Goal: Task Accomplishment & Management: Manage account settings

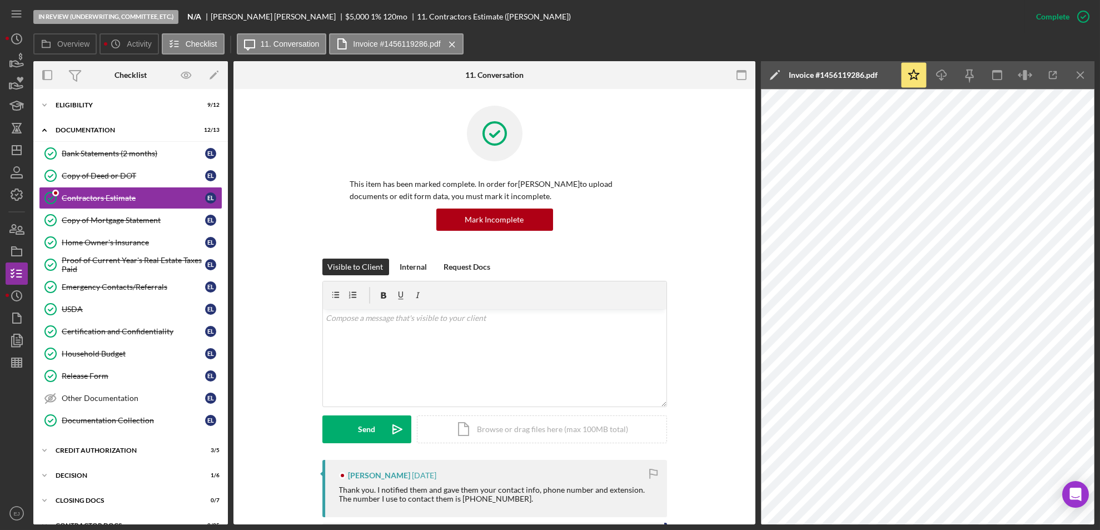
scroll to position [381, 0]
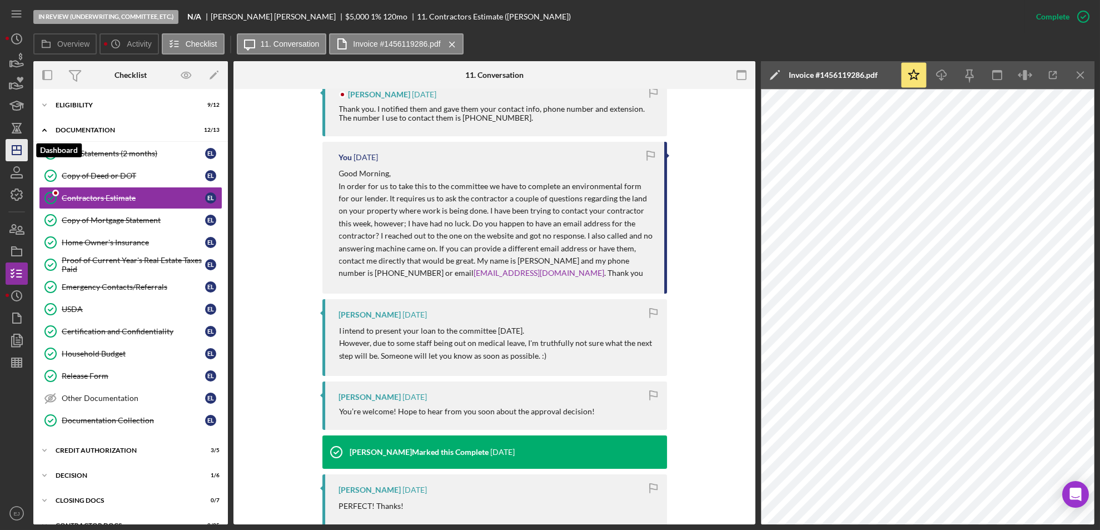
click at [12, 146] on polygon "button" at bounding box center [16, 150] width 9 height 9
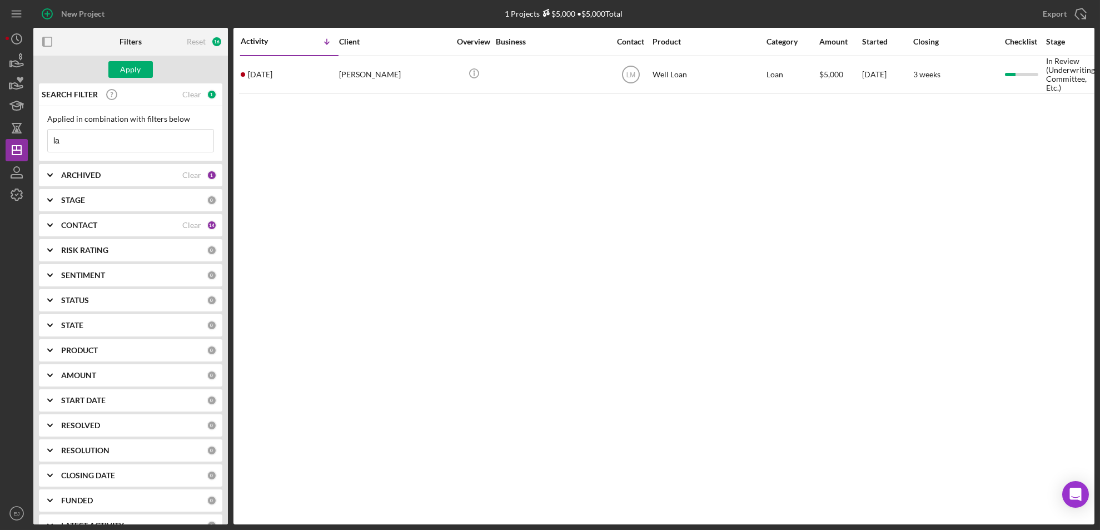
type input "l"
type input "[PERSON_NAME]"
click at [118, 66] on button "Apply" at bounding box center [130, 69] width 44 height 17
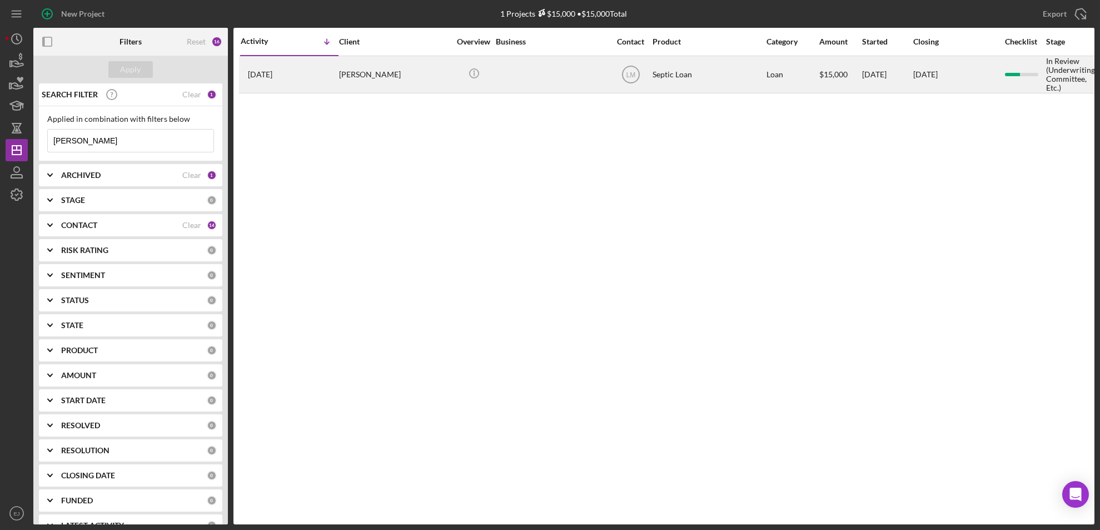
click at [356, 79] on div "[PERSON_NAME]" at bounding box center [394, 75] width 111 height 36
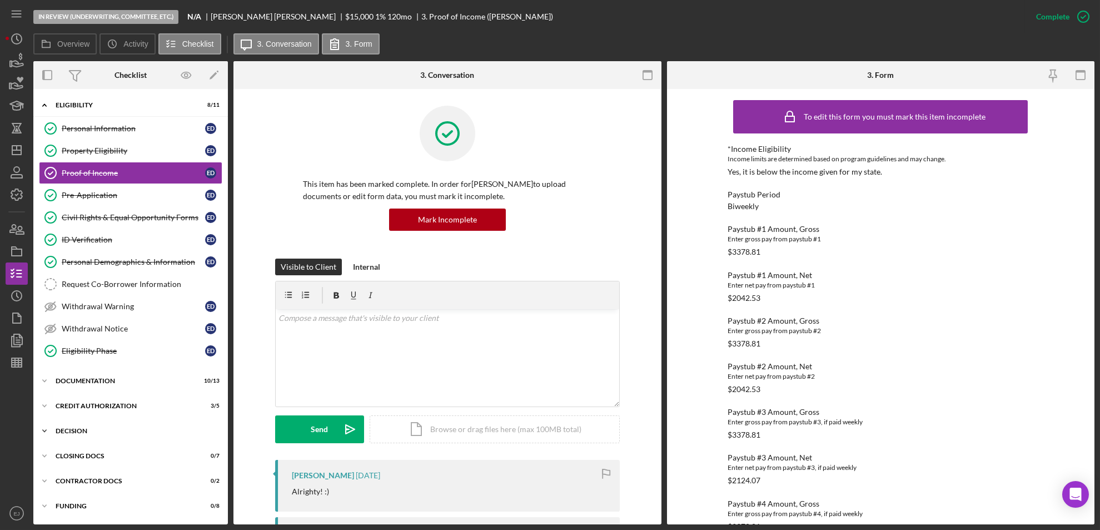
click at [46, 430] on icon "Icon/Expander" at bounding box center [44, 431] width 22 height 22
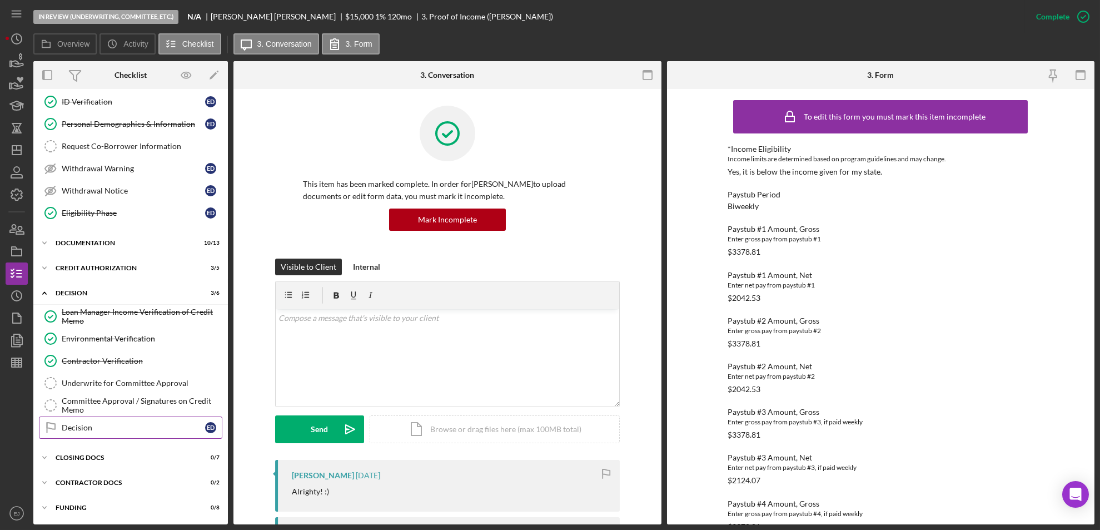
click at [94, 431] on div "Decision" at bounding box center [133, 427] width 143 height 9
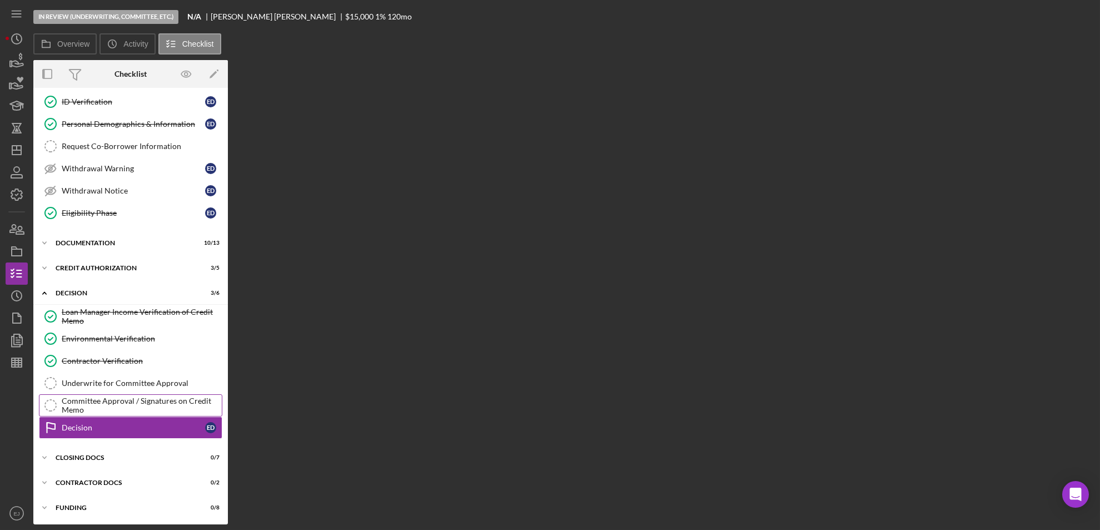
scroll to position [138, 0]
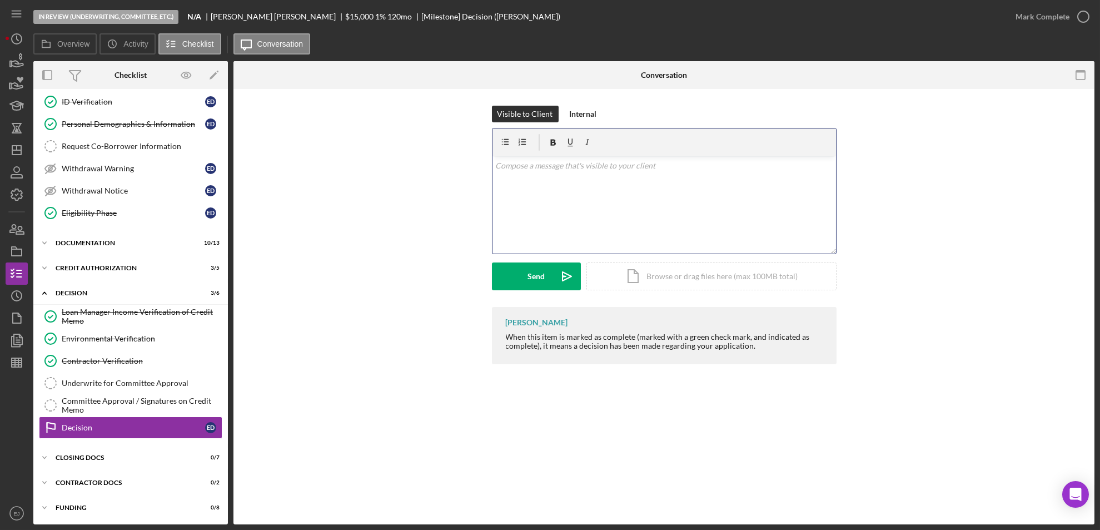
click at [530, 175] on div "v Color teal Color pink Remove color Add row above Add row below Add column bef…" at bounding box center [663, 204] width 343 height 97
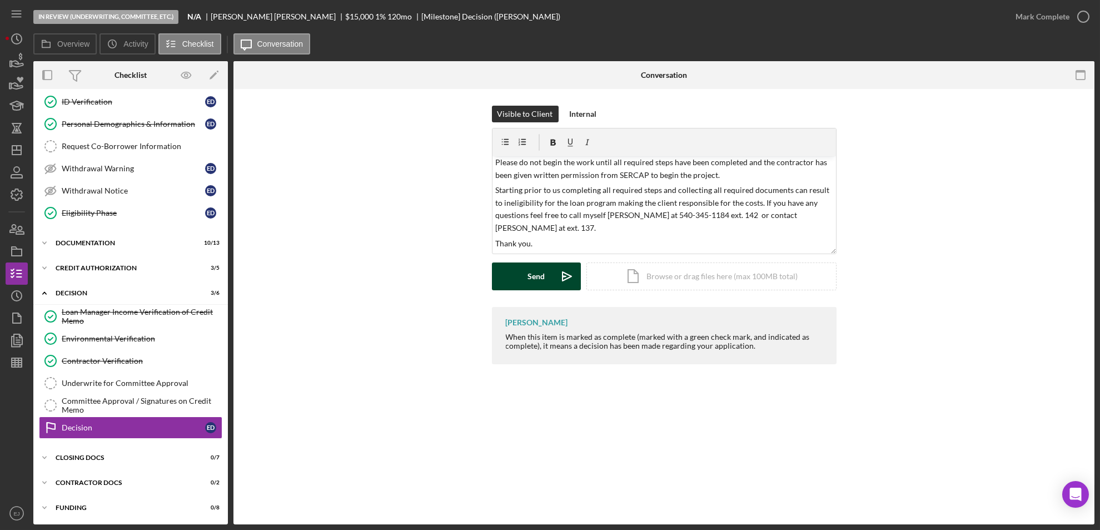
click at [527, 271] on div "Send" at bounding box center [535, 276] width 17 height 28
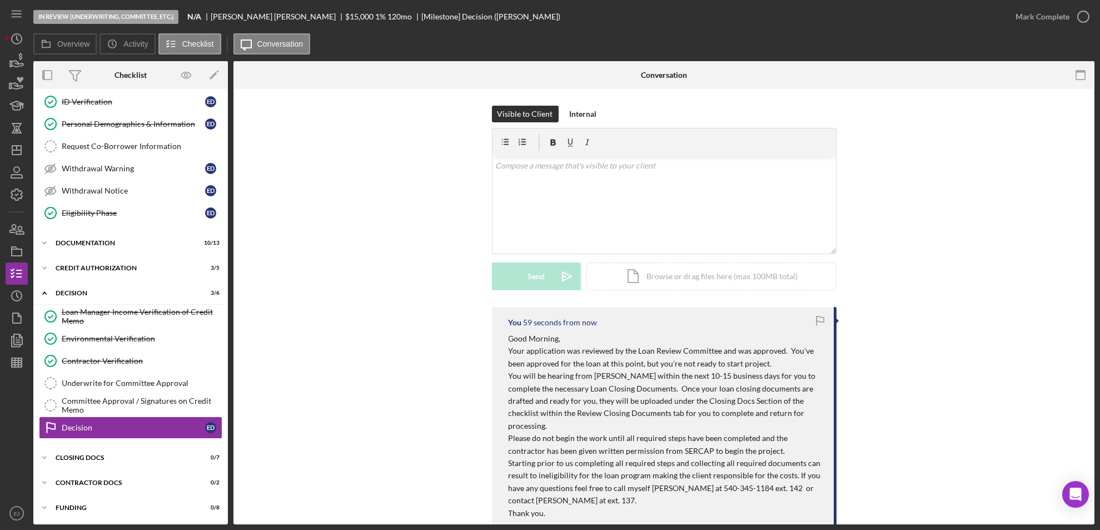
scroll to position [0, 0]
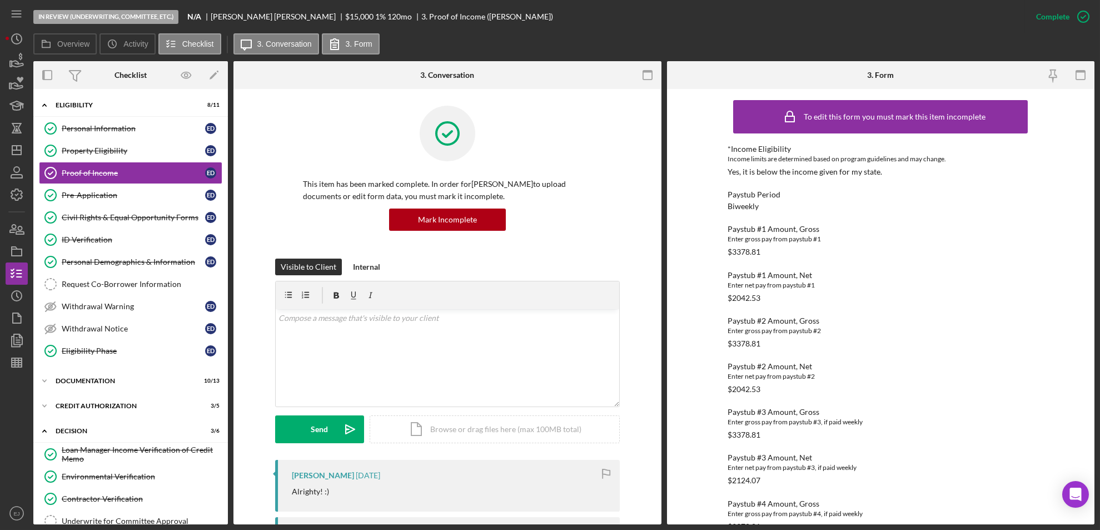
click at [111, 72] on div "Checklist" at bounding box center [130, 75] width 65 height 28
click at [12, 156] on icon "Icon/Dashboard" at bounding box center [17, 150] width 28 height 28
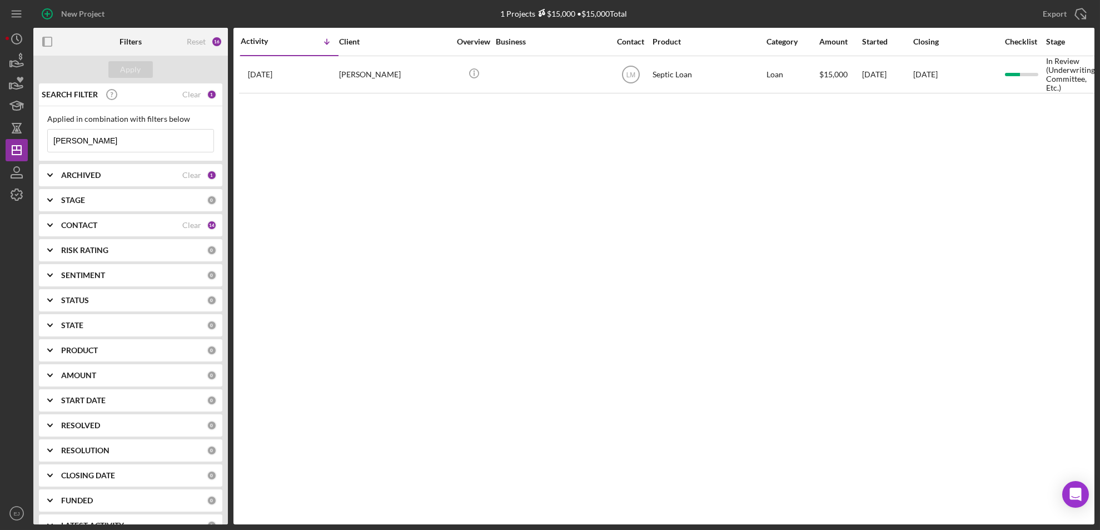
click at [120, 143] on input "[PERSON_NAME]" at bounding box center [131, 141] width 166 height 22
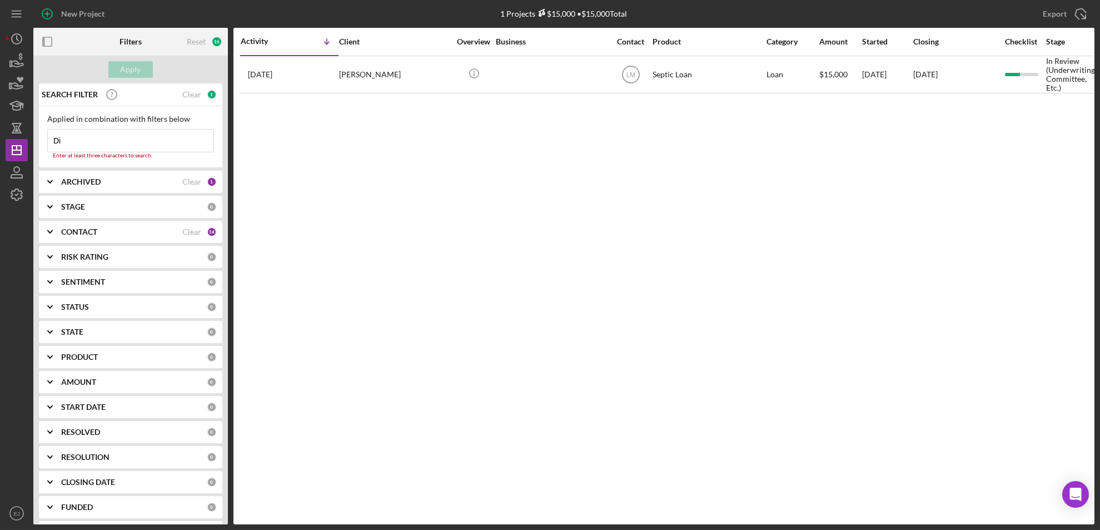
type input "D"
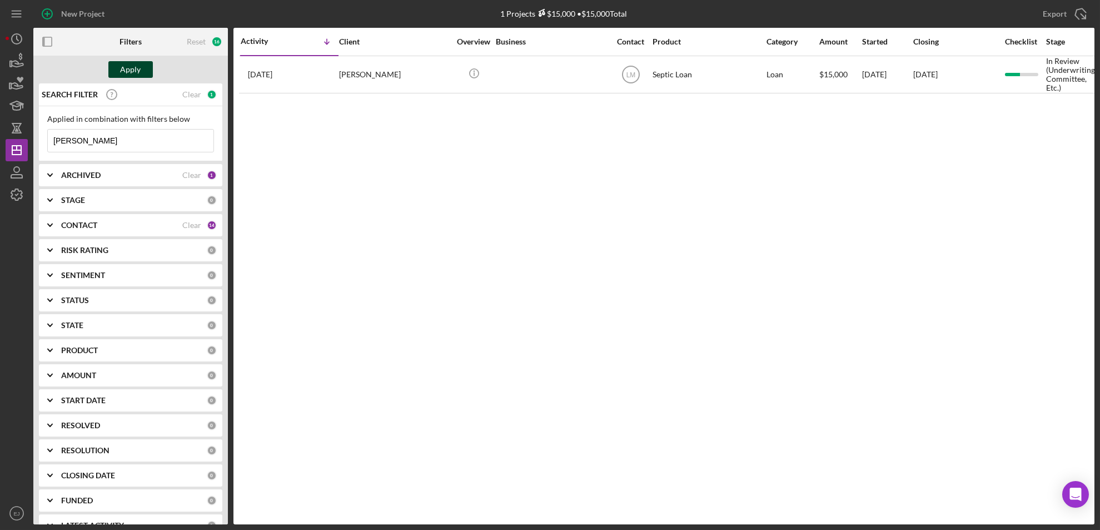
type input "[PERSON_NAME]"
click at [136, 67] on div "Apply" at bounding box center [131, 69] width 21 height 17
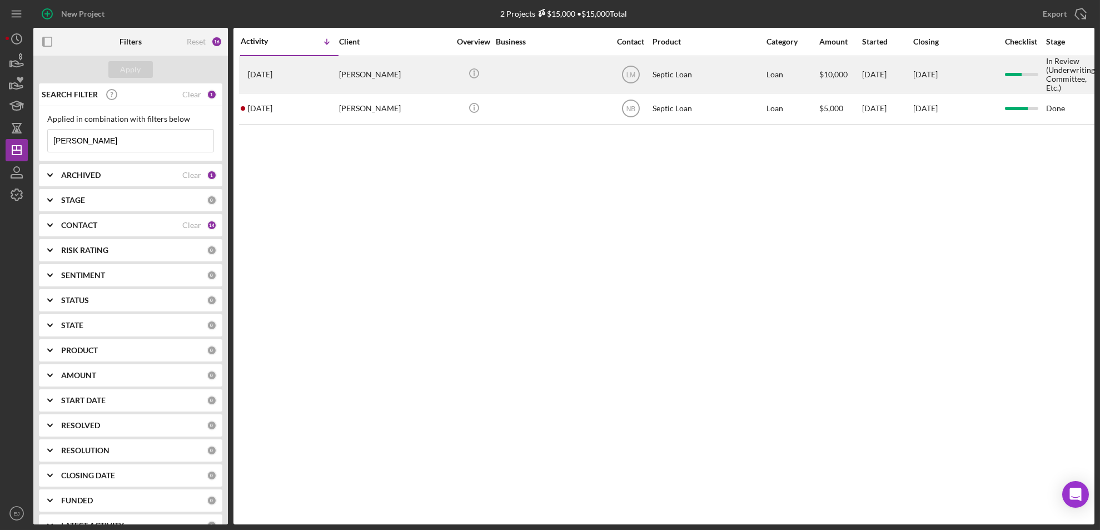
click at [361, 72] on div "[PERSON_NAME]" at bounding box center [394, 75] width 111 height 36
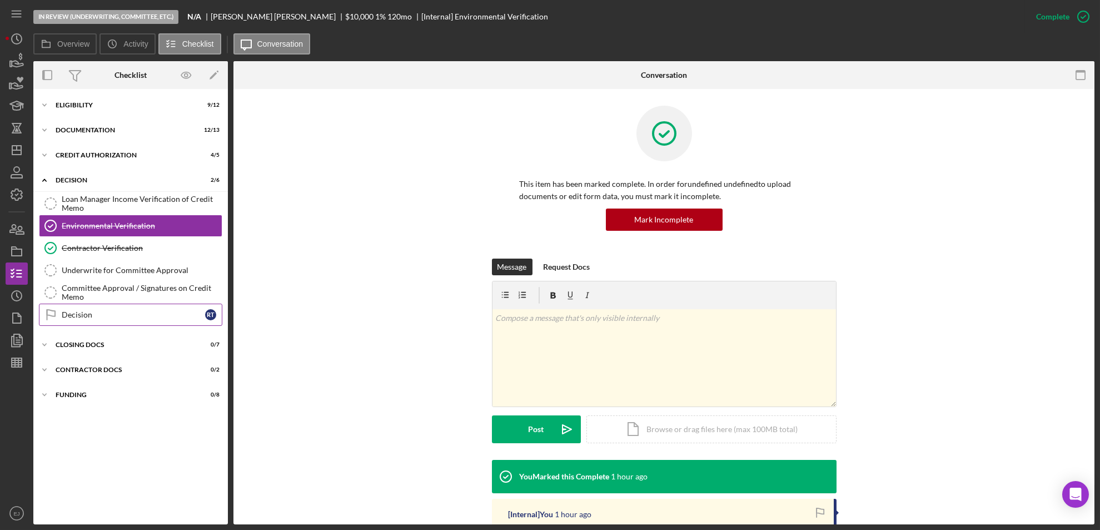
click at [72, 318] on div "Decision" at bounding box center [133, 314] width 143 height 9
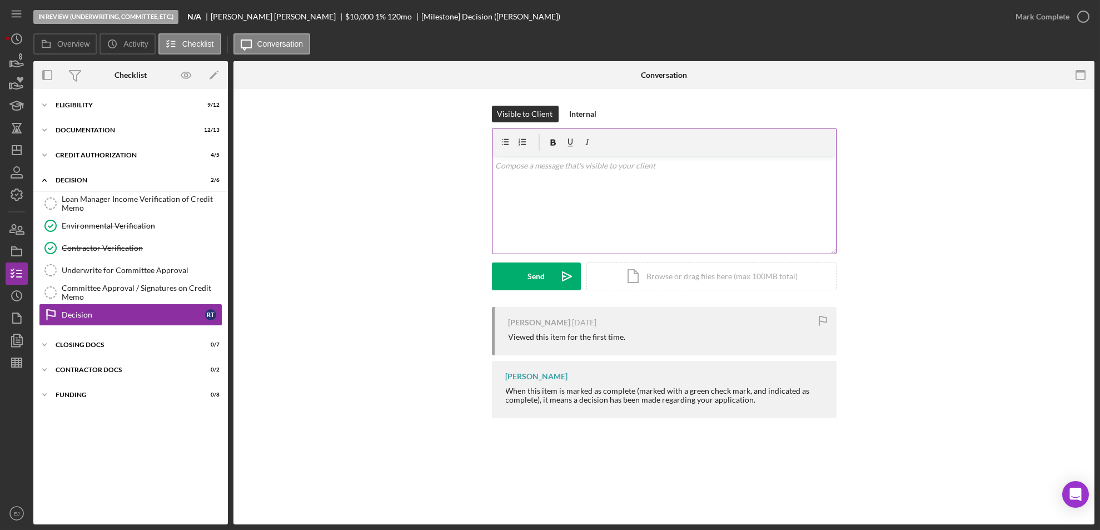
click at [528, 174] on div "v Color teal Color pink Remove color Add row above Add row below Add column bef…" at bounding box center [663, 204] width 343 height 97
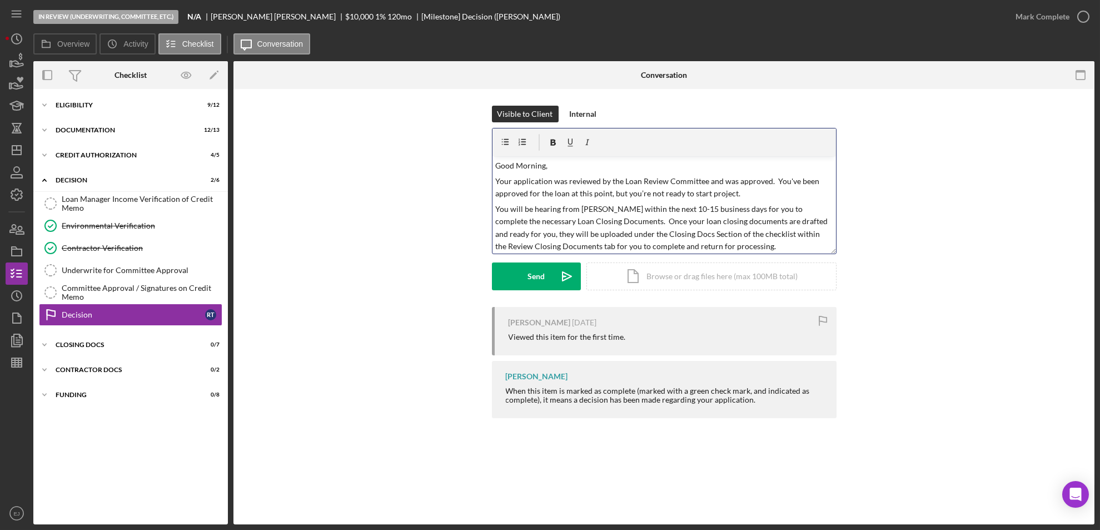
scroll to position [99, 0]
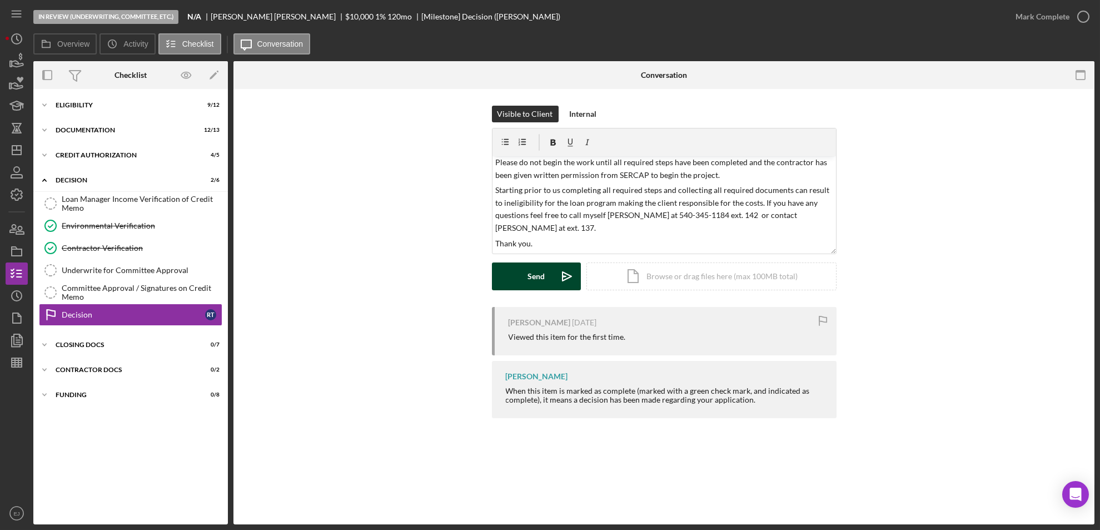
click at [530, 283] on div "Send" at bounding box center [535, 276] width 17 height 28
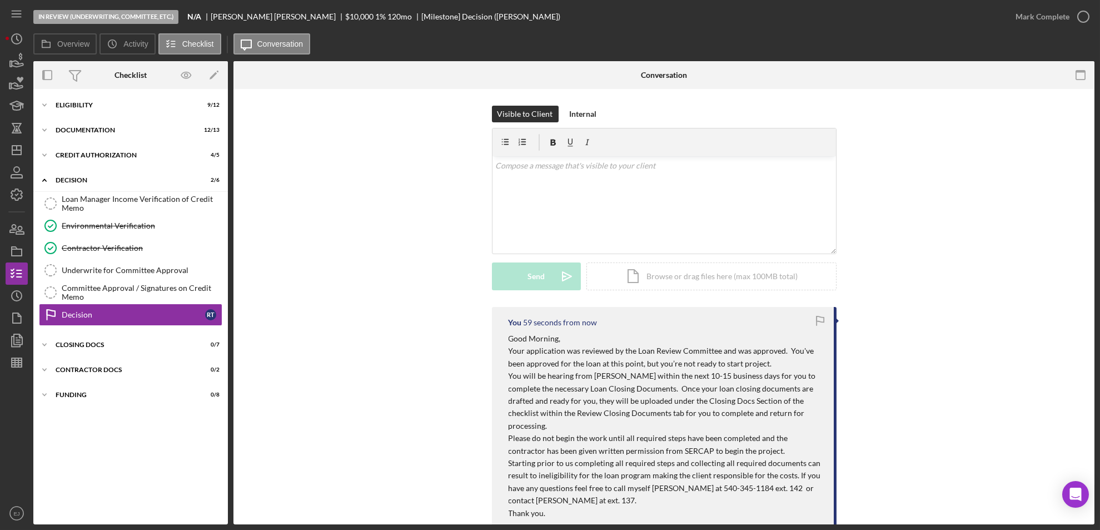
scroll to position [0, 0]
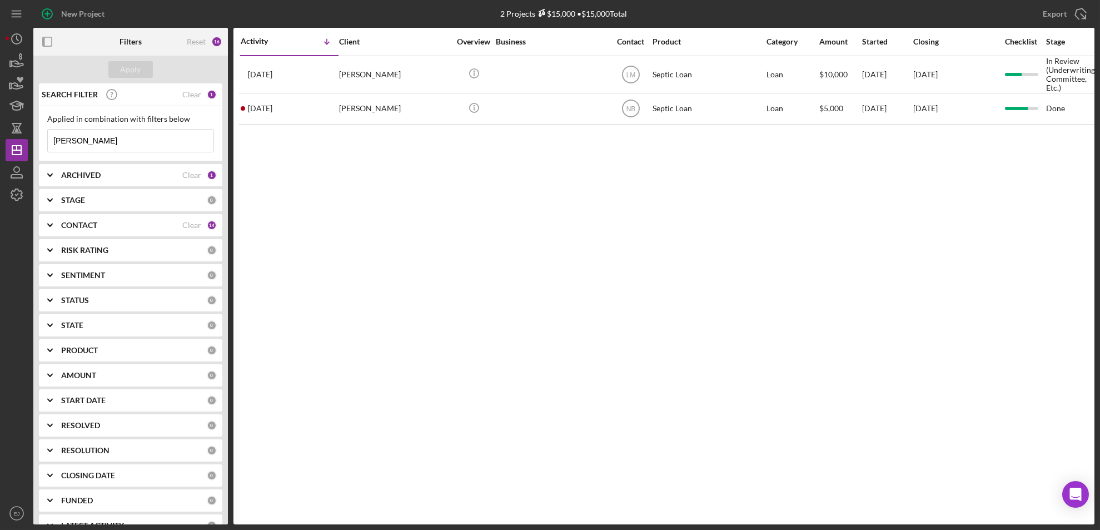
click at [97, 140] on input "[PERSON_NAME]" at bounding box center [131, 141] width 166 height 22
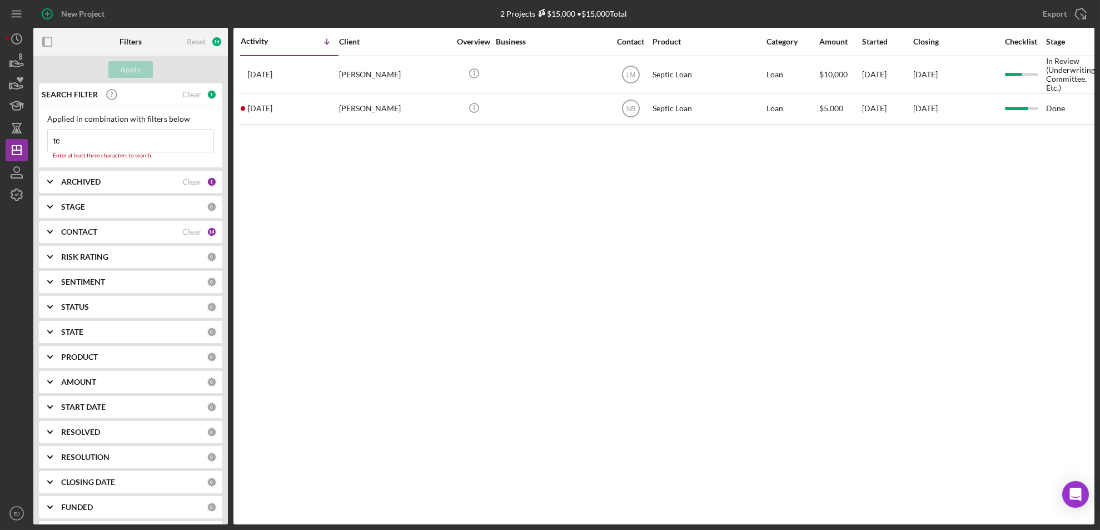
type input "t"
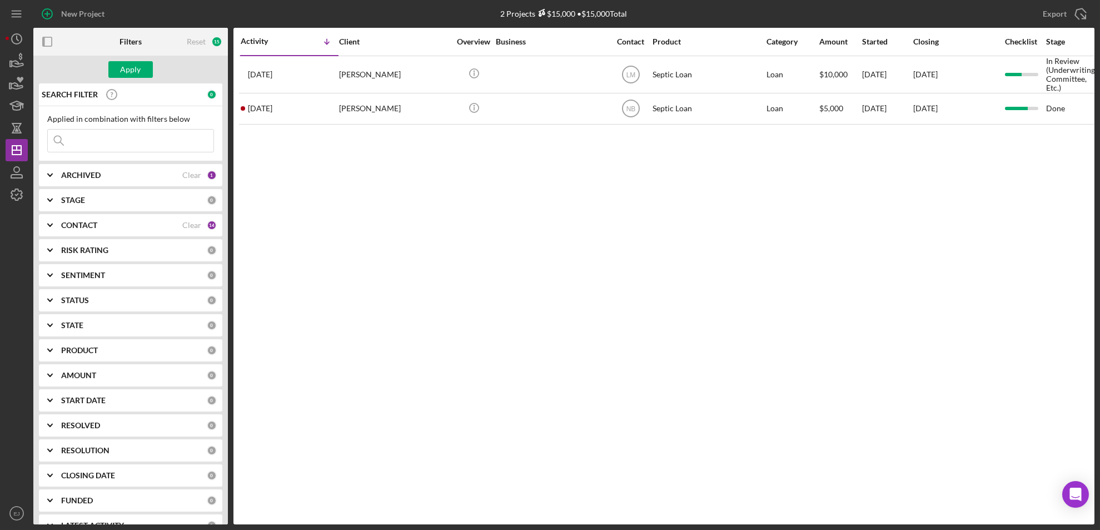
click at [97, 140] on input at bounding box center [131, 141] width 166 height 22
type input "[PERSON_NAME]"
click at [127, 63] on div "Apply" at bounding box center [131, 69] width 21 height 17
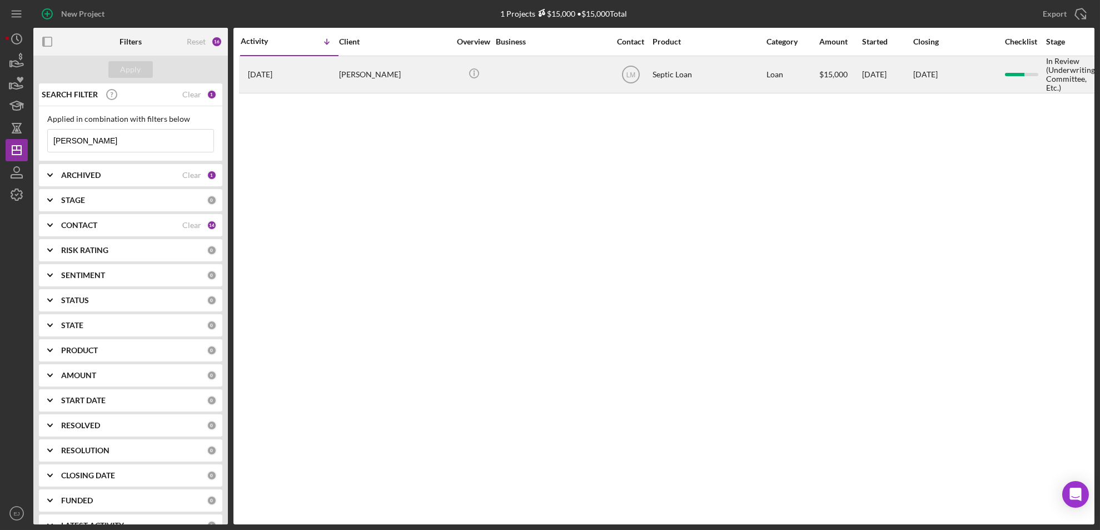
click at [386, 72] on div "[PERSON_NAME]" at bounding box center [394, 75] width 111 height 36
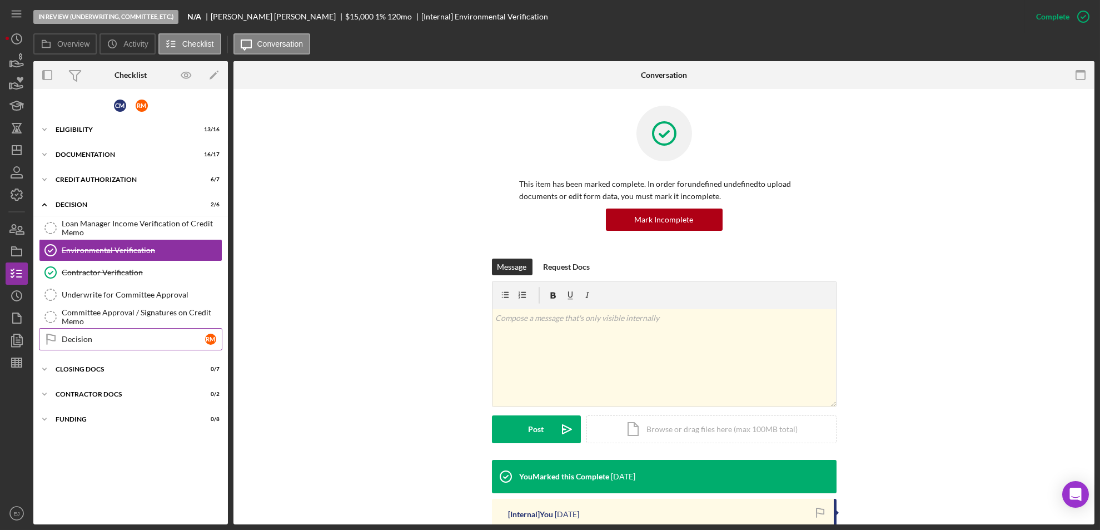
click at [96, 338] on div "Decision" at bounding box center [133, 339] width 143 height 9
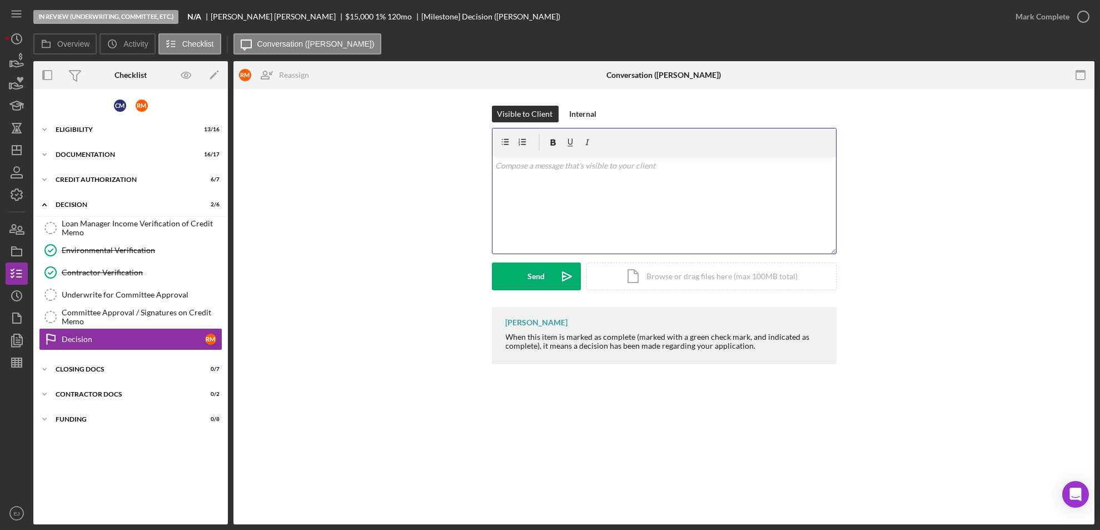
click at [582, 177] on div "v Color teal Color pink Remove color Add row above Add row below Add column bef…" at bounding box center [663, 204] width 343 height 97
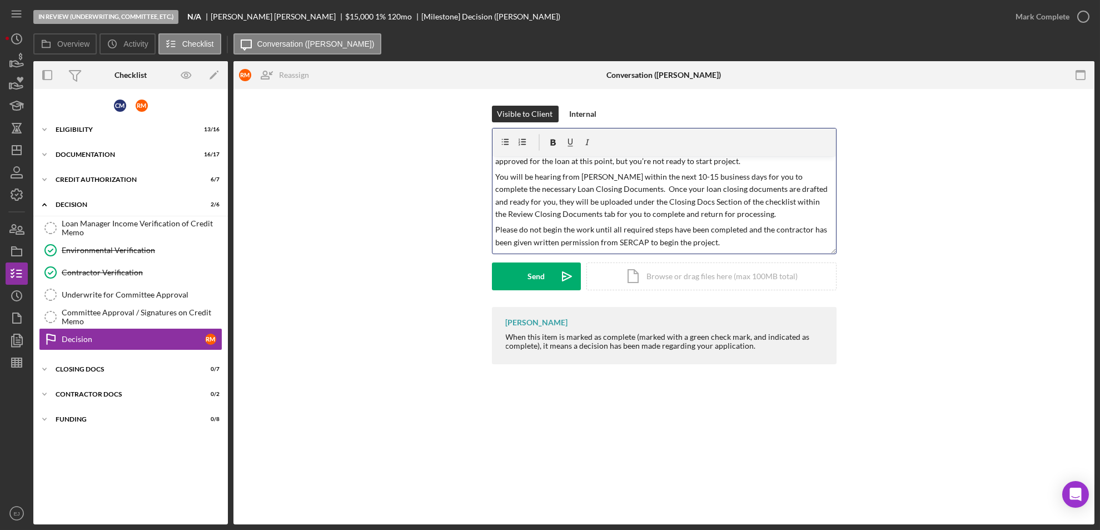
scroll to position [4, 0]
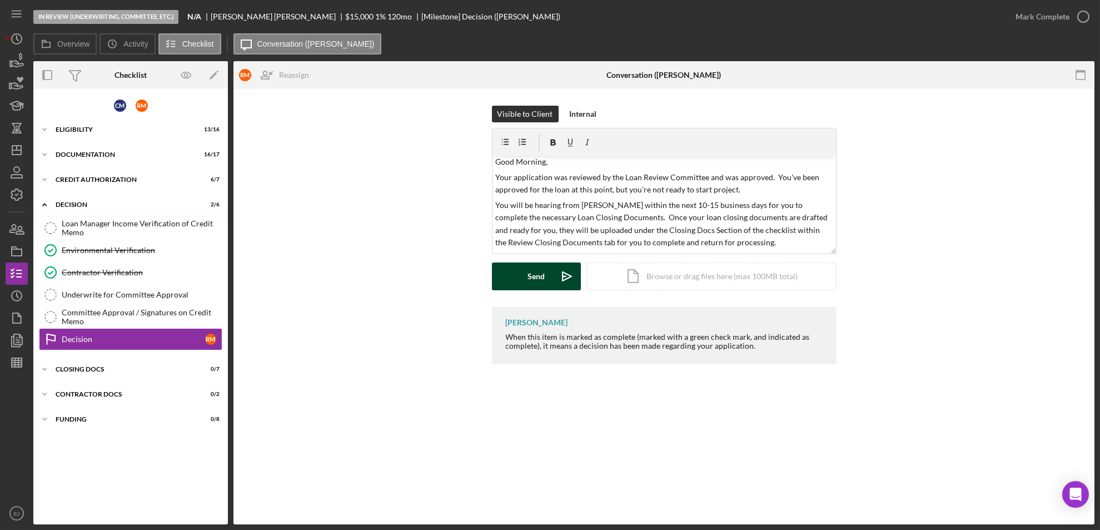
click at [506, 272] on button "Send Icon/icon-invite-send" at bounding box center [536, 276] width 89 height 28
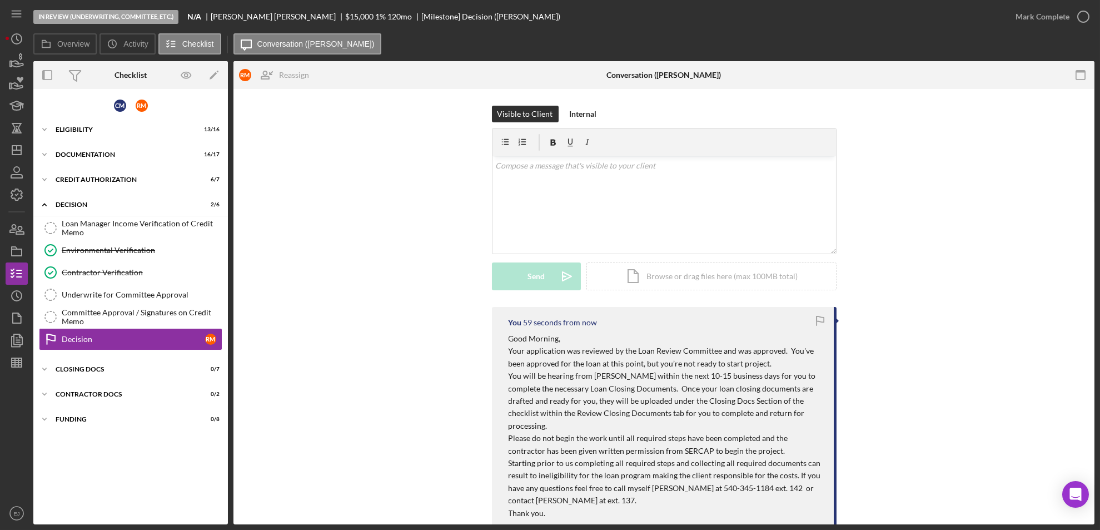
scroll to position [0, 0]
click at [117, 315] on div "Committee Approval / Signatures on Credit Memo" at bounding box center [142, 317] width 160 height 18
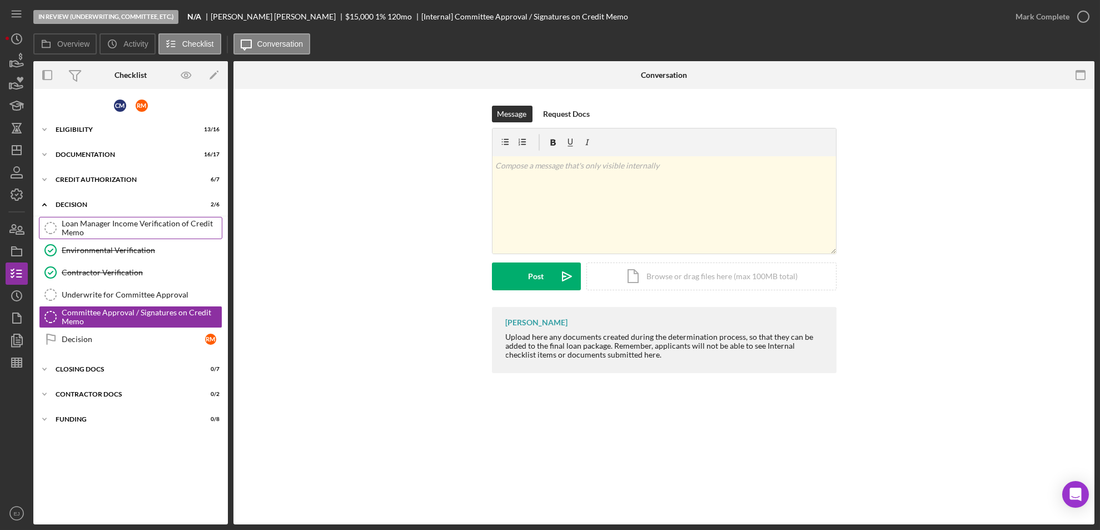
click at [132, 225] on div "Loan Manager Income Verification of Credit Memo" at bounding box center [142, 228] width 160 height 18
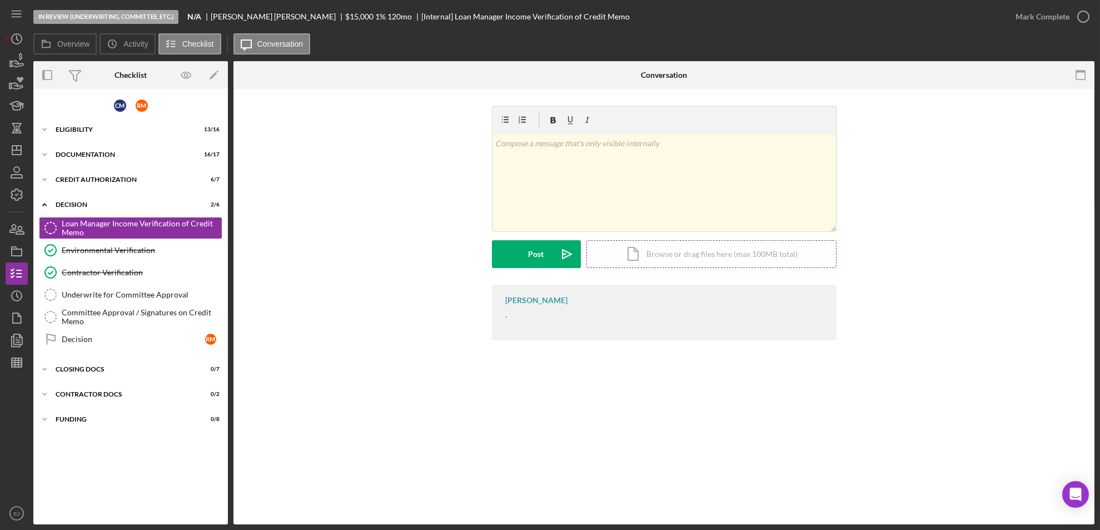
click at [694, 251] on div "Icon/Document Browse or drag files here (max 100MB total) Tap to choose files o…" at bounding box center [711, 254] width 250 height 28
click at [656, 246] on div "Icon/Document Browse or drag files here (max 100MB total) Tap to choose files o…" at bounding box center [711, 254] width 250 height 28
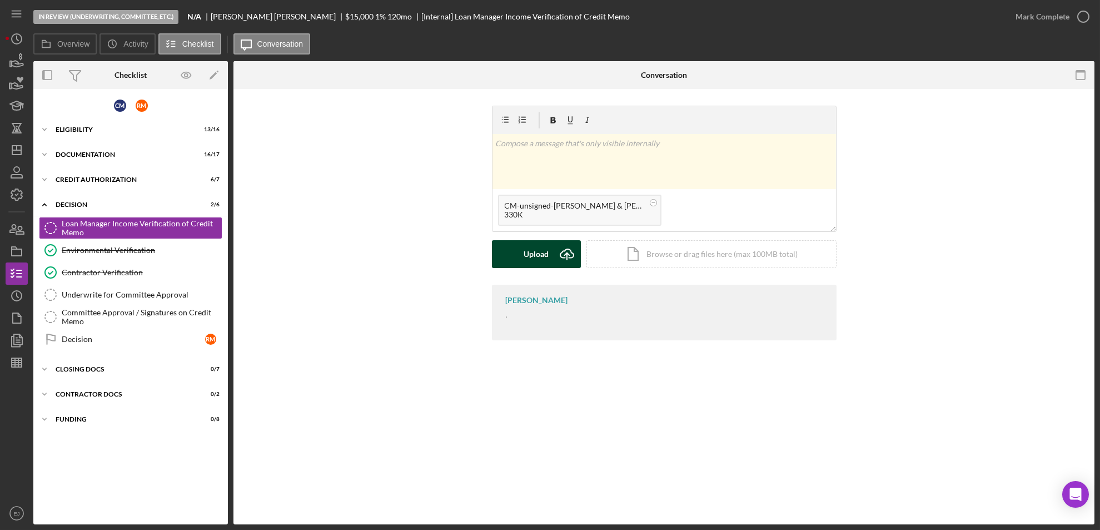
click at [567, 252] on icon "Icon/Upload" at bounding box center [567, 254] width 28 height 28
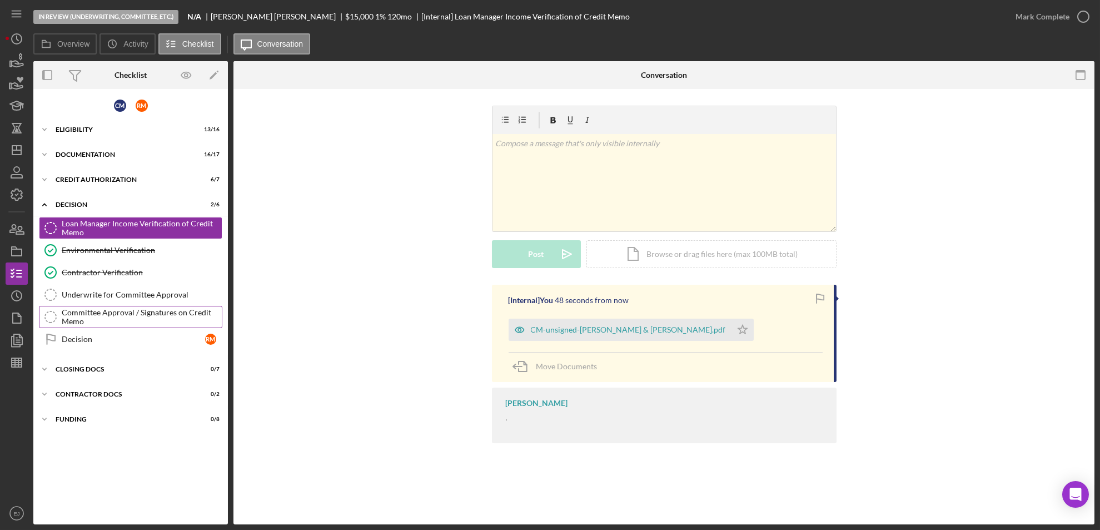
click at [157, 313] on div "Committee Approval / Signatures on Credit Memo" at bounding box center [142, 317] width 160 height 18
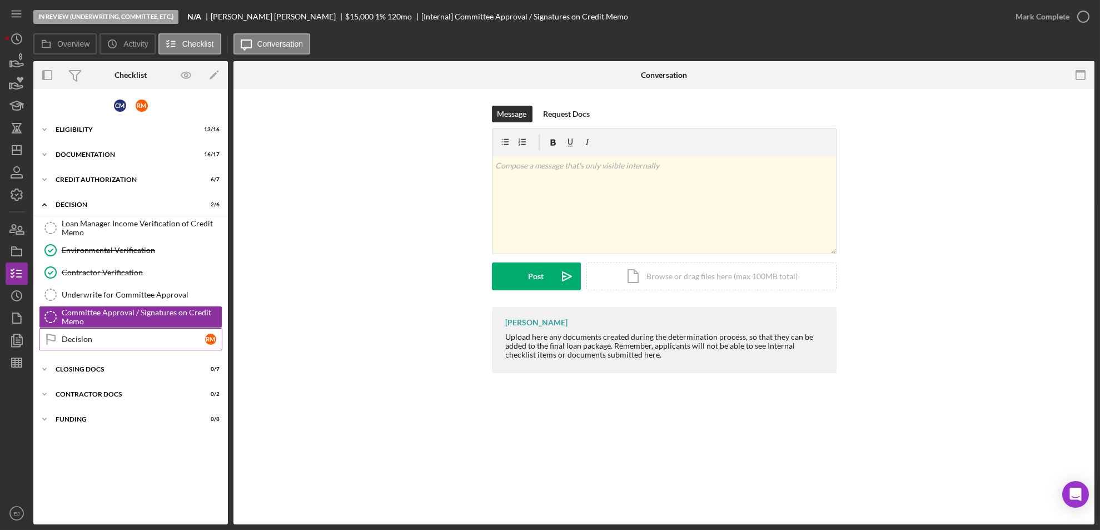
click at [155, 348] on link "Decision Decision R M" at bounding box center [130, 339] width 183 height 22
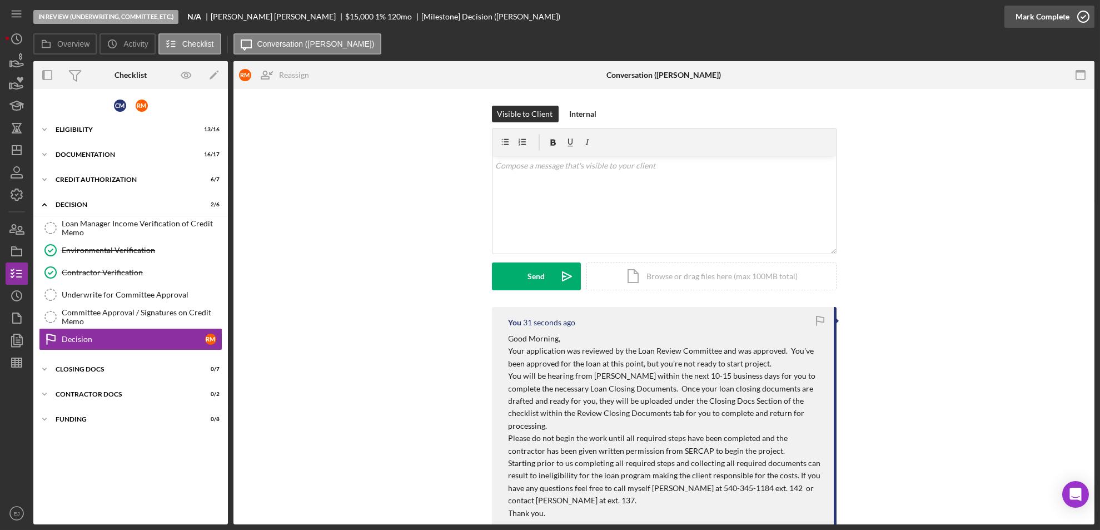
click at [1084, 15] on icon "button" at bounding box center [1083, 17] width 28 height 28
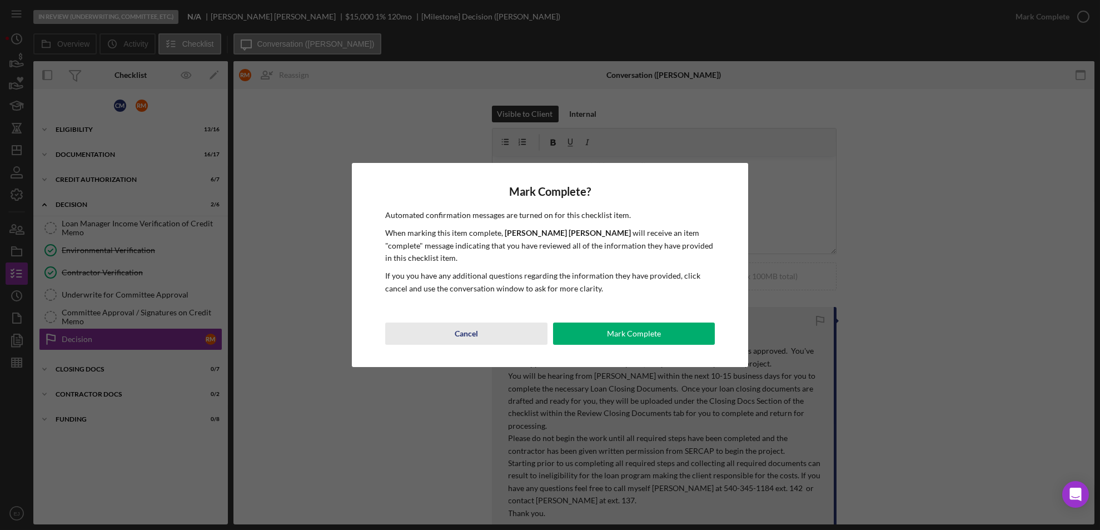
click at [477, 328] on button "Cancel" at bounding box center [466, 333] width 162 height 22
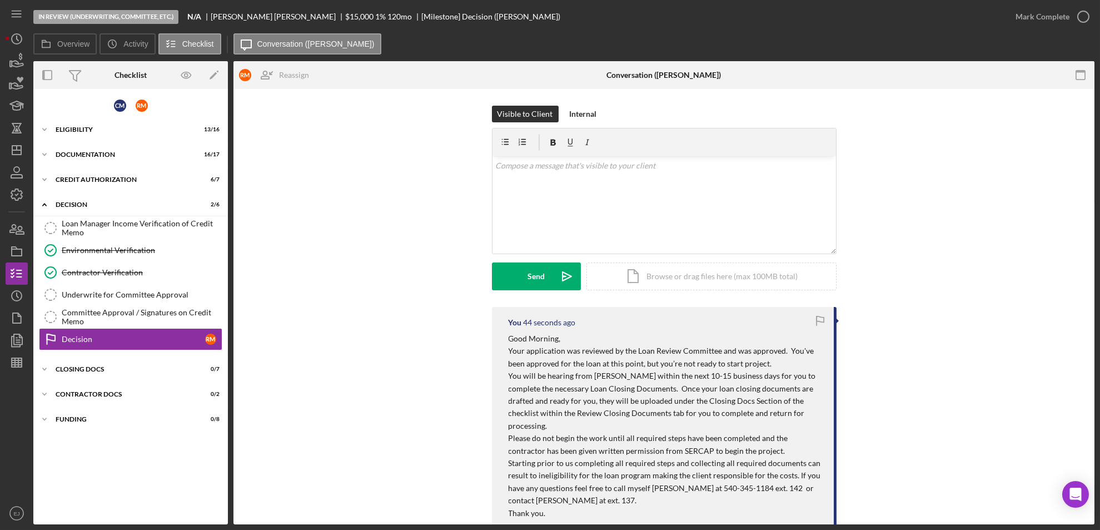
click at [818, 319] on icon "button" at bounding box center [819, 320] width 25 height 25
click at [820, 321] on icon "button" at bounding box center [819, 319] width 7 height 6
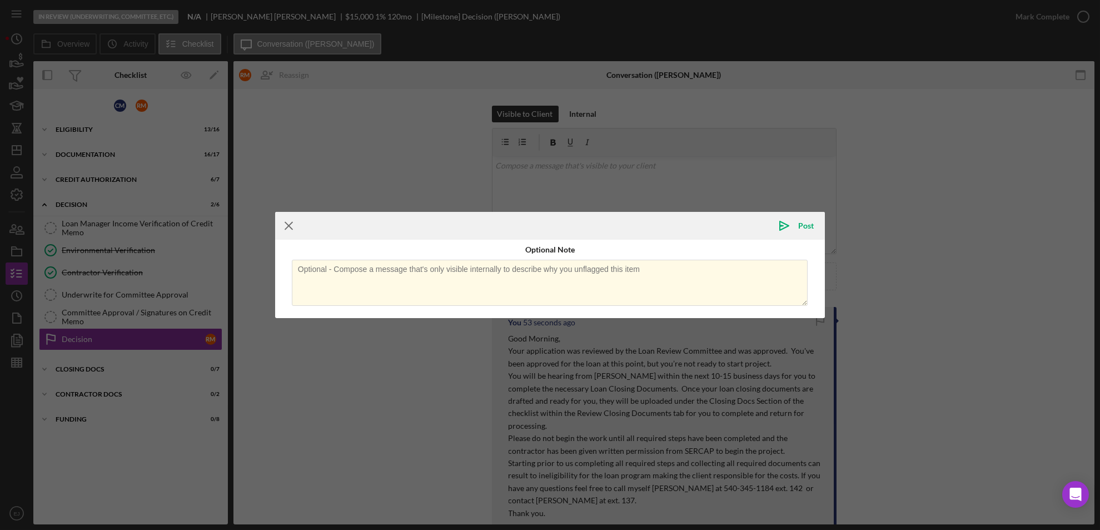
click at [285, 225] on icon "Icon/Menu Close" at bounding box center [289, 226] width 28 height 28
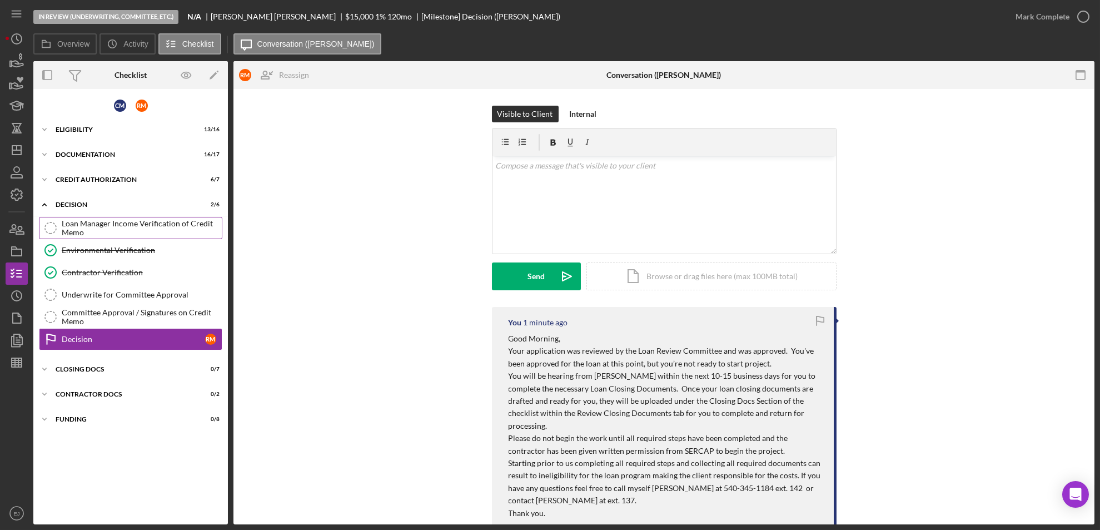
click at [142, 233] on div "Loan Manager Income Verification of Credit Memo" at bounding box center [142, 228] width 160 height 18
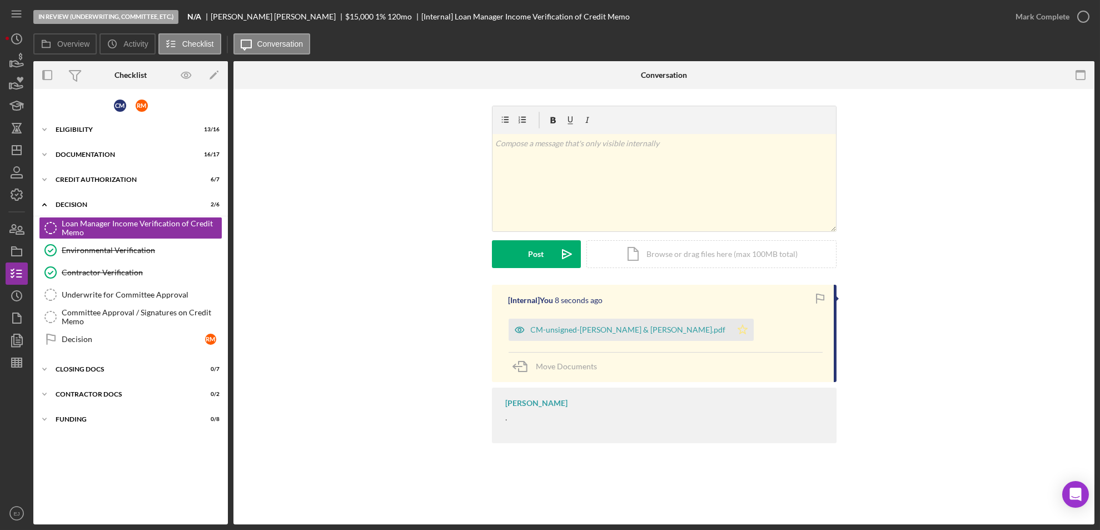
click at [738, 333] on polygon "button" at bounding box center [742, 329] width 9 height 9
click at [738, 332] on polygon "button" at bounding box center [742, 329] width 9 height 9
click at [669, 253] on div "Icon/Document Browse or drag files here (max 100MB total) Tap to choose files o…" at bounding box center [711, 254] width 250 height 28
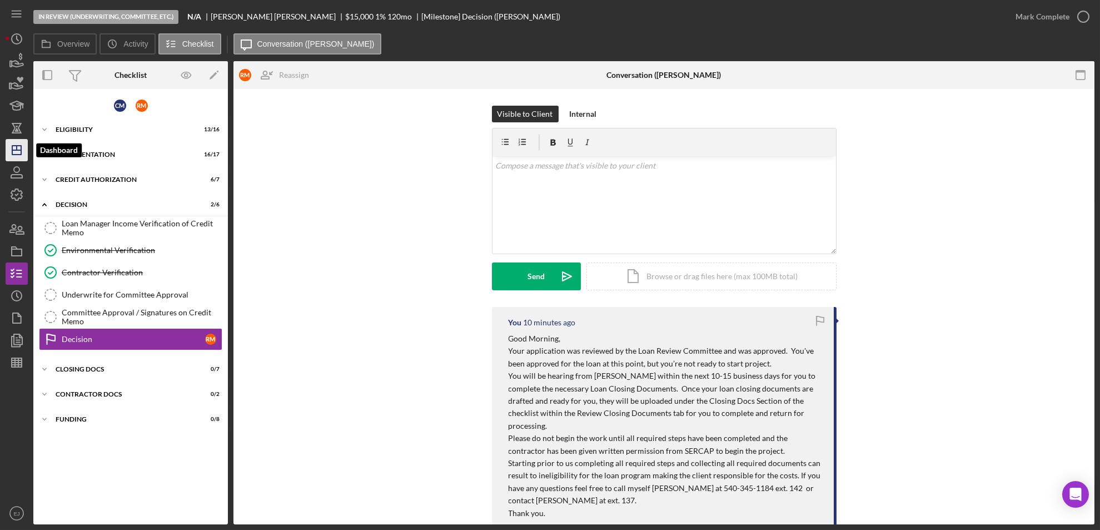
click at [18, 150] on line "button" at bounding box center [16, 150] width 9 height 0
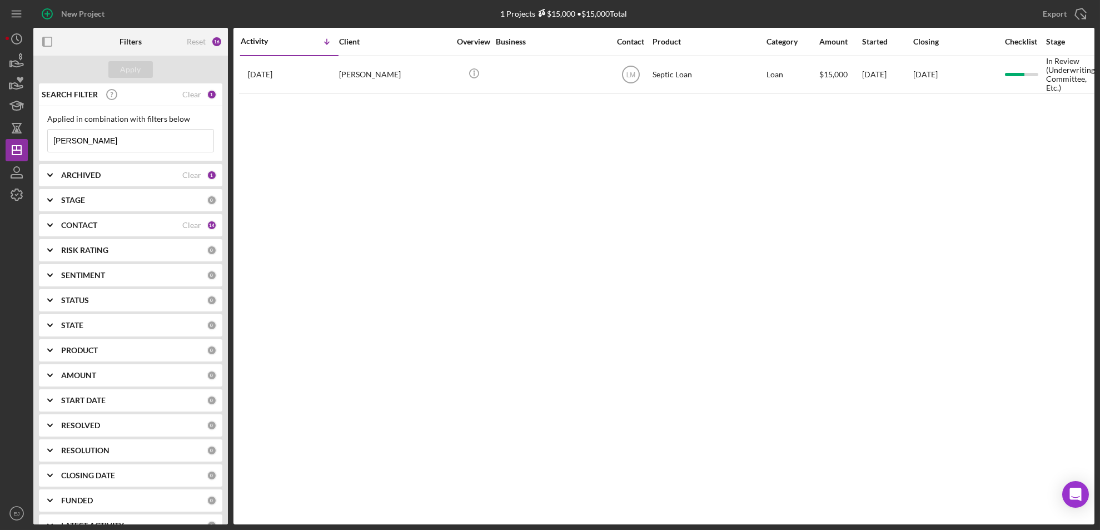
click at [111, 305] on div "STATUS 0" at bounding box center [139, 300] width 156 height 22
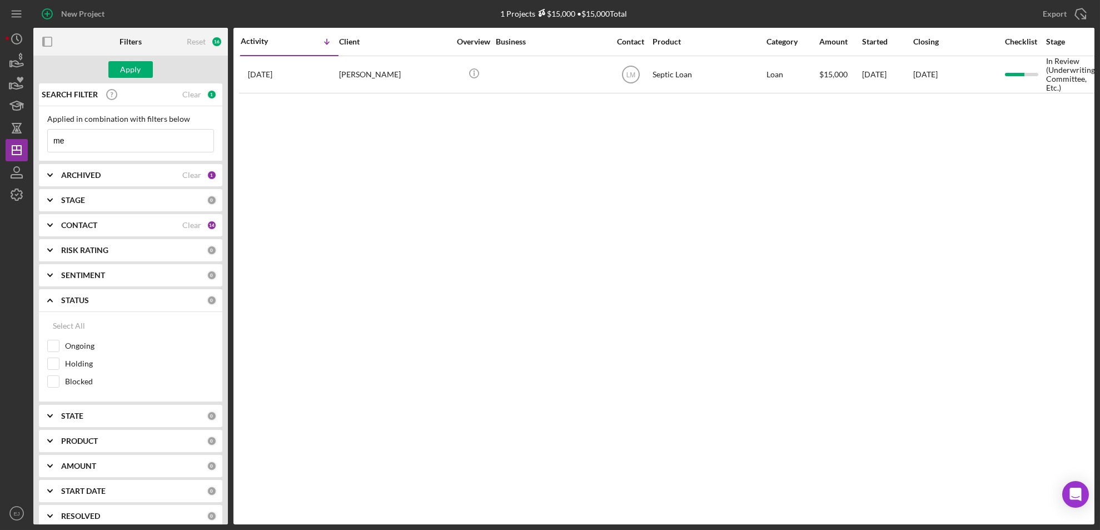
type input "e"
click at [125, 66] on div "Apply" at bounding box center [131, 69] width 21 height 17
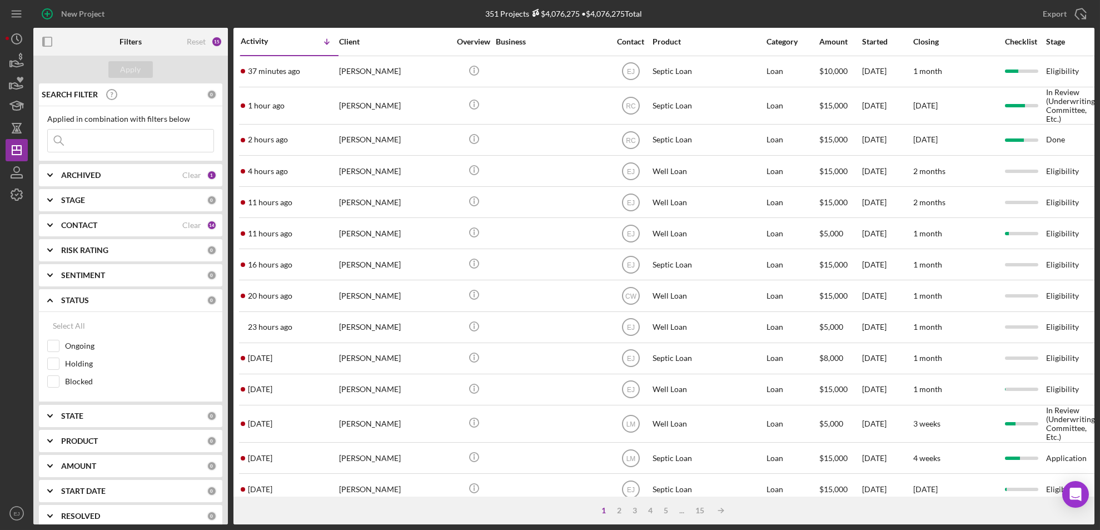
click at [603, 509] on div "1" at bounding box center [604, 510] width 16 height 9
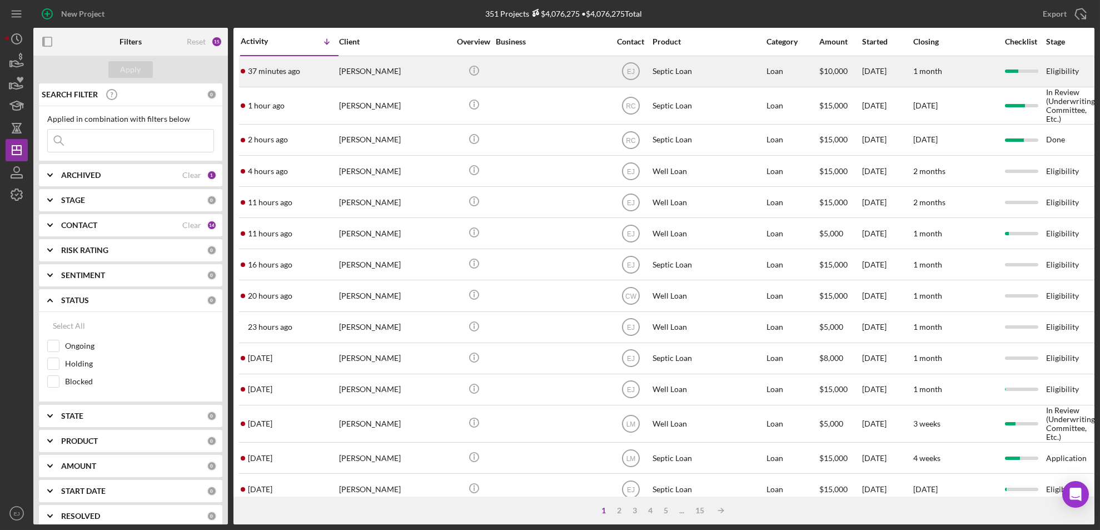
click at [335, 80] on div "37 minutes ago [PERSON_NAME]" at bounding box center [289, 71] width 97 height 29
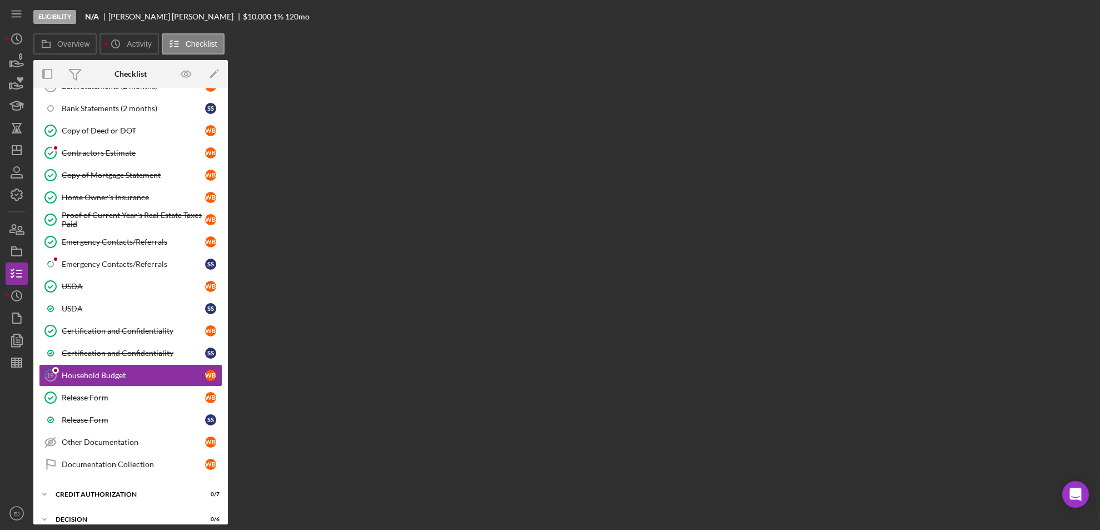
scroll to position [158, 0]
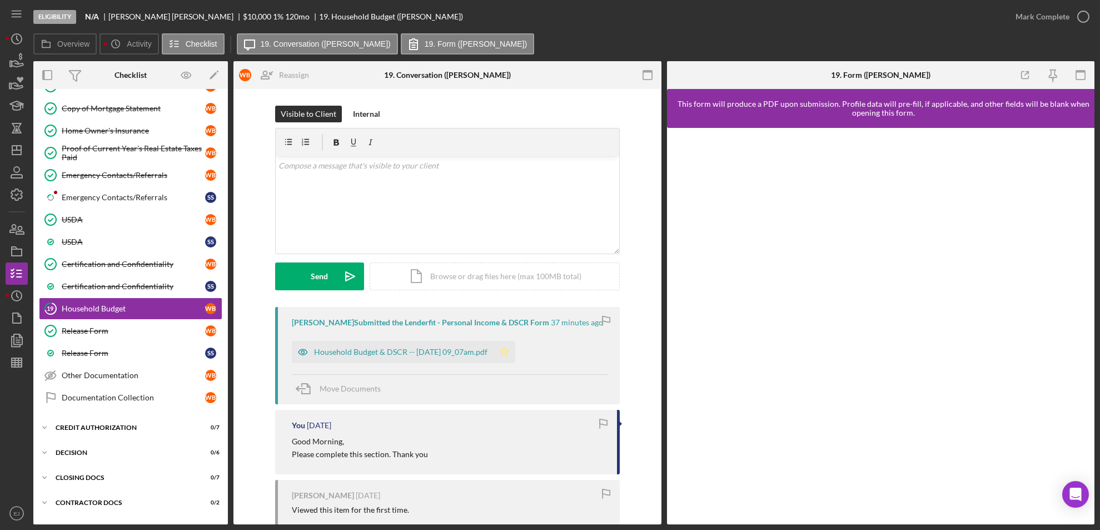
click at [510, 347] on icon "Icon/Star" at bounding box center [504, 352] width 22 height 22
click at [436, 345] on div "Household Budget & DSCR -- [DATE] 09_07am.pdf" at bounding box center [392, 352] width 201 height 22
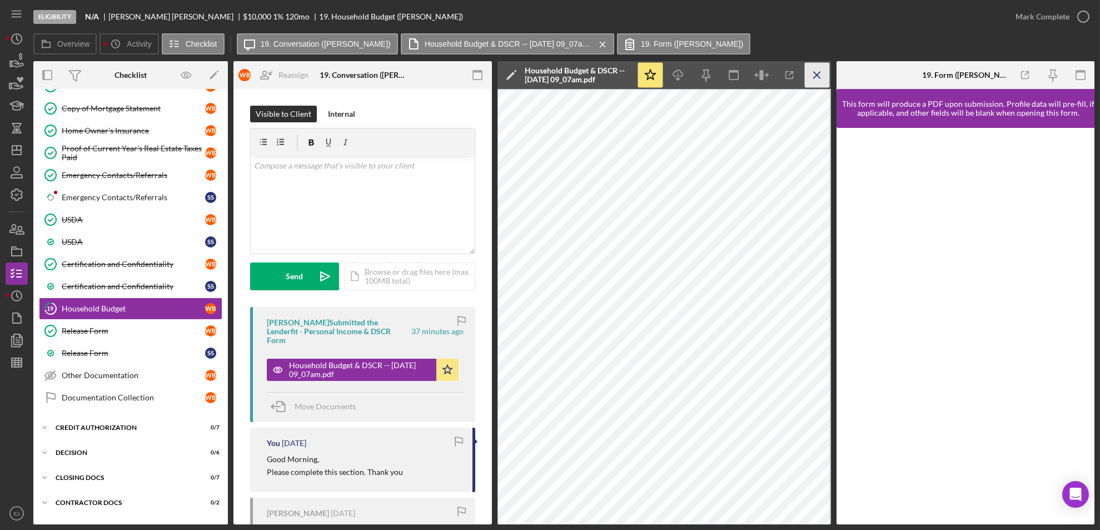
click at [811, 65] on icon "Icon/Menu Close" at bounding box center [816, 75] width 25 height 25
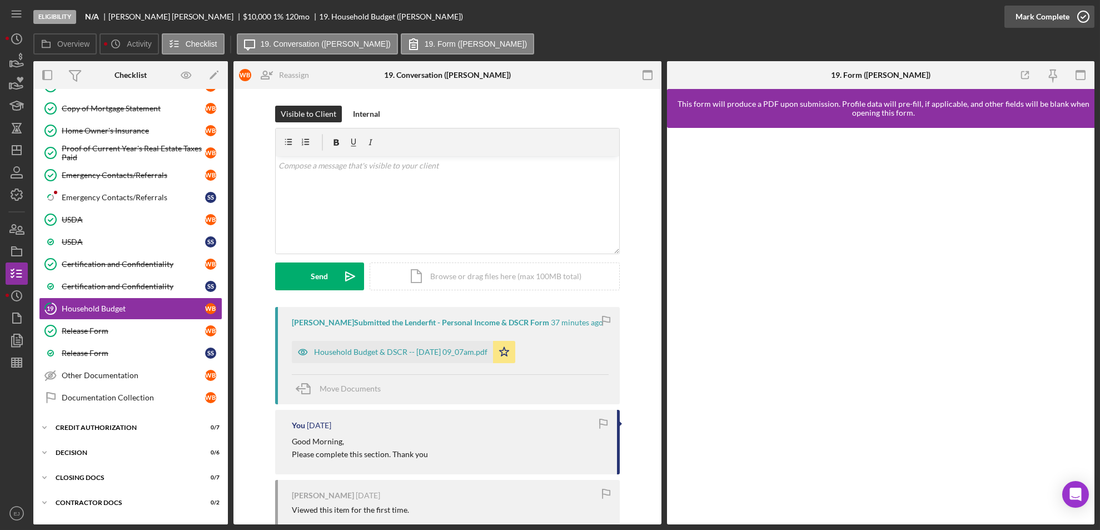
click at [1081, 14] on icon "button" at bounding box center [1083, 17] width 28 height 28
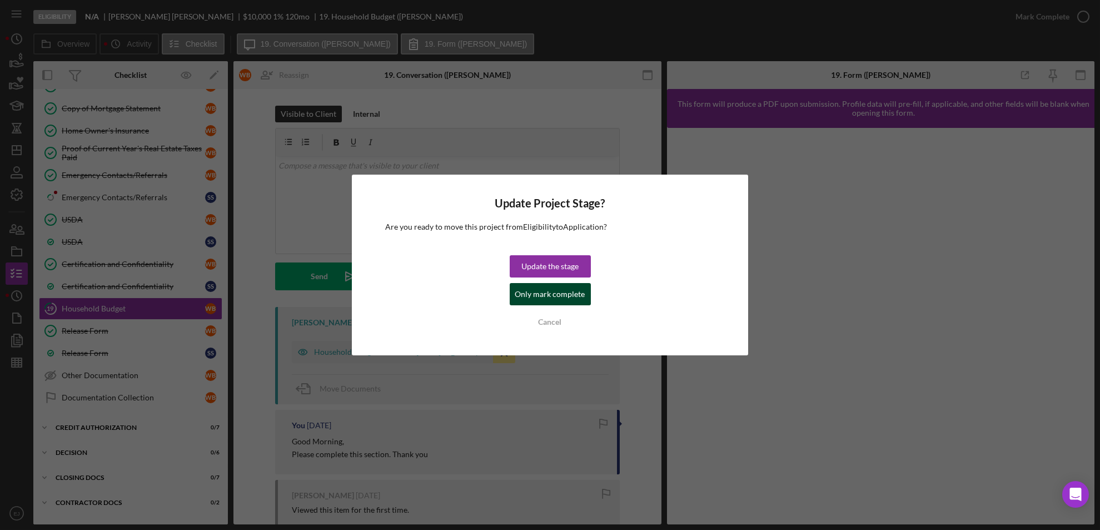
click at [562, 298] on div "Only mark complete" at bounding box center [550, 294] width 70 height 22
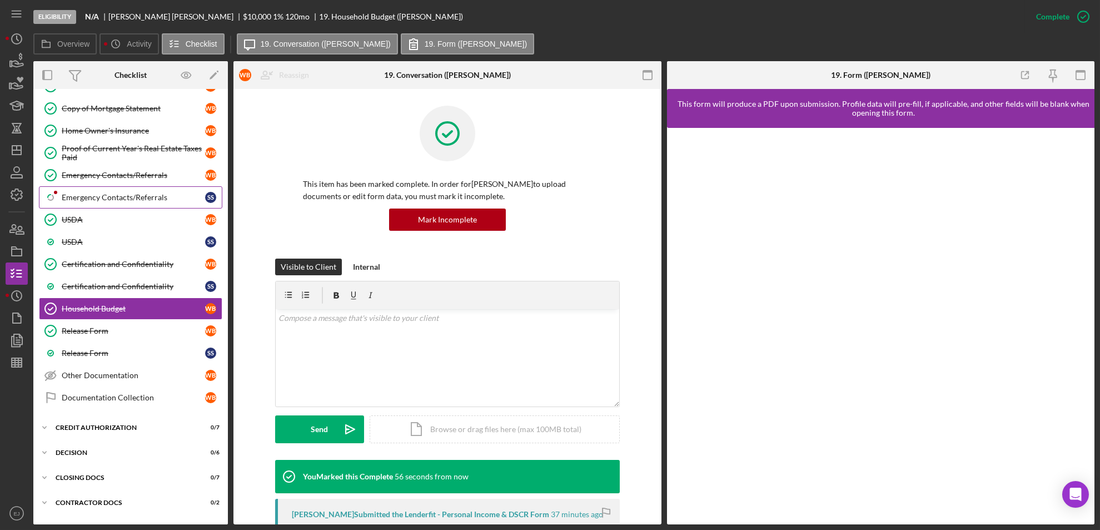
click at [132, 202] on link "Icon/Checklist Item Sub Partial Emergency Contacts/Referrals S s" at bounding box center [130, 197] width 183 height 22
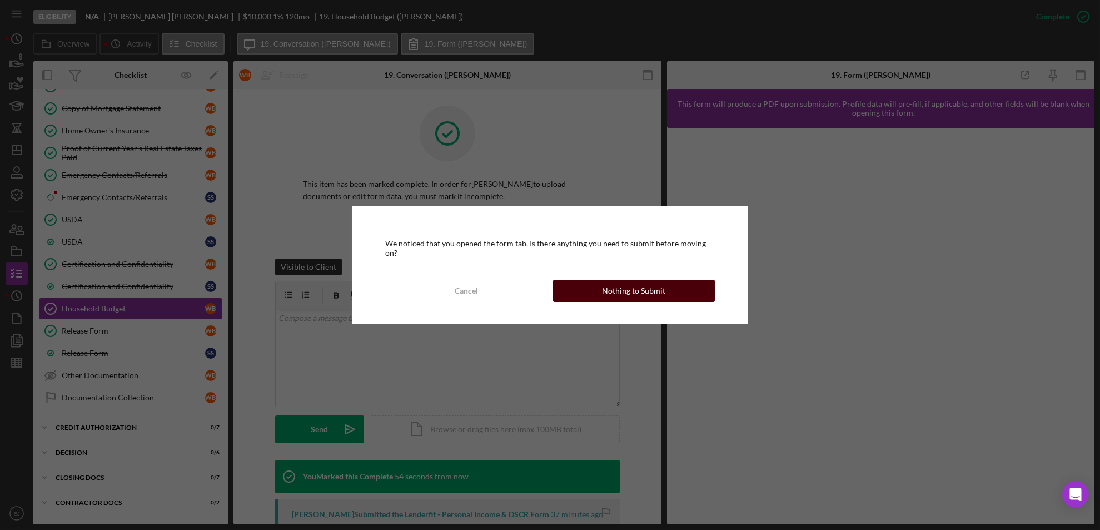
click at [627, 294] on div "Nothing to Submit" at bounding box center [633, 291] width 63 height 22
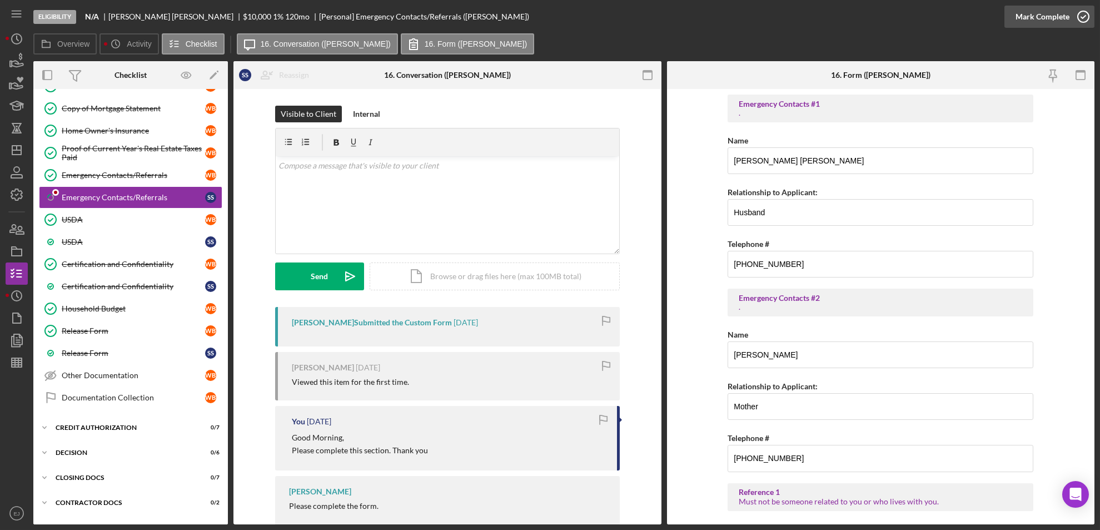
click at [1079, 17] on icon "button" at bounding box center [1083, 17] width 28 height 28
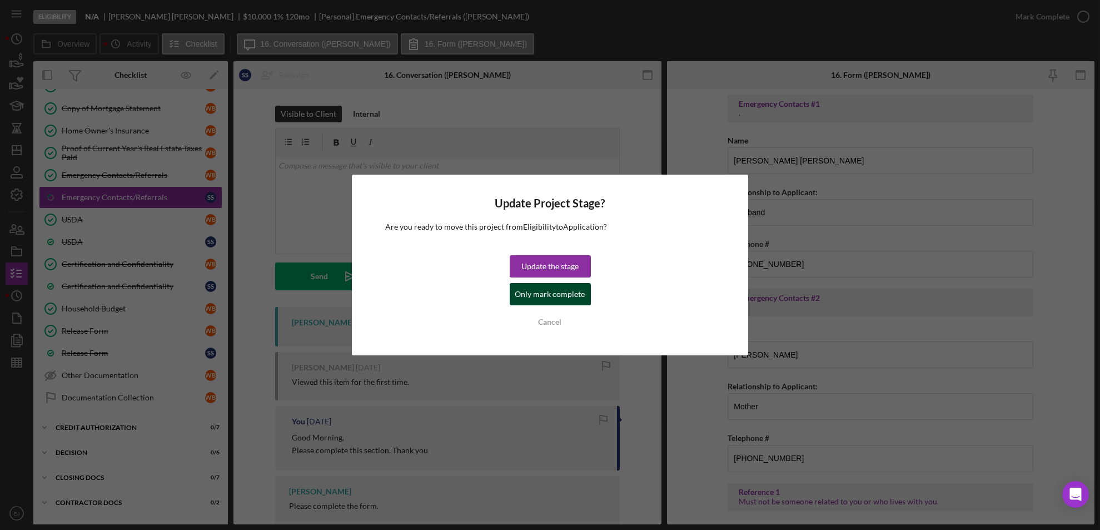
click at [539, 292] on div "Only mark complete" at bounding box center [550, 294] width 70 height 22
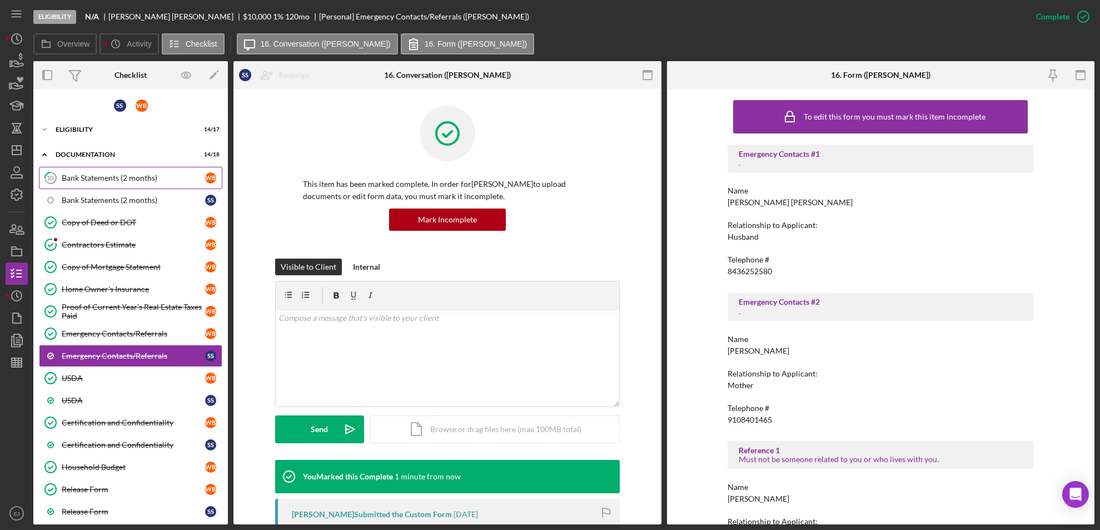
click at [117, 183] on link "10 Bank Statements (2 months) W B" at bounding box center [130, 178] width 183 height 22
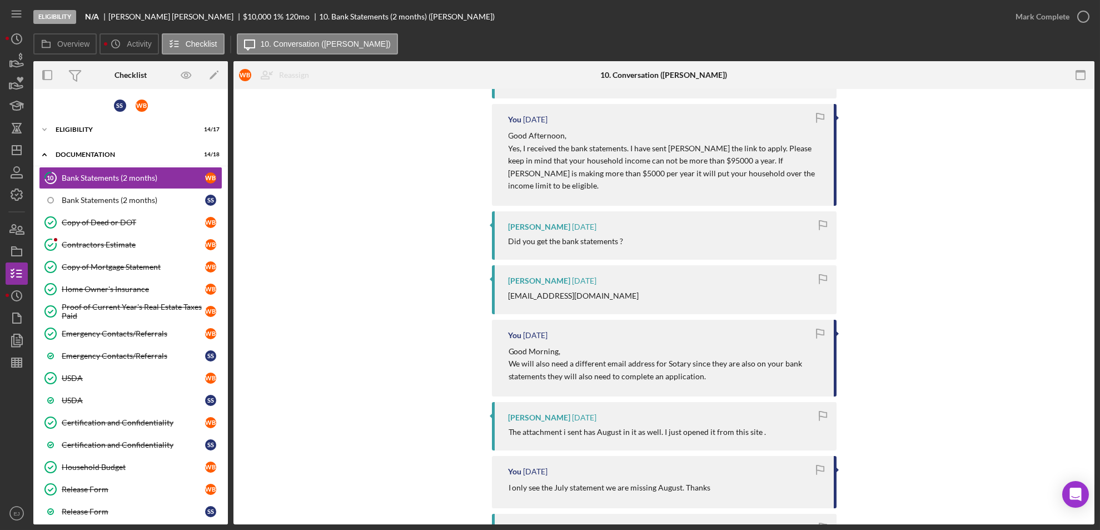
scroll to position [763, 0]
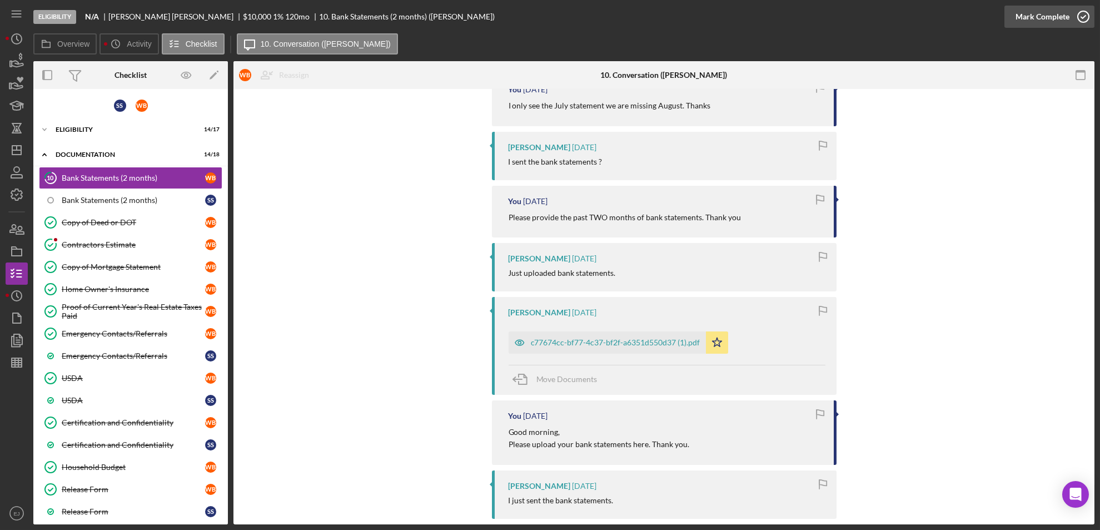
click at [1089, 13] on icon "button" at bounding box center [1083, 17] width 28 height 28
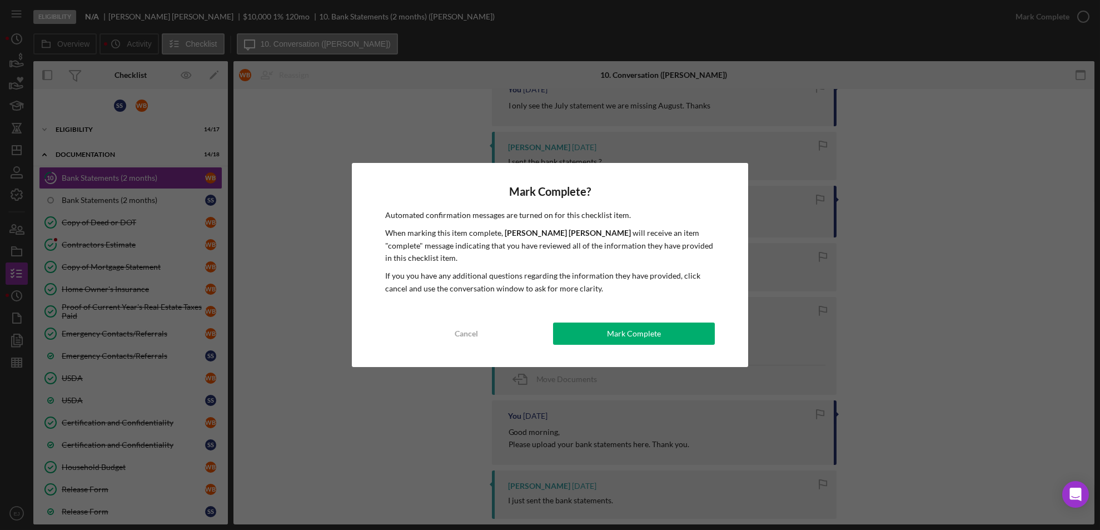
click at [674, 315] on div "Mark Complete? Automated confirmation messages are turned on for this checklist…" at bounding box center [550, 265] width 397 height 204
click at [674, 322] on button "Mark Complete" at bounding box center [634, 333] width 162 height 22
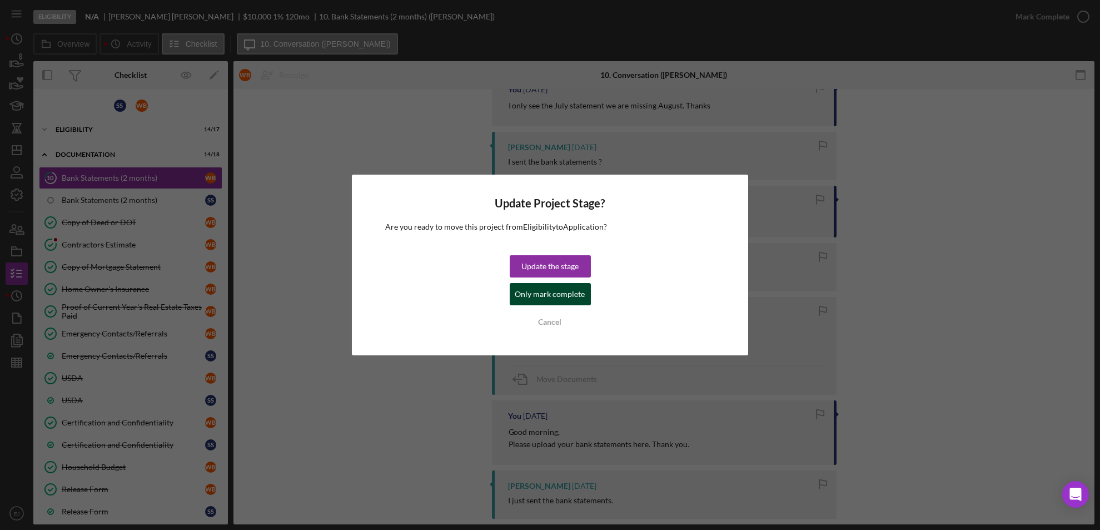
click at [563, 292] on div "Only mark complete" at bounding box center [550, 294] width 70 height 22
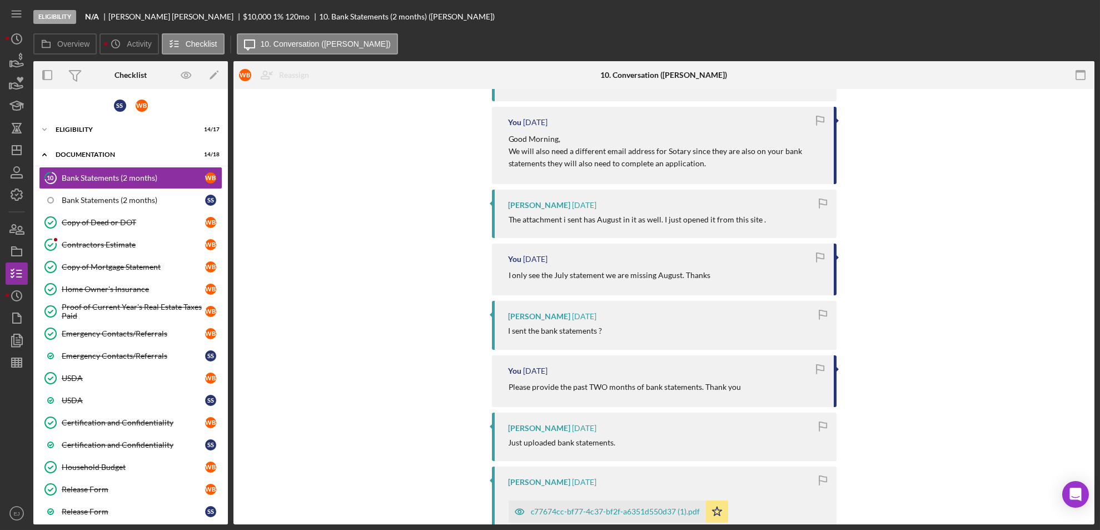
scroll to position [954, 0]
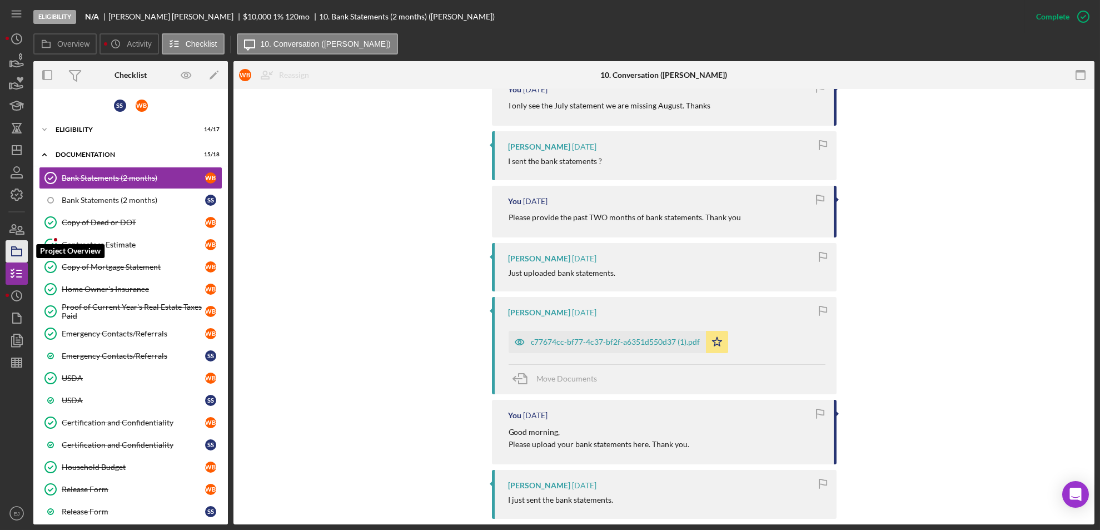
click at [15, 241] on icon "button" at bounding box center [17, 251] width 28 height 28
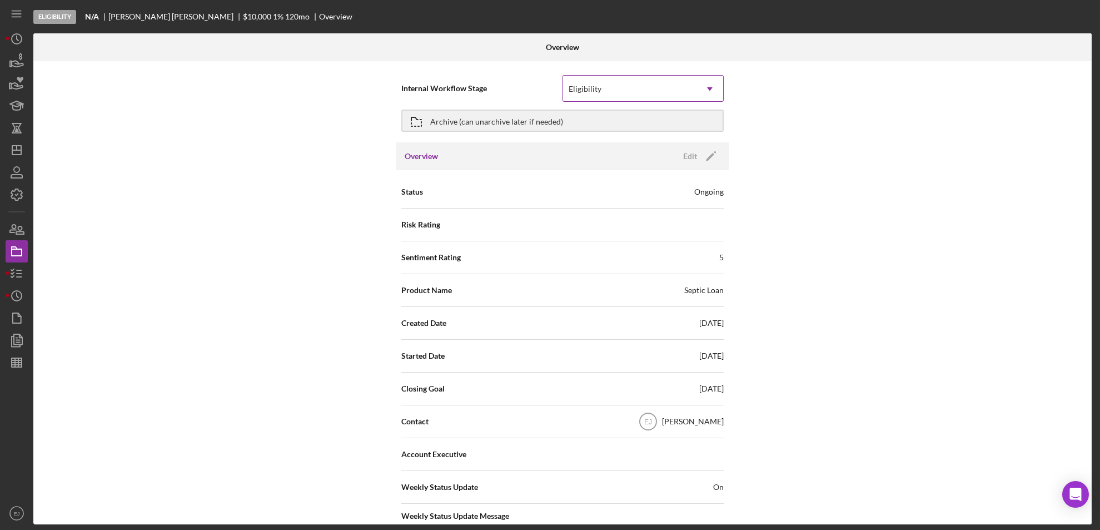
click at [707, 91] on icon "Icon/Dropdown Arrow" at bounding box center [709, 89] width 27 height 27
click at [771, 215] on div "Internal Workflow Stage Eligibility Icon/Dropdown Arrow Archive (can unarchive …" at bounding box center [562, 292] width 1058 height 463
click at [656, 416] on circle at bounding box center [648, 421] width 17 height 17
drag, startPoint x: 670, startPoint y: 416, endPoint x: 794, endPoint y: 389, distance: 126.8
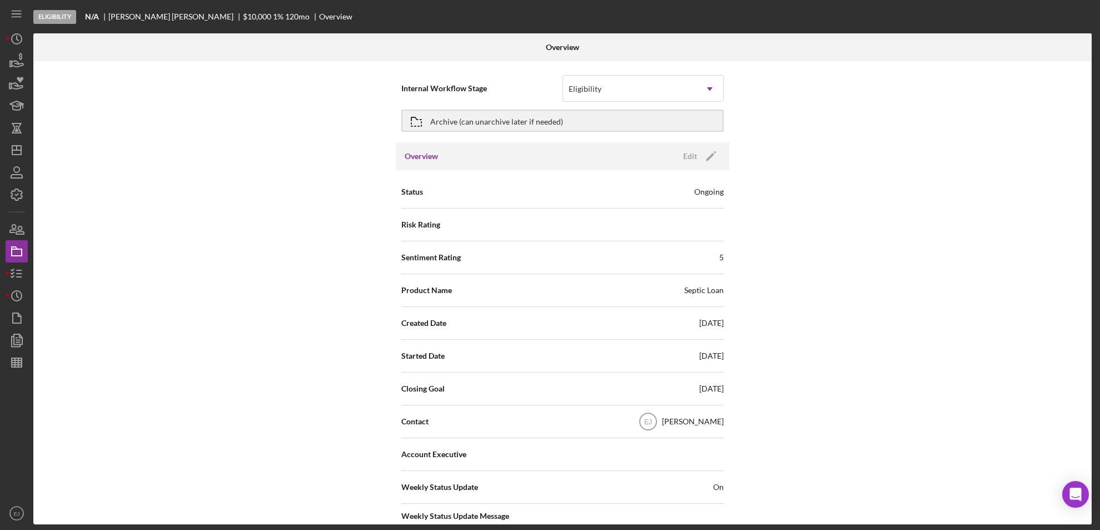
click at [794, 389] on div "Internal Workflow Stage Eligibility Icon/Dropdown Arrow Archive (can unarchive …" at bounding box center [562, 292] width 1058 height 463
click at [678, 157] on button "Edit Icon/Edit" at bounding box center [698, 156] width 44 height 17
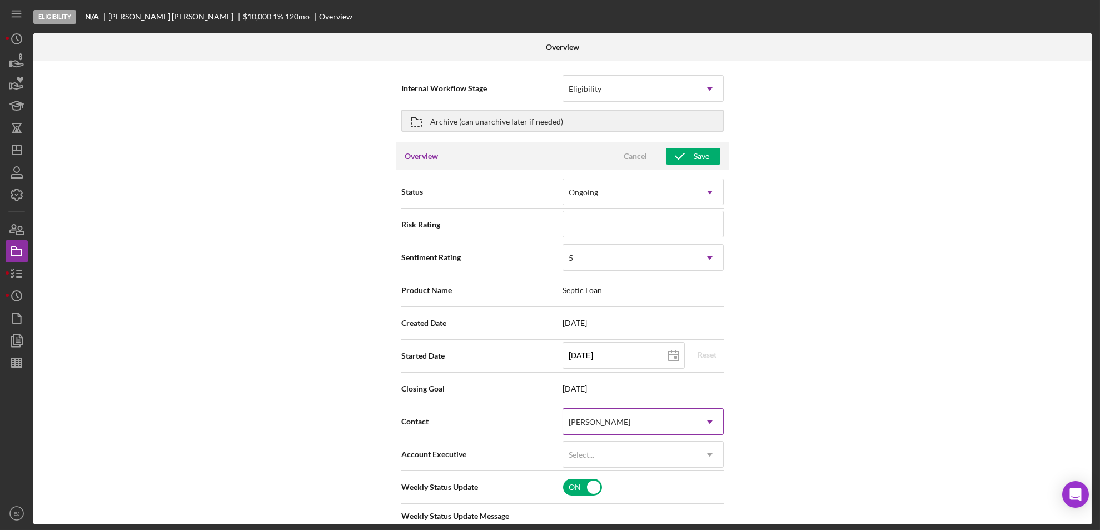
click at [709, 432] on icon "Icon/Dropdown Arrow" at bounding box center [709, 422] width 27 height 27
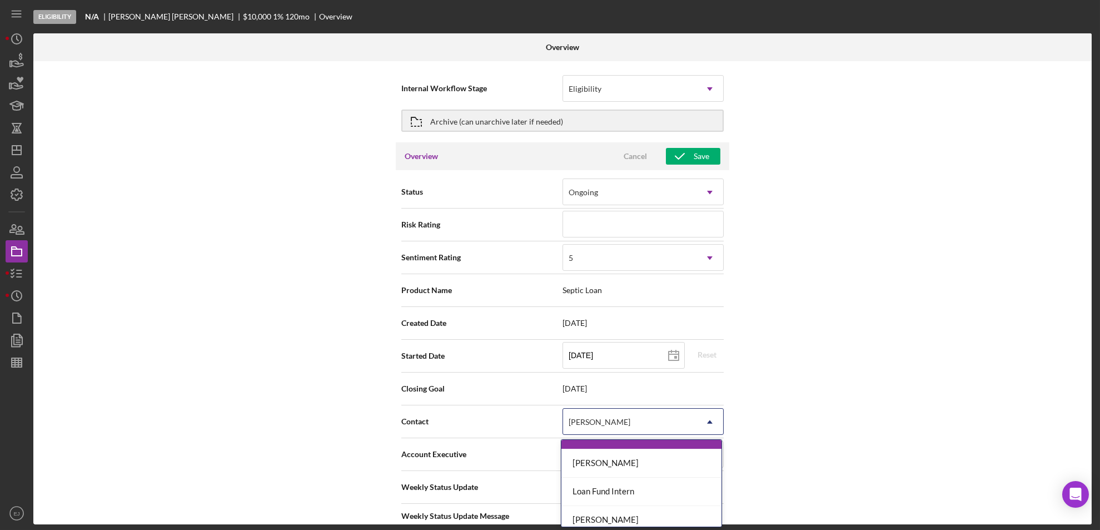
scroll to position [88, 0]
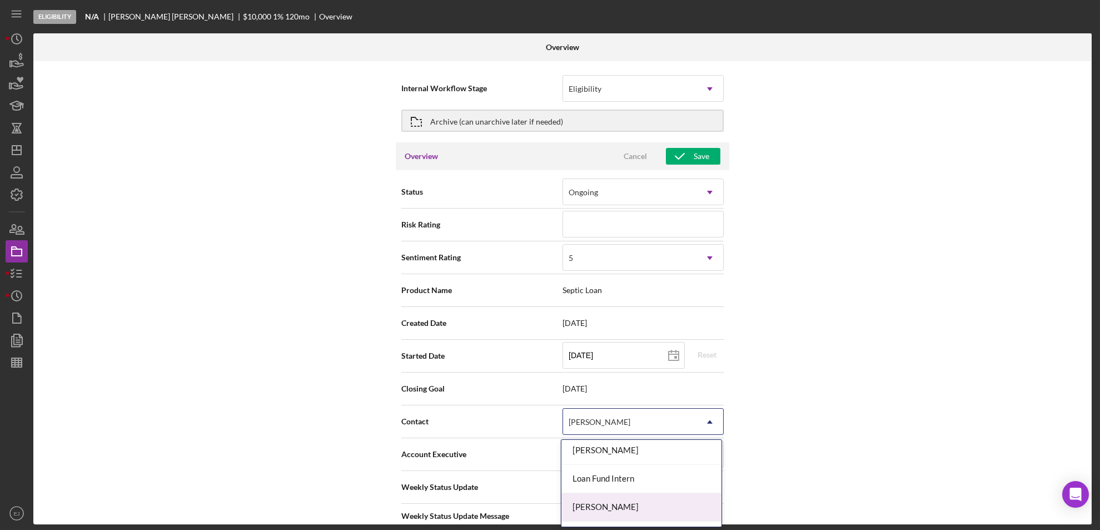
click at [695, 510] on div "[PERSON_NAME]" at bounding box center [641, 507] width 160 height 28
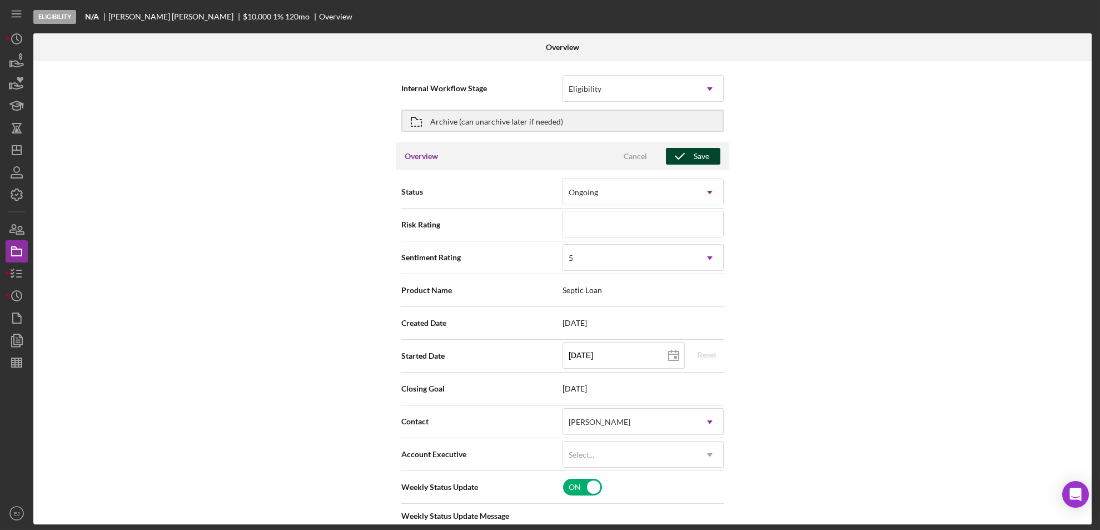
click at [711, 151] on button "Save" at bounding box center [693, 156] width 54 height 17
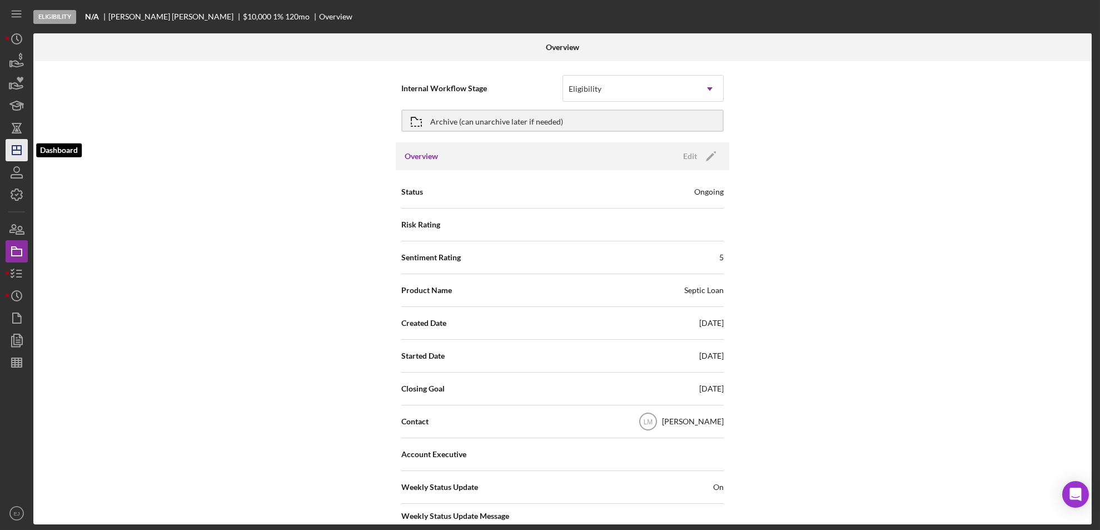
click at [19, 151] on icon "Icon/Dashboard" at bounding box center [17, 150] width 28 height 28
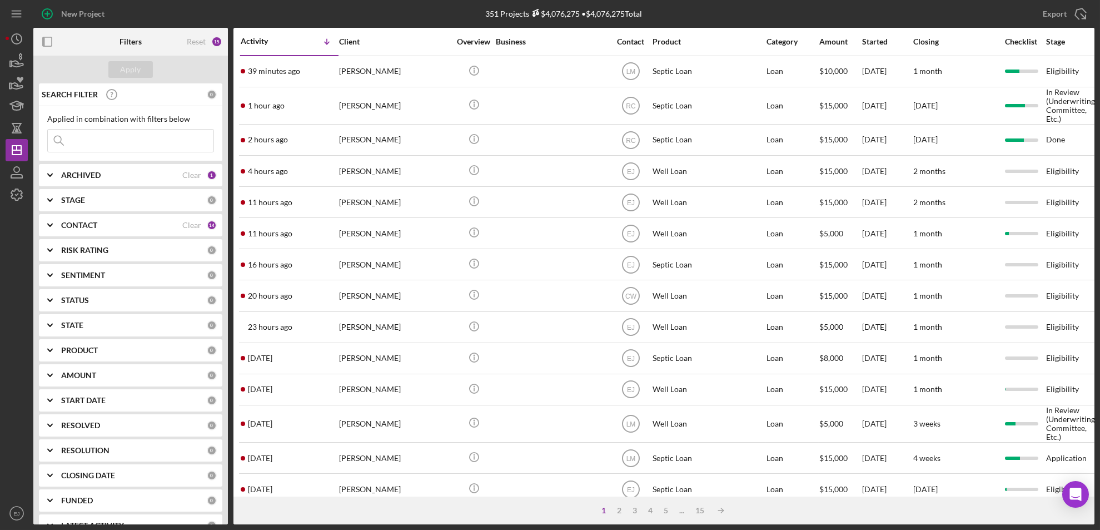
click at [64, 201] on b "STAGE" at bounding box center [73, 200] width 24 height 9
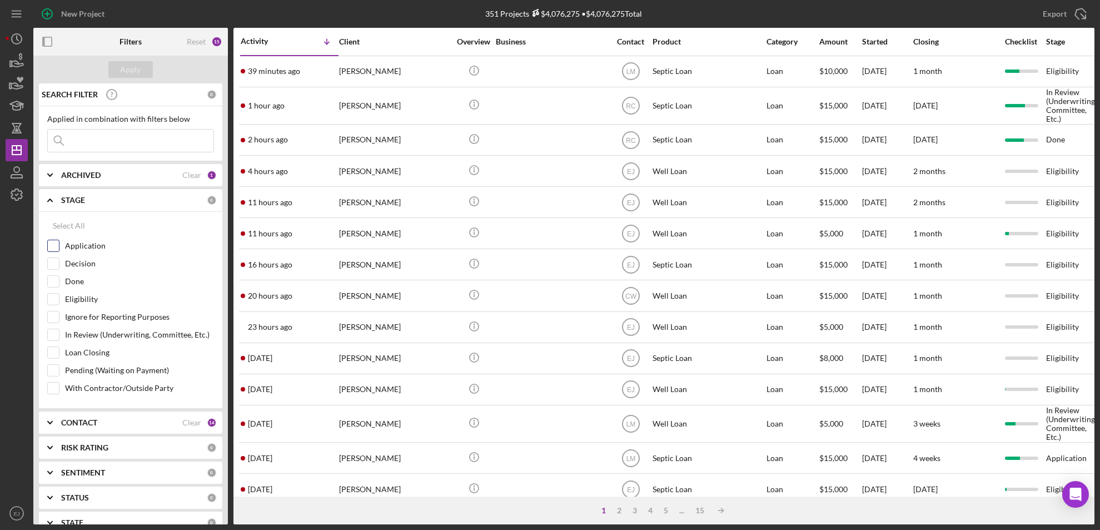
click at [54, 249] on input "Application" at bounding box center [53, 245] width 11 height 11
checkbox input "true"
click at [128, 71] on div "Apply" at bounding box center [131, 69] width 21 height 17
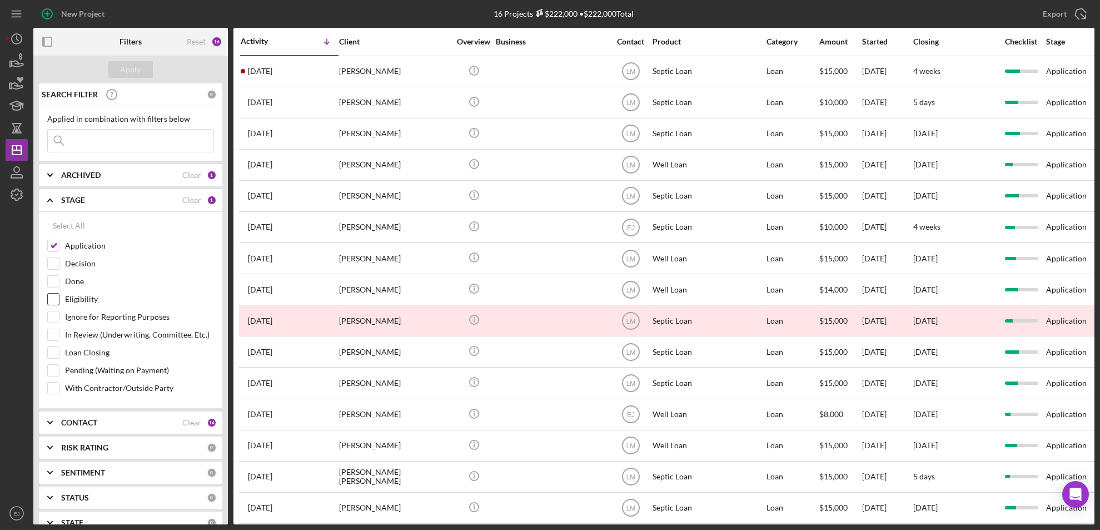
click at [50, 301] on input "Eligibility" at bounding box center [53, 298] width 11 height 11
checkbox input "true"
click at [126, 65] on div "Apply" at bounding box center [131, 69] width 21 height 17
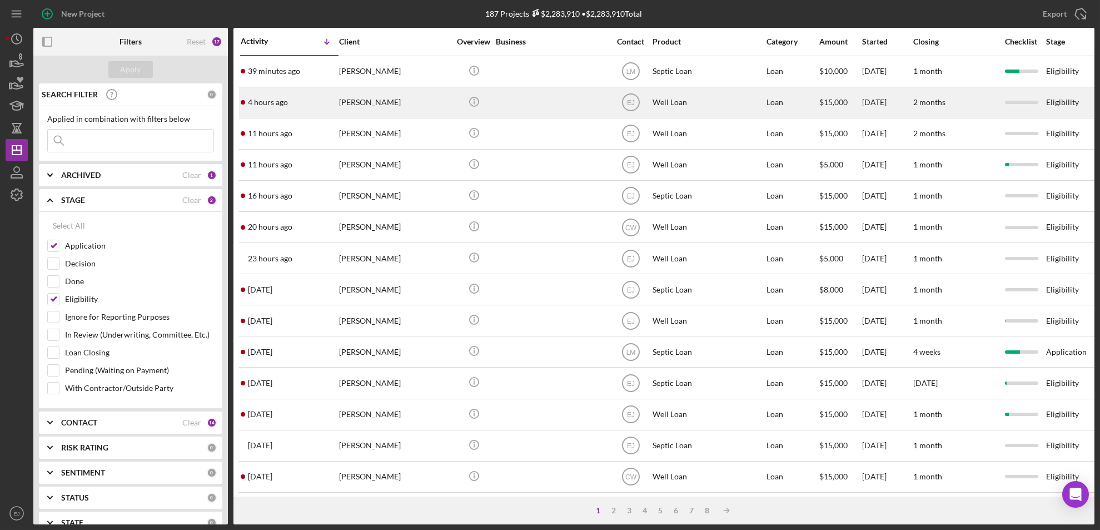
click at [390, 96] on div "[PERSON_NAME]" at bounding box center [394, 102] width 111 height 29
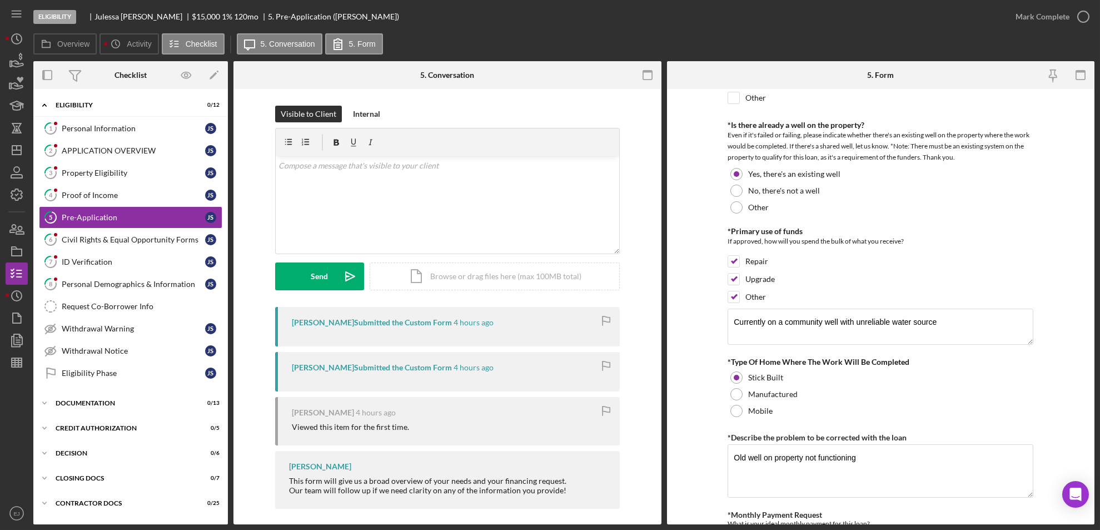
scroll to position [763, 0]
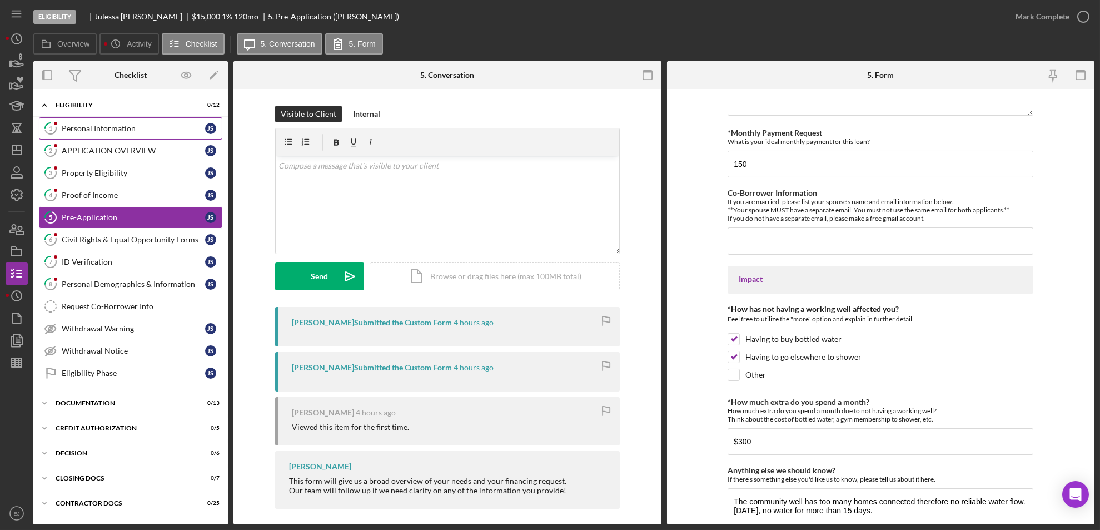
click at [97, 124] on div "Personal Information" at bounding box center [133, 128] width 143 height 9
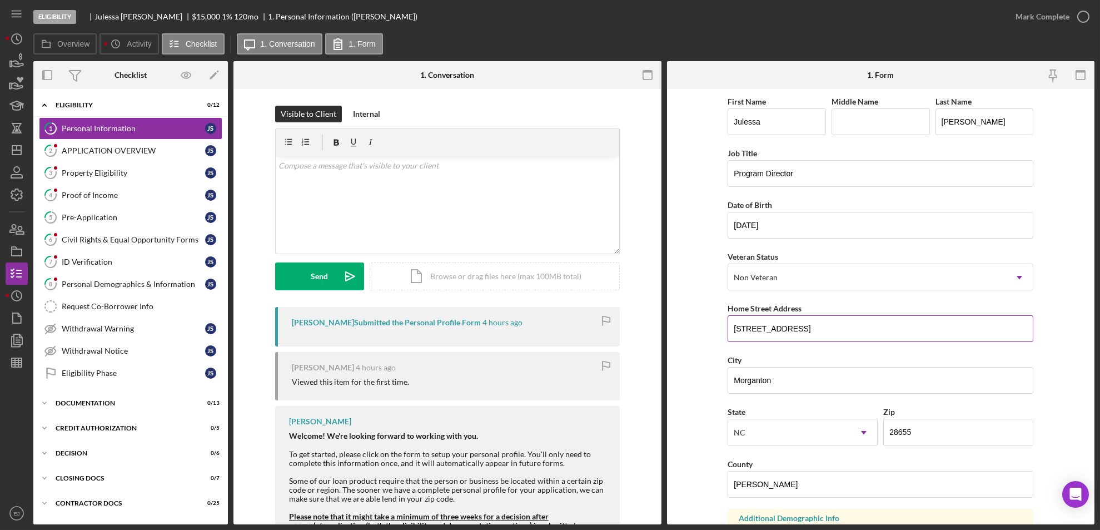
drag, startPoint x: 729, startPoint y: 322, endPoint x: 838, endPoint y: 331, distance: 109.3
click at [838, 331] on input "[STREET_ADDRESS]" at bounding box center [881, 328] width 306 height 27
click at [92, 180] on link "3 Property Eligibility J S" at bounding box center [130, 173] width 183 height 22
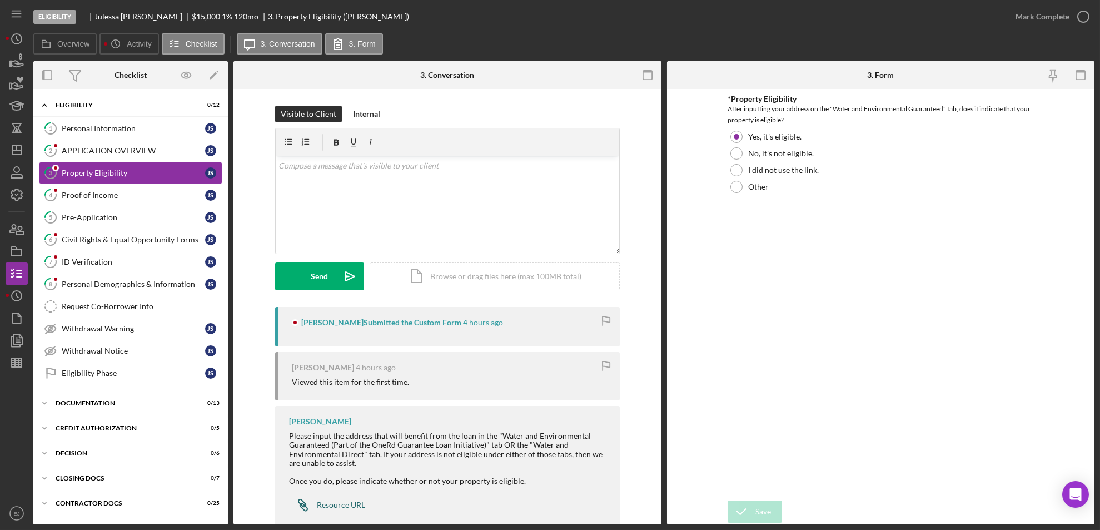
click at [345, 506] on div "Resource URL" at bounding box center [341, 504] width 48 height 9
click at [463, 272] on div "Icon/Document Browse or drag files here (max 100MB total) Tap to choose files o…" at bounding box center [495, 276] width 250 height 28
click at [325, 281] on div "Upload" at bounding box center [319, 276] width 25 height 28
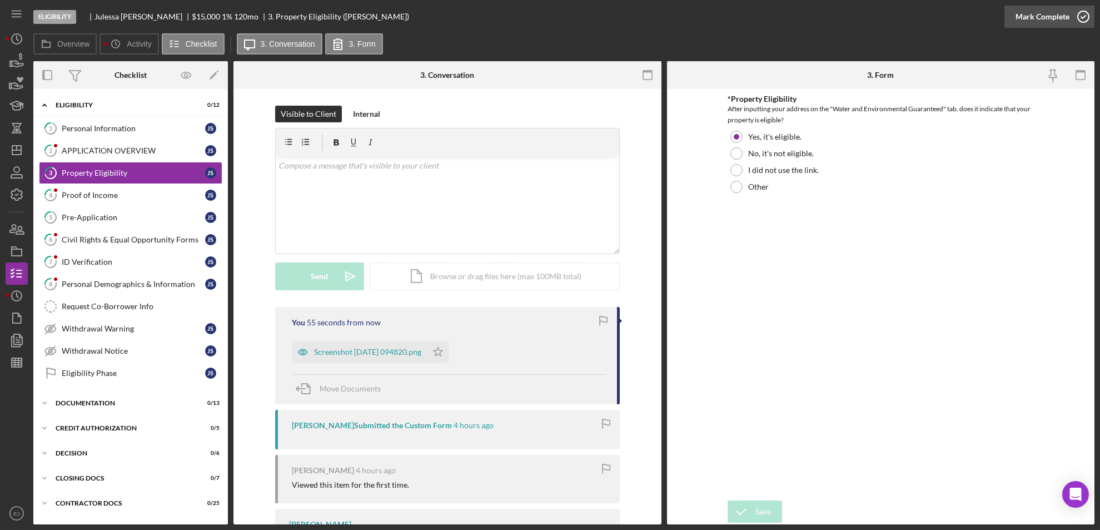
click at [1089, 14] on icon "button" at bounding box center [1083, 17] width 28 height 28
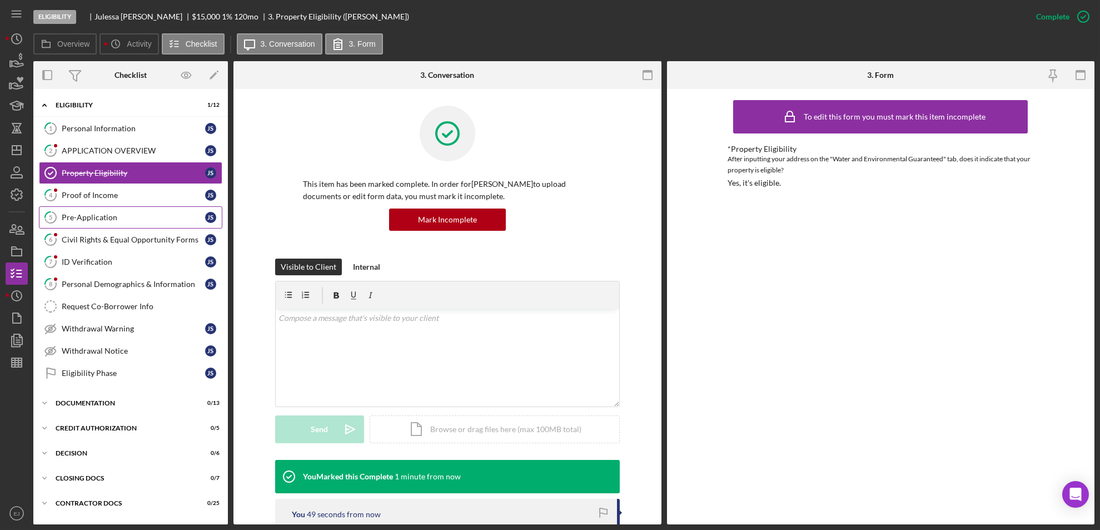
click at [106, 220] on div "Pre-Application" at bounding box center [133, 217] width 143 height 9
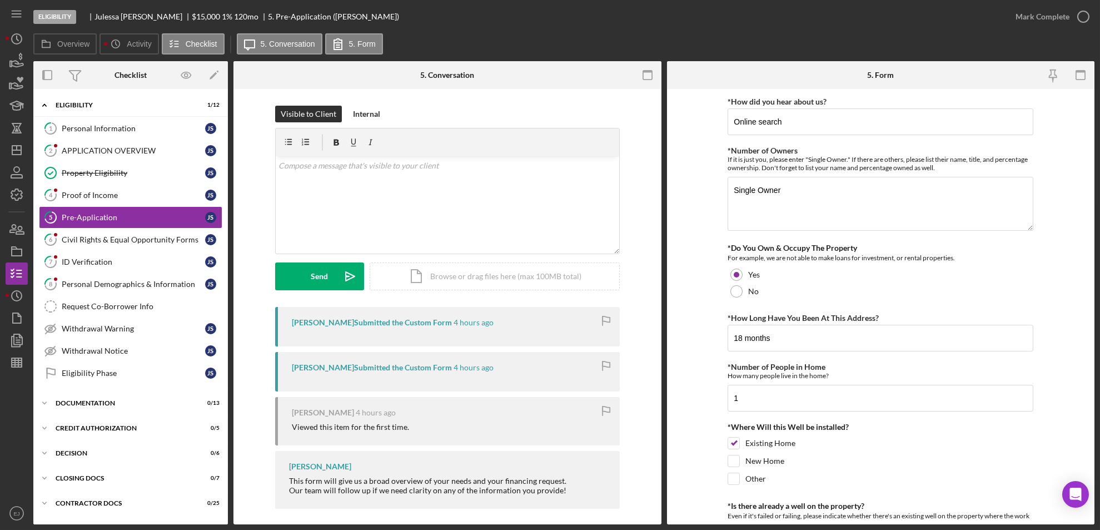
click at [1094, 419] on form "*How did you hear about us? Online search *Number of Owners If it is just you, …" at bounding box center [881, 306] width 428 height 435
click at [1095, 432] on div "Eligibility [PERSON_NAME] $15,000 $15,000 1 % 120 mo 5. Pre-Application ([PERSO…" at bounding box center [550, 265] width 1100 height 530
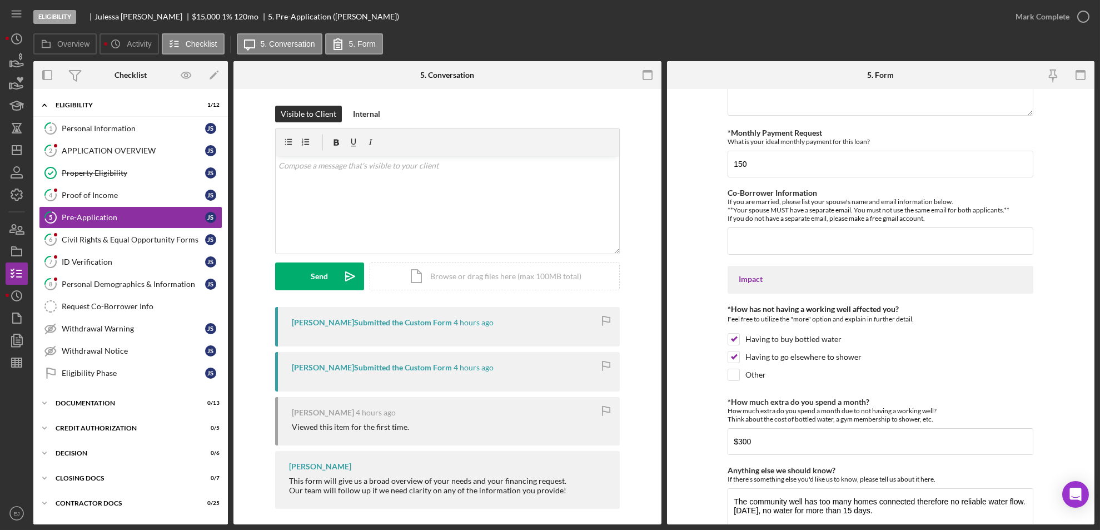
scroll to position [823, 0]
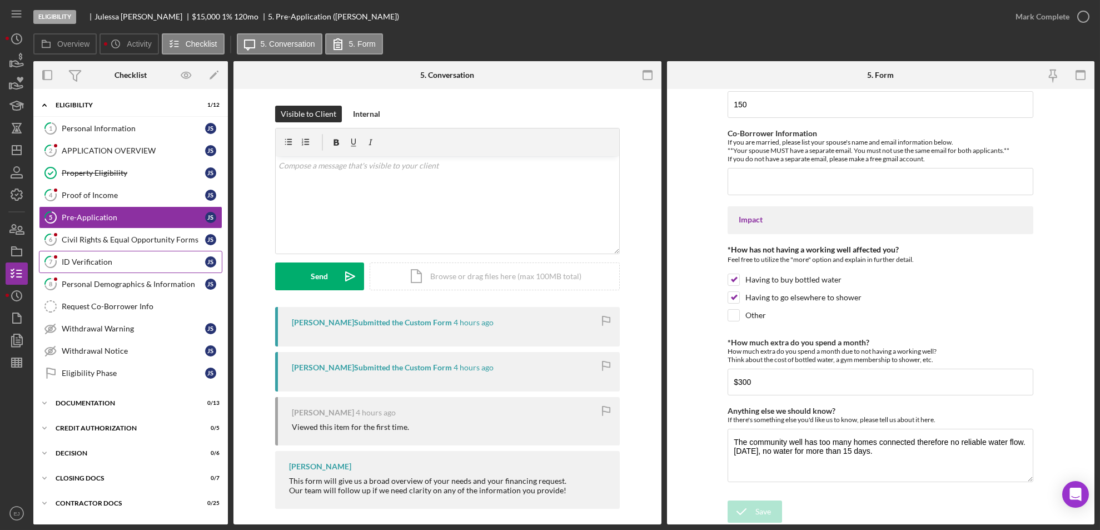
click at [131, 255] on link "7 ID Verification J S" at bounding box center [130, 262] width 183 height 22
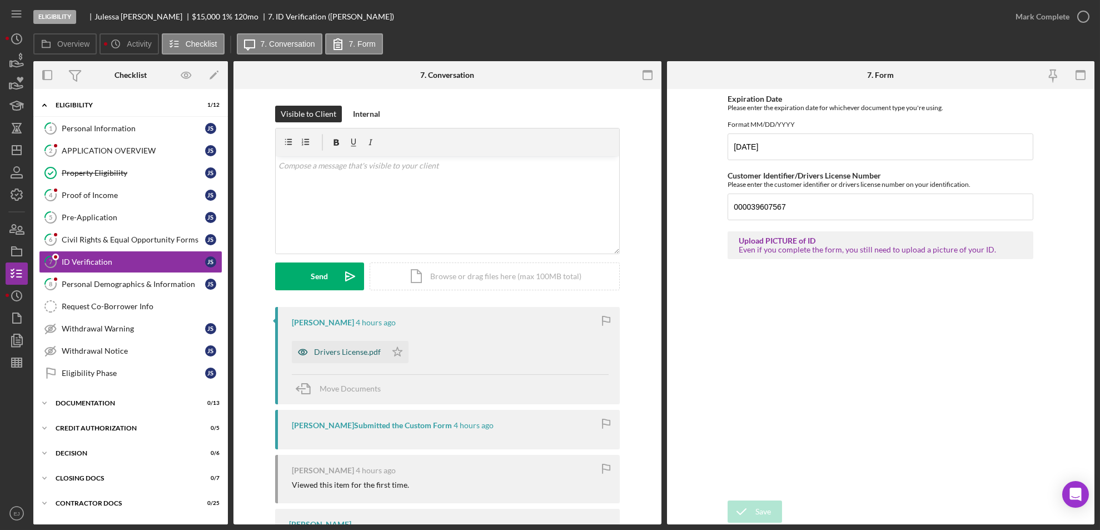
click at [360, 352] on div "Drivers License.pdf" at bounding box center [347, 351] width 67 height 9
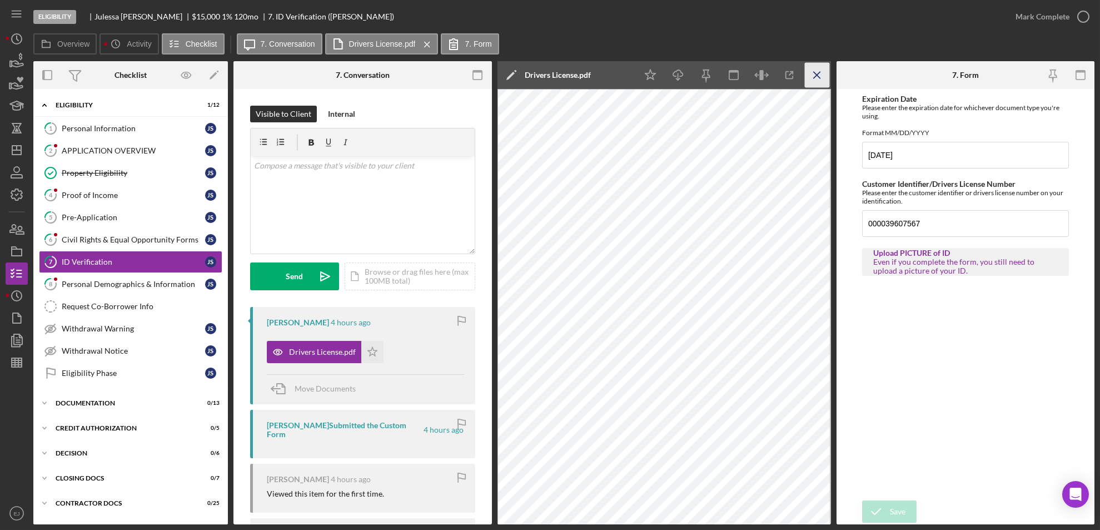
click at [826, 73] on icon "Icon/Menu Close" at bounding box center [816, 75] width 25 height 25
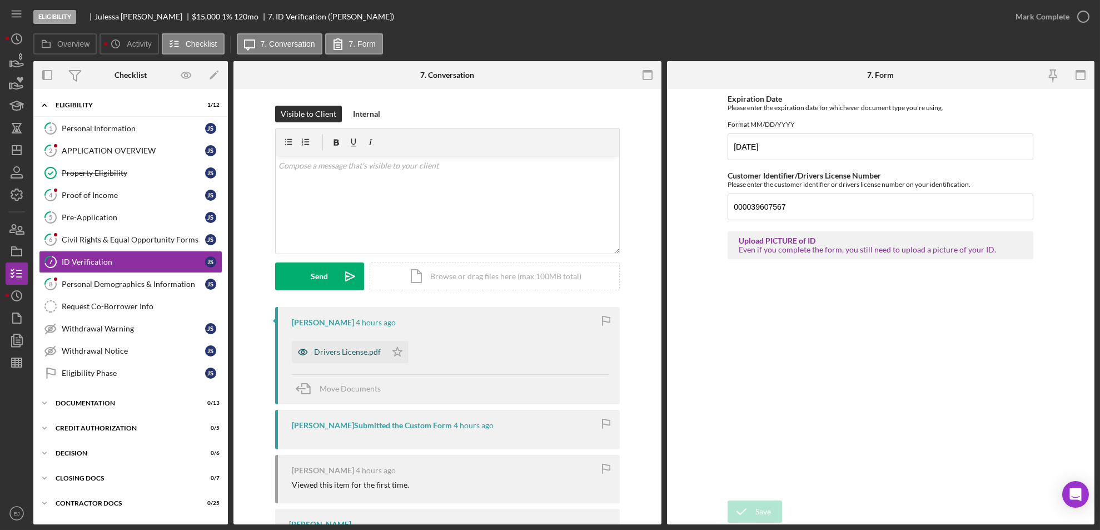
click at [361, 347] on div "Drivers License.pdf" at bounding box center [347, 351] width 67 height 9
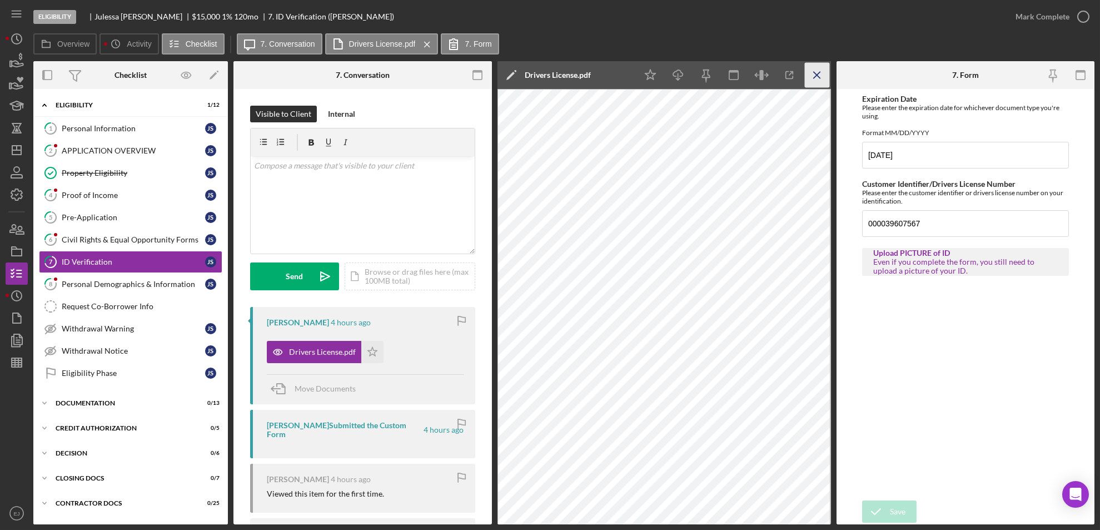
click at [814, 72] on line "button" at bounding box center [816, 75] width 6 height 6
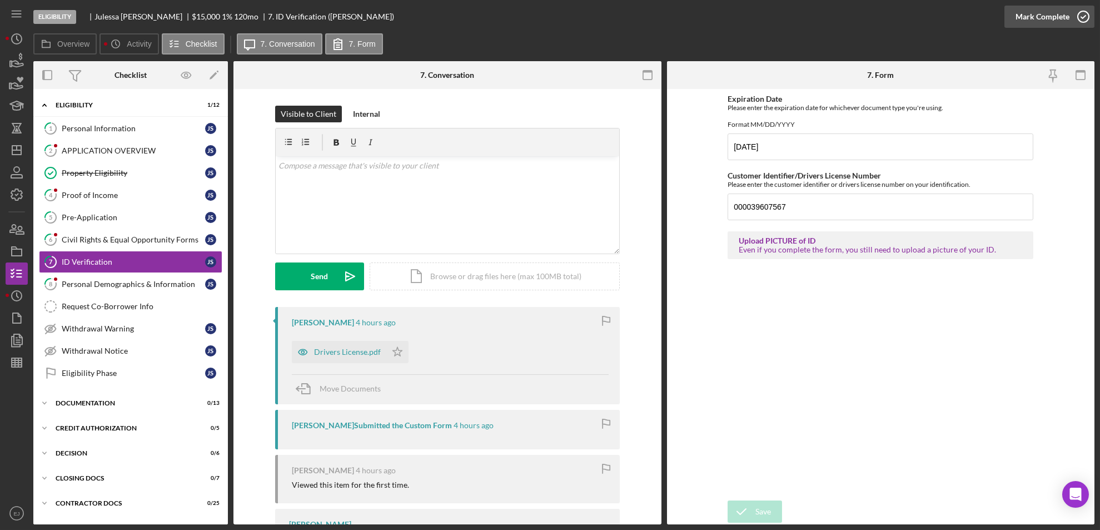
click at [1092, 8] on icon "button" at bounding box center [1083, 17] width 28 height 28
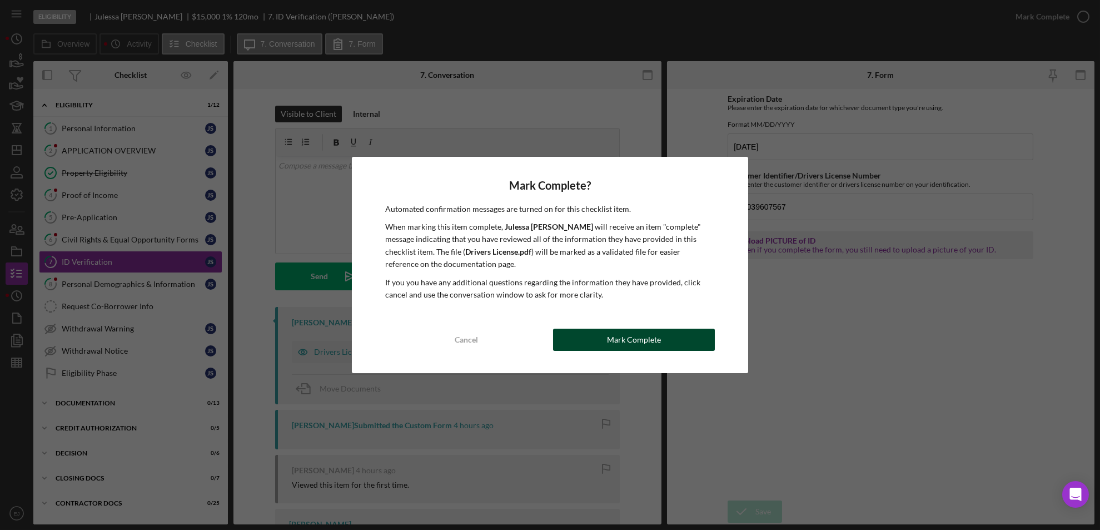
click at [614, 350] on div "Mark Complete" at bounding box center [634, 339] width 54 height 22
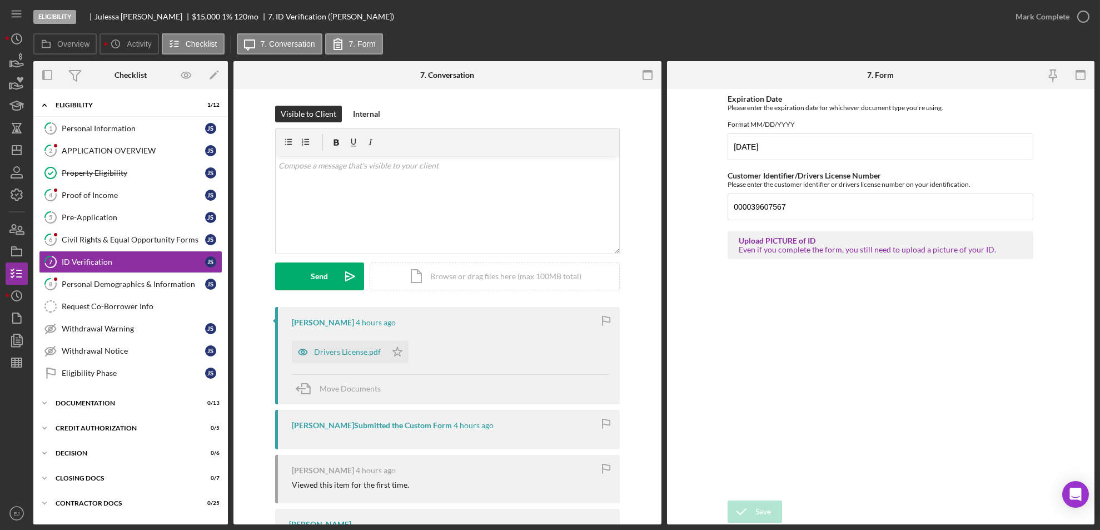
click at [614, 350] on div "[PERSON_NAME] 4 hours ago Drivers License.pdf Icon/Star Move Documents" at bounding box center [447, 355] width 345 height 97
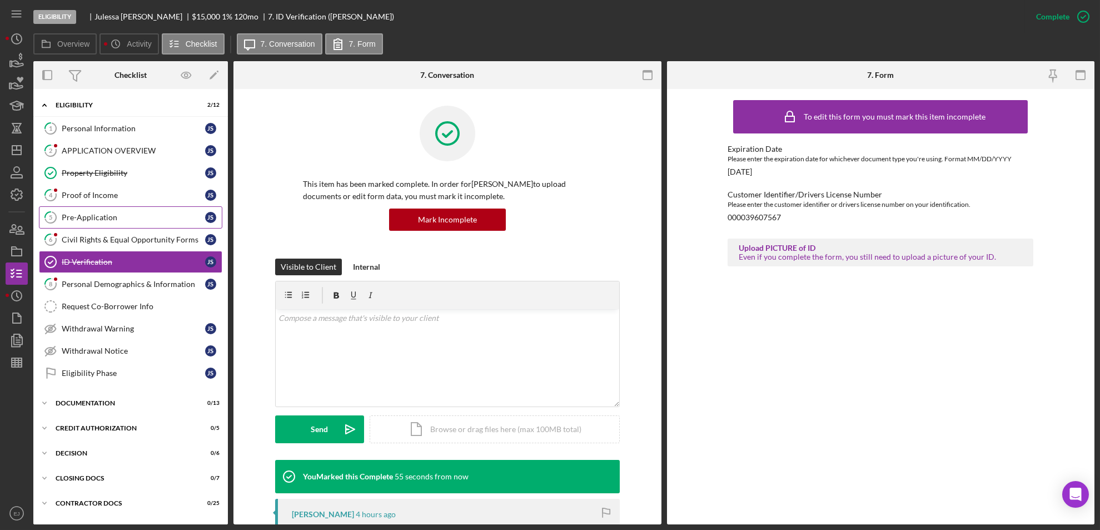
click at [154, 218] on div "Pre-Application" at bounding box center [133, 217] width 143 height 9
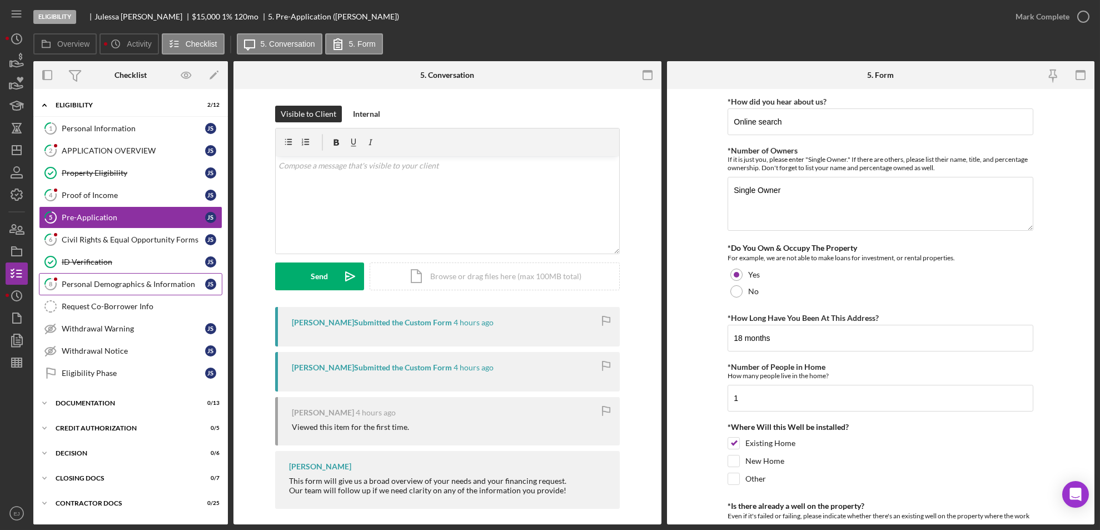
click at [141, 278] on link "8 Personal Demographics & Information J S" at bounding box center [130, 284] width 183 height 22
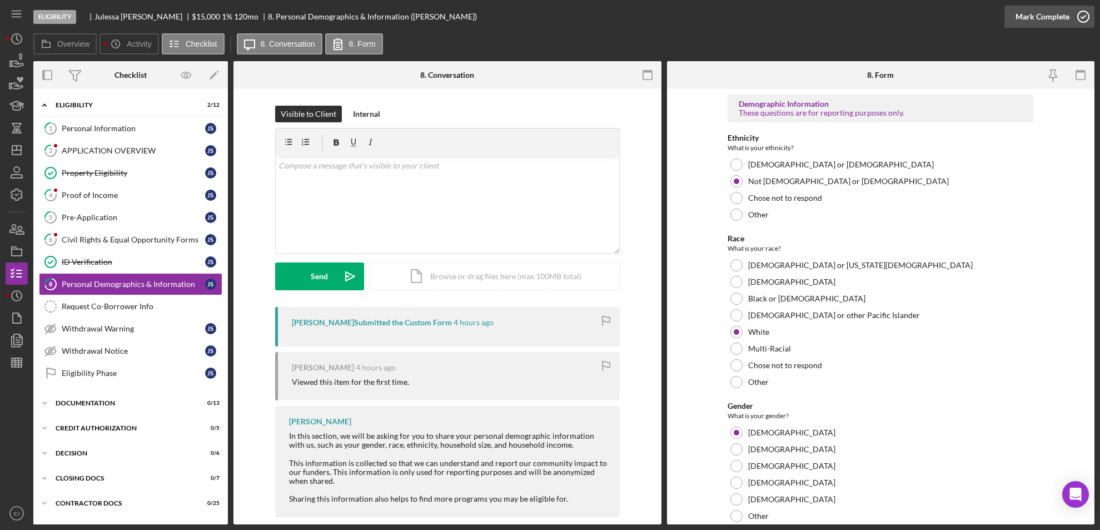
click at [1088, 23] on icon "button" at bounding box center [1083, 17] width 28 height 28
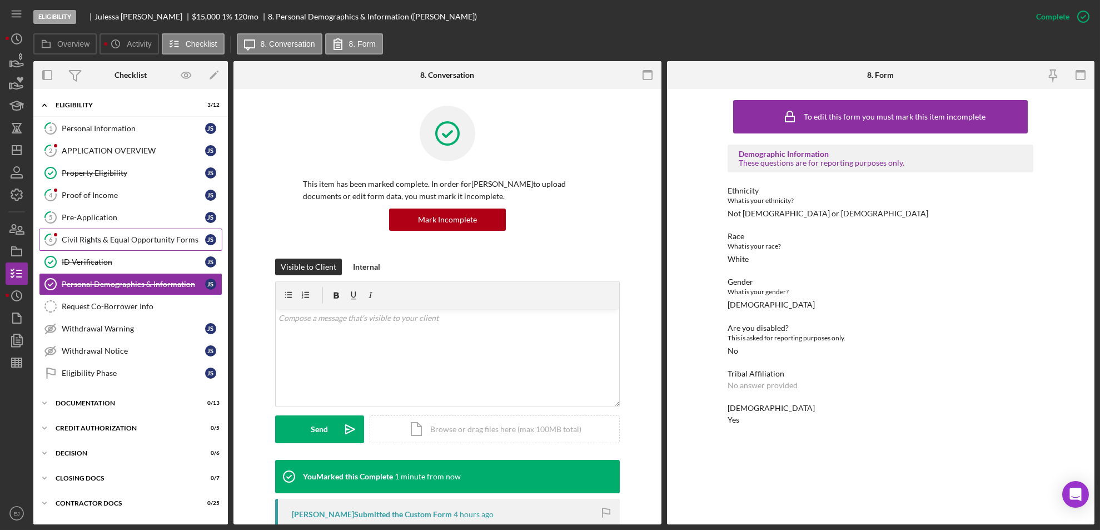
click at [123, 240] on div "Civil Rights & Equal Opportunity Forms" at bounding box center [133, 239] width 143 height 9
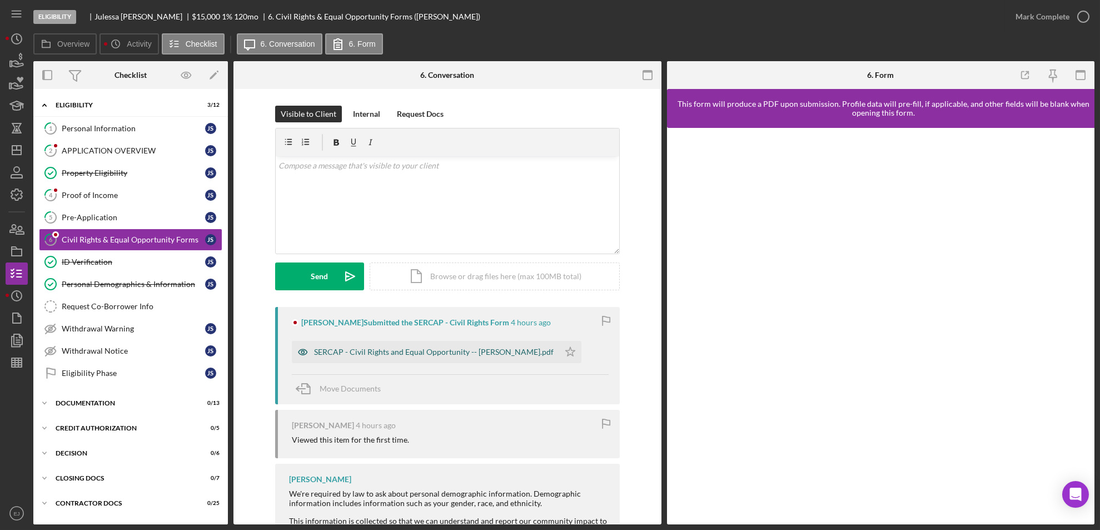
click at [436, 361] on div "SERCAP - Civil Rights and Equal Opportunity -- [PERSON_NAME].pdf" at bounding box center [425, 352] width 267 height 22
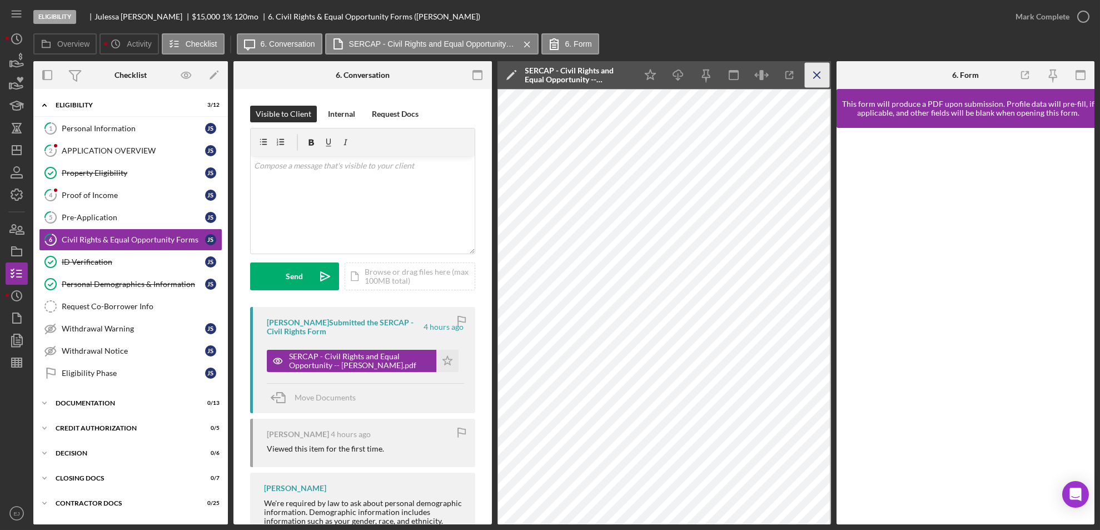
click at [813, 75] on icon "Icon/Menu Close" at bounding box center [816, 75] width 25 height 25
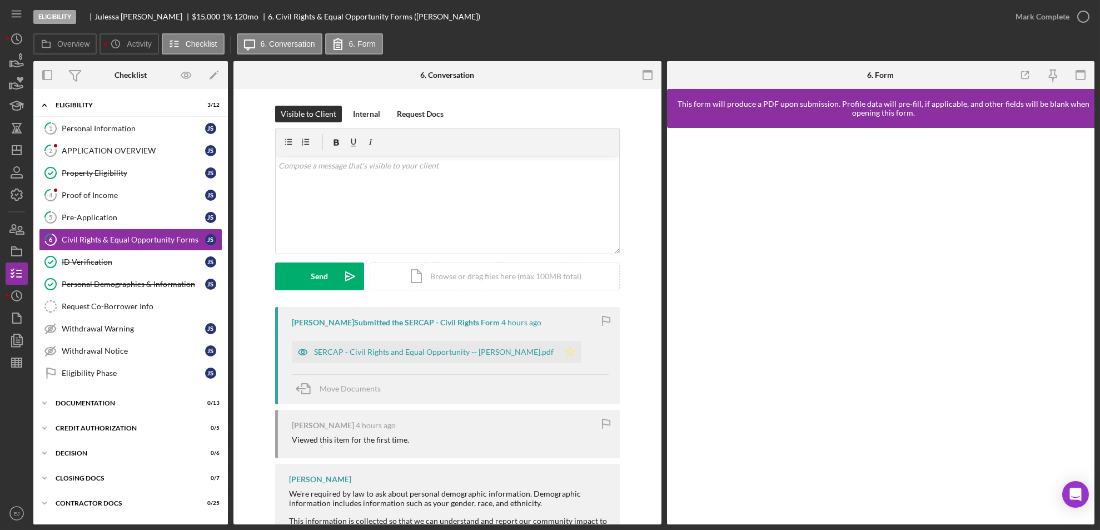
click at [559, 353] on icon "Icon/Star" at bounding box center [570, 352] width 22 height 22
click at [1083, 18] on icon "button" at bounding box center [1083, 17] width 28 height 28
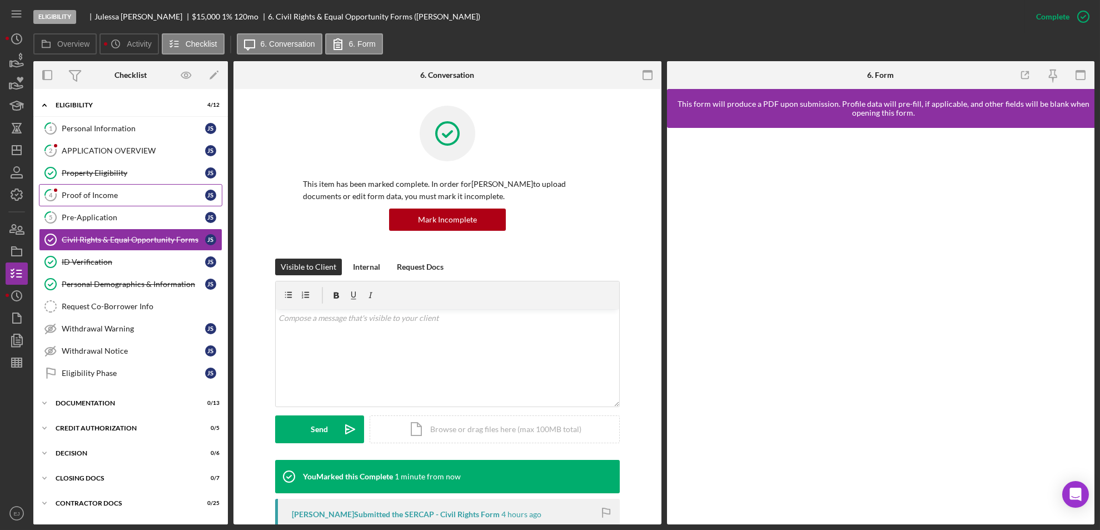
click at [109, 190] on link "4 Proof of Income J S" at bounding box center [130, 195] width 183 height 22
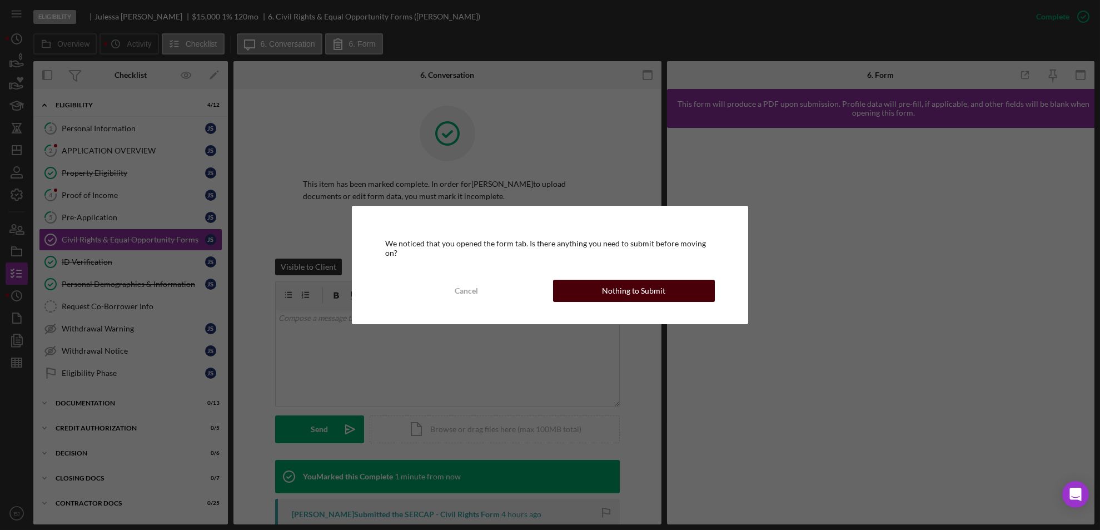
click at [606, 291] on div "Nothing to Submit" at bounding box center [633, 291] width 63 height 22
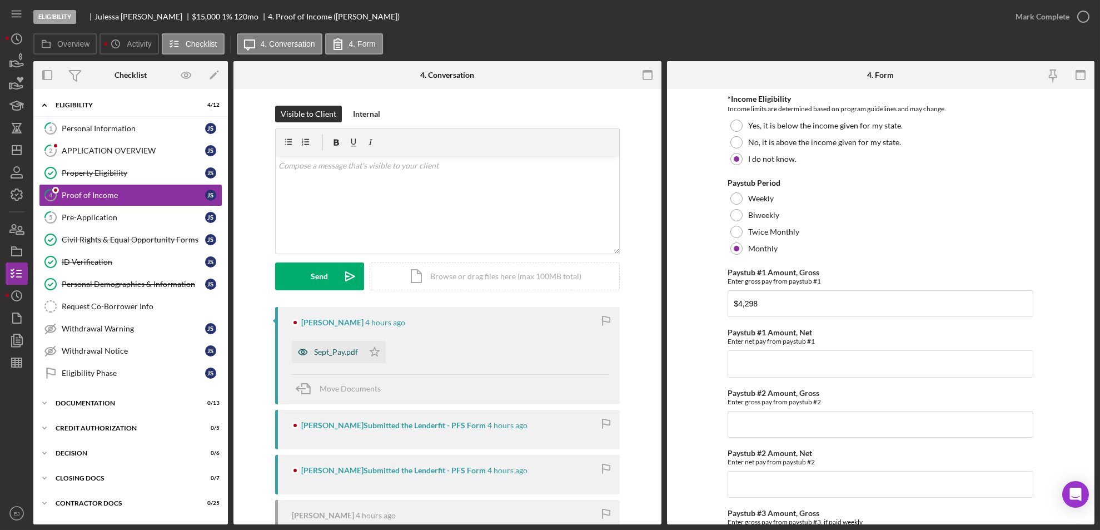
click at [355, 352] on div "Sept_Pay.pdf" at bounding box center [328, 352] width 72 height 22
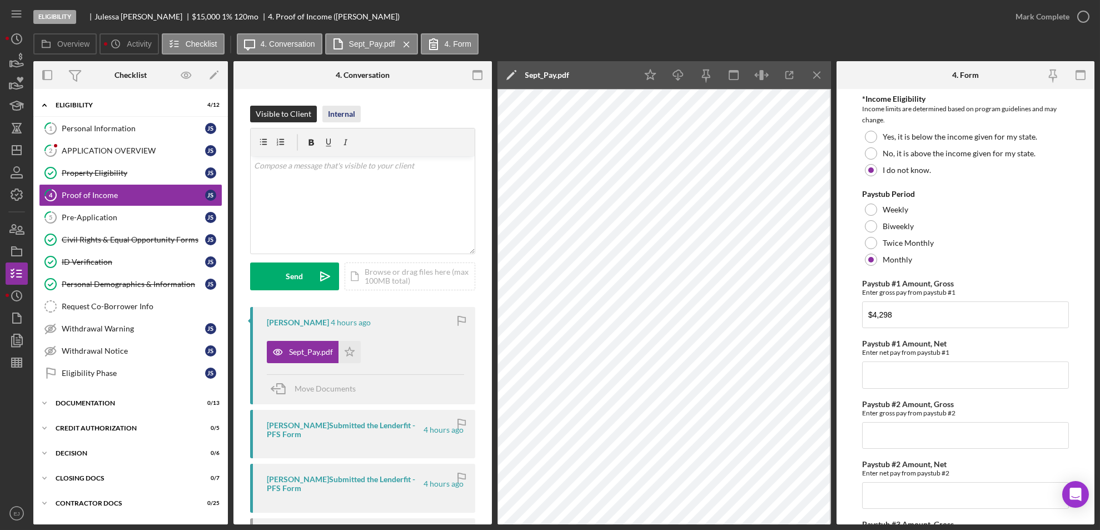
click at [352, 113] on div "Internal" at bounding box center [341, 114] width 27 height 17
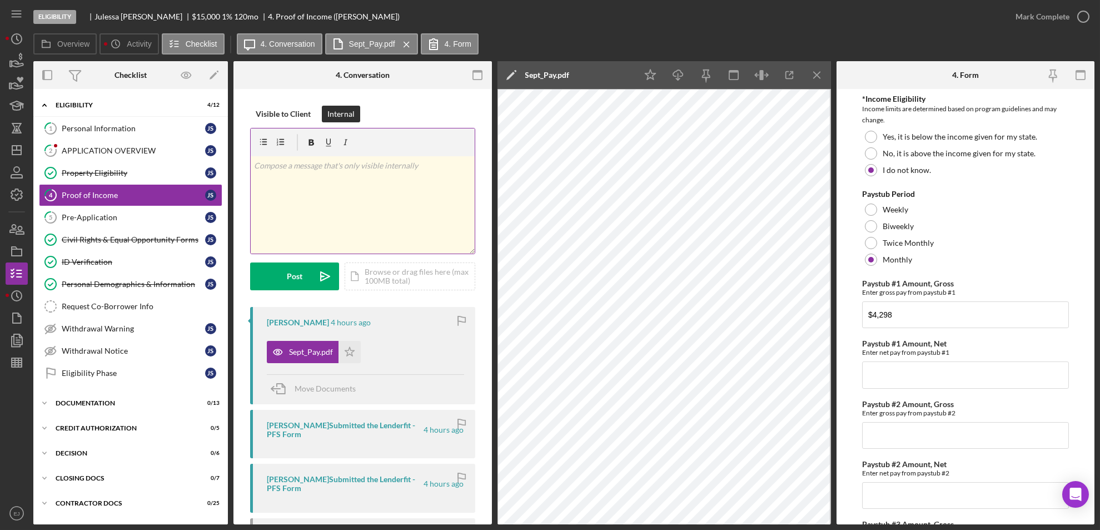
click at [295, 181] on div "v Color teal Color pink Remove color Add row above Add row below Add column bef…" at bounding box center [363, 204] width 224 height 97
click at [311, 281] on icon "Icon/icon-invite-send" at bounding box center [325, 276] width 28 height 28
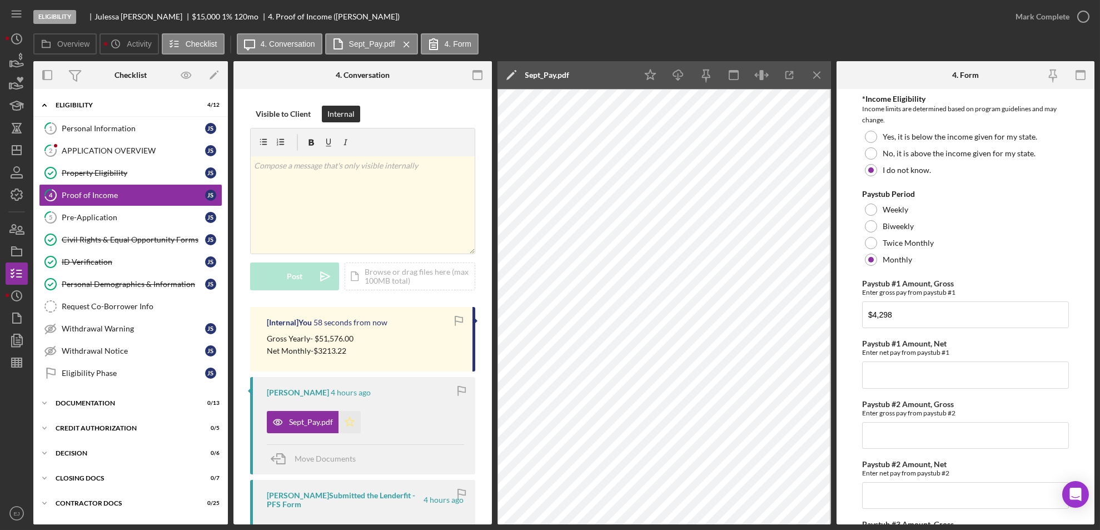
click at [347, 419] on icon "Icon/Star" at bounding box center [349, 422] width 22 height 22
click at [1087, 16] on icon "button" at bounding box center [1083, 17] width 28 height 28
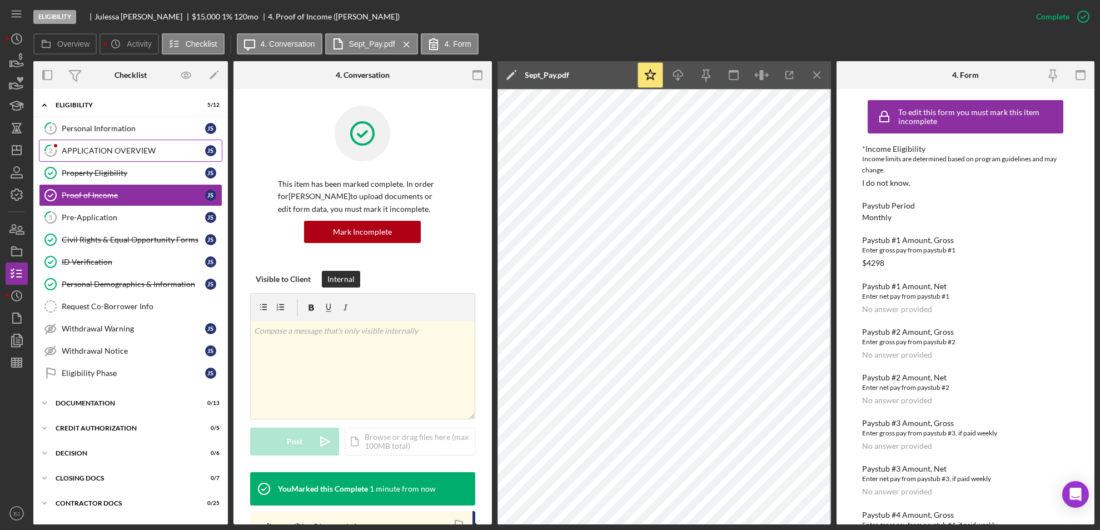
click at [136, 153] on div "APPLICATION OVERVIEW" at bounding box center [133, 150] width 143 height 9
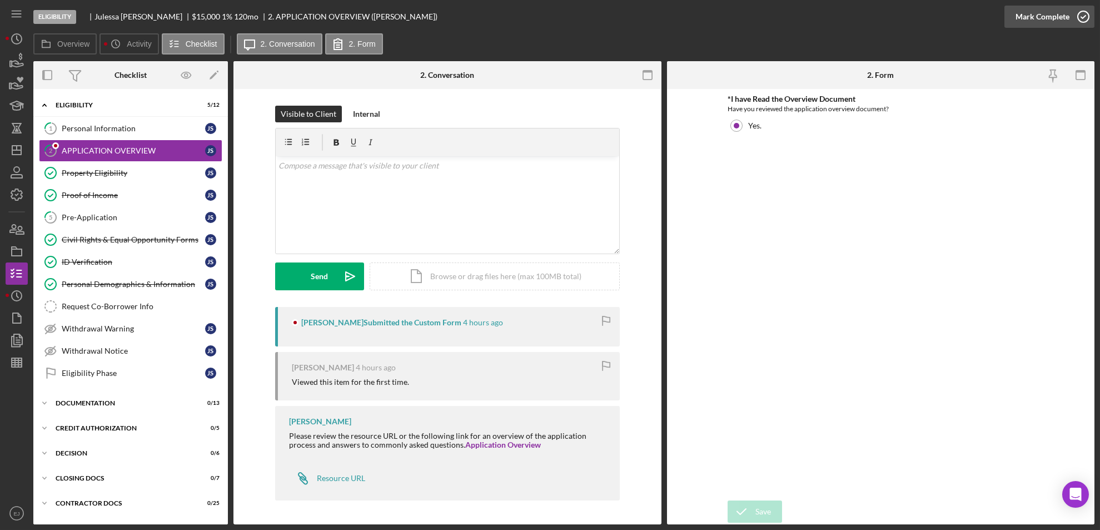
click at [1086, 7] on icon "button" at bounding box center [1083, 17] width 28 height 28
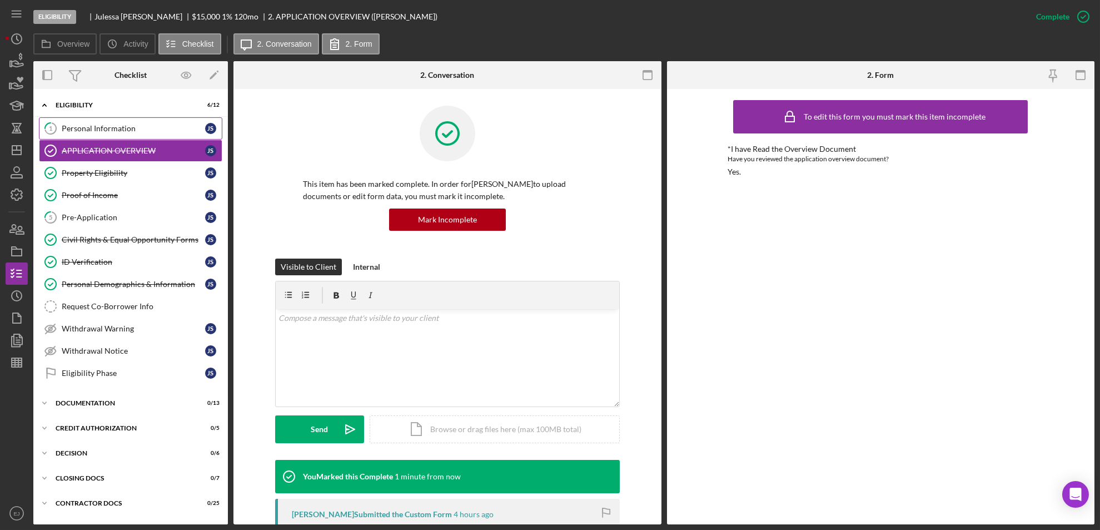
click at [116, 128] on div "Personal Information" at bounding box center [133, 128] width 143 height 9
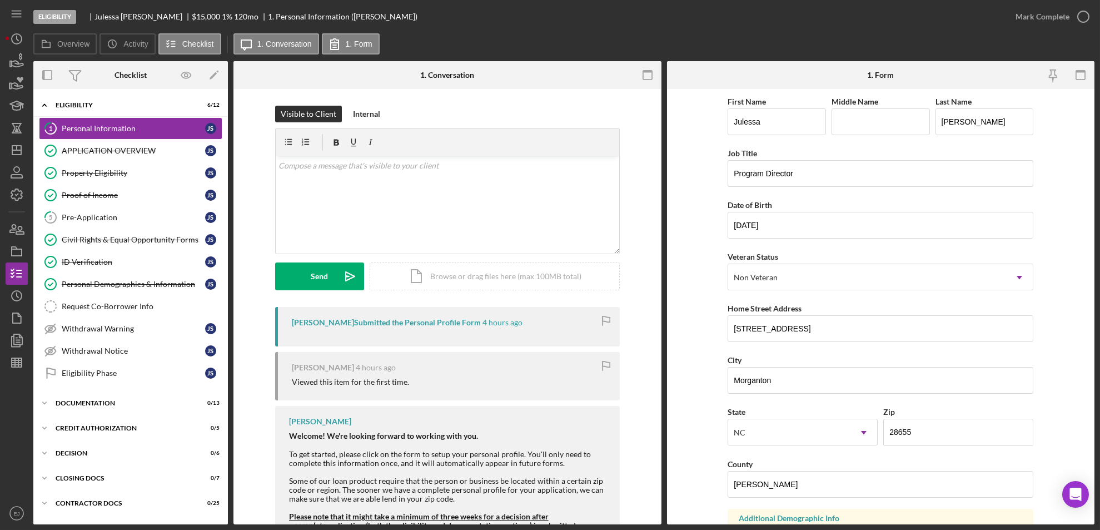
click at [1094, 19] on div "Eligibility [PERSON_NAME] $15,000 $15,000 1 % 120 mo 1. Personal Information ([…" at bounding box center [550, 265] width 1100 height 530
click at [1087, 14] on icon "button" at bounding box center [1083, 17] width 28 height 28
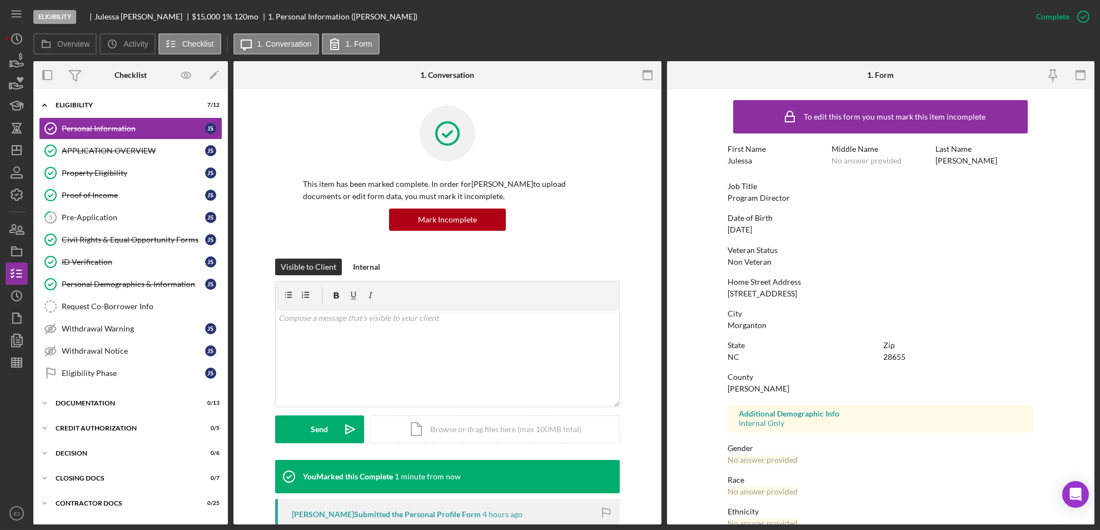
drag, startPoint x: 719, startPoint y: 292, endPoint x: 825, endPoint y: 296, distance: 106.8
click at [825, 296] on form "To edit this form you must mark this item incomplete First Name Julessa Middle …" at bounding box center [881, 306] width 428 height 435
copy div "[STREET_ADDRESS]"
click at [14, 251] on icon "button" at bounding box center [17, 251] width 28 height 28
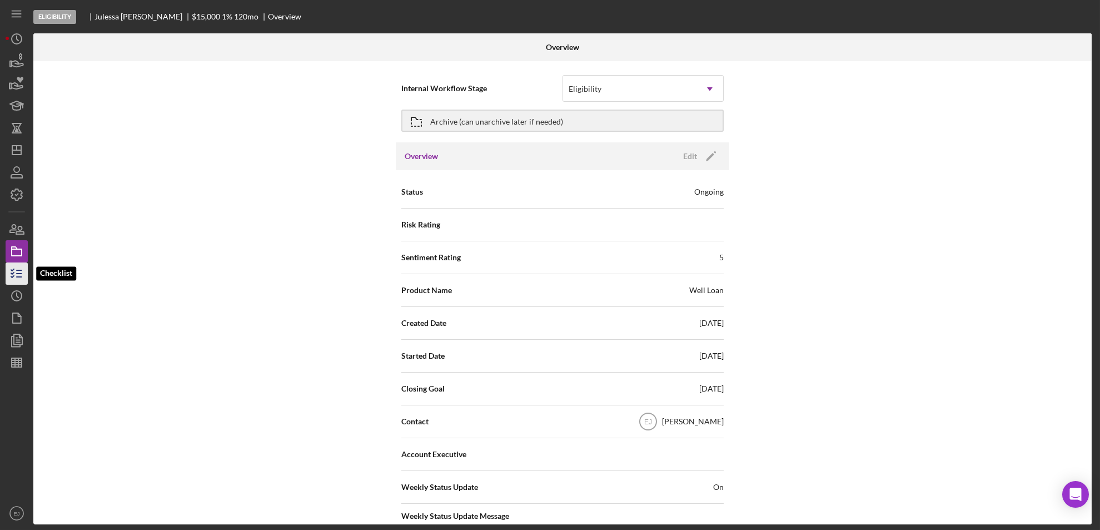
click at [13, 278] on icon "button" at bounding box center [17, 274] width 28 height 28
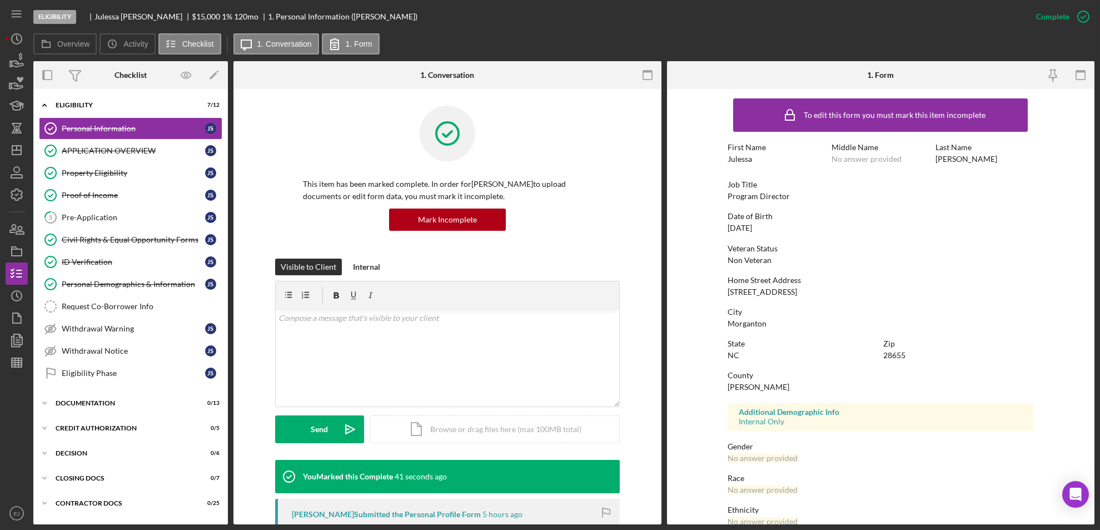
scroll to position [2, 0]
drag, startPoint x: 722, startPoint y: 290, endPoint x: 809, endPoint y: 291, distance: 86.7
click at [809, 291] on form "To edit this form you must mark this item incomplete First Name Julessa Middle …" at bounding box center [881, 306] width 428 height 435
copy div "[STREET_ADDRESS]"
click at [17, 230] on icon "button" at bounding box center [17, 229] width 28 height 28
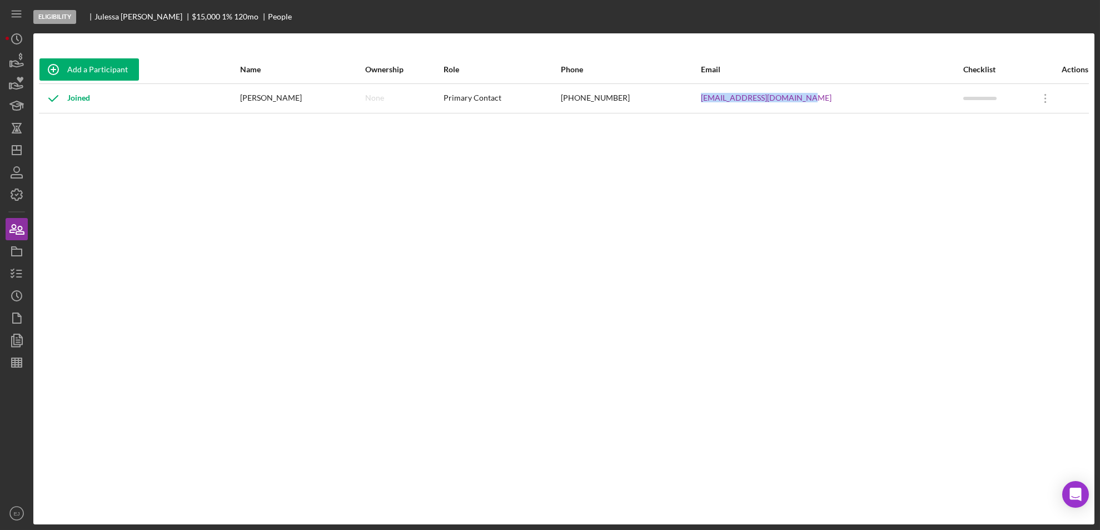
drag, startPoint x: 724, startPoint y: 97, endPoint x: 882, endPoint y: 98, distance: 157.9
click at [882, 98] on tr "Joined [PERSON_NAME] None Primary Contact [PHONE_NUMBER] [EMAIL_ADDRESS][DOMAIN…" at bounding box center [564, 97] width 1050 height 29
copy tr "[EMAIL_ADDRESS][DOMAIN_NAME]"
click at [16, 271] on icon "button" at bounding box center [17, 274] width 28 height 28
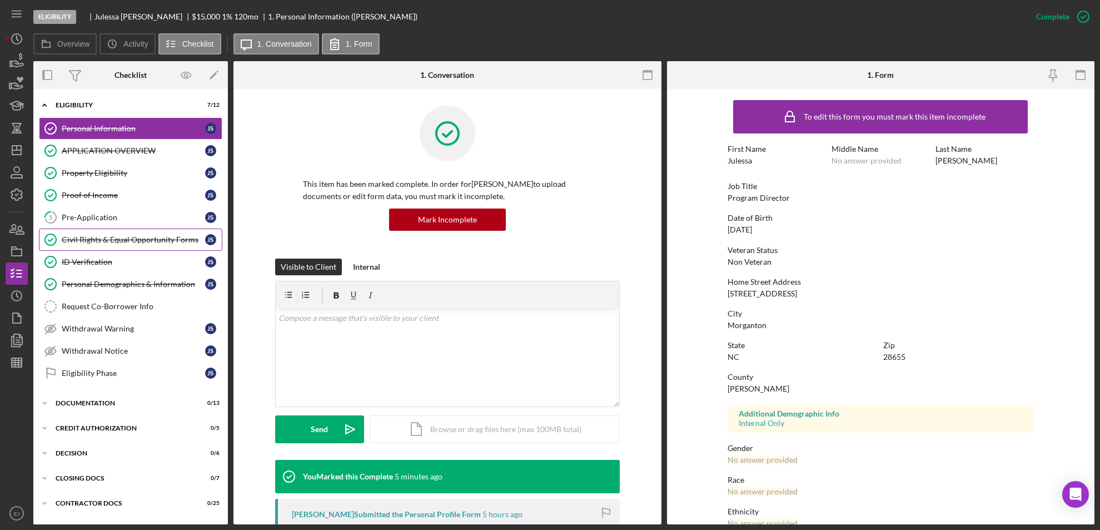
click at [106, 237] on div "Civil Rights & Equal Opportunity Forms" at bounding box center [133, 239] width 143 height 9
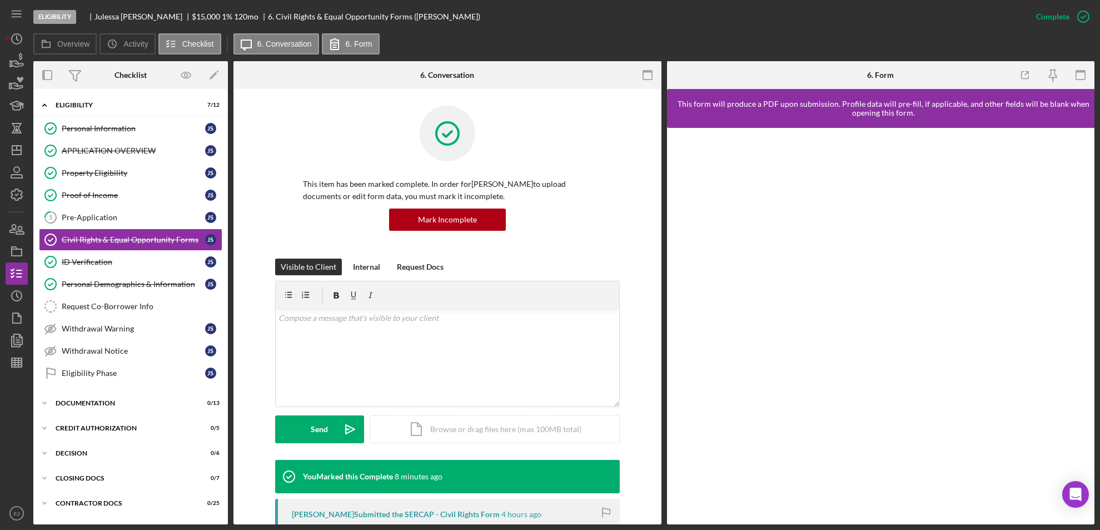
click at [661, 493] on div "Overview Internal Workflow Stage Eligibility Icon/Dropdown Arrow Archive (can u…" at bounding box center [563, 292] width 1061 height 463
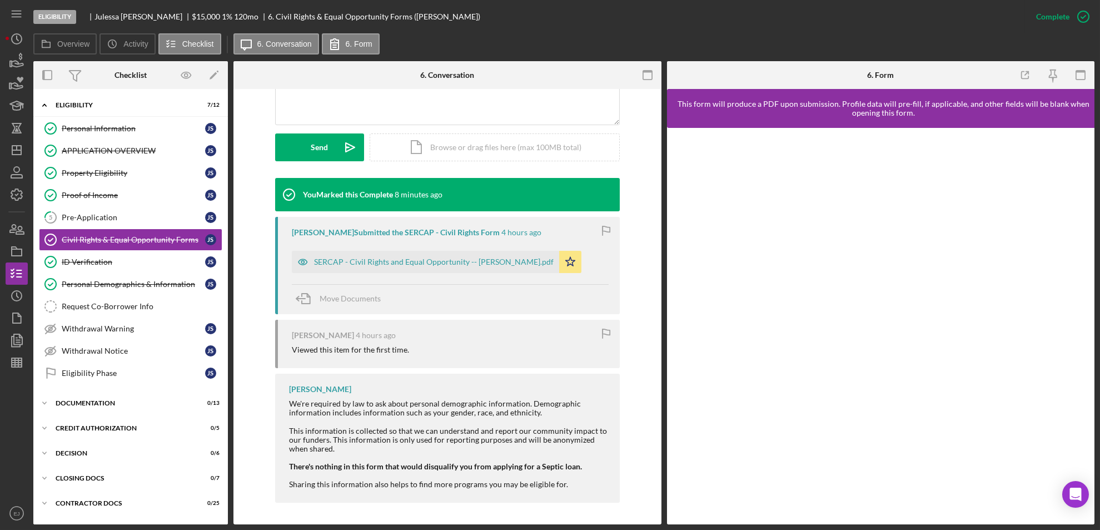
click at [398, 273] on div "[PERSON_NAME] Submitted the SERCAP - Civil Rights Form 4 hours ago SERCAP - Civ…" at bounding box center [447, 265] width 345 height 97
click at [389, 260] on div "SERCAP - Civil Rights and Equal Opportunity -- [PERSON_NAME].pdf" at bounding box center [434, 261] width 240 height 9
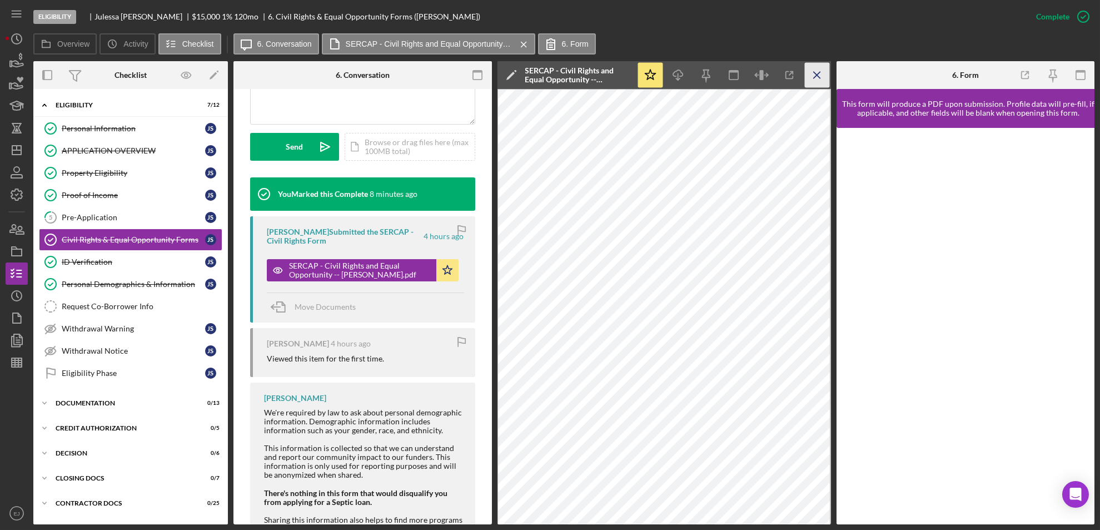
click at [815, 64] on icon "Icon/Menu Close" at bounding box center [816, 75] width 25 height 25
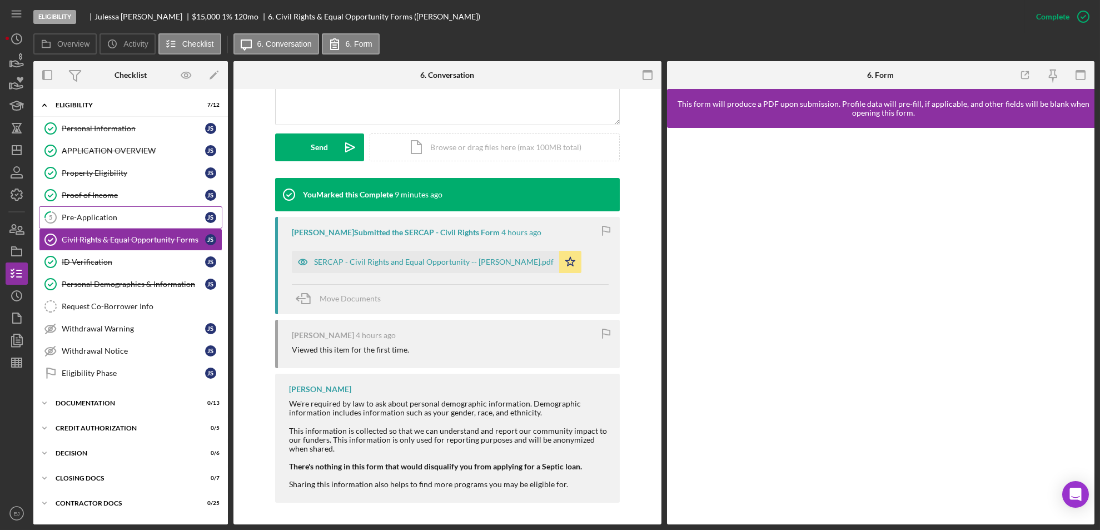
click at [104, 216] on div "Pre-Application" at bounding box center [133, 217] width 143 height 9
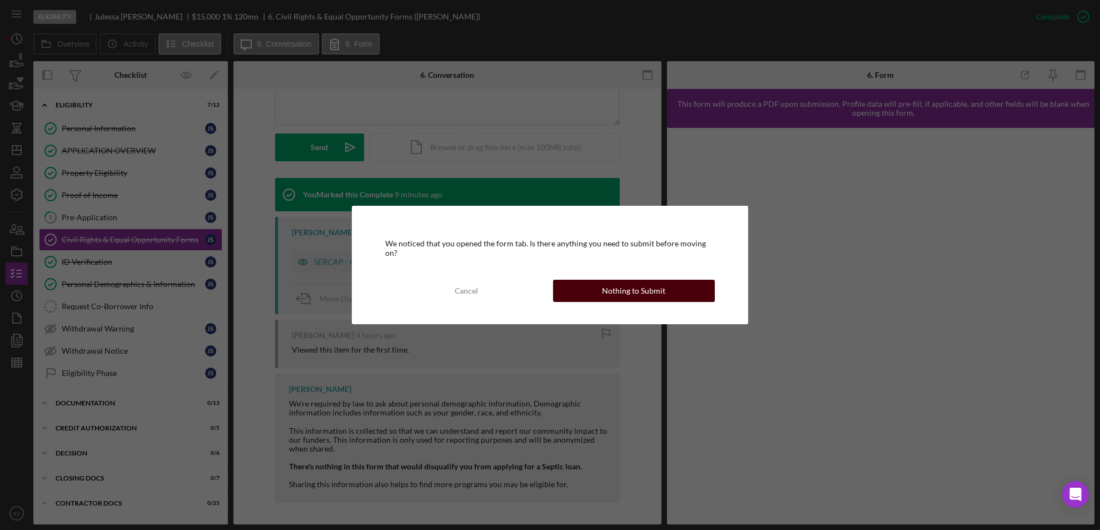
click at [602, 283] on button "Nothing to Submit" at bounding box center [634, 291] width 162 height 22
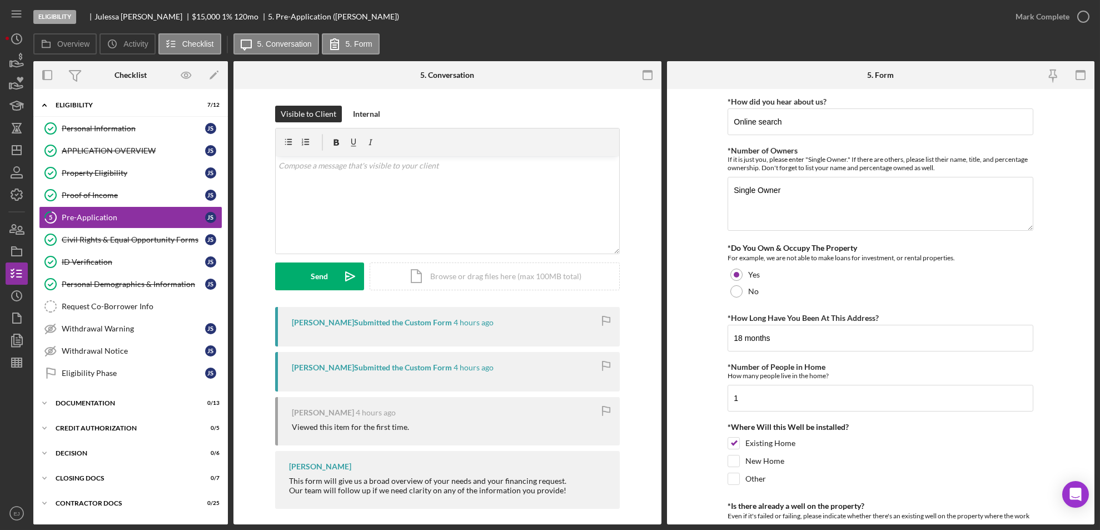
scroll to position [381, 0]
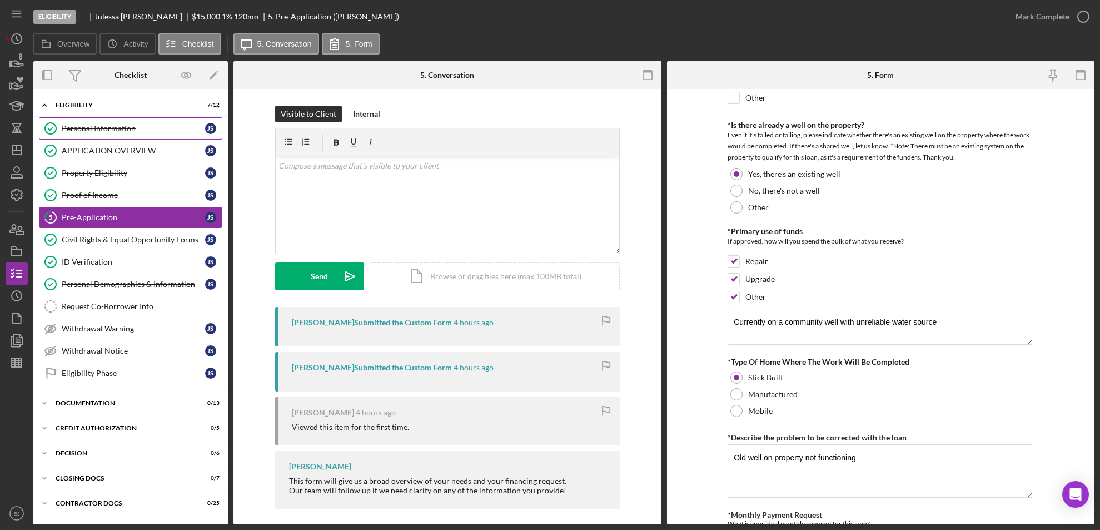
click at [126, 134] on link "Personal Information Personal Information J S" at bounding box center [130, 128] width 183 height 22
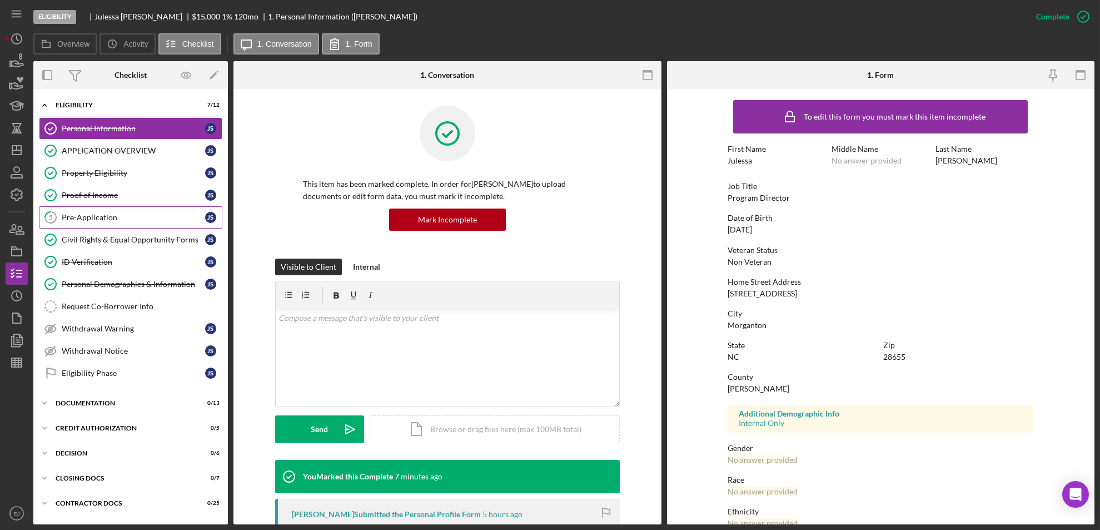
click at [169, 221] on div "Pre-Application" at bounding box center [133, 217] width 143 height 9
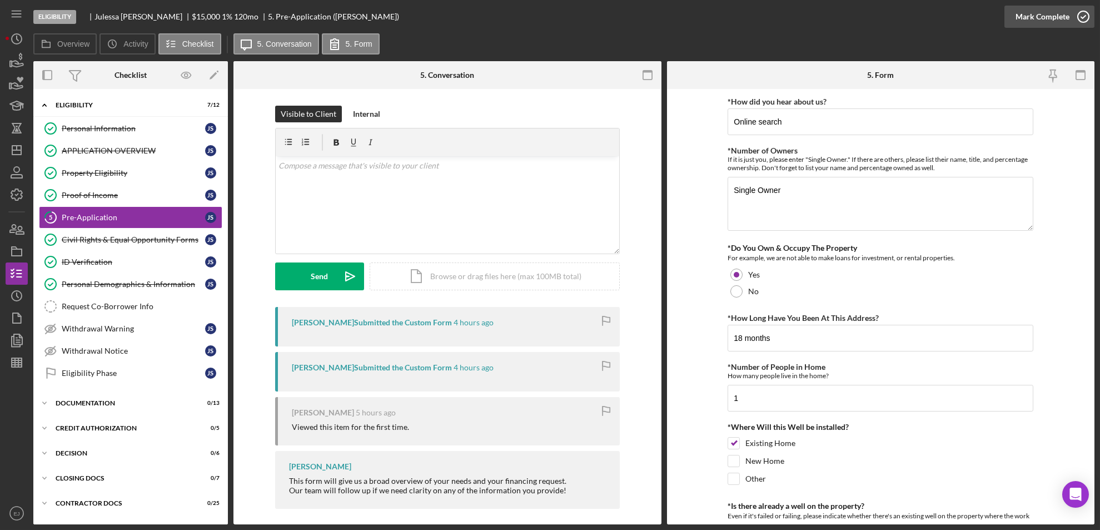
click at [1084, 14] on icon "button" at bounding box center [1083, 17] width 28 height 28
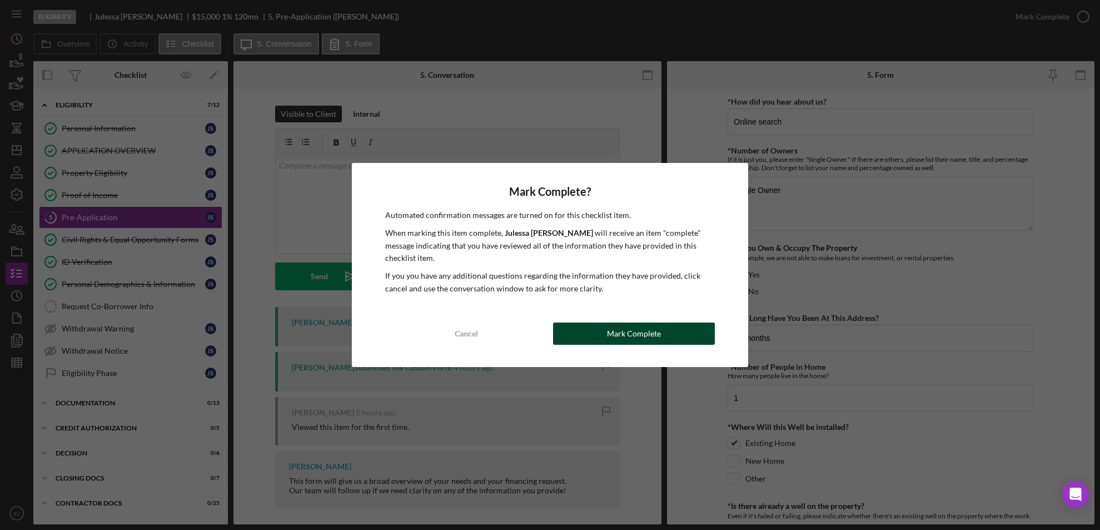
click at [625, 322] on div "Mark Complete" at bounding box center [634, 333] width 54 height 22
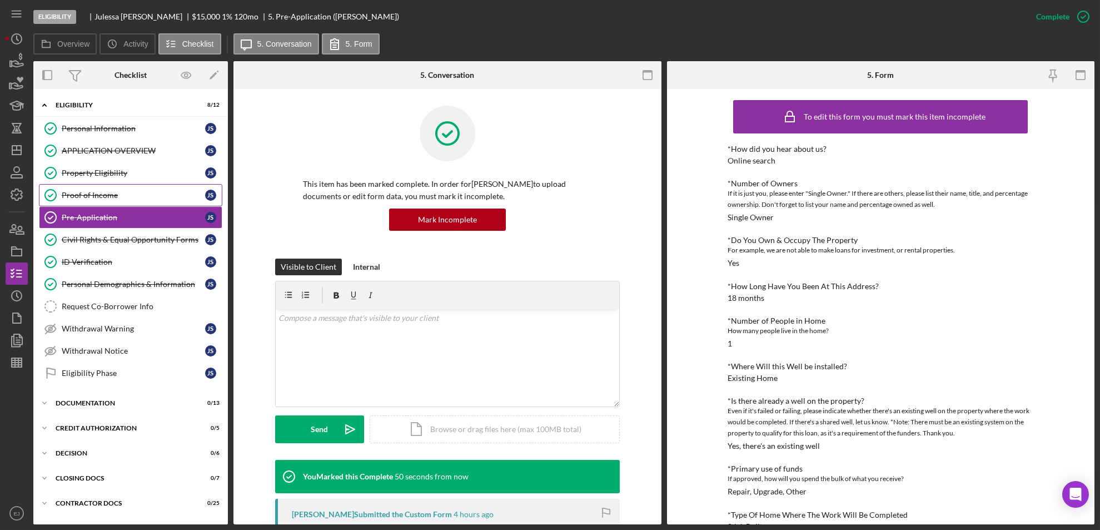
click at [98, 195] on div "Proof of Income" at bounding box center [133, 195] width 143 height 9
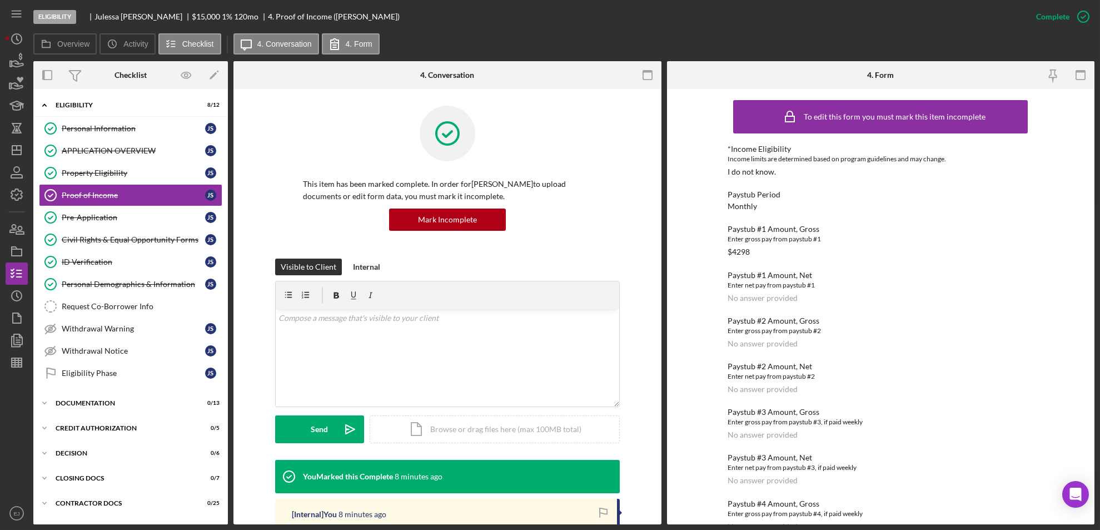
scroll to position [381, 0]
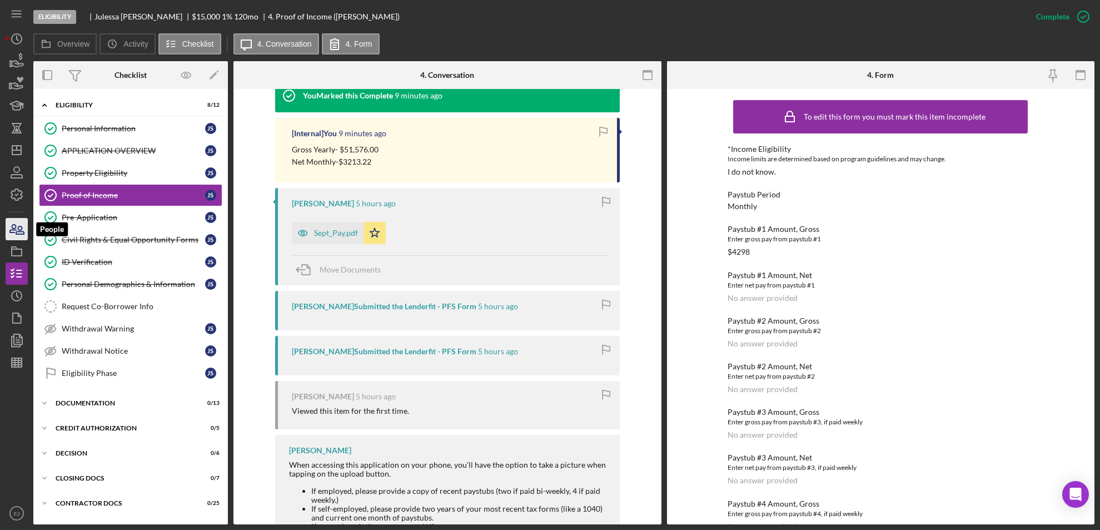
click at [17, 231] on icon "button" at bounding box center [20, 230] width 8 height 8
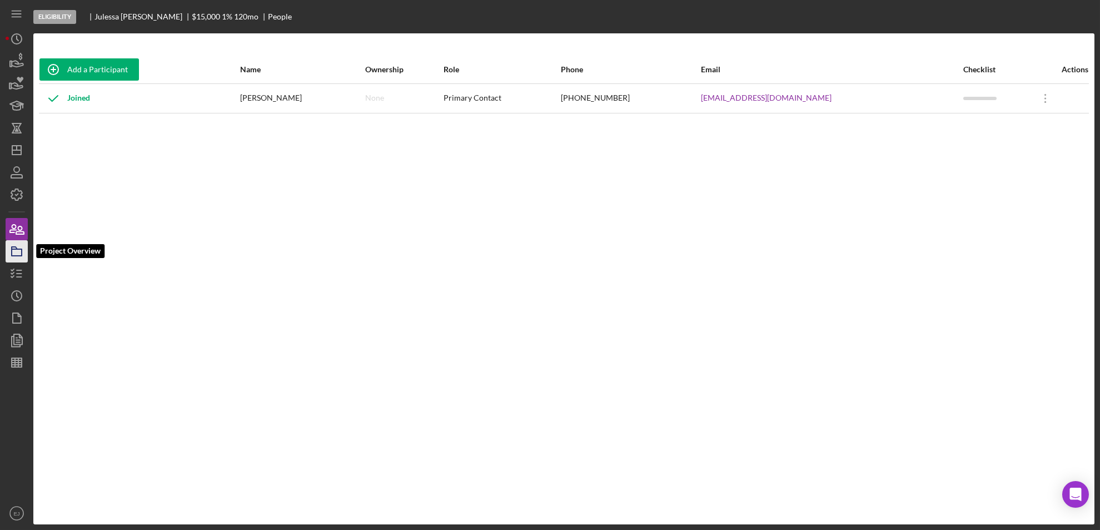
click at [17, 252] on icon "button" at bounding box center [17, 251] width 28 height 28
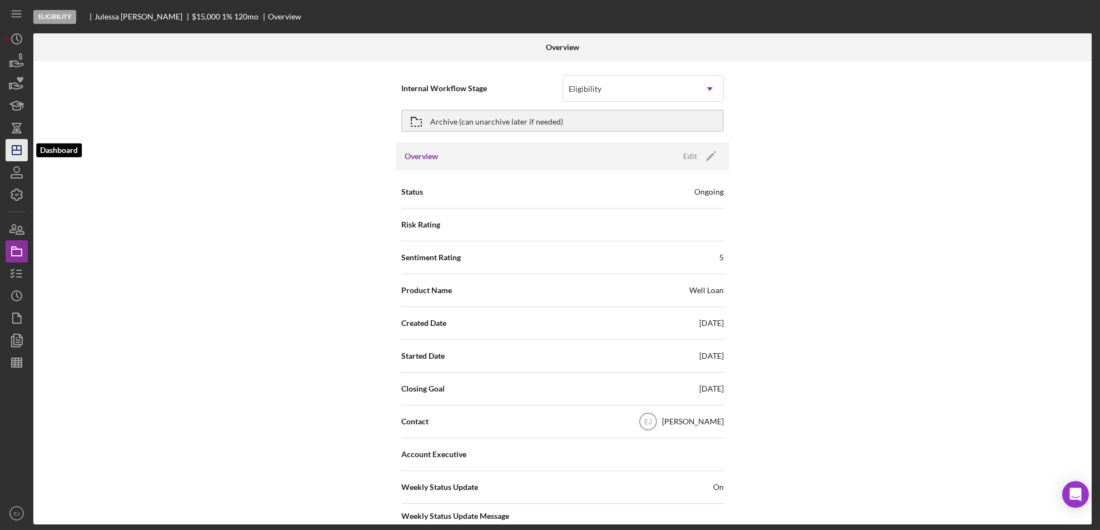
click at [16, 143] on icon "Icon/Dashboard" at bounding box center [17, 150] width 28 height 28
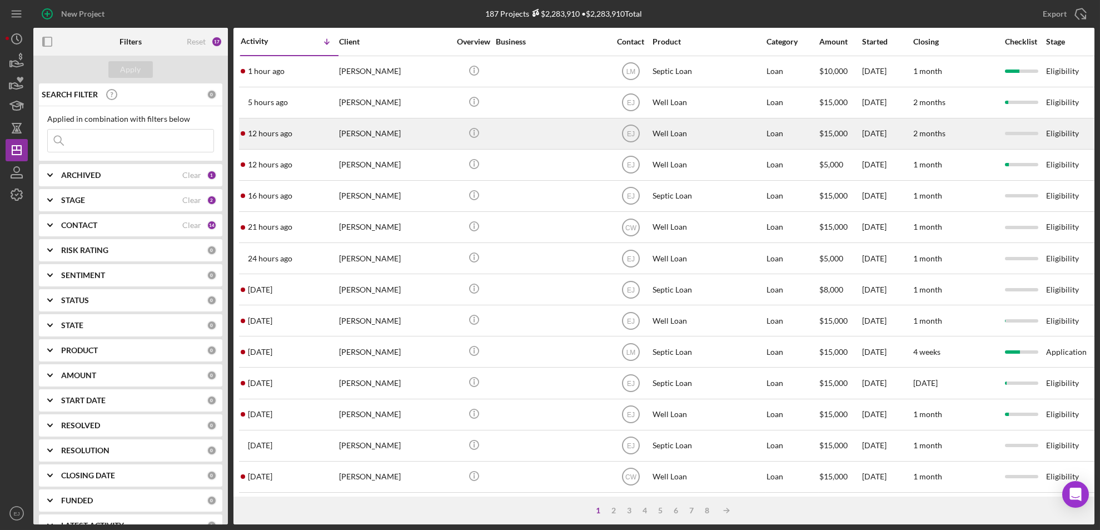
click at [392, 141] on div "[PERSON_NAME]" at bounding box center [394, 133] width 111 height 29
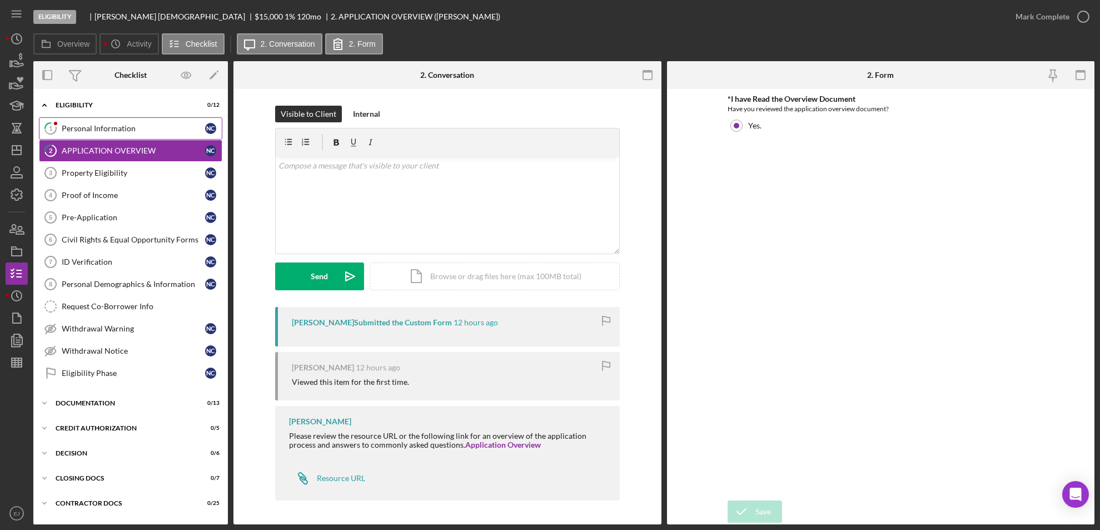
click at [92, 137] on link "1 Personal Information N C" at bounding box center [130, 128] width 183 height 22
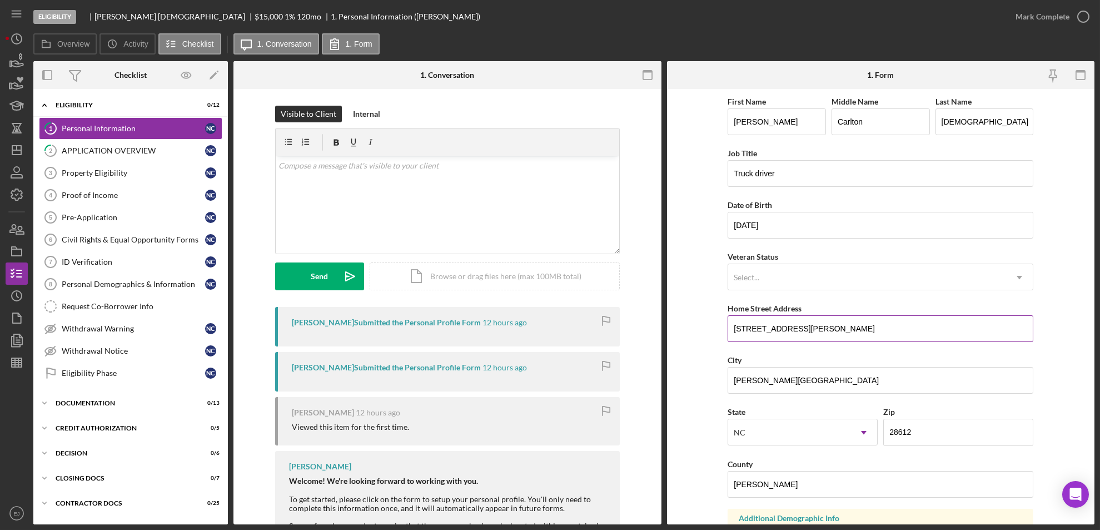
drag, startPoint x: 726, startPoint y: 326, endPoint x: 840, endPoint y: 327, distance: 113.9
click at [840, 327] on input "[STREET_ADDRESS][PERSON_NAME]" at bounding box center [881, 328] width 306 height 27
click at [137, 173] on div "Property Eligibility" at bounding box center [133, 172] width 143 height 9
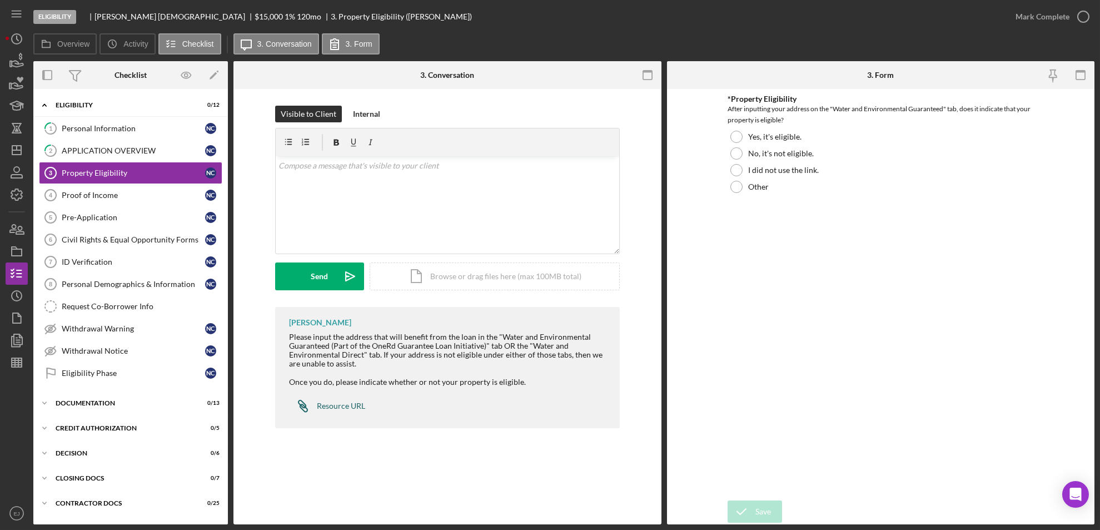
click at [340, 404] on div "Resource URL" at bounding box center [341, 405] width 48 height 9
click at [512, 281] on div "Icon/Document Browse or drag files here (max 100MB total) Tap to choose files o…" at bounding box center [495, 276] width 250 height 28
click at [340, 277] on icon "Icon/Upload" at bounding box center [350, 276] width 28 height 28
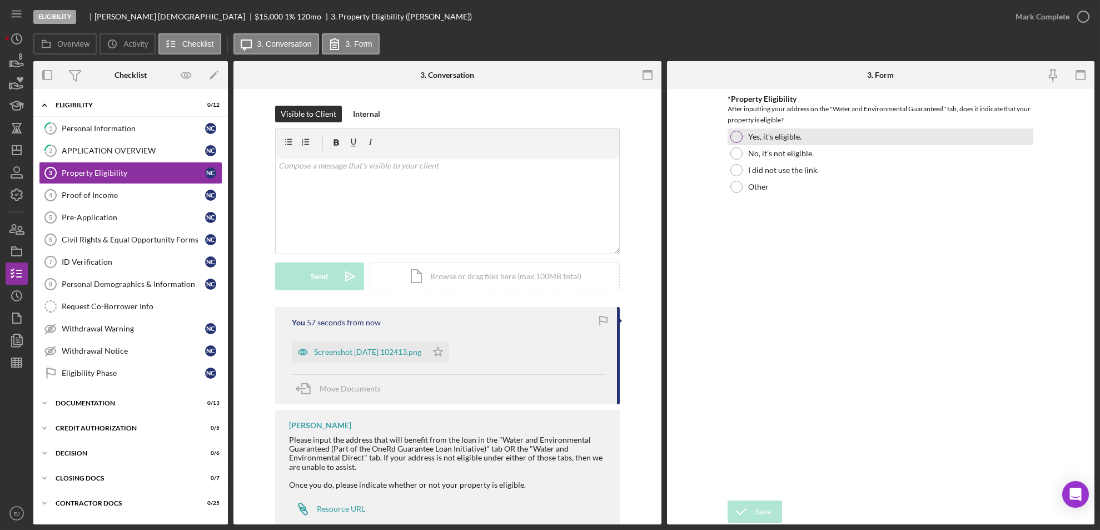
click at [734, 131] on div at bounding box center [736, 137] width 12 height 12
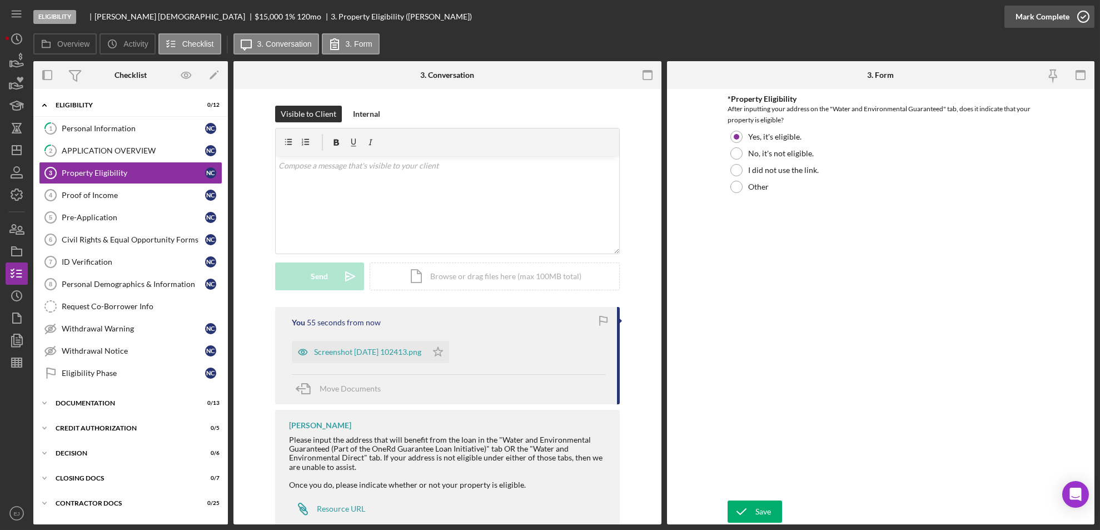
click at [1078, 26] on icon "button" at bounding box center [1083, 17] width 28 height 28
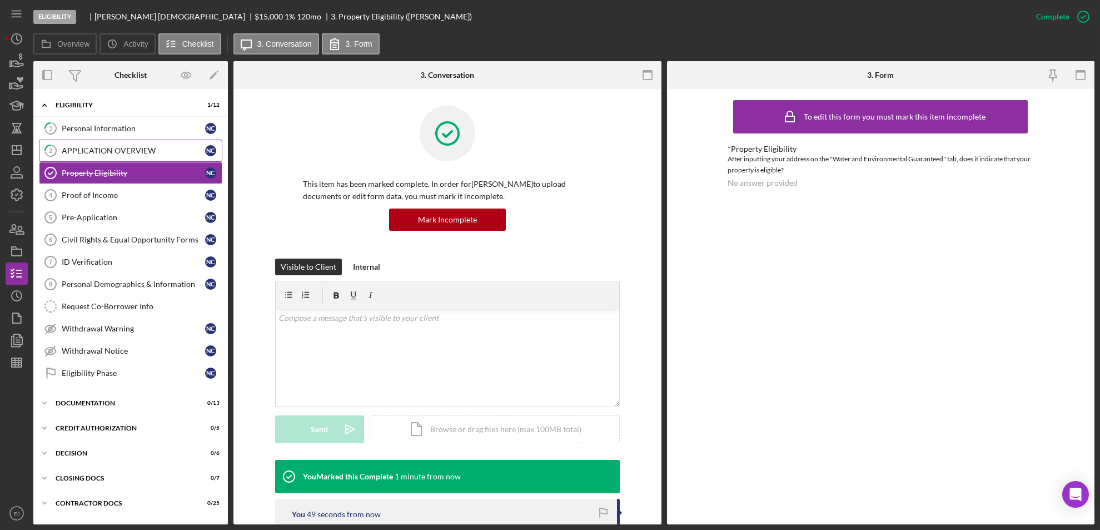
click at [127, 144] on link "2 APPLICATION OVERVIEW N C" at bounding box center [130, 151] width 183 height 22
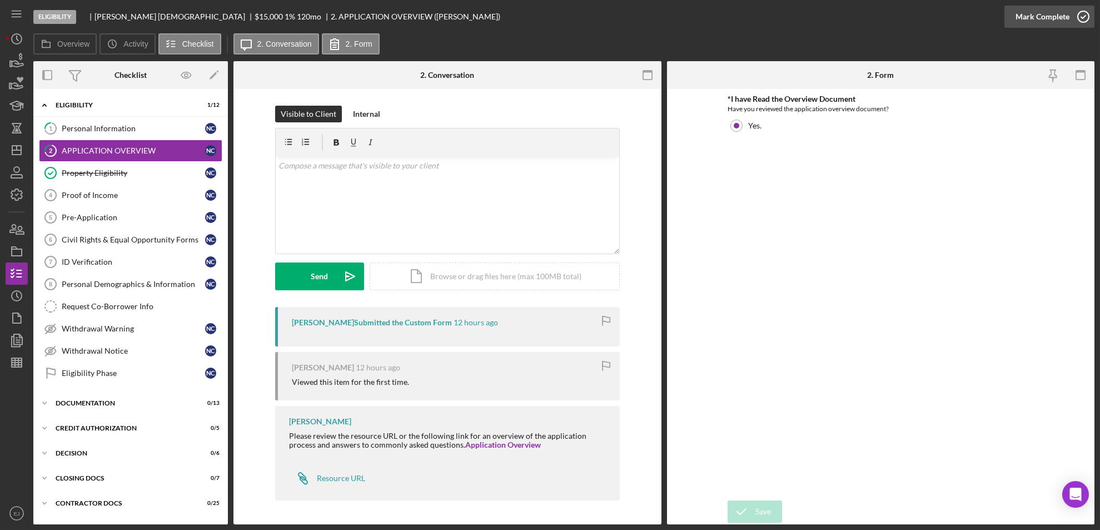
click at [1083, 14] on icon "button" at bounding box center [1083, 17] width 28 height 28
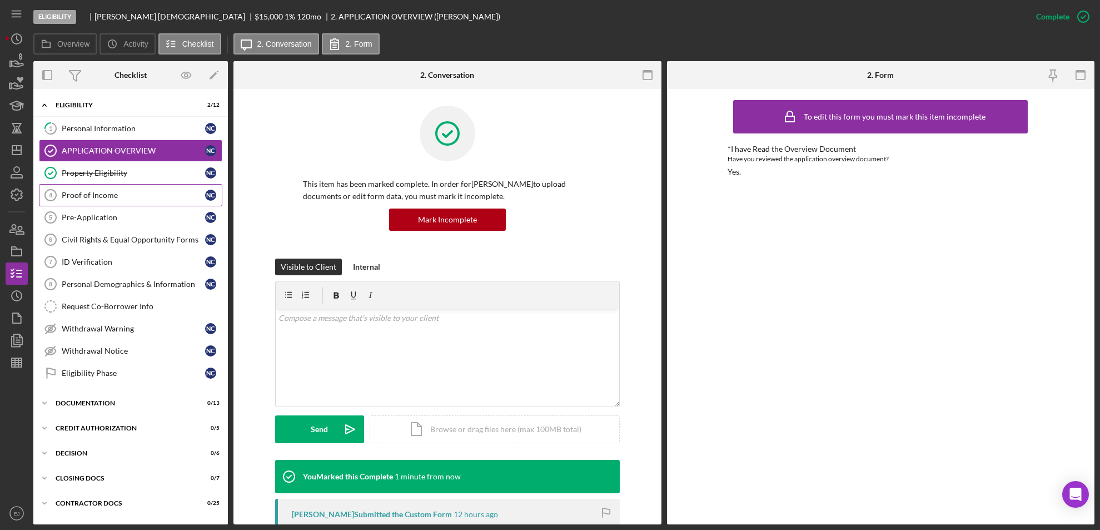
click at [130, 191] on div "Proof of Income" at bounding box center [133, 195] width 143 height 9
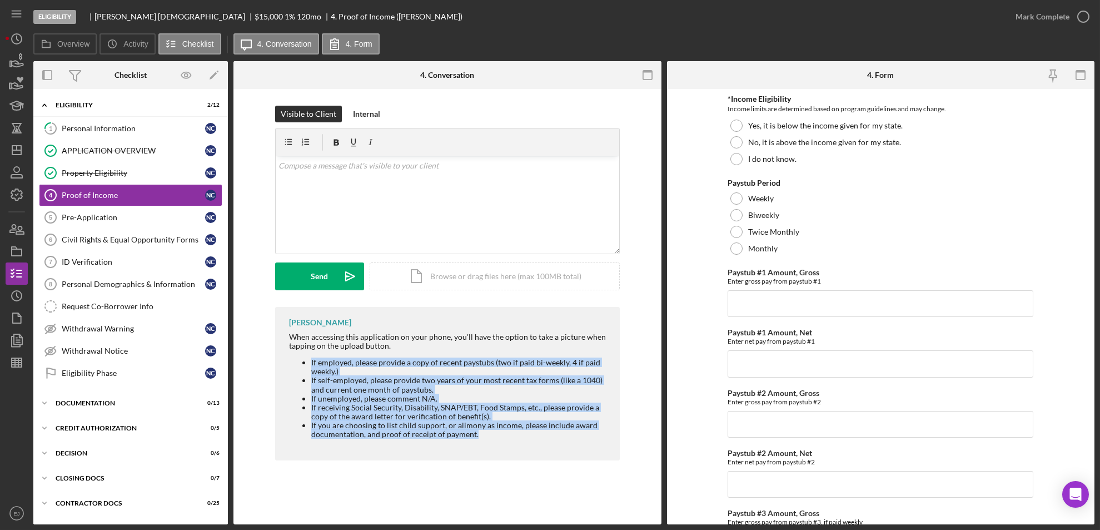
drag, startPoint x: 286, startPoint y: 352, endPoint x: 480, endPoint y: 434, distance: 210.7
click at [480, 434] on div "[PERSON_NAME] When accessing this application on your phone, you'll have the op…" at bounding box center [447, 383] width 345 height 153
copy ul "If employed, please provide a copy of recent paystubs (two if paid bi-weekly, 4…"
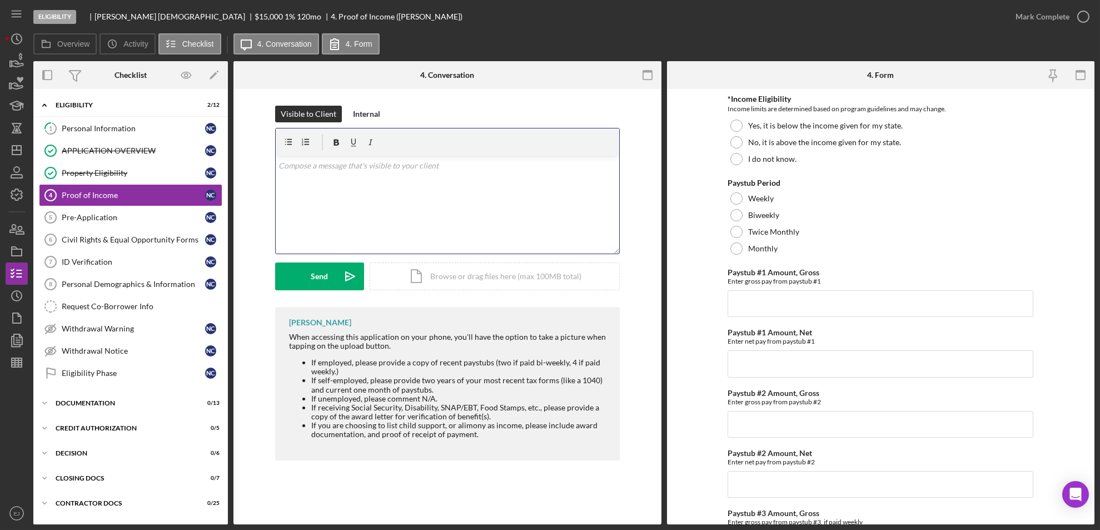
click at [306, 174] on div "v Color teal Color pink Remove color Add row above Add row below Add column bef…" at bounding box center [447, 204] width 343 height 97
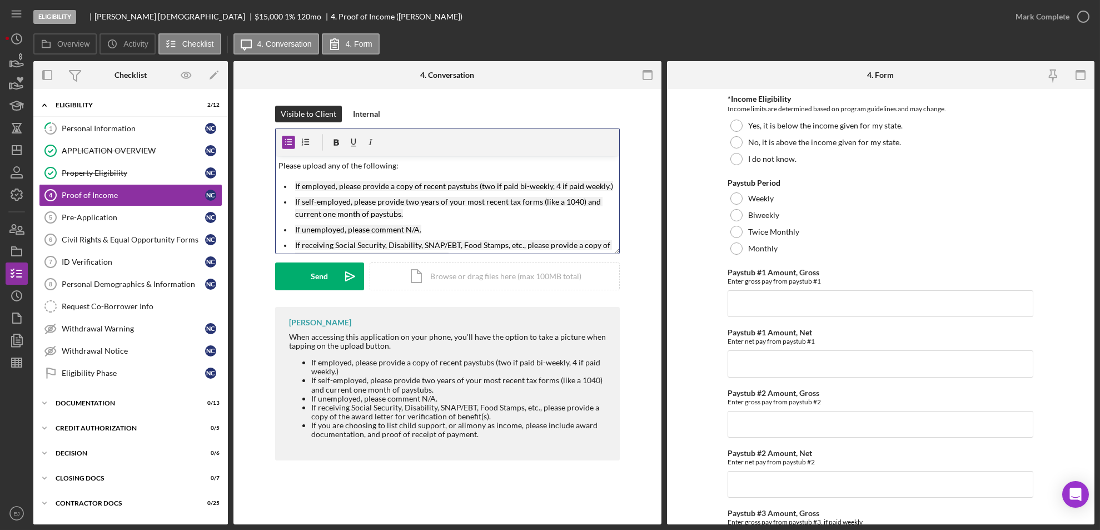
scroll to position [39, 0]
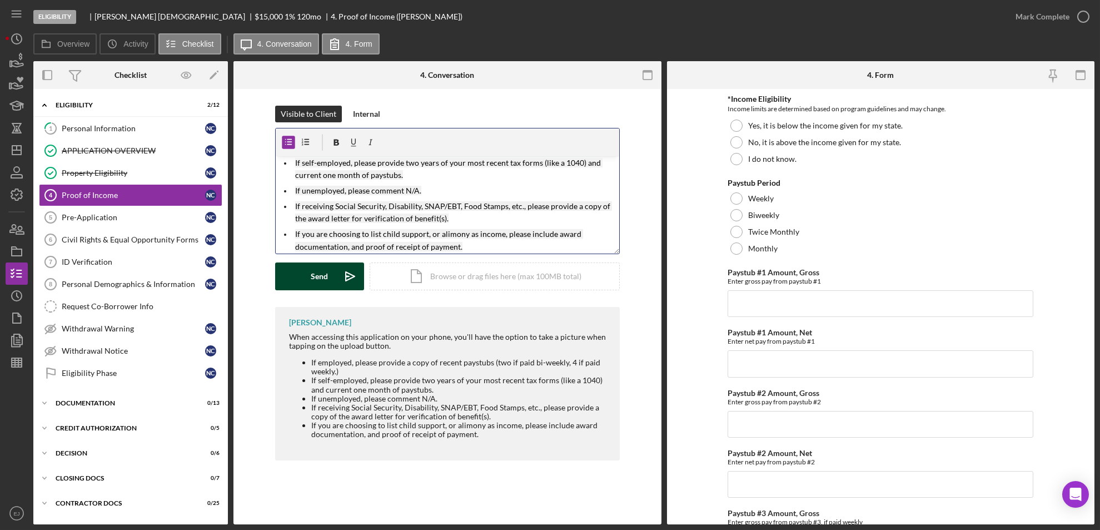
click at [321, 276] on div "Send" at bounding box center [319, 276] width 17 height 28
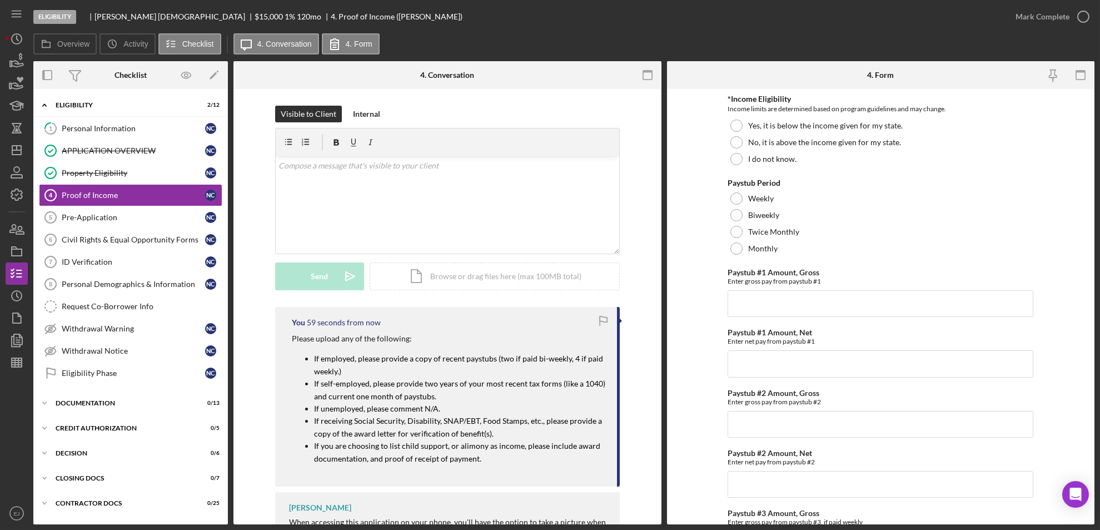
scroll to position [0, 0]
click at [82, 216] on div "Pre-Application" at bounding box center [133, 217] width 143 height 9
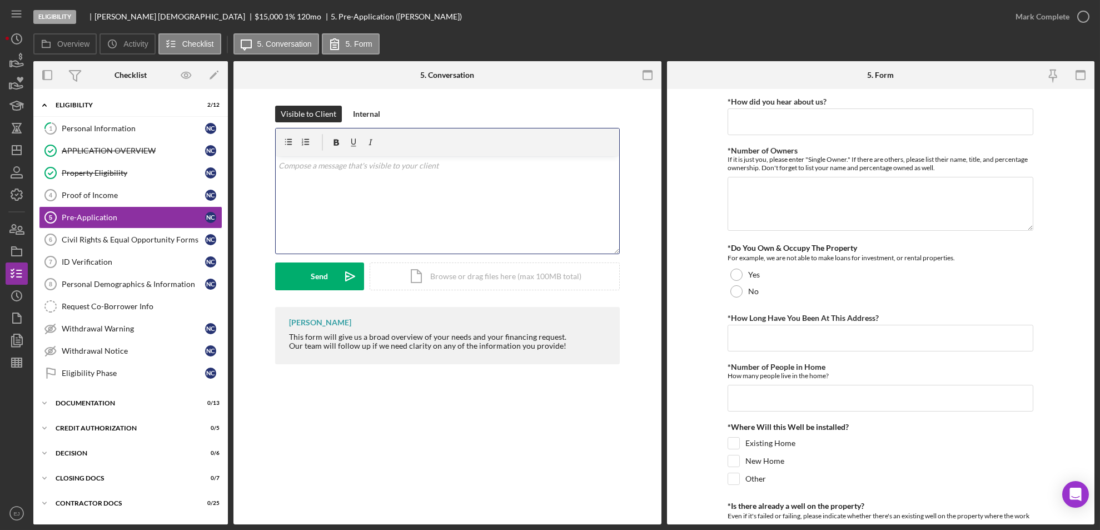
click at [399, 187] on div "v Color teal Color pink Remove color Add row above Add row below Add column bef…" at bounding box center [447, 204] width 343 height 97
click at [335, 179] on div "v Color teal Color pink Remove color Add row above Add row below Add column bef…" at bounding box center [447, 204] width 343 height 97
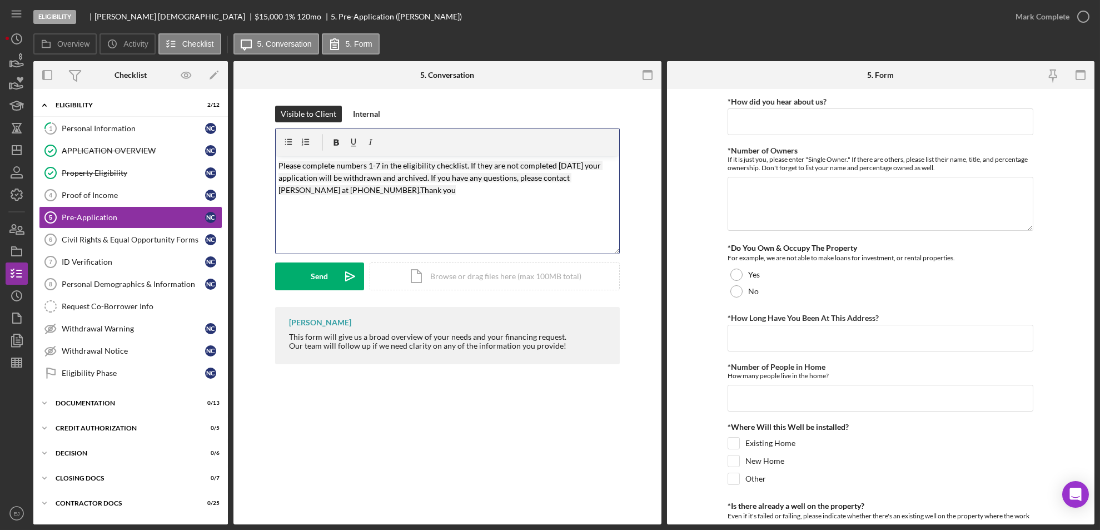
click at [370, 164] on mark "Please complete numbers 1-7 in the eligibility checklist. If they are not compl…" at bounding box center [440, 178] width 324 height 34
click at [377, 161] on mark "Please complete numbers 4-7 in the eligibility checklist. If they are not compl…" at bounding box center [440, 178] width 324 height 34
click at [276, 164] on div "v Color teal Color pink Remove color Add row above Add row below Add column bef…" at bounding box center [447, 204] width 343 height 97
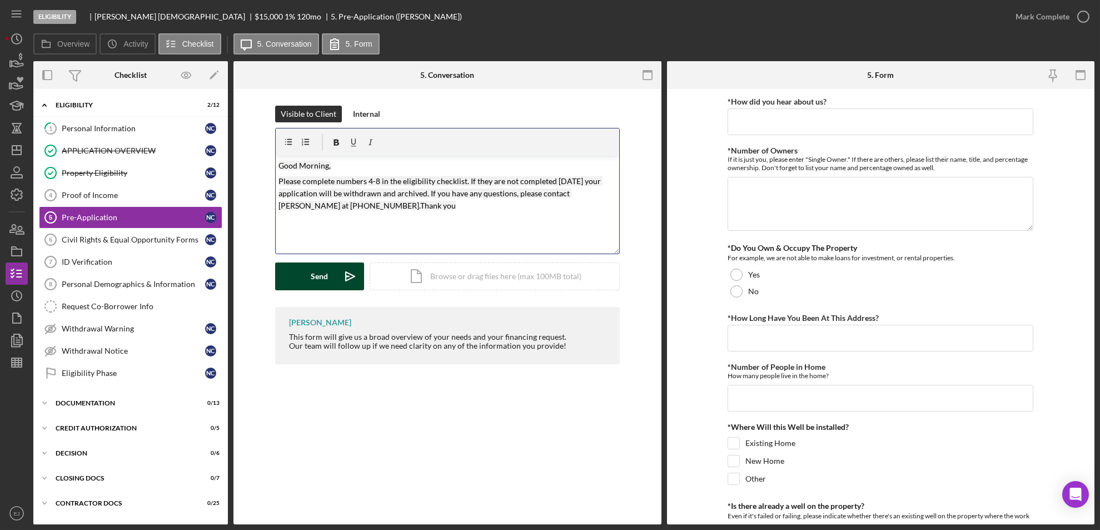
click at [301, 270] on button "Send Icon/icon-invite-send" at bounding box center [319, 276] width 89 height 28
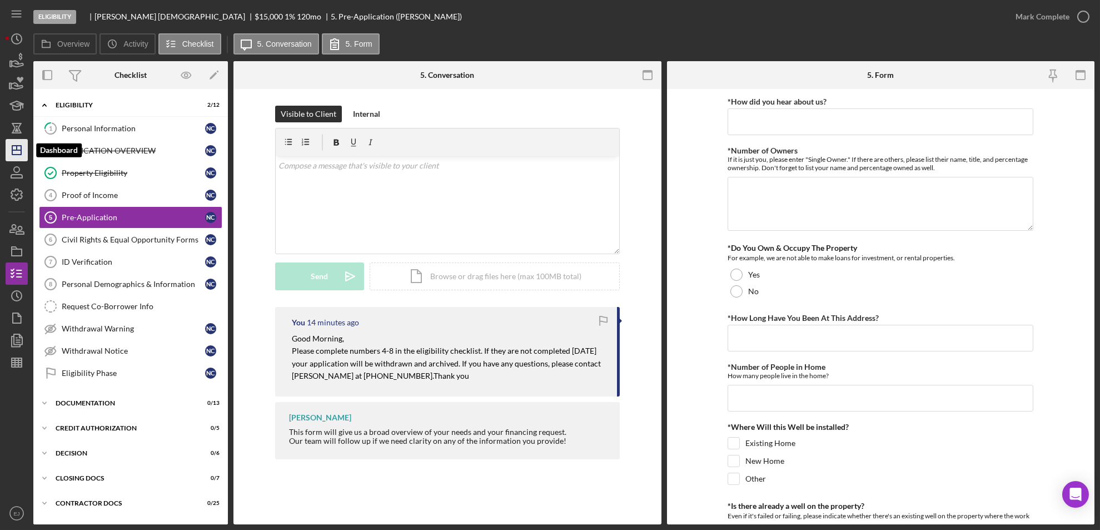
click at [23, 157] on icon "Icon/Dashboard" at bounding box center [17, 150] width 28 height 28
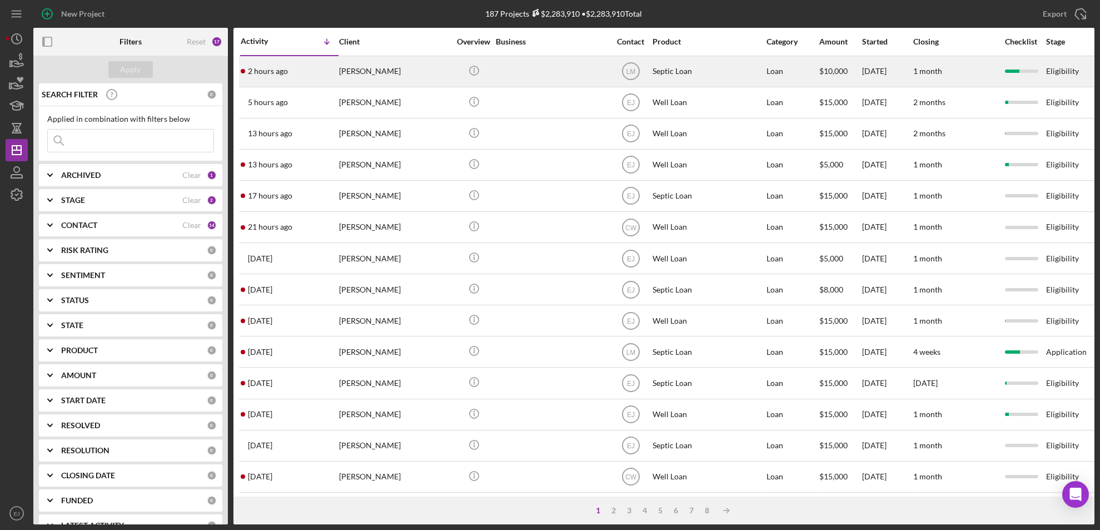
click at [383, 62] on div "[PERSON_NAME]" at bounding box center [394, 71] width 111 height 29
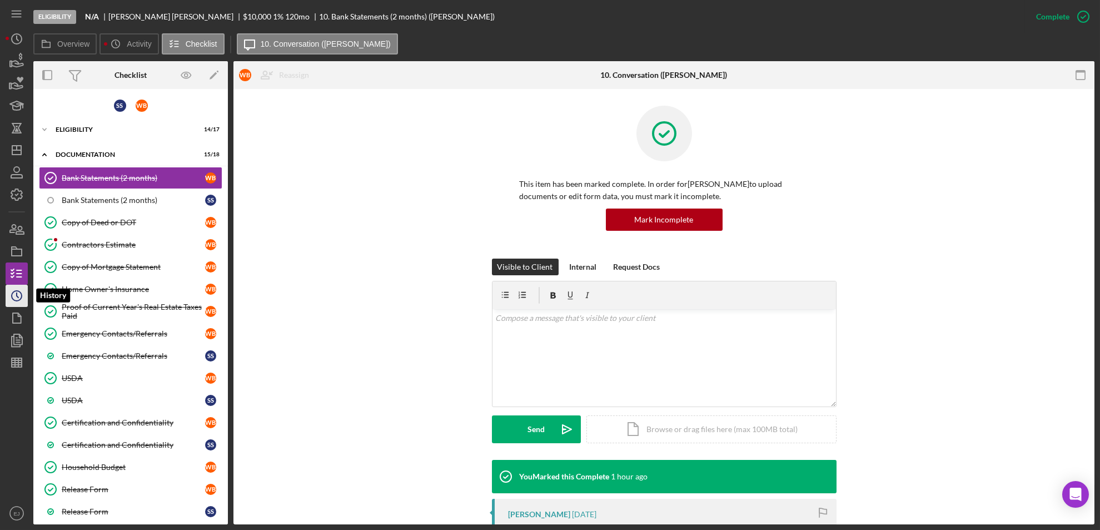
click at [19, 299] on icon "Icon/History" at bounding box center [17, 296] width 28 height 28
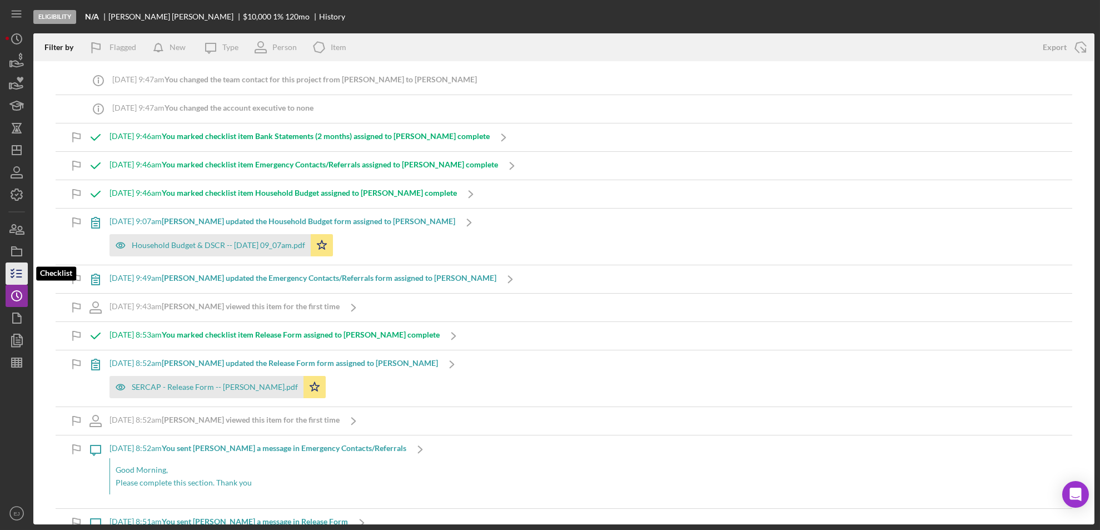
click at [12, 278] on icon "button" at bounding box center [17, 274] width 28 height 28
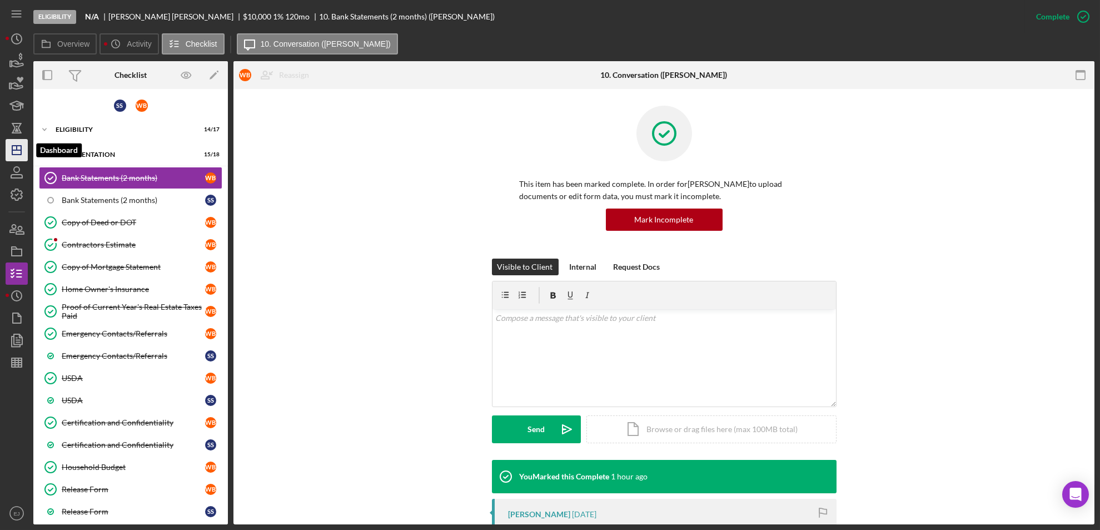
click at [22, 150] on icon "Icon/Dashboard" at bounding box center [17, 150] width 28 height 28
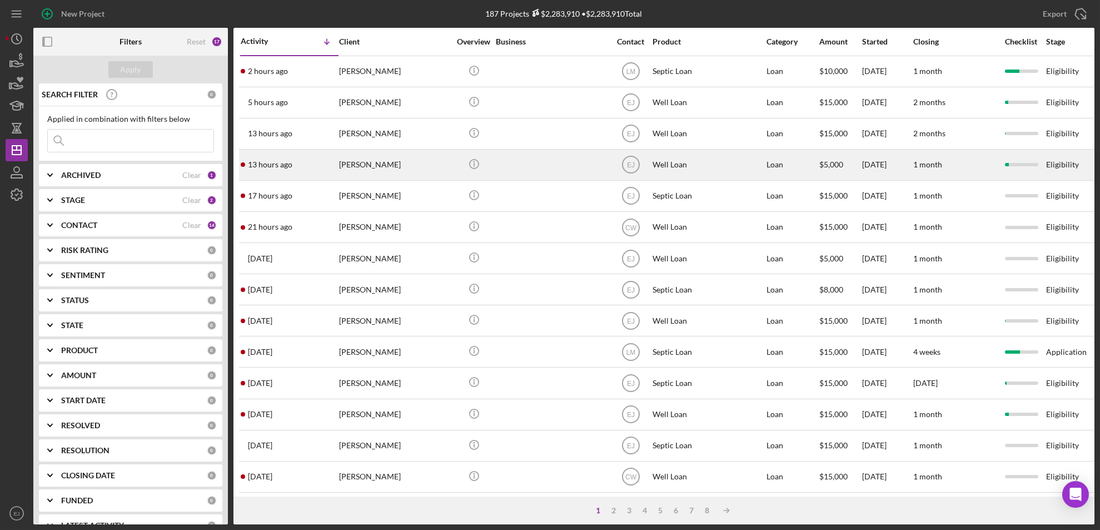
click at [379, 171] on div "[PERSON_NAME]" at bounding box center [394, 164] width 111 height 29
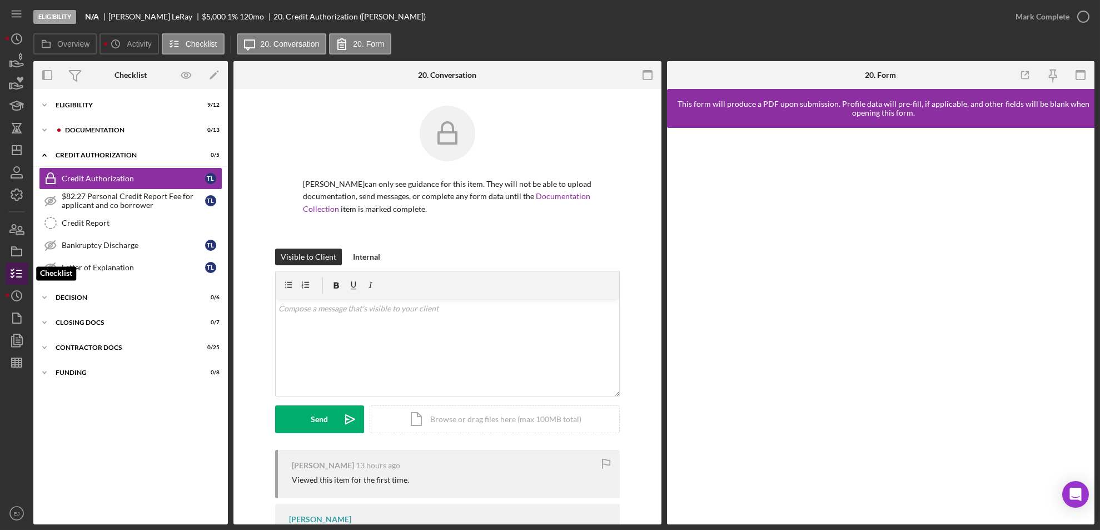
click at [19, 273] on line "button" at bounding box center [19, 273] width 5 height 0
click at [25, 252] on icon "button" at bounding box center [17, 251] width 28 height 28
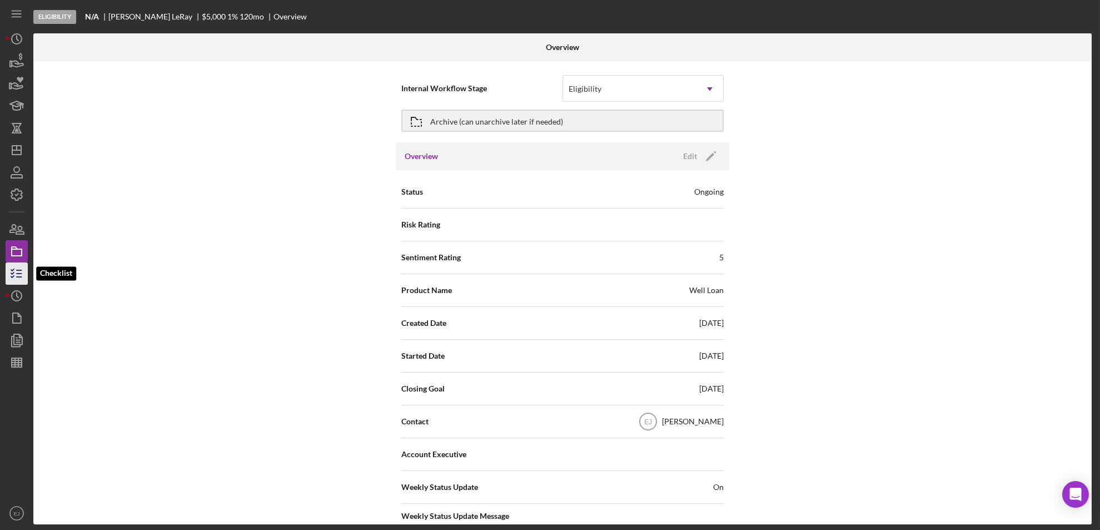
click at [11, 282] on icon "button" at bounding box center [17, 274] width 28 height 28
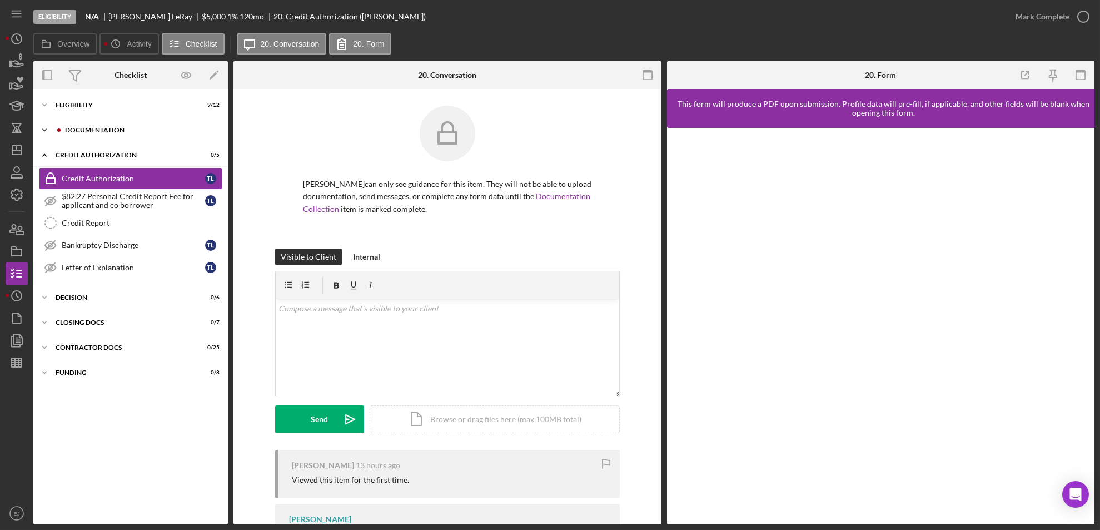
click at [46, 128] on icon "Icon/Expander" at bounding box center [44, 130] width 22 height 22
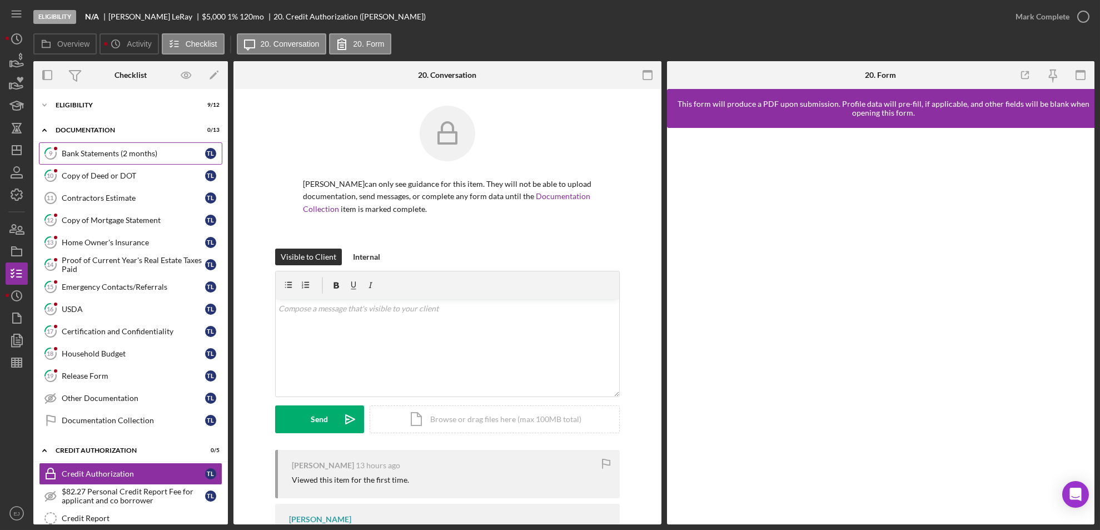
click at [102, 157] on div "Bank Statements (2 months)" at bounding box center [133, 153] width 143 height 9
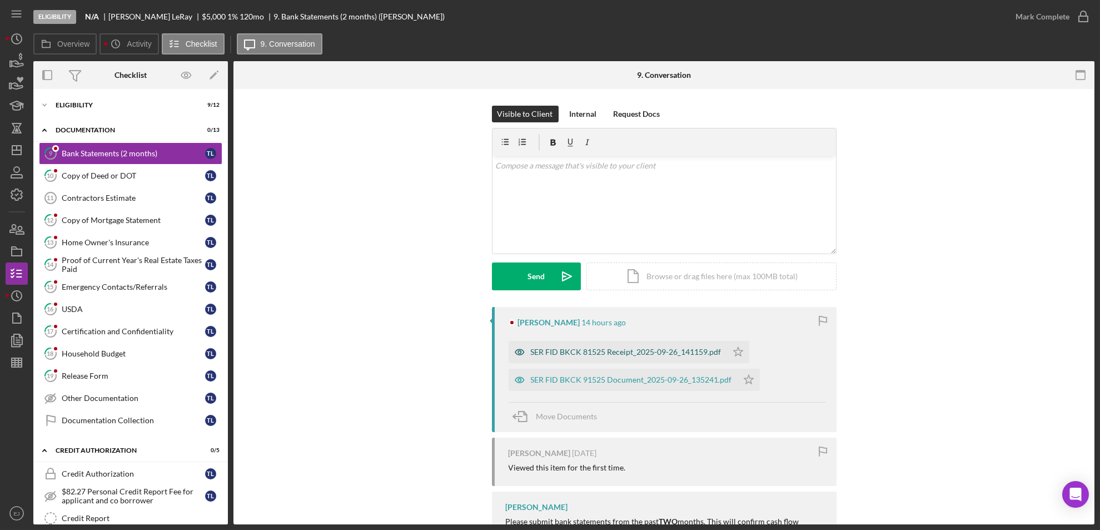
click at [618, 352] on div "SER FID BKCK 81525 Receipt_2025-09-26_141159.pdf" at bounding box center [626, 351] width 191 height 9
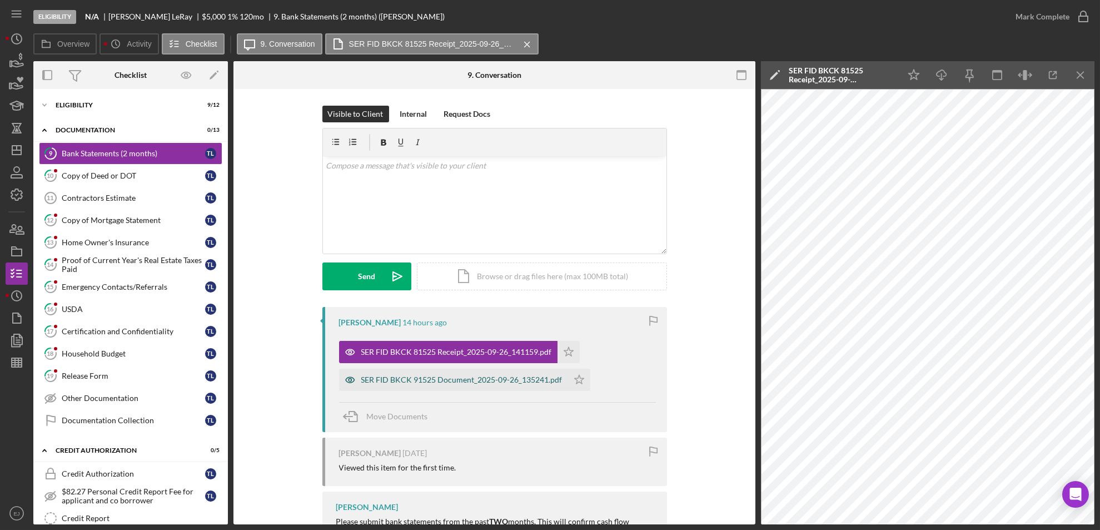
click at [457, 382] on div "SER FID BKCK 91525 Document_2025-09-26_135241.pdf" at bounding box center [461, 379] width 201 height 9
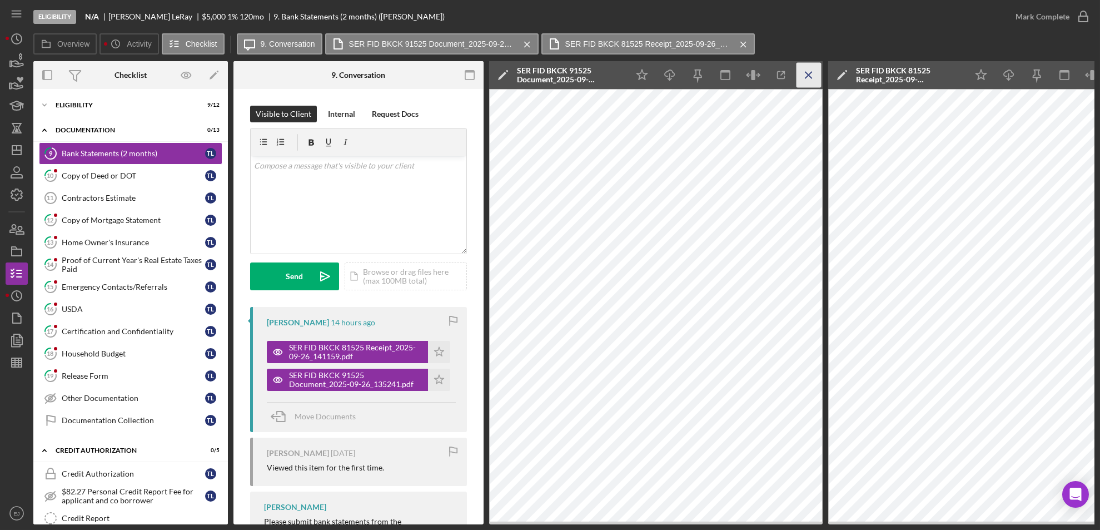
click at [809, 76] on line "button" at bounding box center [808, 75] width 6 height 6
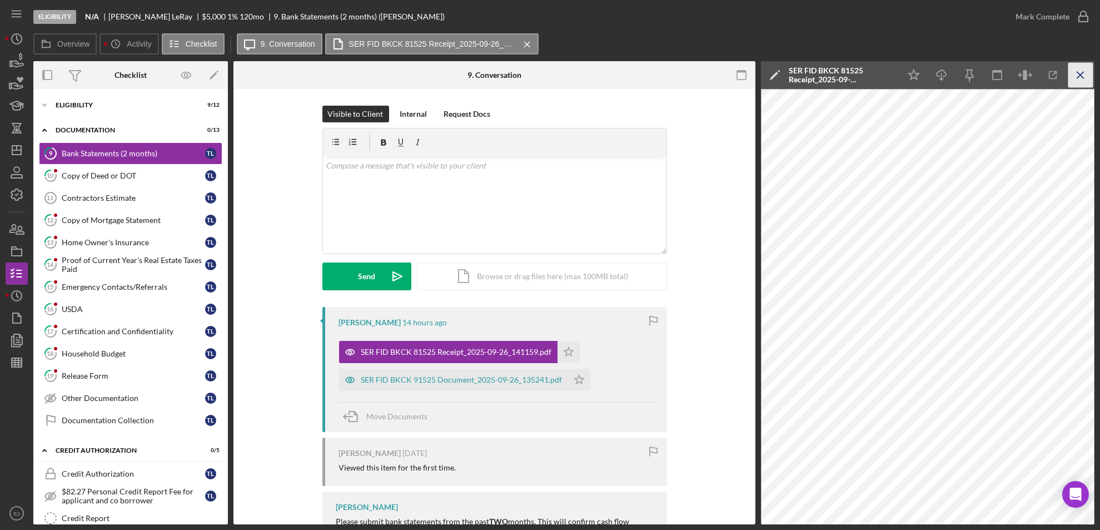
click at [1087, 74] on icon "Icon/Menu Close" at bounding box center [1080, 75] width 25 height 25
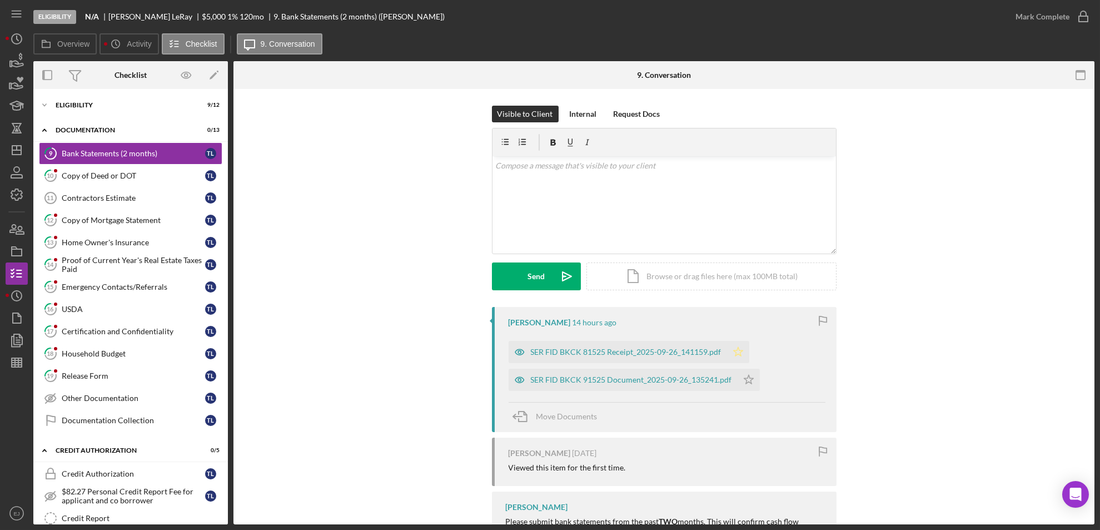
click at [736, 350] on icon "Icon/Star" at bounding box center [738, 352] width 22 height 22
click at [637, 350] on div "SER FID BKCK 81525 Receipt_2025-09-26_141159.pdf" at bounding box center [626, 351] width 191 height 9
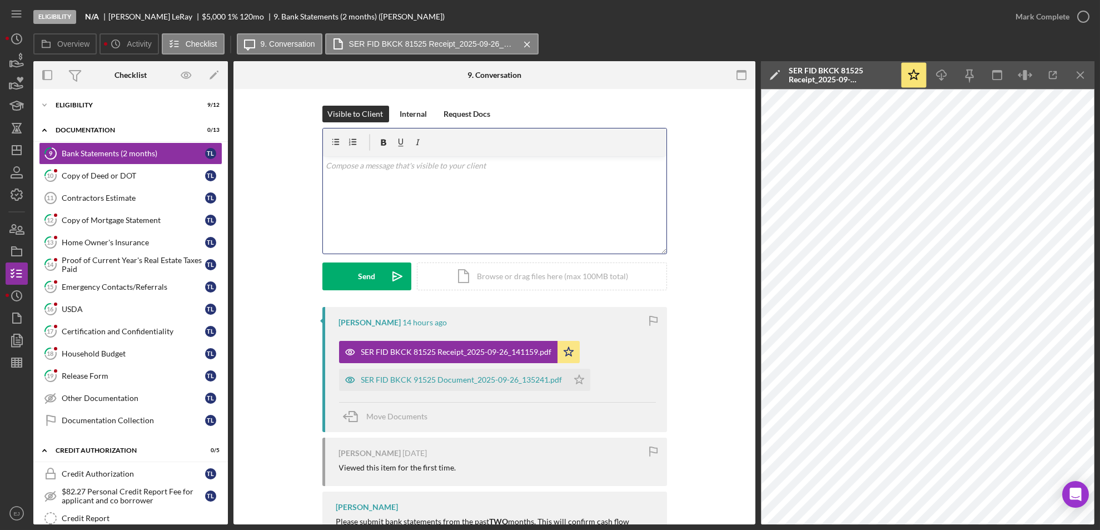
click at [458, 178] on div "v Color teal Color pink Remove color Add row above Add row below Add column bef…" at bounding box center [494, 204] width 343 height 97
click at [44, 106] on polyline at bounding box center [44, 105] width 3 height 2
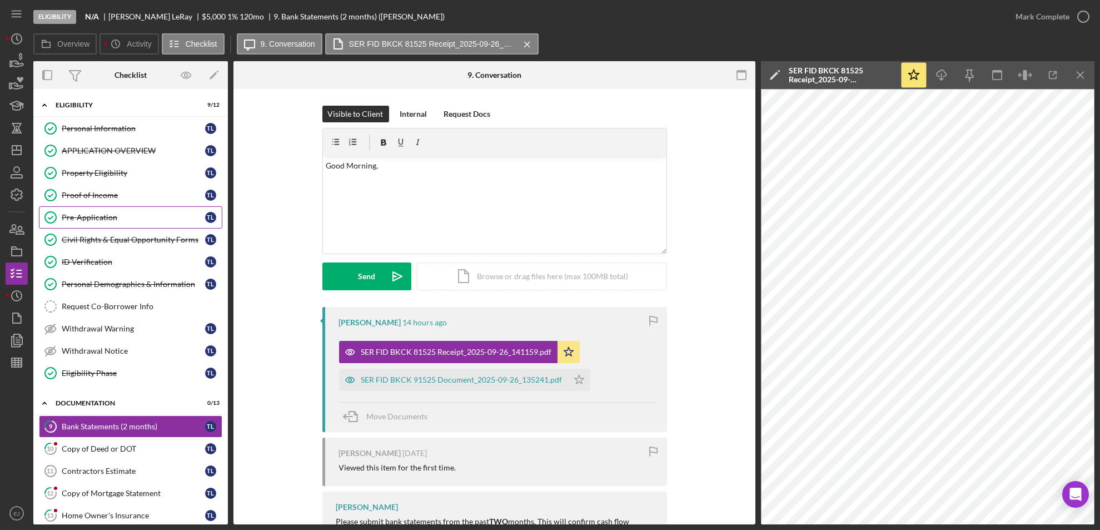
click at [101, 214] on div "Pre-Application" at bounding box center [133, 217] width 143 height 9
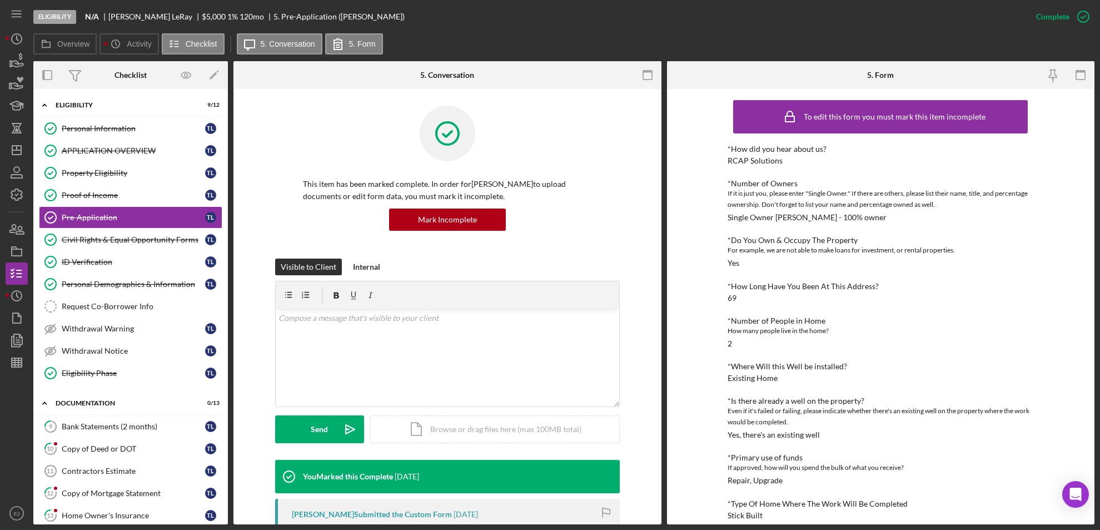
click at [706, 493] on div "To edit this form you must mark this item incomplete *How did you hear about us…" at bounding box center [881, 306] width 428 height 435
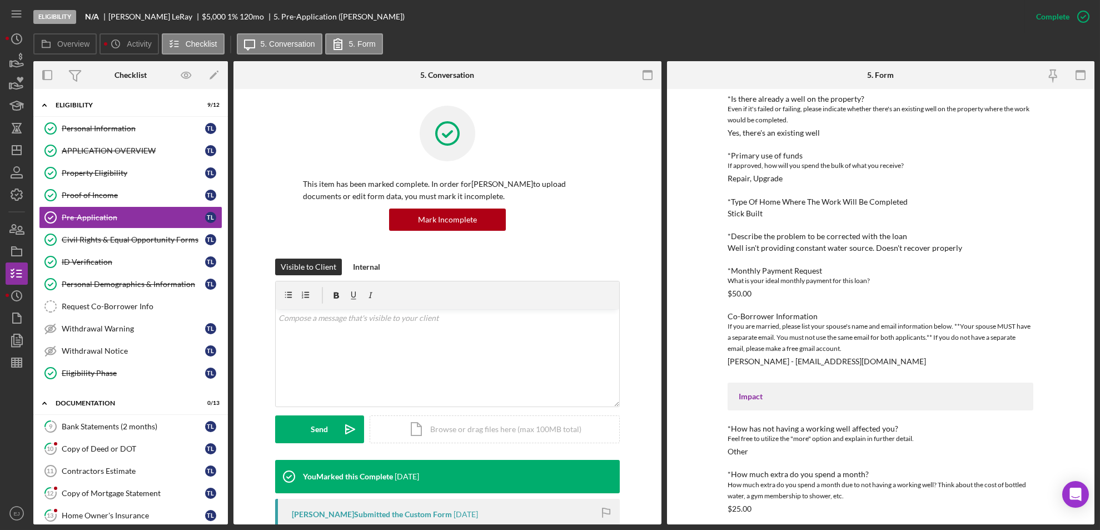
scroll to position [272, 0]
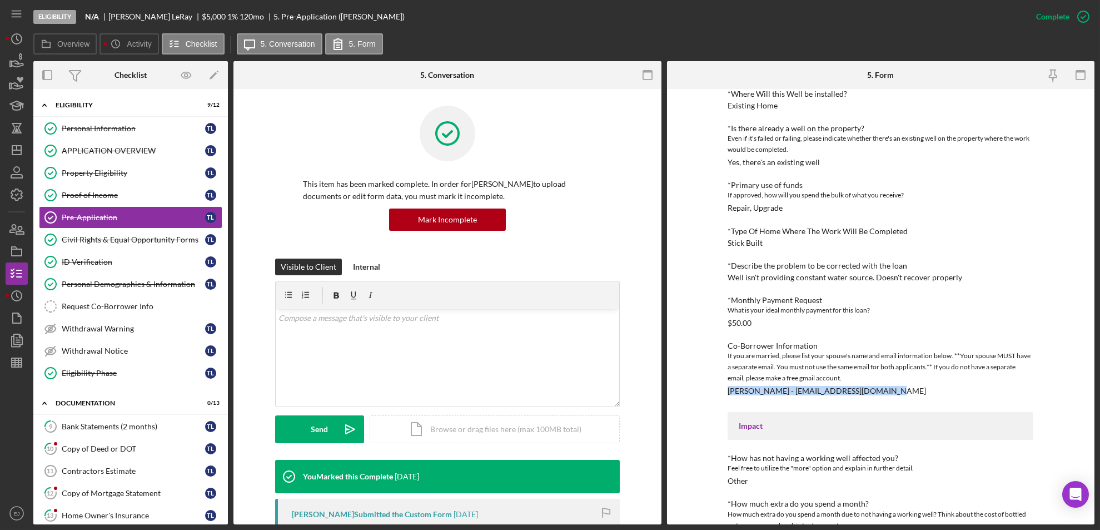
drag, startPoint x: 720, startPoint y: 391, endPoint x: 878, endPoint y: 384, distance: 158.0
click at [878, 384] on div "To edit this form you must mark this item incomplete *How did you hear about us…" at bounding box center [881, 306] width 428 height 435
copy div "[PERSON_NAME] - [EMAIL_ADDRESS][DOMAIN_NAME]"
click at [11, 226] on icon "button" at bounding box center [13, 229] width 6 height 8
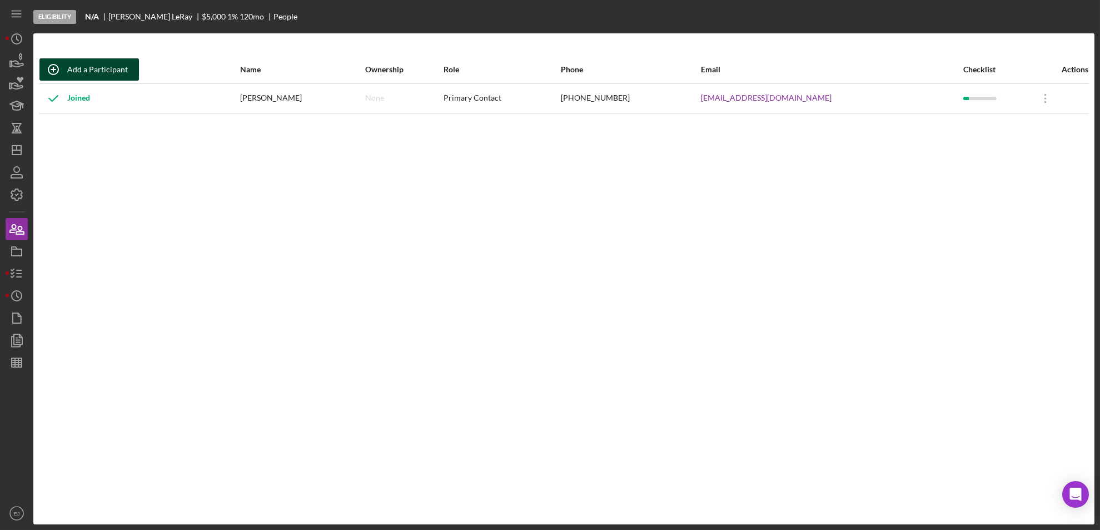
click at [114, 69] on div "Add a Participant" at bounding box center [97, 69] width 61 height 22
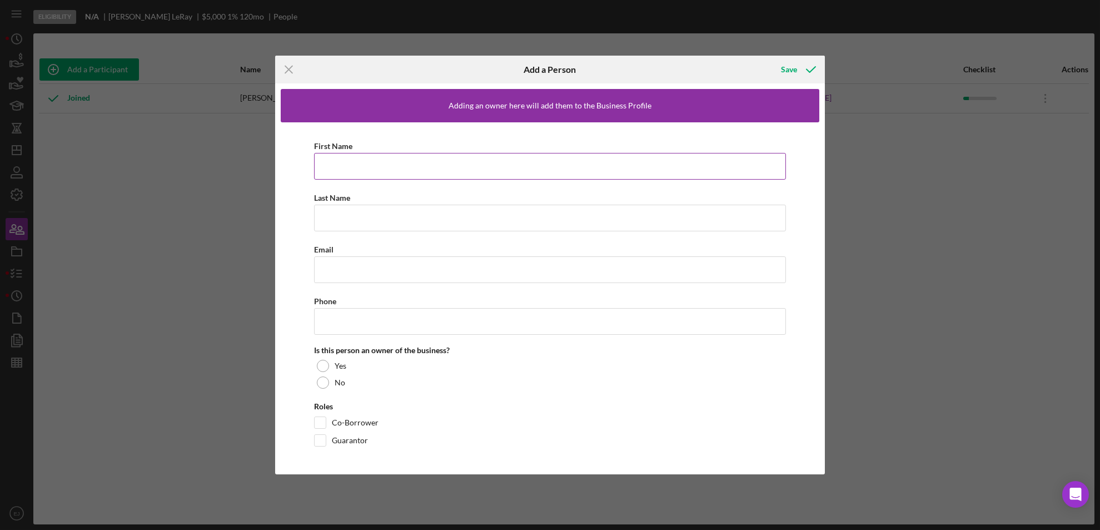
click at [359, 172] on input "First Name" at bounding box center [550, 166] width 472 height 27
paste input "[PERSON_NAME] - [EMAIL_ADDRESS][DOMAIN_NAME]"
type input "[PERSON_NAME] - [EMAIL_ADDRESS][DOMAIN_NAME]"
click at [361, 273] on input "Email" at bounding box center [550, 269] width 472 height 27
paste input "[PERSON_NAME] - [EMAIL_ADDRESS][DOMAIN_NAME]"
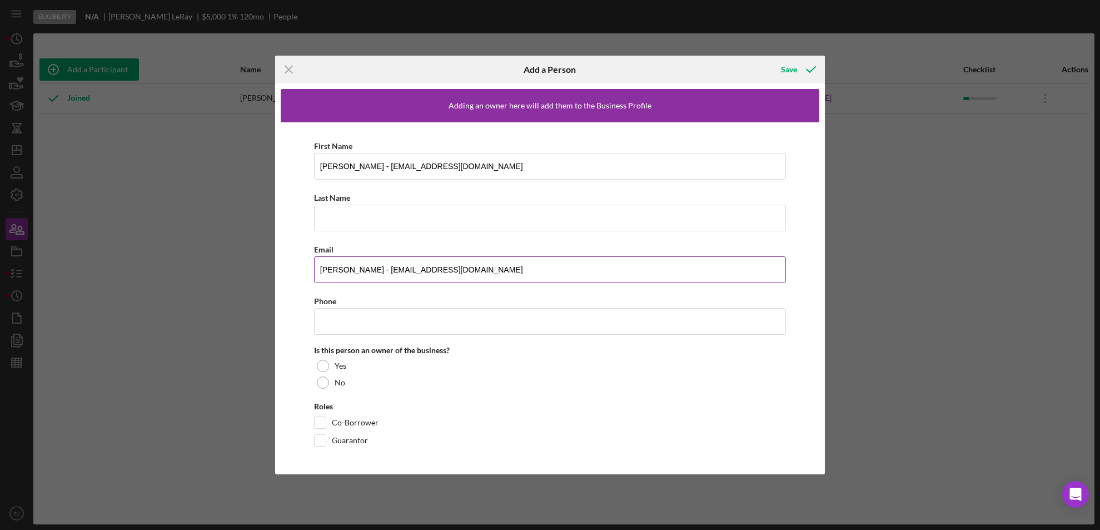
click at [382, 270] on input "[PERSON_NAME] - [EMAIL_ADDRESS][DOMAIN_NAME]" at bounding box center [550, 269] width 472 height 27
type input "[EMAIL_ADDRESS][DOMAIN_NAME]"
click at [343, 165] on input "[PERSON_NAME] - [EMAIL_ADDRESS][DOMAIN_NAME]" at bounding box center [550, 166] width 472 height 27
type input "[PERSON_NAME]"
click at [327, 217] on input "Last Name" at bounding box center [550, 218] width 472 height 27
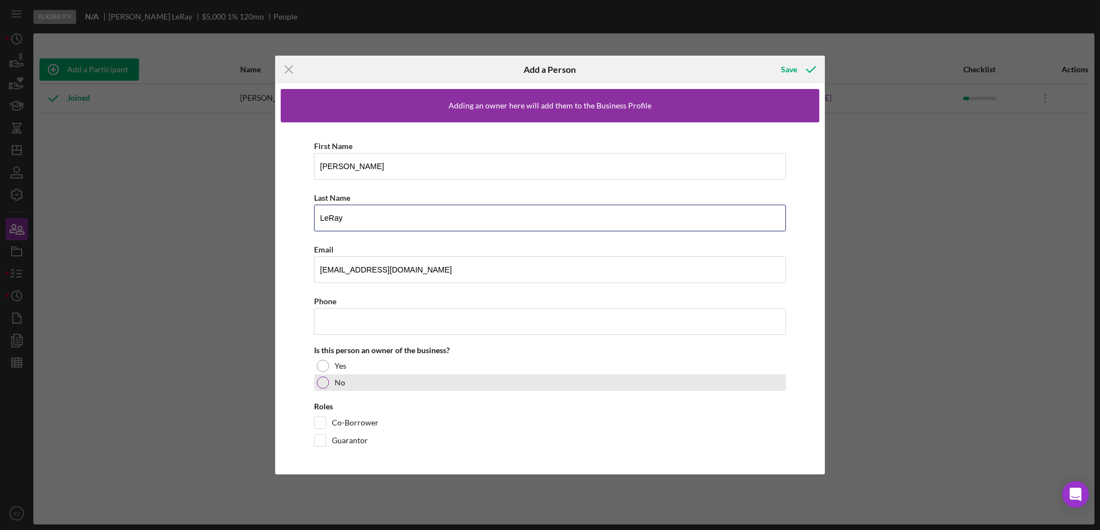
type input "LeRay"
click at [322, 386] on div at bounding box center [323, 382] width 12 height 12
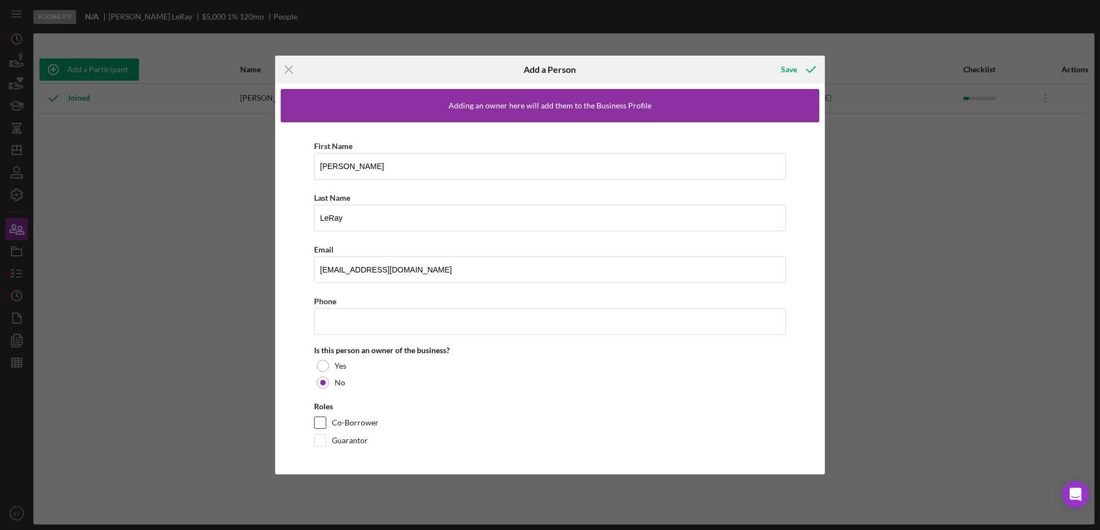
click at [321, 424] on input "Co-Borrower" at bounding box center [320, 422] width 11 height 11
checkbox input "true"
click at [792, 66] on div "Save" at bounding box center [789, 69] width 16 height 22
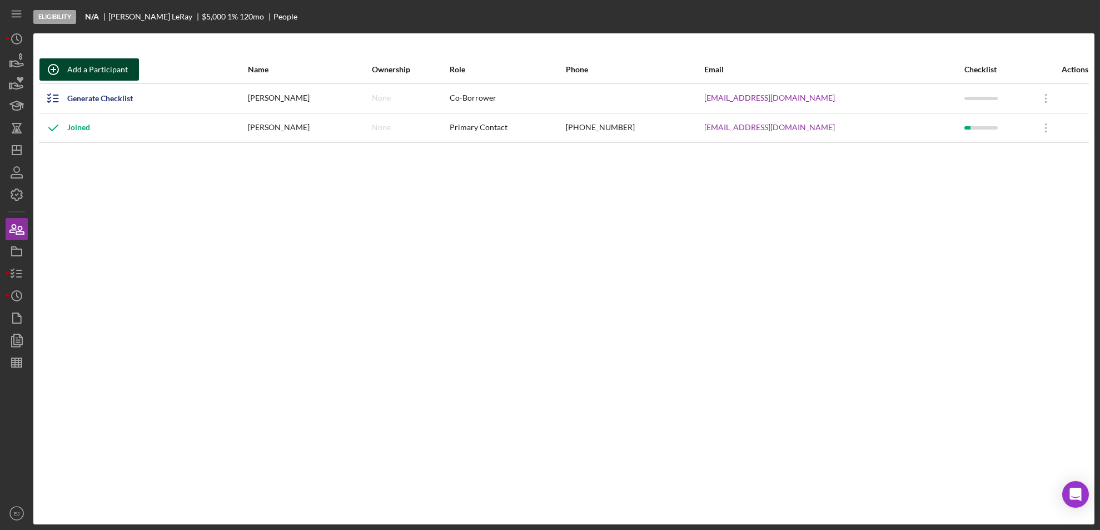
click at [69, 64] on div "Add a Participant" at bounding box center [97, 69] width 61 height 22
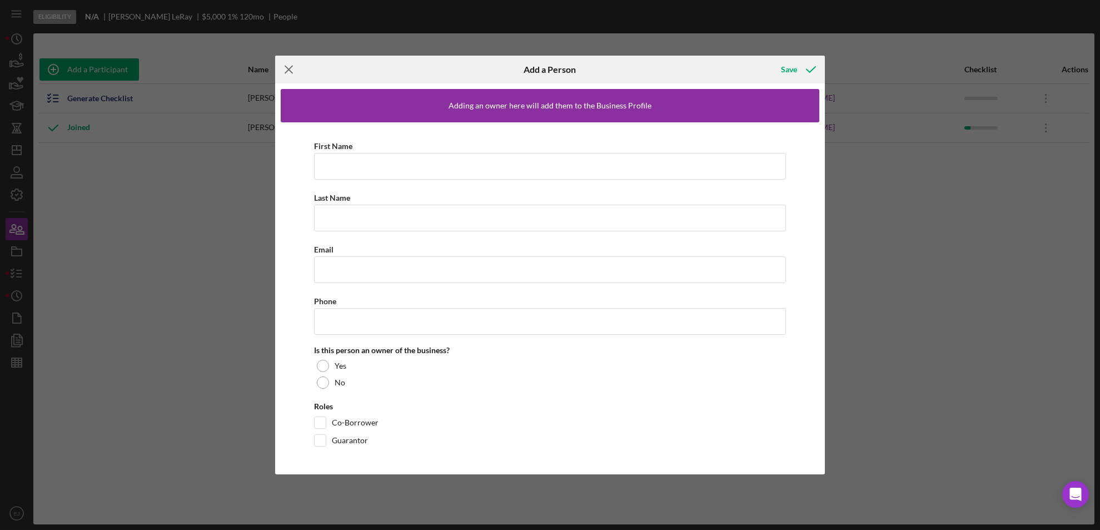
click at [287, 62] on icon "Icon/Menu Close" at bounding box center [289, 70] width 28 height 28
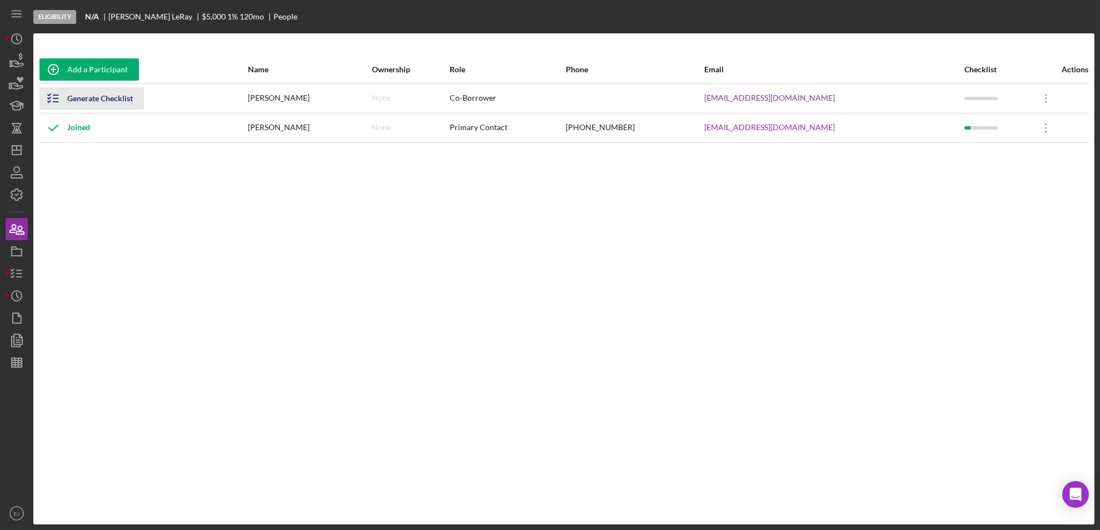
click at [49, 97] on icon "button" at bounding box center [53, 98] width 28 height 28
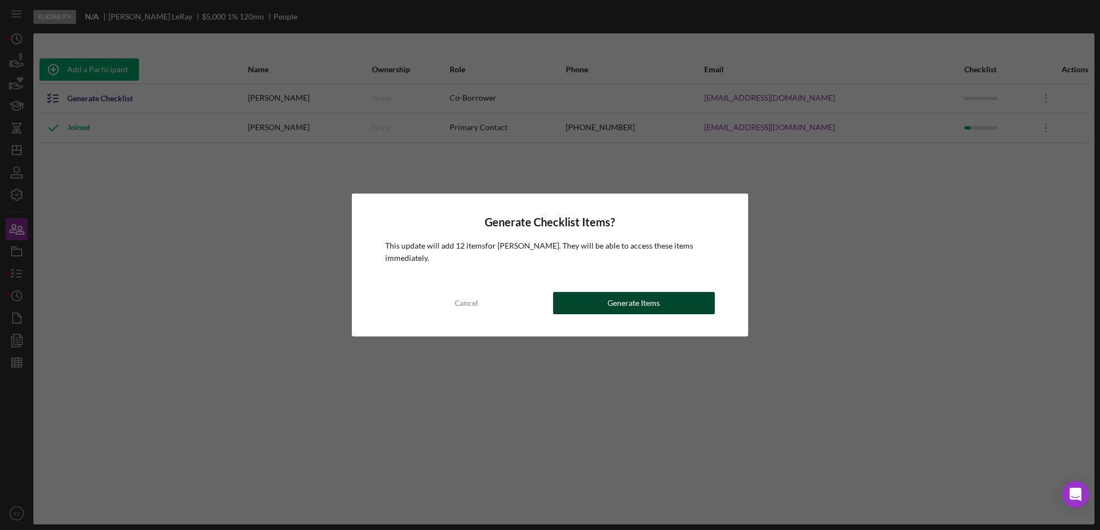
click at [622, 304] on div "Generate Items" at bounding box center [634, 303] width 52 height 22
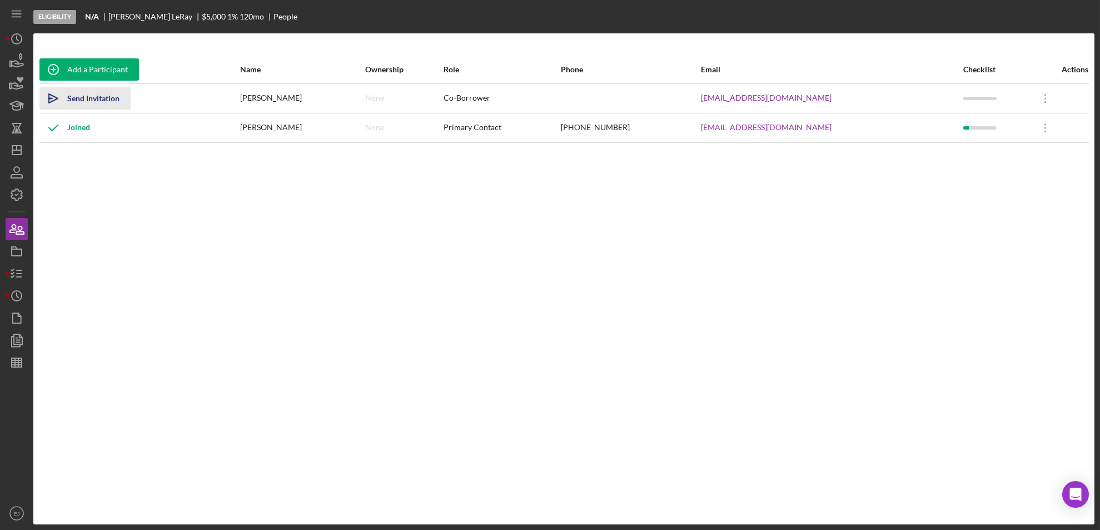
click at [64, 96] on icon "Icon/icon-invite-send" at bounding box center [53, 98] width 28 height 28
click at [50, 98] on icon "Icon/icon-invite-send" at bounding box center [53, 98] width 28 height 28
click at [27, 272] on icon "button" at bounding box center [17, 274] width 28 height 28
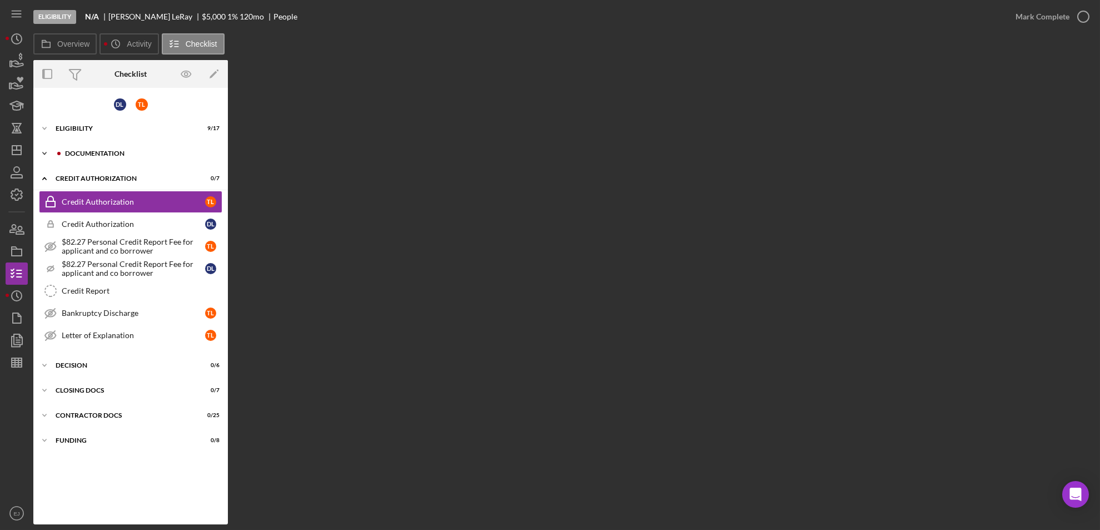
click at [46, 148] on icon "Icon/Expander" at bounding box center [44, 153] width 22 height 22
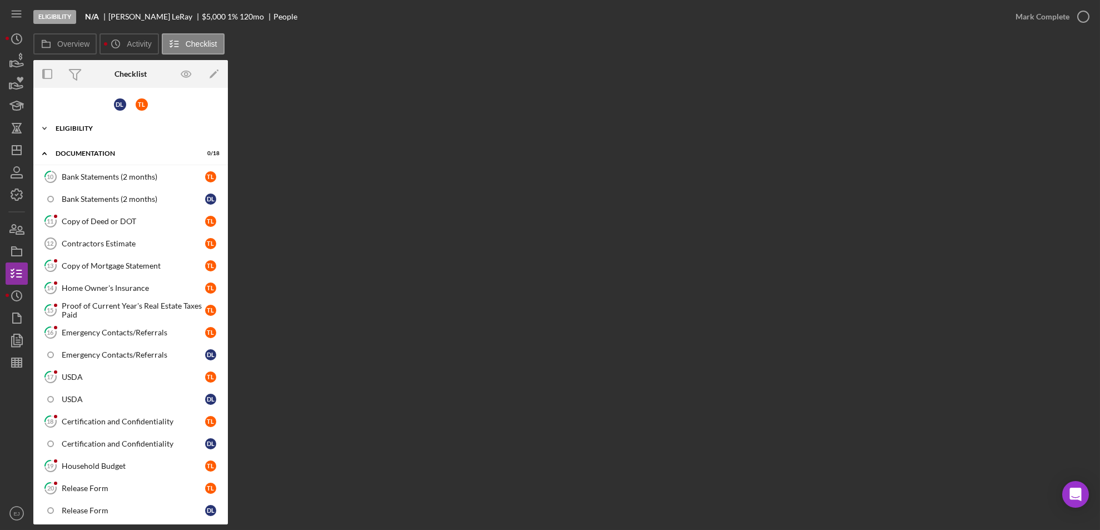
click at [43, 130] on icon "Icon/Expander" at bounding box center [44, 128] width 22 height 22
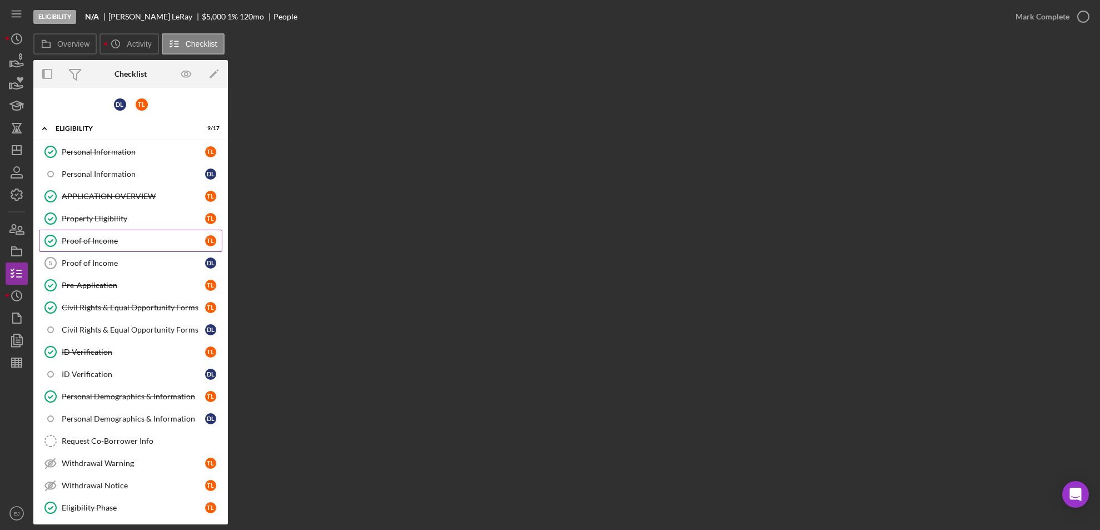
click at [99, 245] on link "Proof of Income Proof of Income T L" at bounding box center [130, 241] width 183 height 22
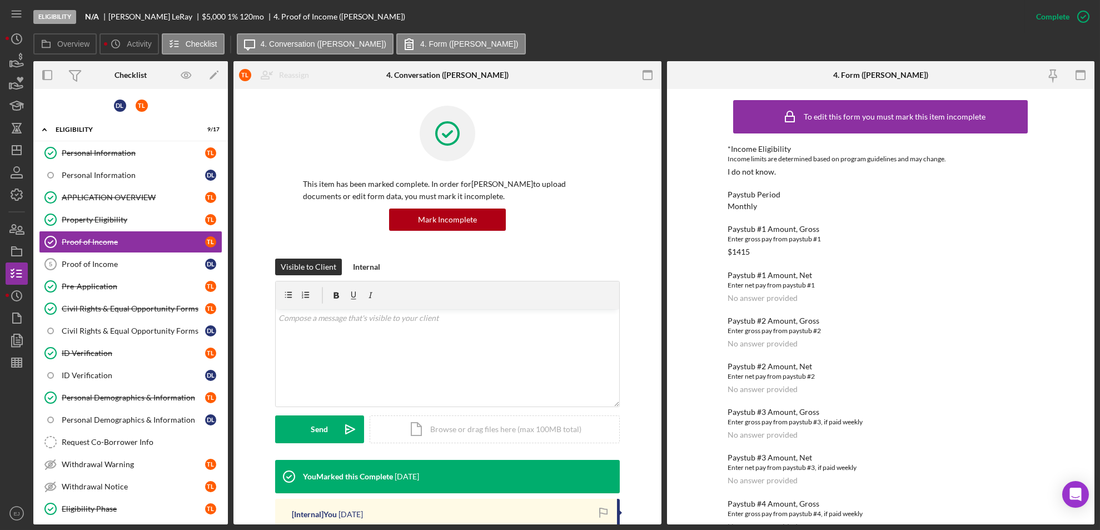
click at [663, 497] on div "Overview Internal Workflow Stage Eligibility Icon/Dropdown Arrow Archive (can u…" at bounding box center [563, 292] width 1061 height 463
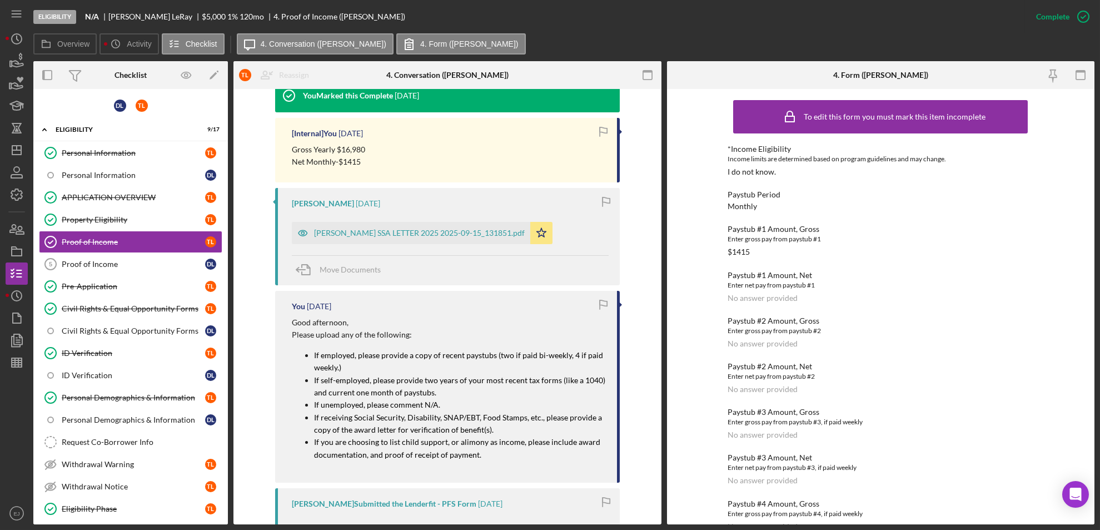
scroll to position [381, 0]
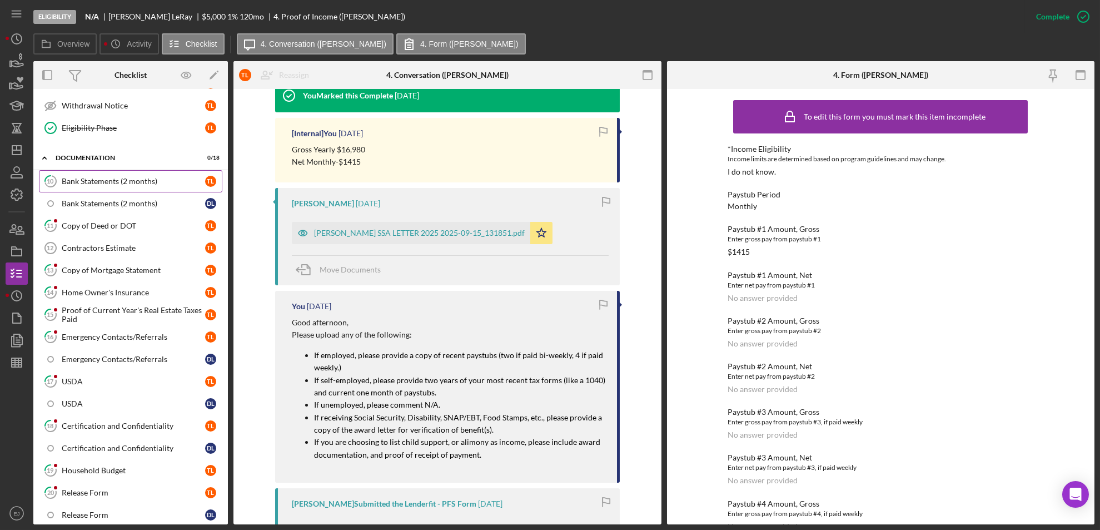
click at [137, 186] on link "10 Bank Statements (2 months) T L" at bounding box center [130, 181] width 183 height 22
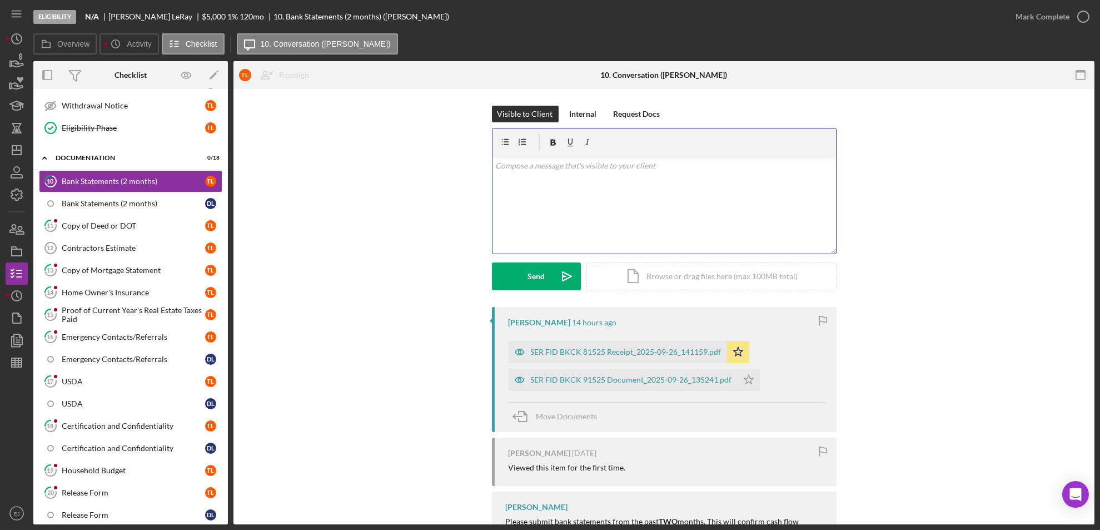
click at [498, 168] on p at bounding box center [663, 166] width 337 height 12
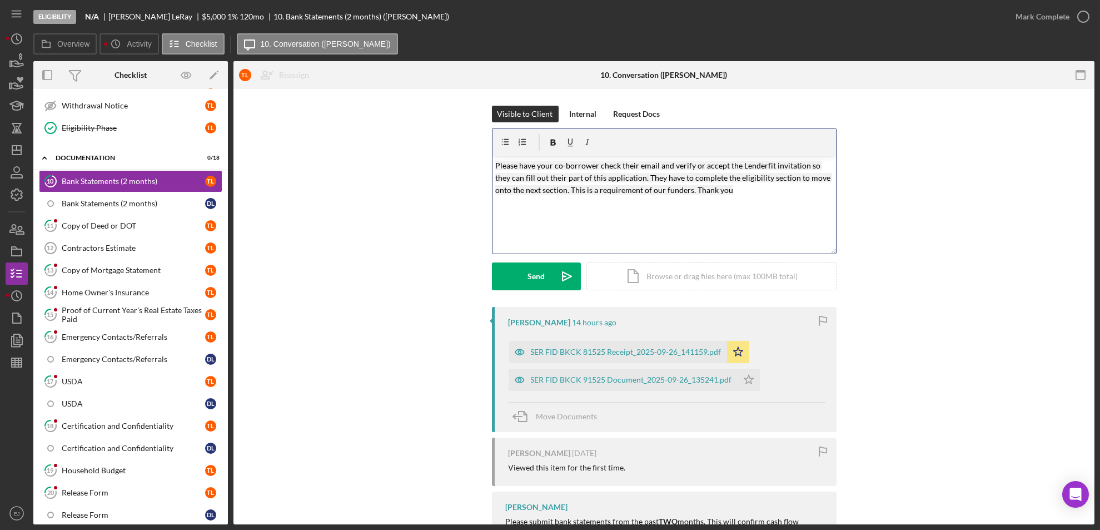
click at [492, 163] on div "v Color teal Color pink Remove color Add row above Add row below Add column bef…" at bounding box center [663, 204] width 343 height 97
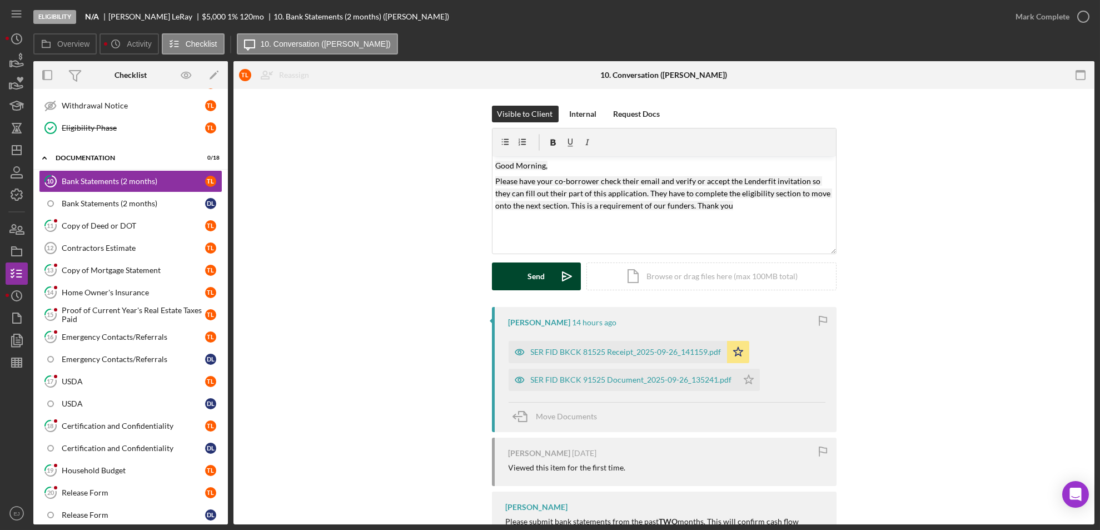
click at [539, 277] on div "Send" at bounding box center [535, 276] width 17 height 28
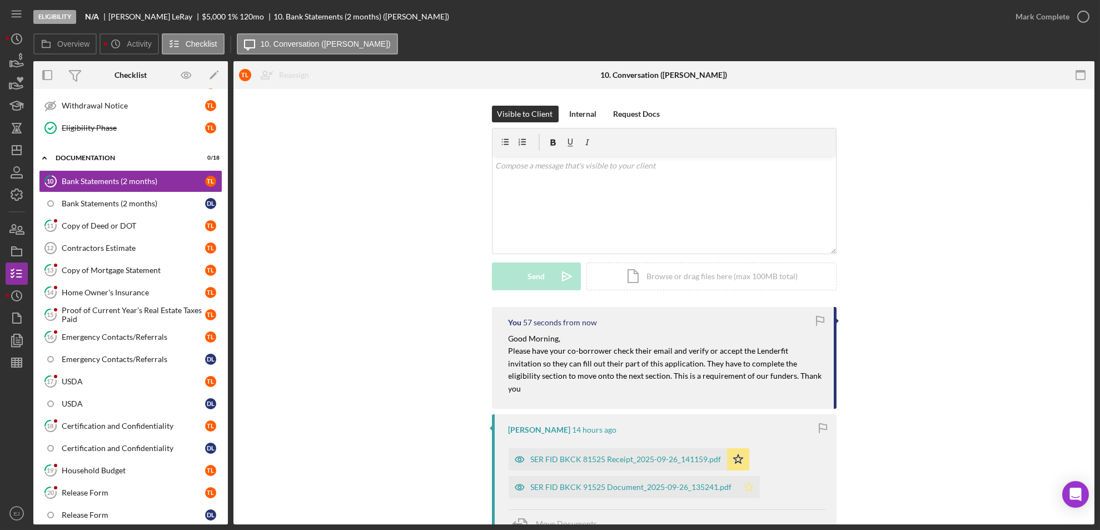
click at [746, 482] on polygon "button" at bounding box center [748, 486] width 9 height 9
click at [1088, 22] on icon "button" at bounding box center [1083, 17] width 28 height 28
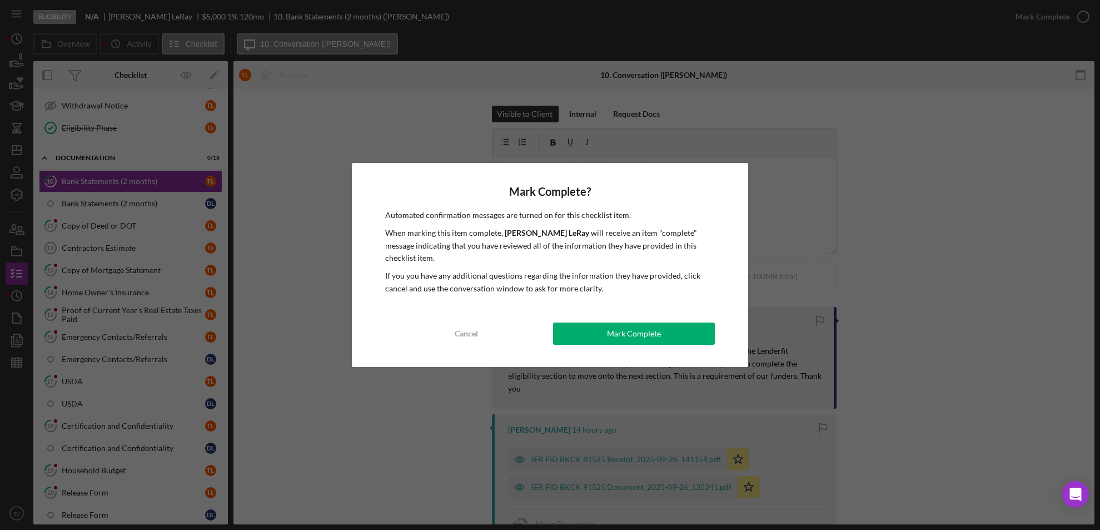
click at [611, 338] on div "Mark Complete? Automated confirmation messages are turned on for this checklist…" at bounding box center [550, 265] width 397 height 204
click at [606, 322] on button "Mark Complete" at bounding box center [634, 333] width 162 height 22
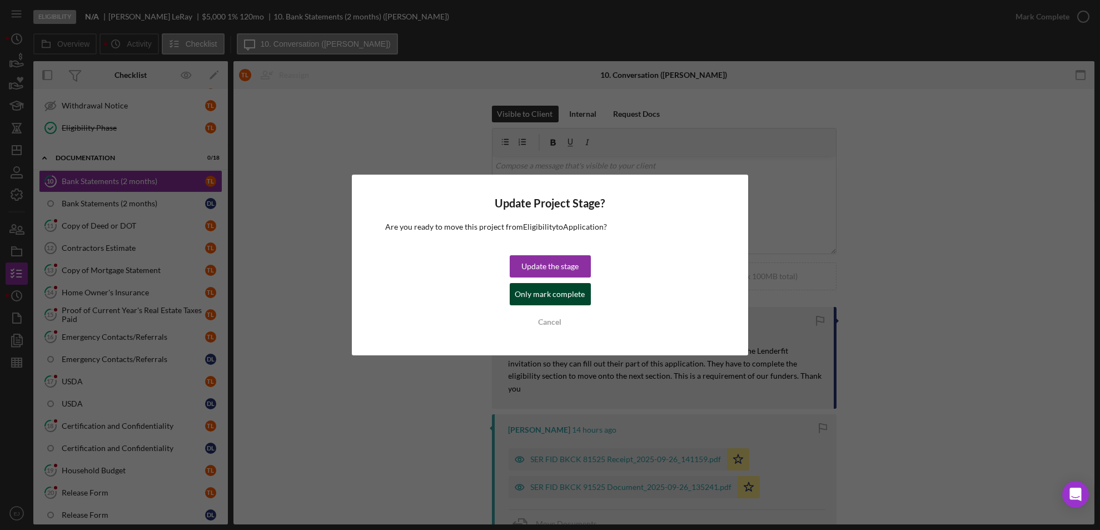
click at [519, 298] on div "Only mark complete" at bounding box center [550, 294] width 70 height 22
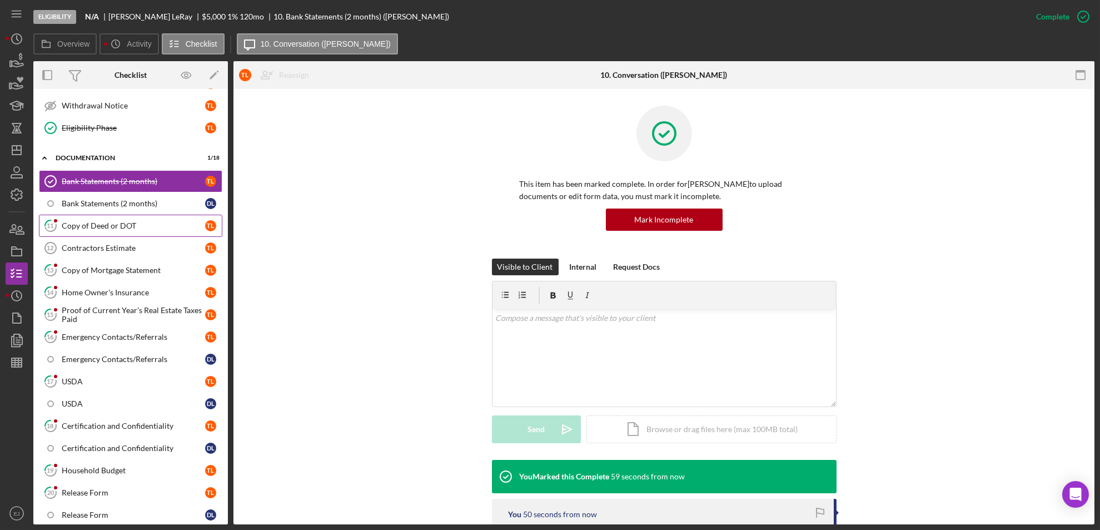
click at [92, 233] on link "11 Copy of Deed or DOT T L" at bounding box center [130, 226] width 183 height 22
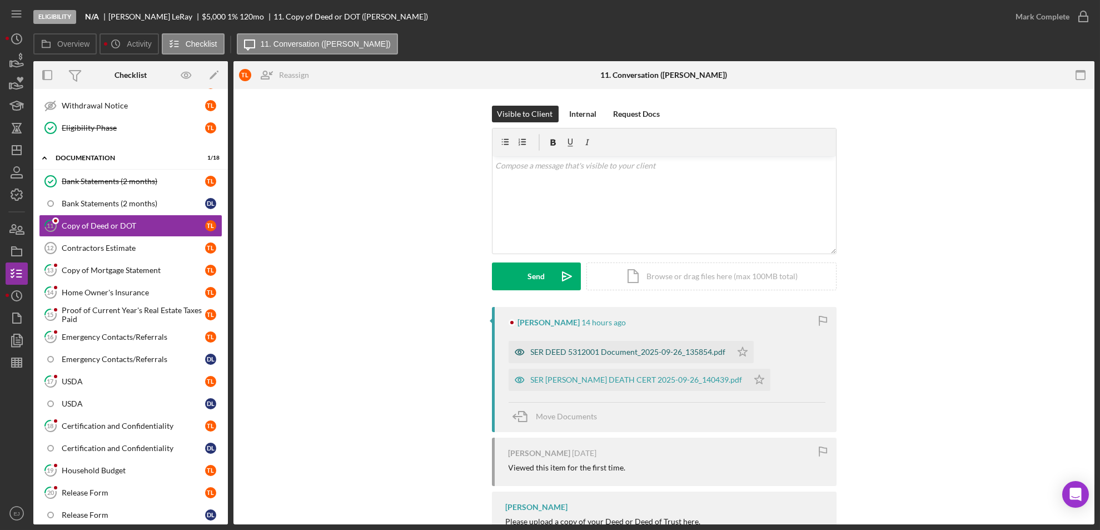
click at [584, 345] on div "SER DEED 5312001 Document_2025-09-26_135854.pdf" at bounding box center [620, 352] width 223 height 22
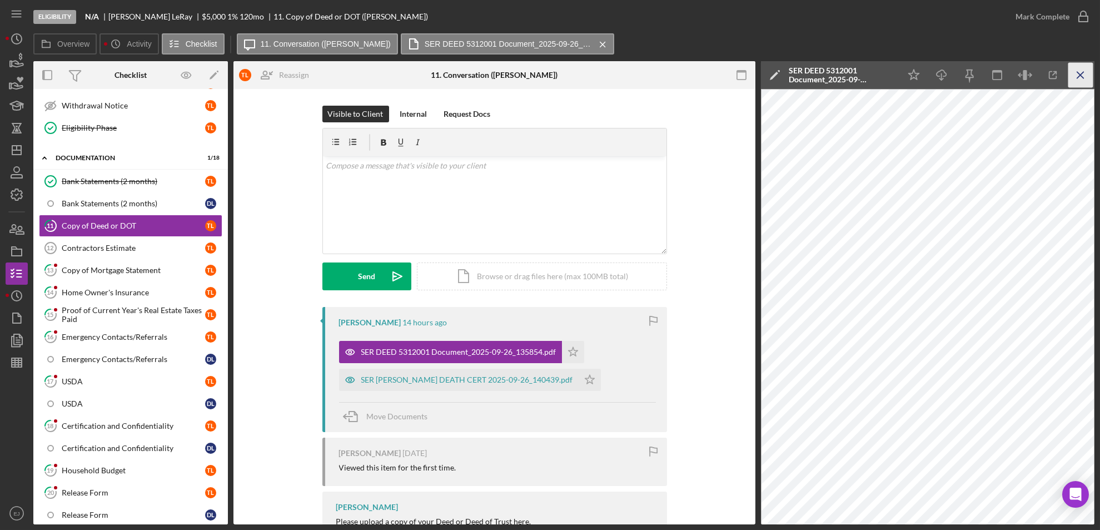
click at [1080, 74] on icon "Icon/Menu Close" at bounding box center [1080, 75] width 25 height 25
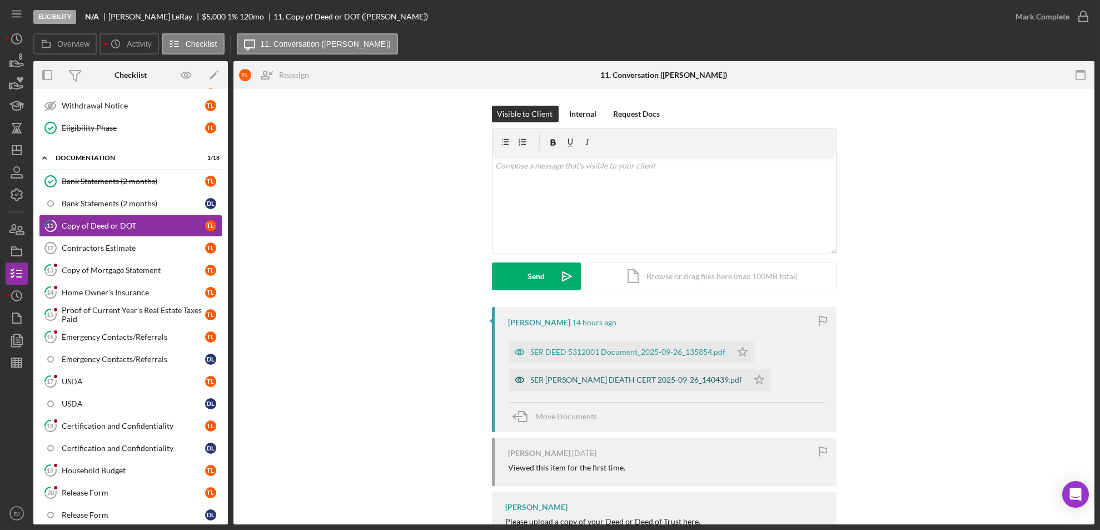
click at [638, 382] on div "SER [PERSON_NAME] DEATH CERT 2025-09-26_140439.pdf" at bounding box center [637, 379] width 212 height 9
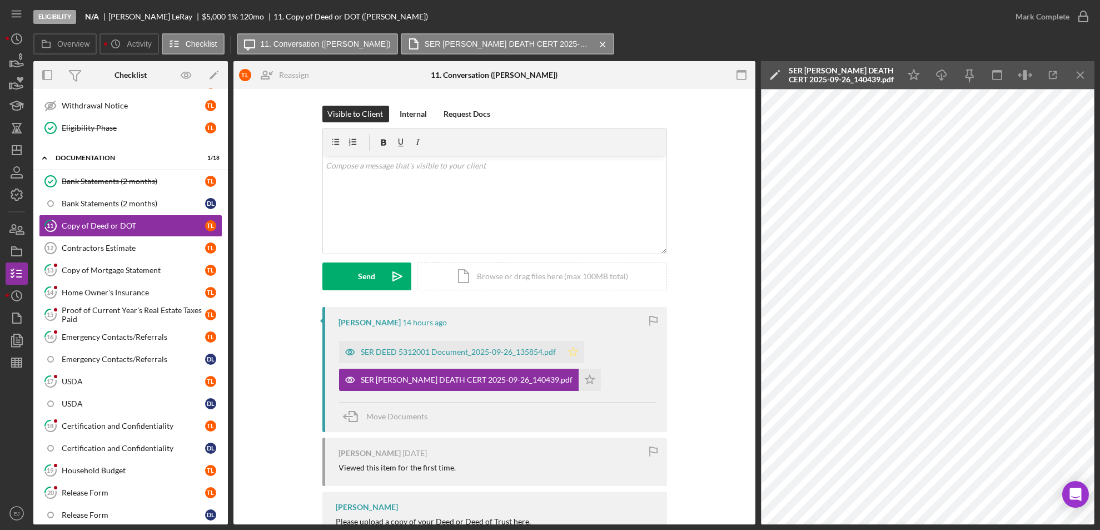
click at [572, 350] on icon "Icon/Star" at bounding box center [573, 352] width 22 height 22
click at [579, 380] on icon "Icon/Star" at bounding box center [590, 380] width 22 height 22
click at [1088, 21] on icon "button" at bounding box center [1083, 17] width 28 height 28
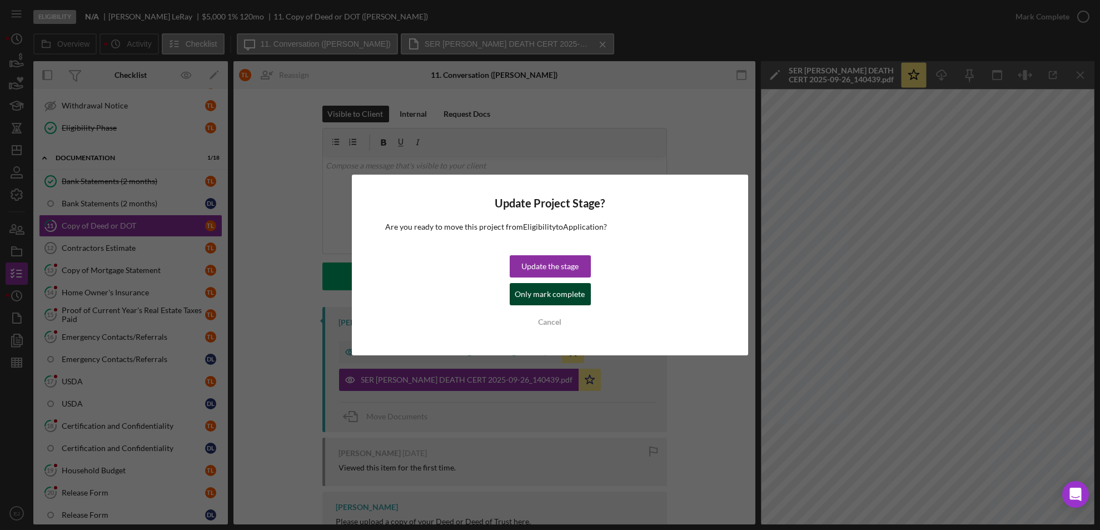
click at [562, 297] on div "Only mark complete" at bounding box center [550, 294] width 70 height 22
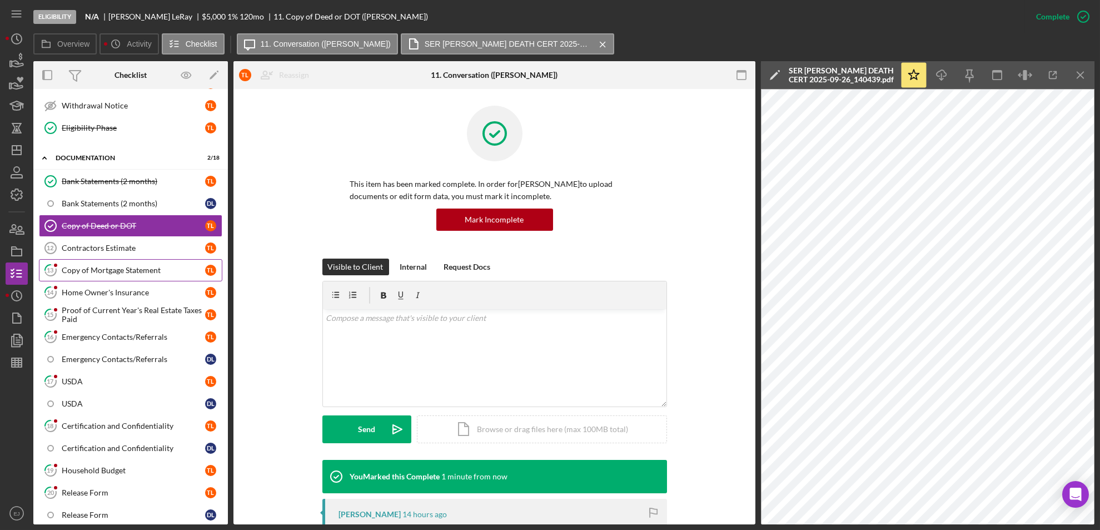
click at [113, 272] on div "Copy of Mortgage Statement" at bounding box center [133, 270] width 143 height 9
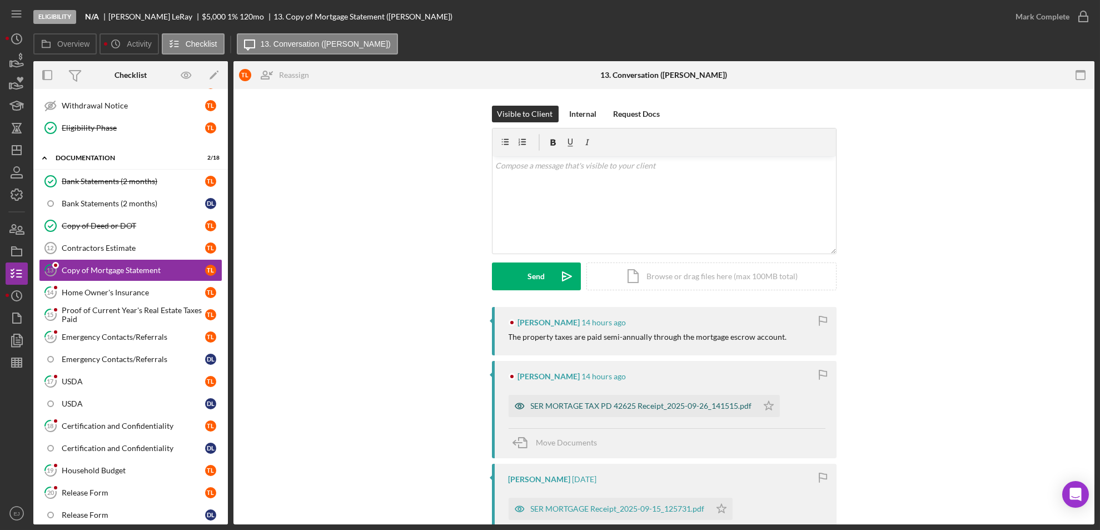
click at [650, 410] on div "SER MORTAGE TAX PD 42625 Receipt_2025-09-26_141515.pdf" at bounding box center [641, 405] width 221 height 9
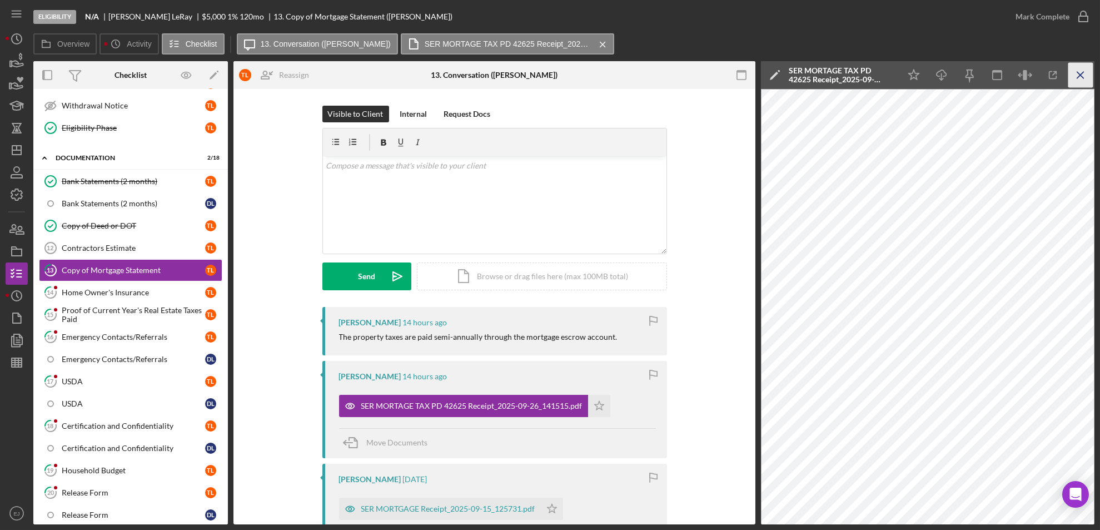
click at [1088, 73] on icon "Icon/Menu Close" at bounding box center [1080, 75] width 25 height 25
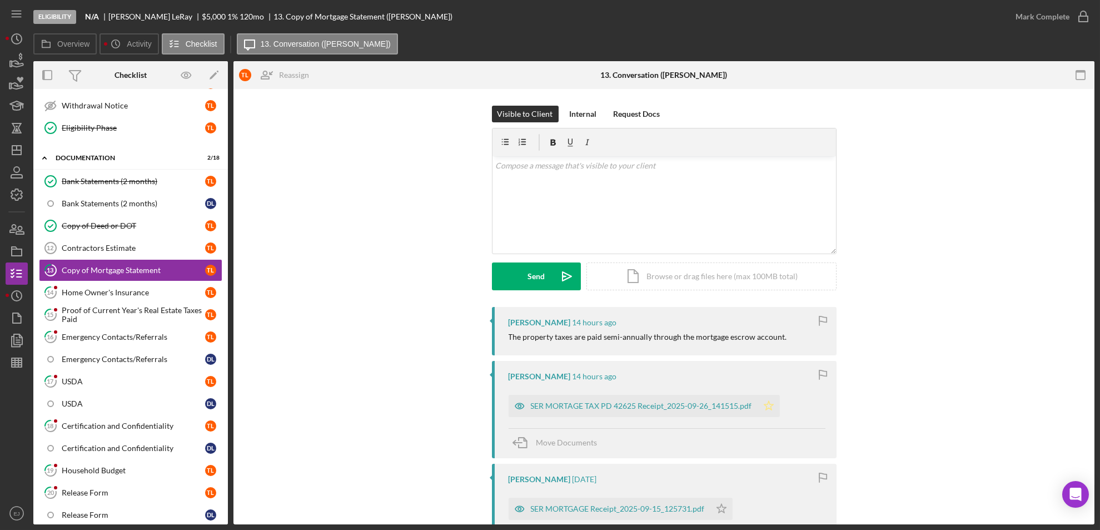
click at [761, 406] on icon "Icon/Star" at bounding box center [769, 406] width 22 height 22
click at [724, 506] on icon "Icon/Star" at bounding box center [721, 508] width 22 height 22
click at [1079, 18] on icon "button" at bounding box center [1083, 17] width 28 height 28
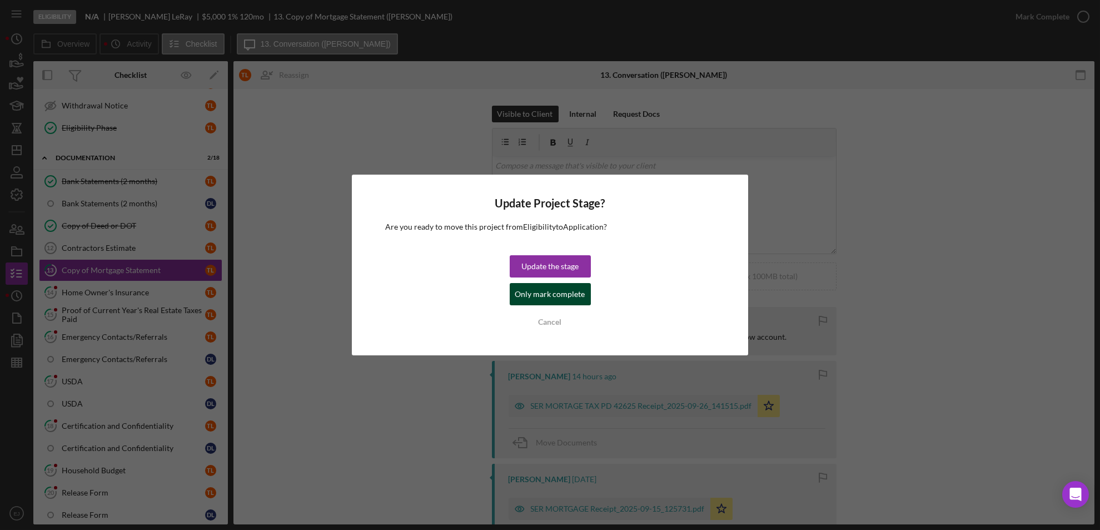
click at [557, 289] on div "Only mark complete" at bounding box center [550, 294] width 70 height 22
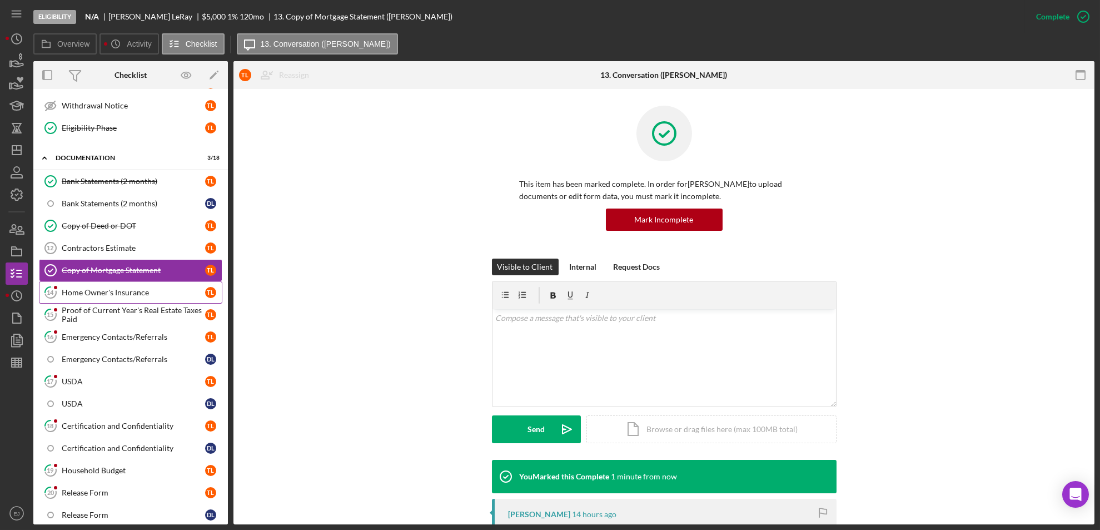
click at [103, 298] on link "14 Home Owner's Insurance T L" at bounding box center [130, 292] width 183 height 22
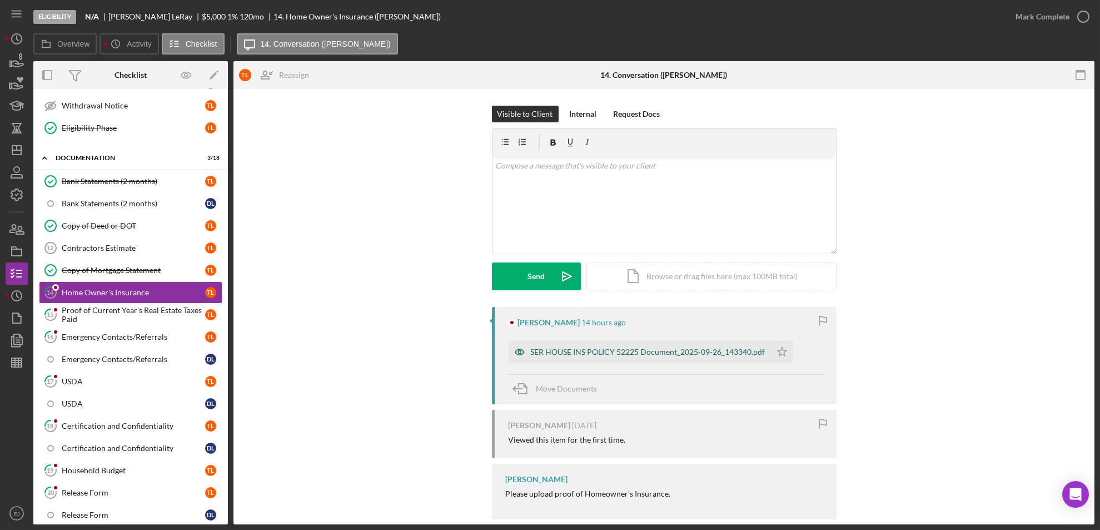
click at [540, 352] on div "SER HOUSE INS POLICY 52225 Document_2025-09-26_143340.pdf" at bounding box center [648, 351] width 235 height 9
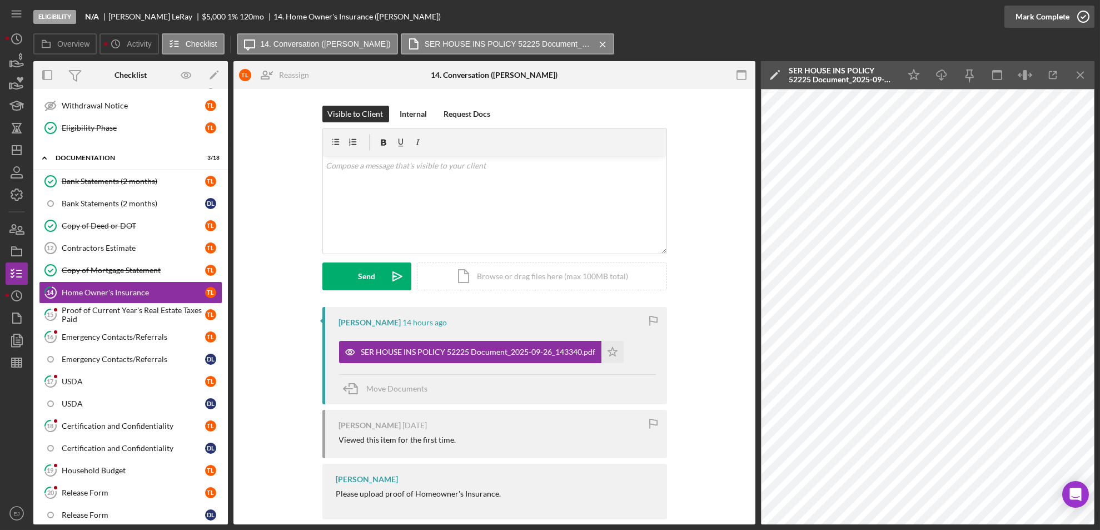
click at [1084, 18] on icon "button" at bounding box center [1083, 17] width 28 height 28
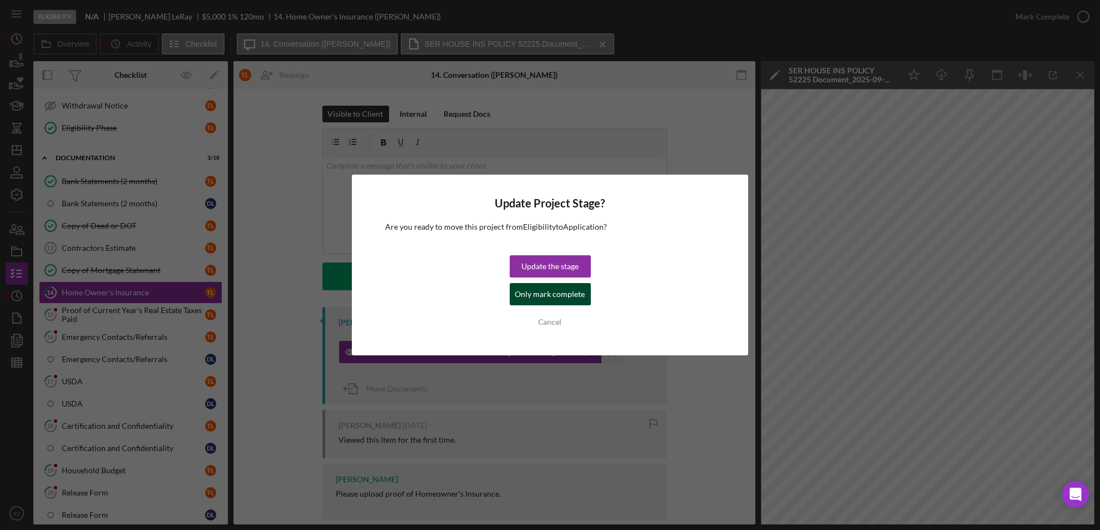
click at [521, 293] on div "Only mark complete" at bounding box center [550, 294] width 70 height 22
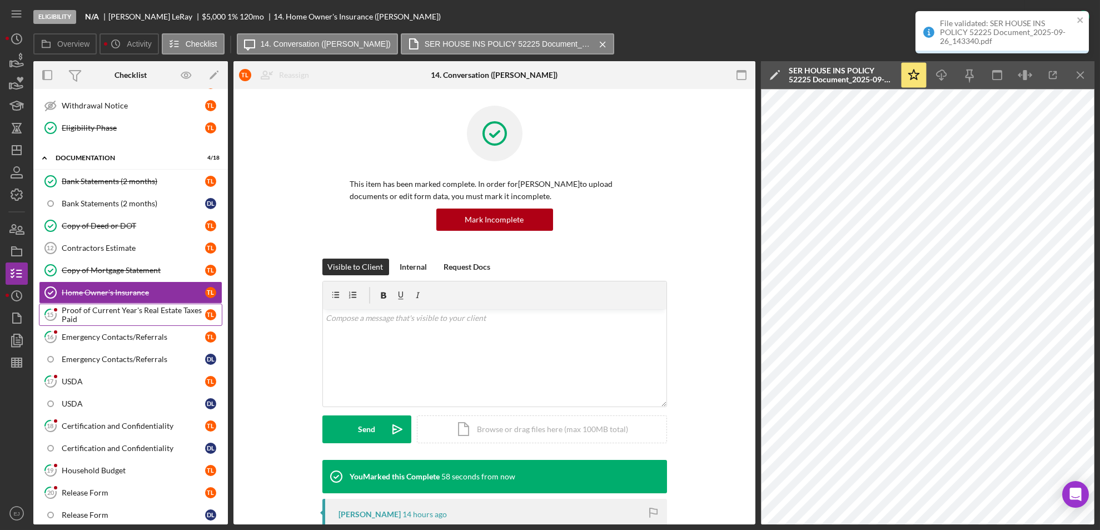
click at [116, 322] on div "Proof of Current Year's Real Estate Taxes Paid" at bounding box center [133, 315] width 143 height 18
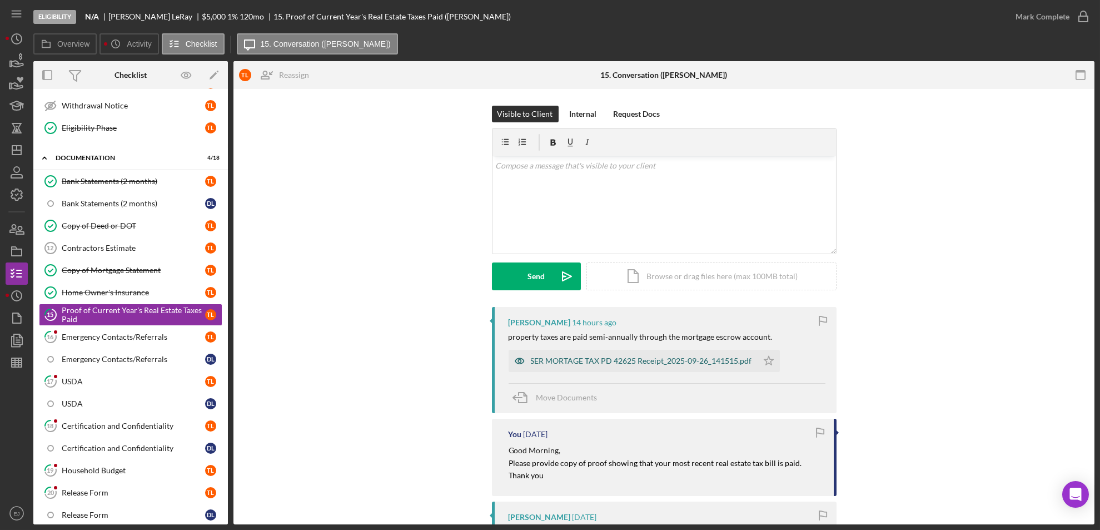
click at [654, 369] on div "SER MORTAGE TAX PD 42625 Receipt_2025-09-26_141515.pdf" at bounding box center [633, 361] width 249 height 22
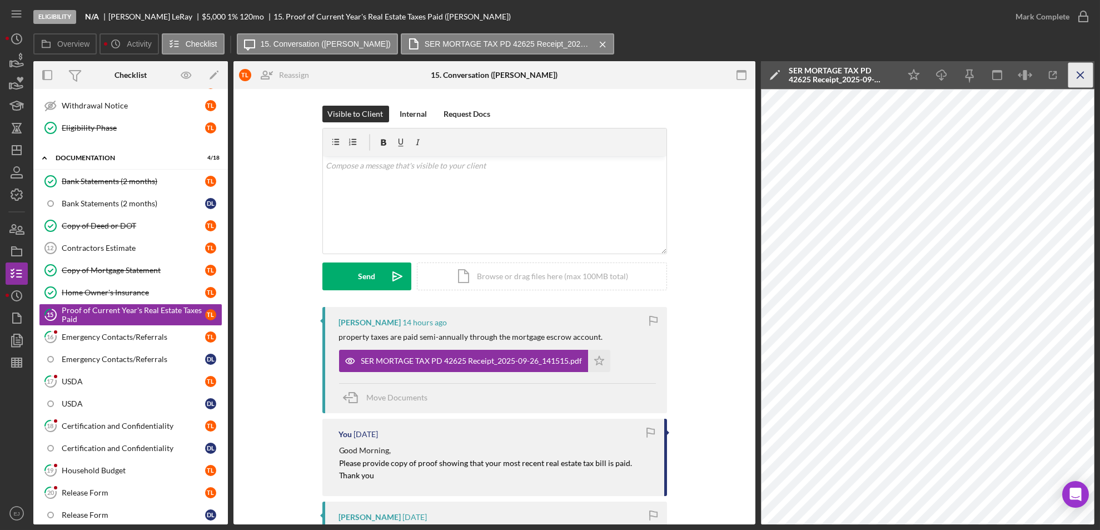
click at [1087, 79] on icon "Icon/Menu Close" at bounding box center [1080, 75] width 25 height 25
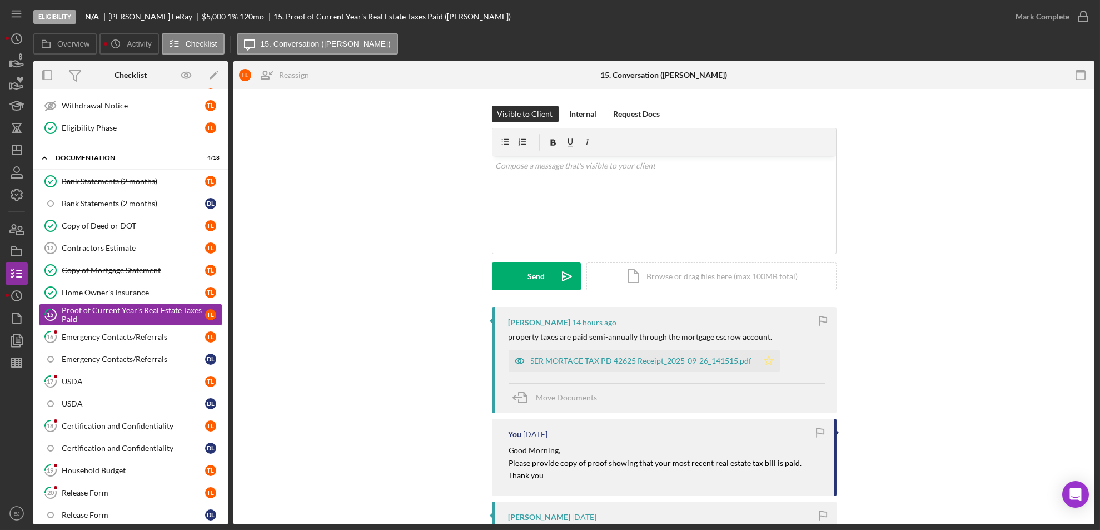
click at [759, 364] on icon "Icon/Star" at bounding box center [769, 361] width 22 height 22
click at [1091, 14] on icon "button" at bounding box center [1083, 17] width 28 height 28
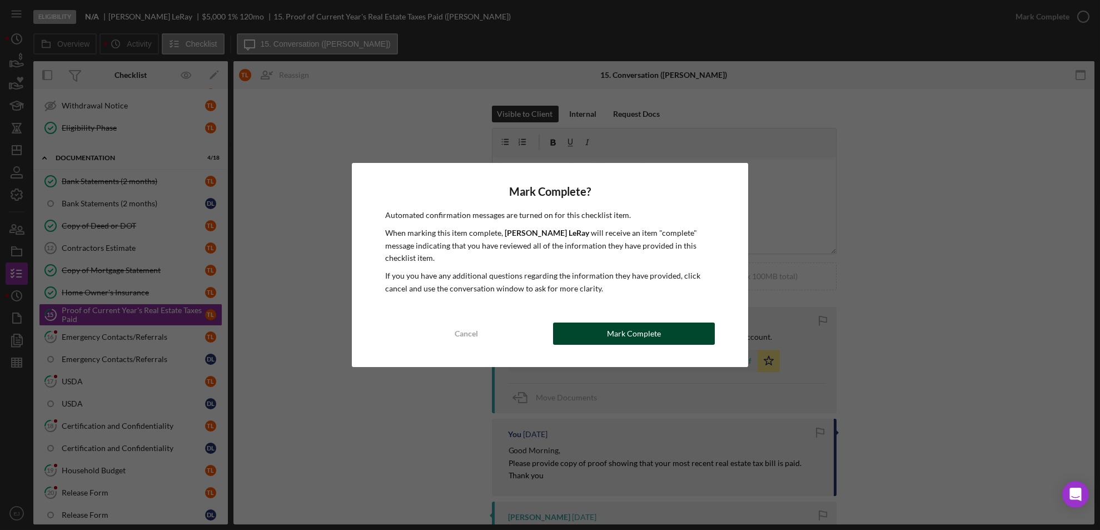
click at [563, 323] on button "Mark Complete" at bounding box center [634, 333] width 162 height 22
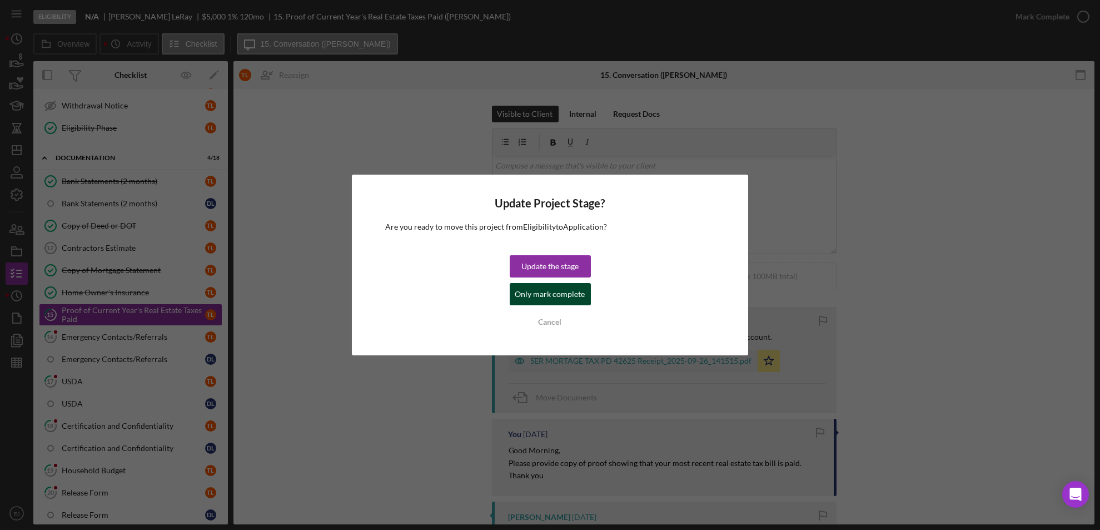
click at [524, 303] on div "Only mark complete" at bounding box center [550, 294] width 70 height 22
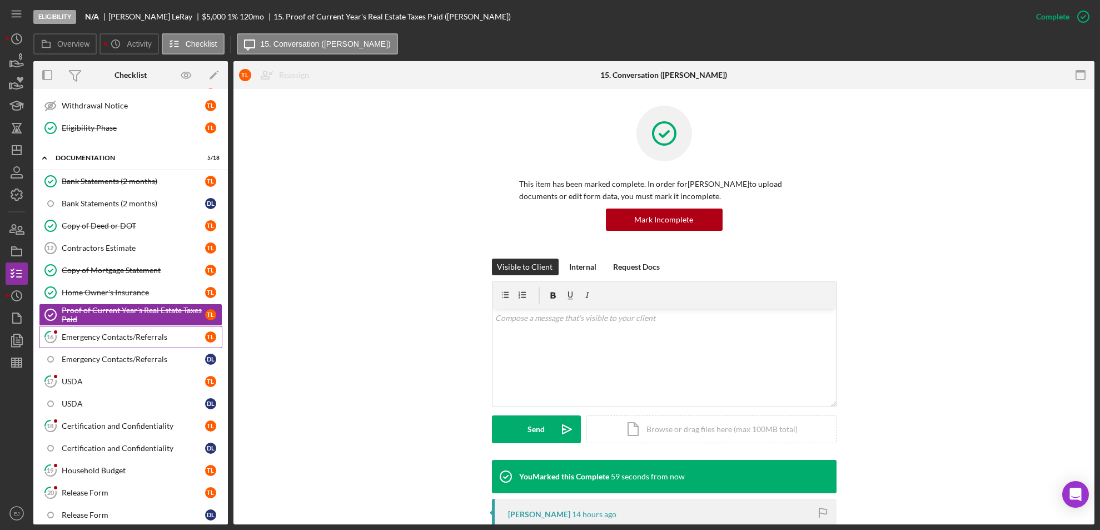
click at [160, 336] on div "Emergency Contacts/Referrals" at bounding box center [133, 336] width 143 height 9
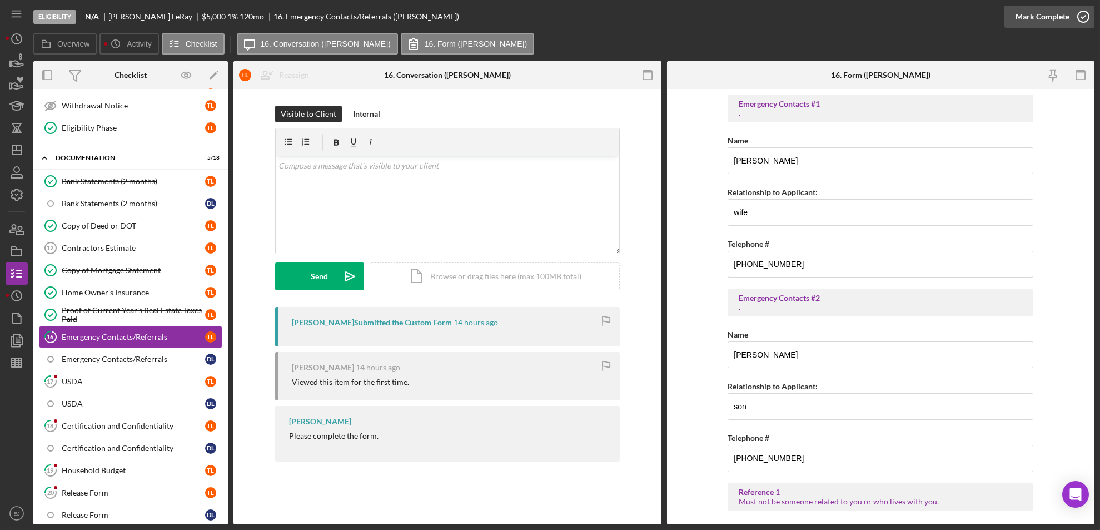
click at [1083, 18] on icon "button" at bounding box center [1083, 17] width 28 height 28
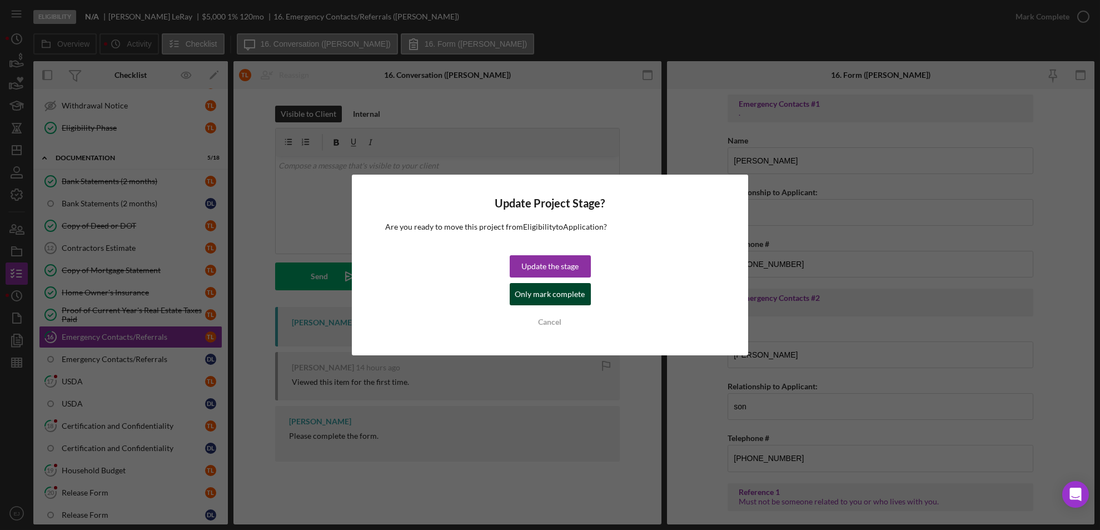
click at [560, 303] on div "Only mark complete" at bounding box center [550, 294] width 70 height 22
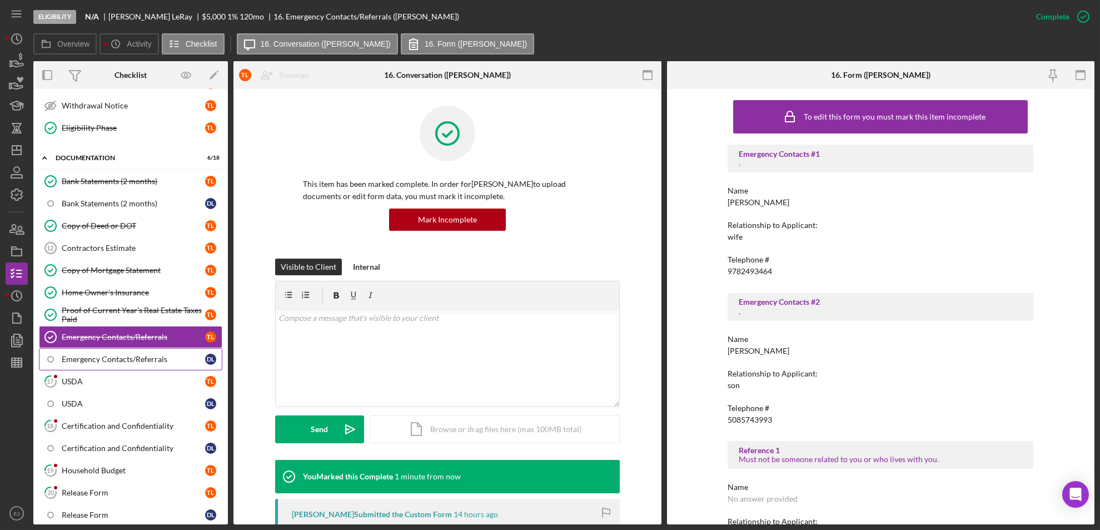
click at [138, 362] on div "Emergency Contacts/Referrals" at bounding box center [133, 359] width 143 height 9
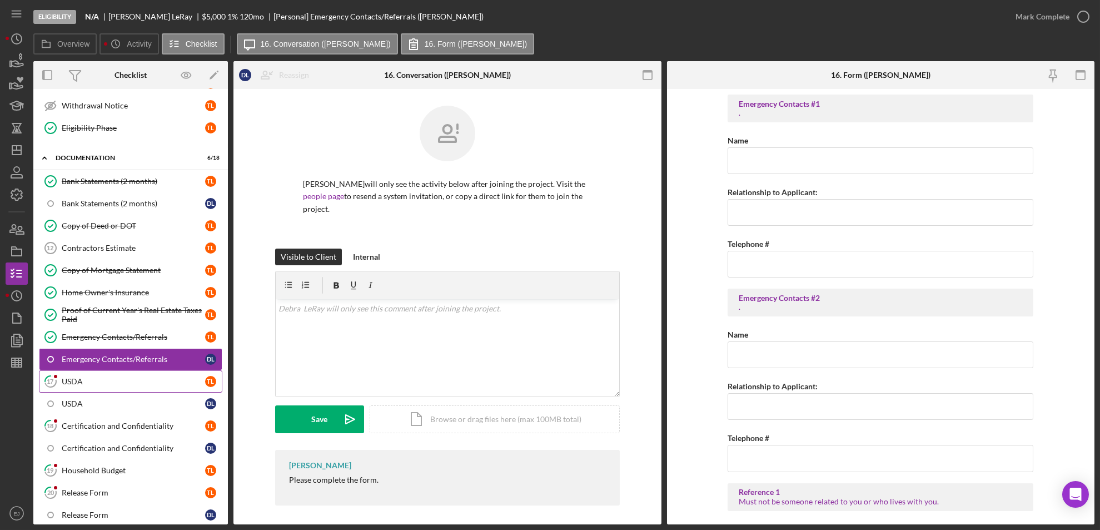
click at [108, 387] on link "17 USDA T L" at bounding box center [130, 381] width 183 height 22
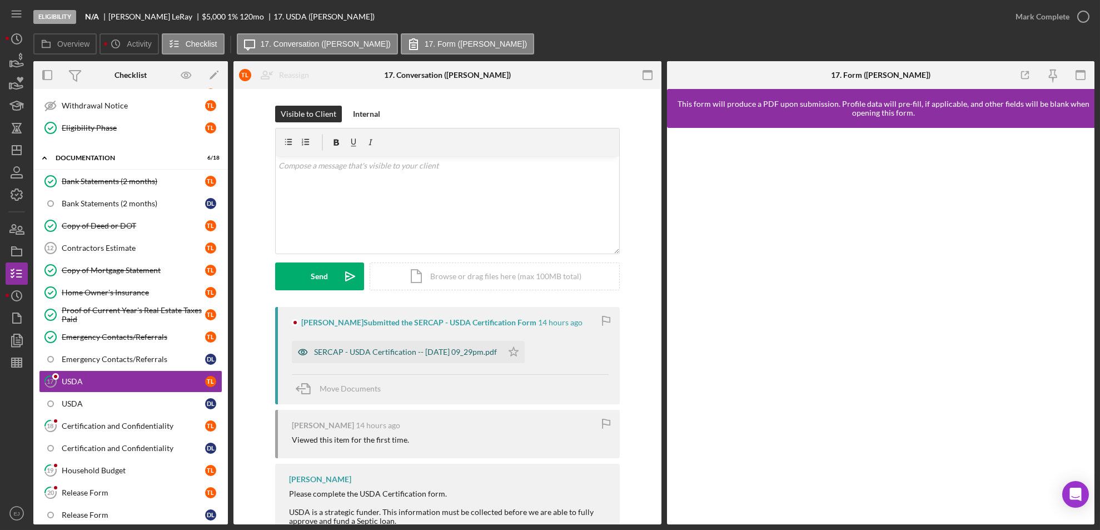
click at [434, 347] on div "SERCAP - USDA Certification -- [DATE] 09_29pm.pdf" at bounding box center [405, 351] width 183 height 9
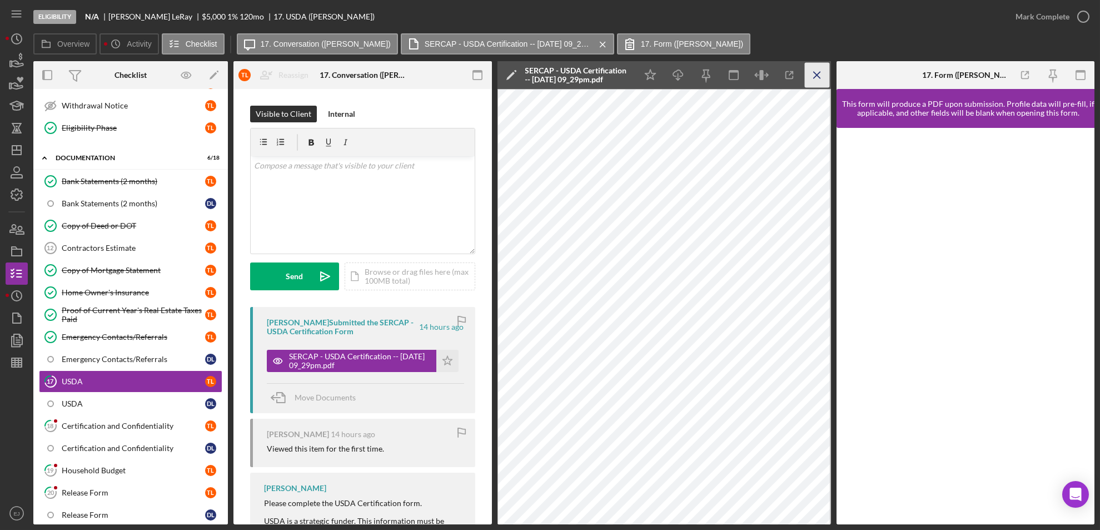
click at [815, 78] on icon "Icon/Menu Close" at bounding box center [816, 75] width 25 height 25
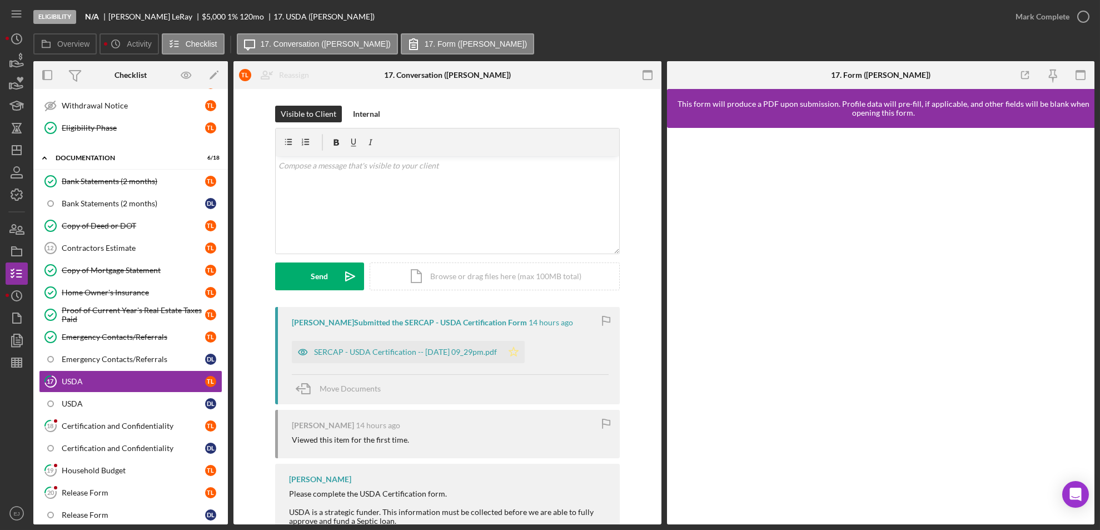
click at [521, 350] on icon "Icon/Star" at bounding box center [513, 352] width 22 height 22
click at [1085, 8] on icon "button" at bounding box center [1083, 17] width 28 height 28
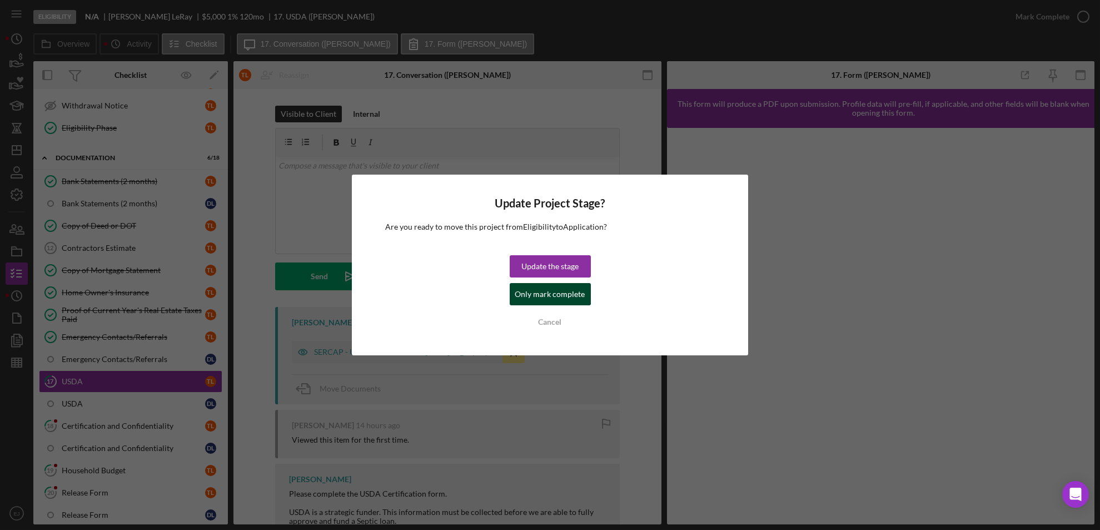
click at [562, 298] on div "Only mark complete" at bounding box center [550, 294] width 70 height 22
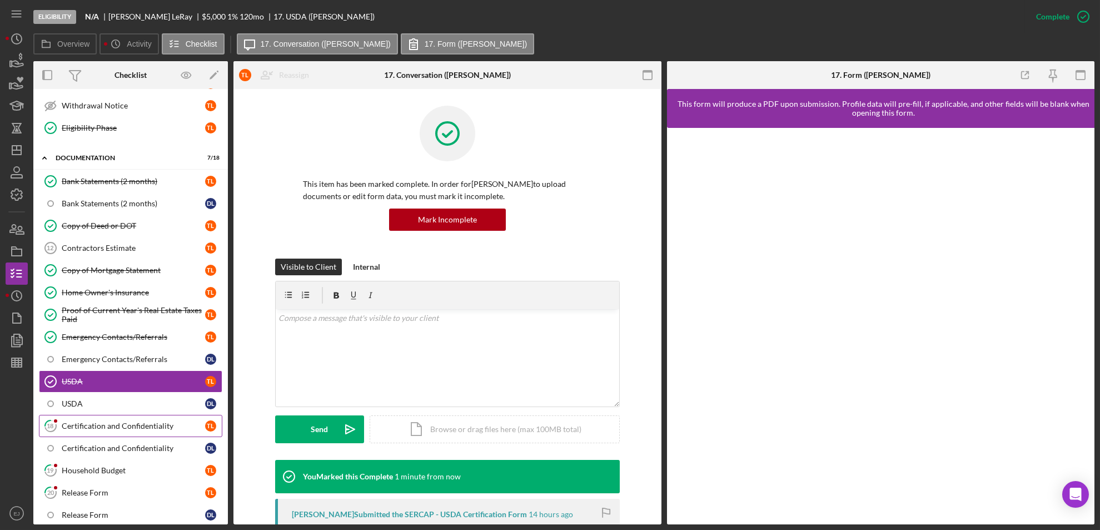
click at [135, 429] on div "Certification and Confidentiality" at bounding box center [133, 425] width 143 height 9
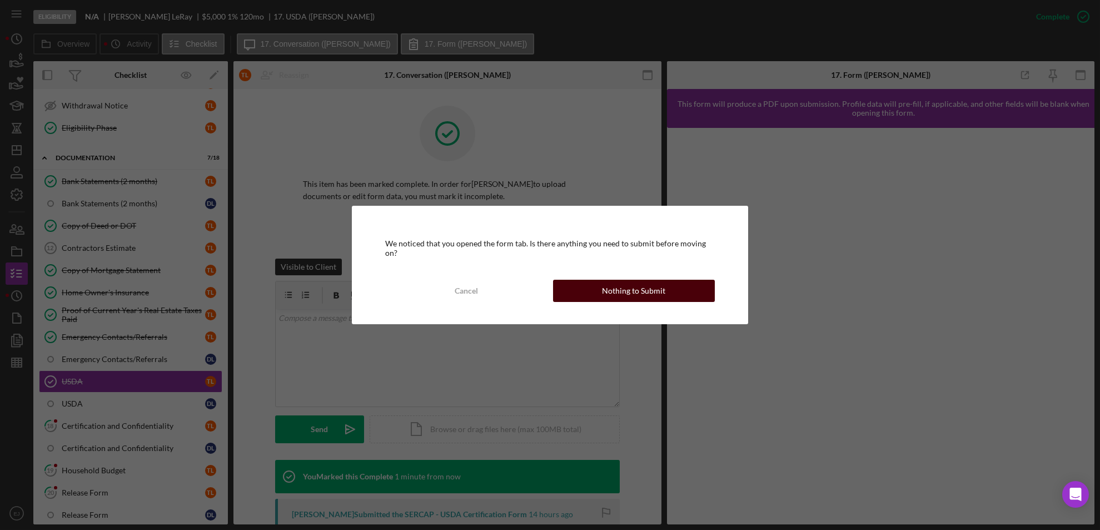
click at [654, 290] on div "Nothing to Submit" at bounding box center [633, 291] width 63 height 22
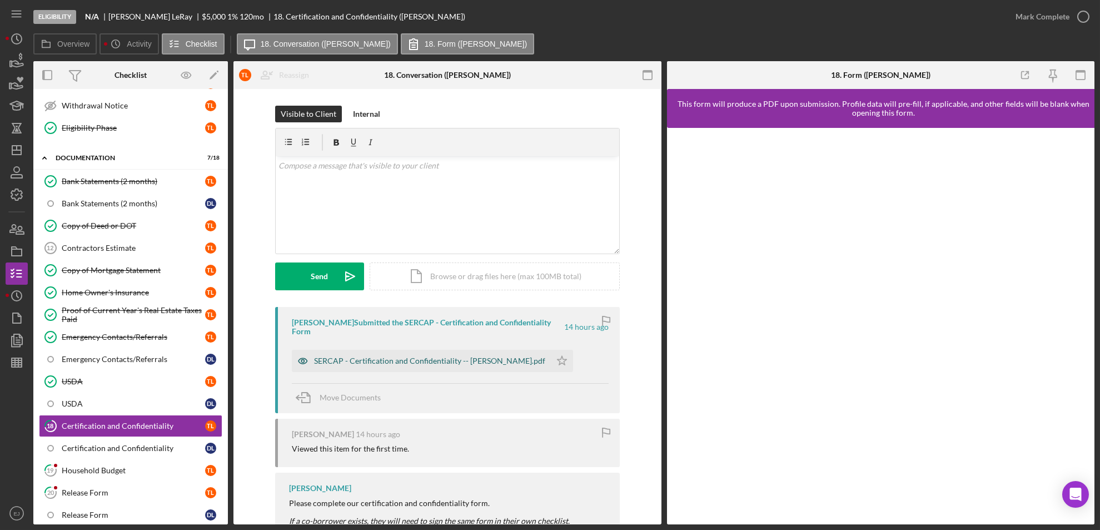
click at [411, 350] on div "SERCAP - Certification and Confidentiality -- [PERSON_NAME].pdf" at bounding box center [421, 361] width 259 height 22
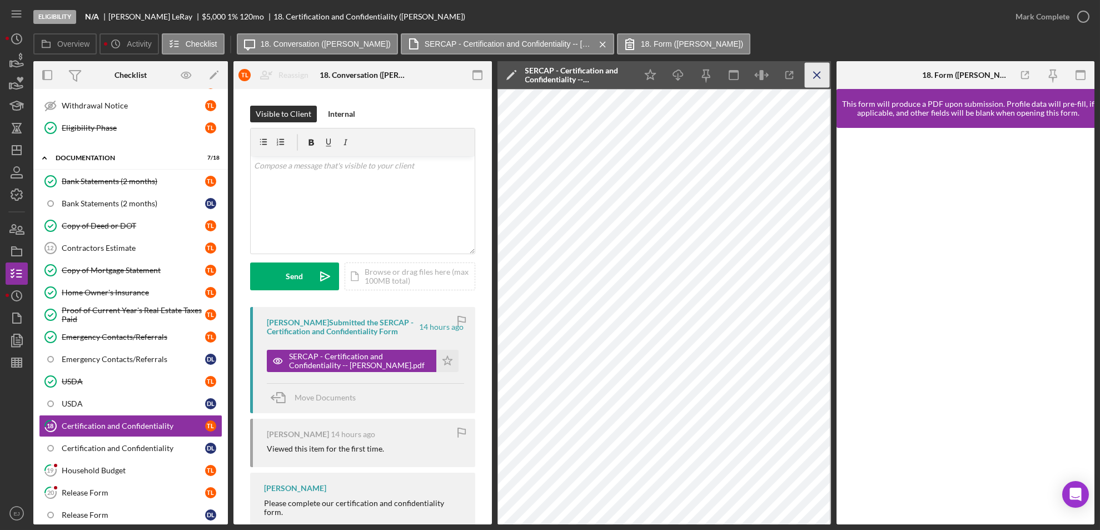
click at [811, 76] on icon "Icon/Menu Close" at bounding box center [816, 75] width 25 height 25
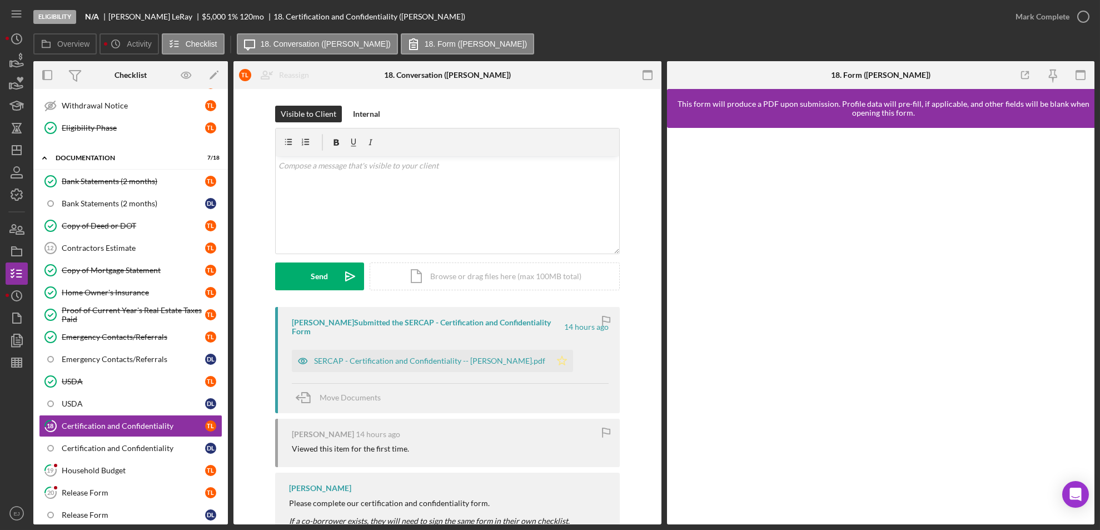
click at [551, 350] on icon "Icon/Star" at bounding box center [562, 361] width 22 height 22
click at [1088, 10] on icon "button" at bounding box center [1083, 17] width 28 height 28
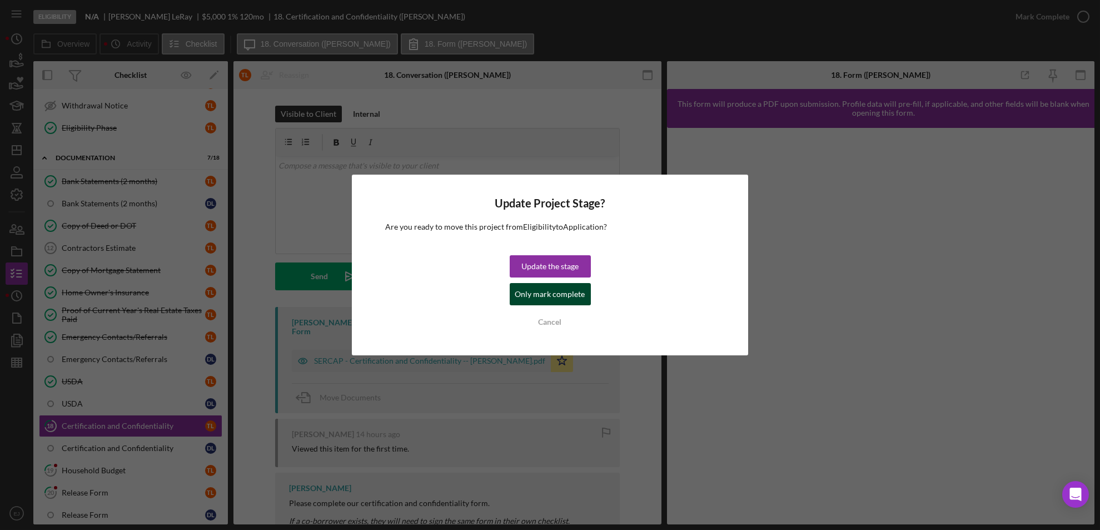
click at [574, 300] on div "Only mark complete" at bounding box center [550, 294] width 70 height 22
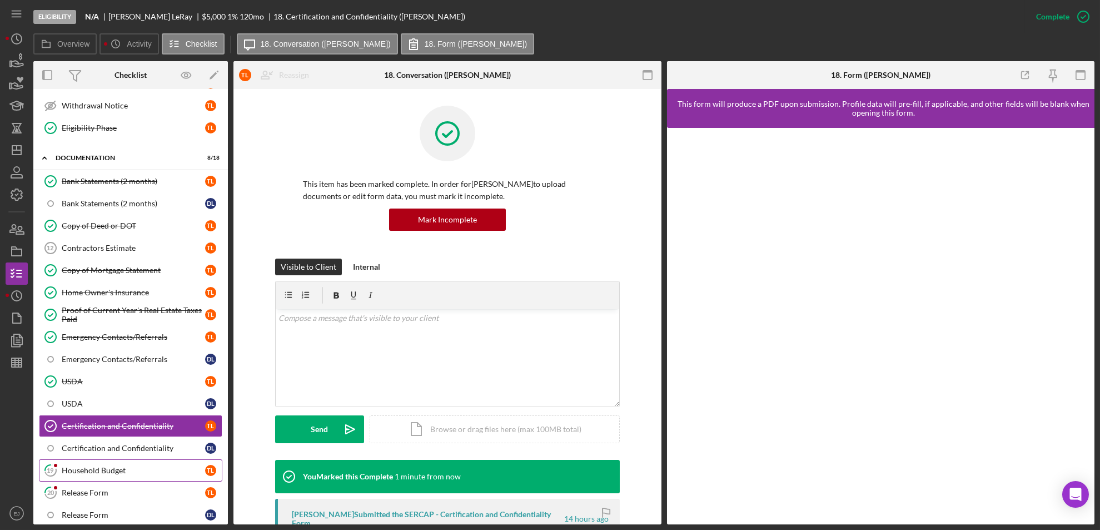
click at [103, 474] on div "Household Budget" at bounding box center [133, 470] width 143 height 9
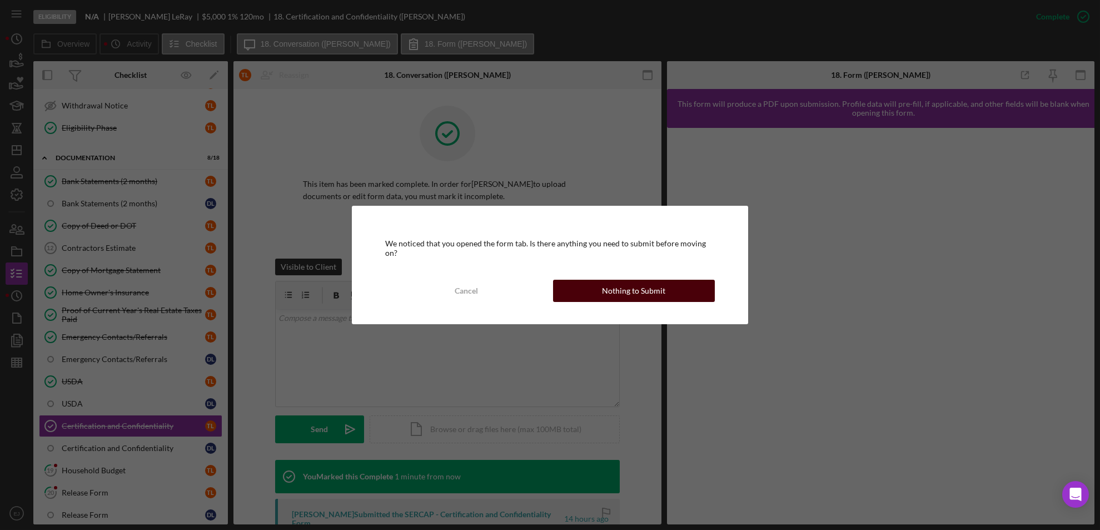
click at [668, 280] on button "Nothing to Submit" at bounding box center [634, 291] width 162 height 22
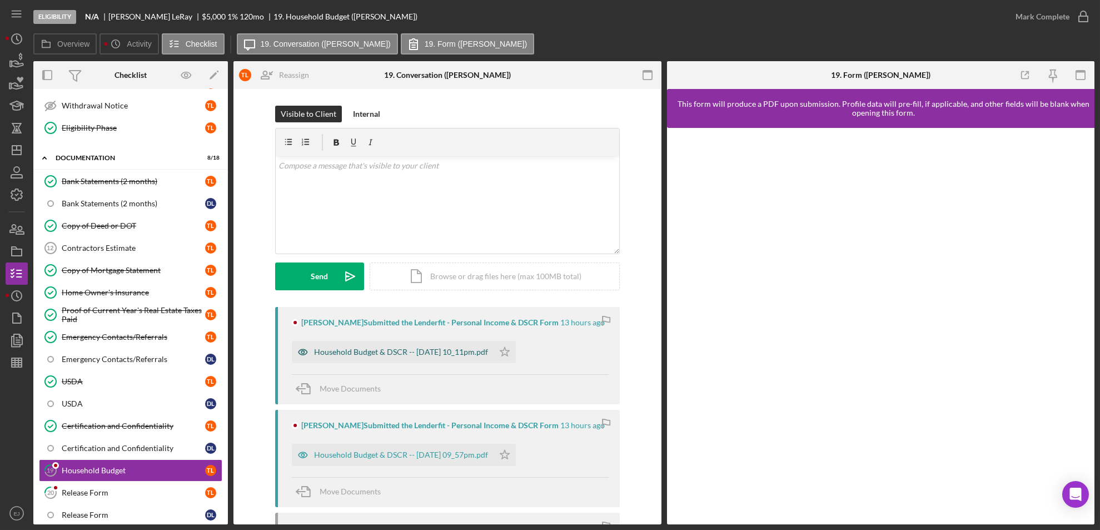
click at [452, 350] on div "Household Budget & DSCR -- [DATE] 10_11pm.pdf" at bounding box center [401, 351] width 174 height 9
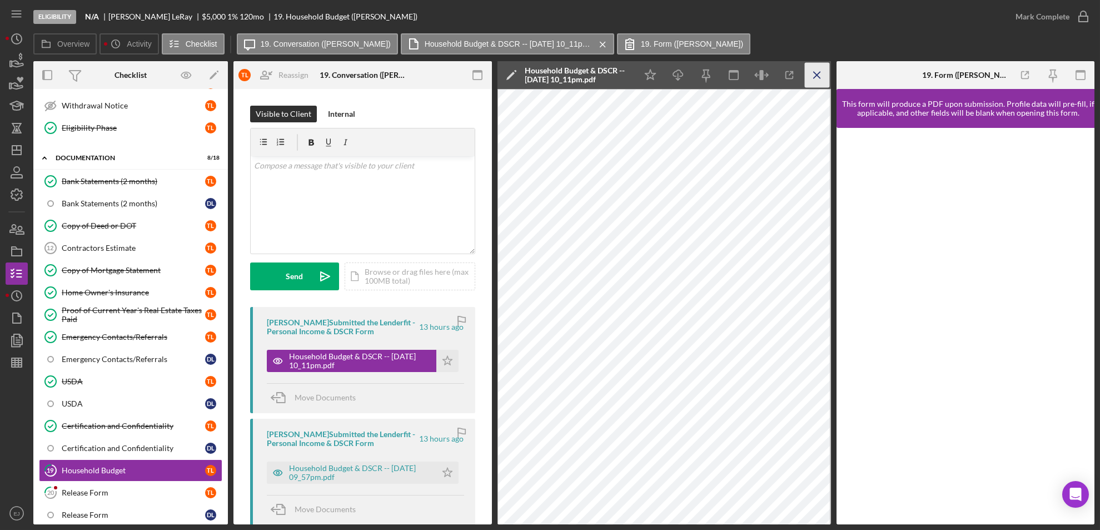
click at [825, 63] on icon "Icon/Menu Close" at bounding box center [816, 75] width 25 height 25
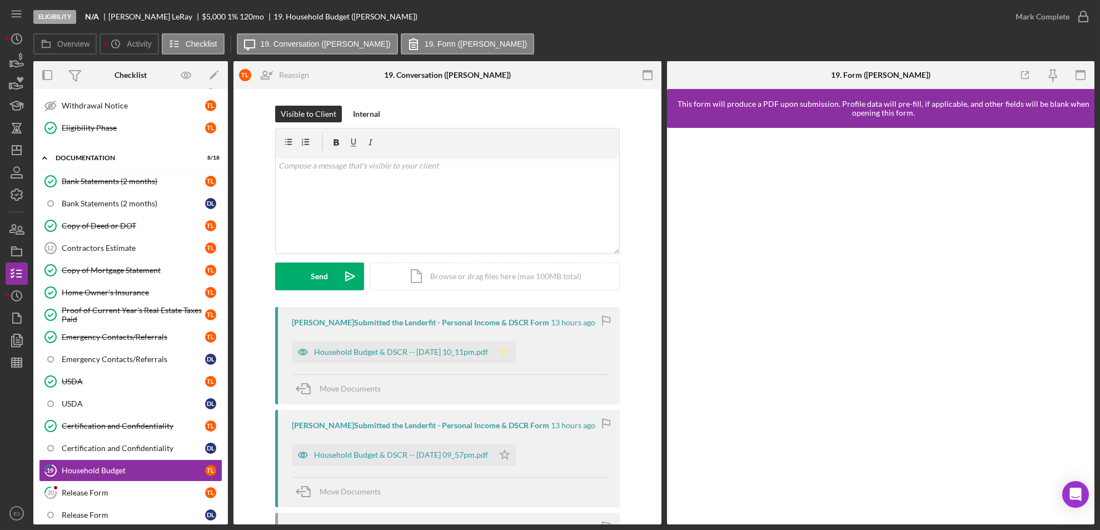
click at [514, 348] on icon "Icon/Star" at bounding box center [505, 352] width 22 height 22
click at [516, 460] on icon "Icon/Star" at bounding box center [505, 455] width 22 height 22
click at [1081, 16] on icon "button" at bounding box center [1083, 17] width 28 height 28
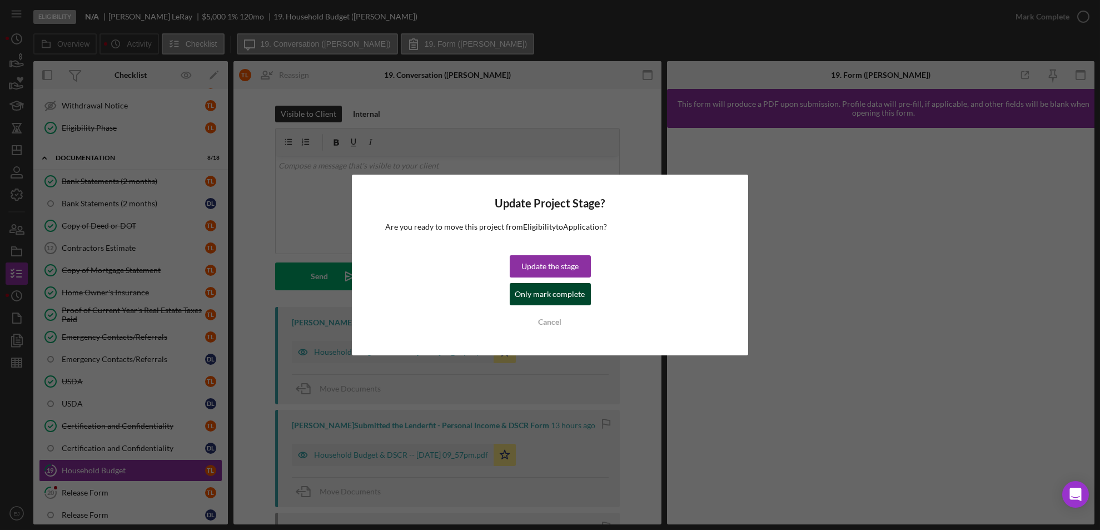
click at [551, 288] on div "Only mark complete" at bounding box center [550, 294] width 70 height 22
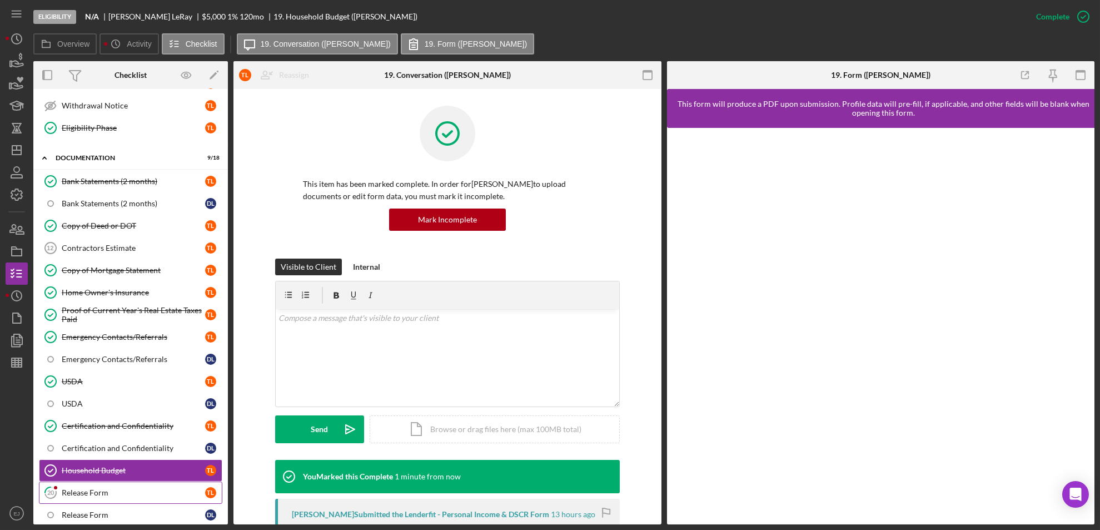
click at [127, 497] on link "20 Release Form T L" at bounding box center [130, 492] width 183 height 22
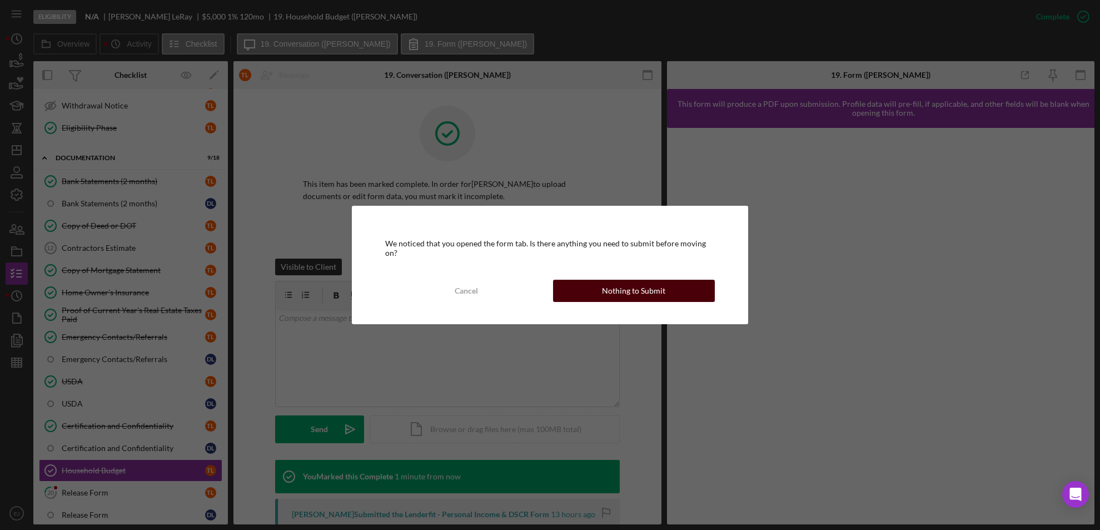
click at [632, 287] on div "Nothing to Submit" at bounding box center [633, 291] width 63 height 22
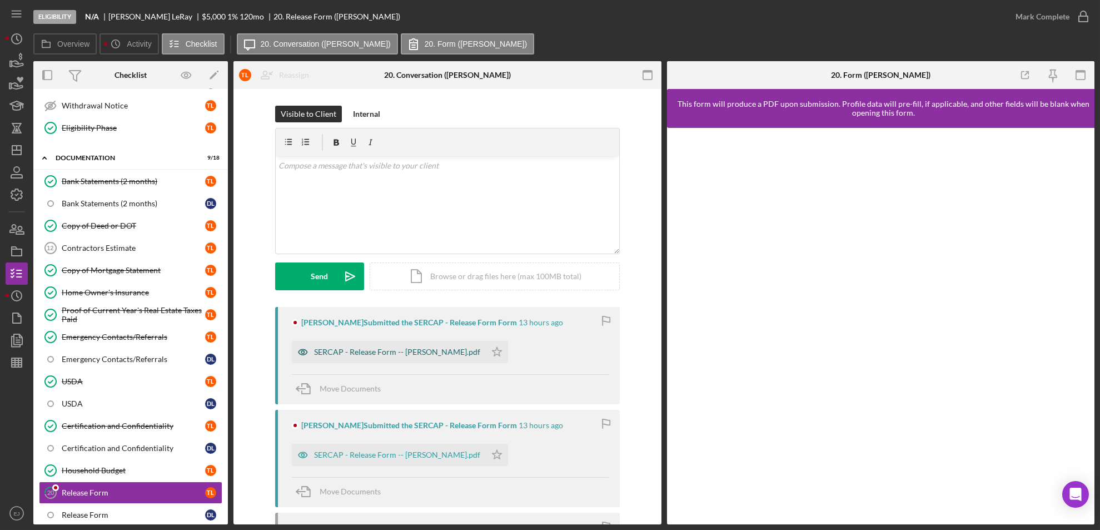
click at [377, 350] on div "SERCAP - Release Form -- [PERSON_NAME].pdf" at bounding box center [397, 351] width 166 height 9
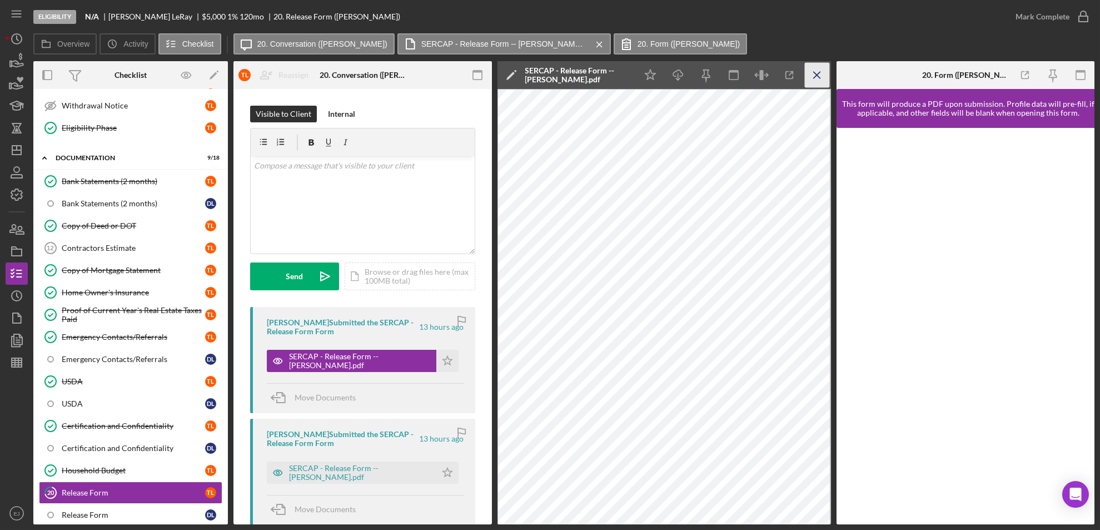
click at [820, 74] on icon "Icon/Menu Close" at bounding box center [816, 75] width 25 height 25
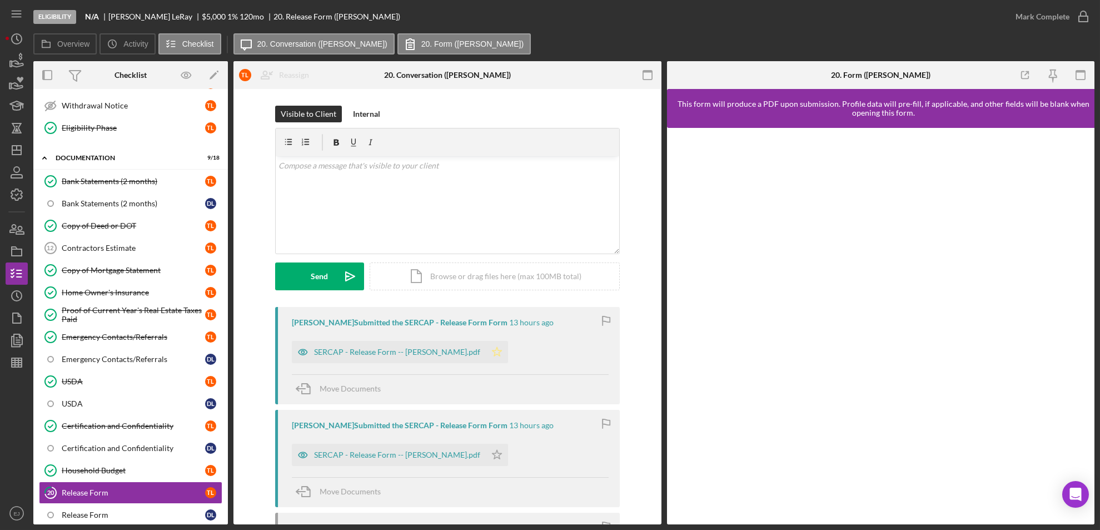
click at [486, 352] on icon "Icon/Star" at bounding box center [497, 352] width 22 height 22
click at [489, 460] on icon "Icon/Star" at bounding box center [497, 455] width 22 height 22
click at [1094, 17] on div "Eligibility N/A [PERSON_NAME] $5,000 $5,000 1 % 120 mo 20. Release Form ([PERSO…" at bounding box center [550, 265] width 1100 height 530
click at [1083, 16] on icon "button" at bounding box center [1083, 17] width 28 height 28
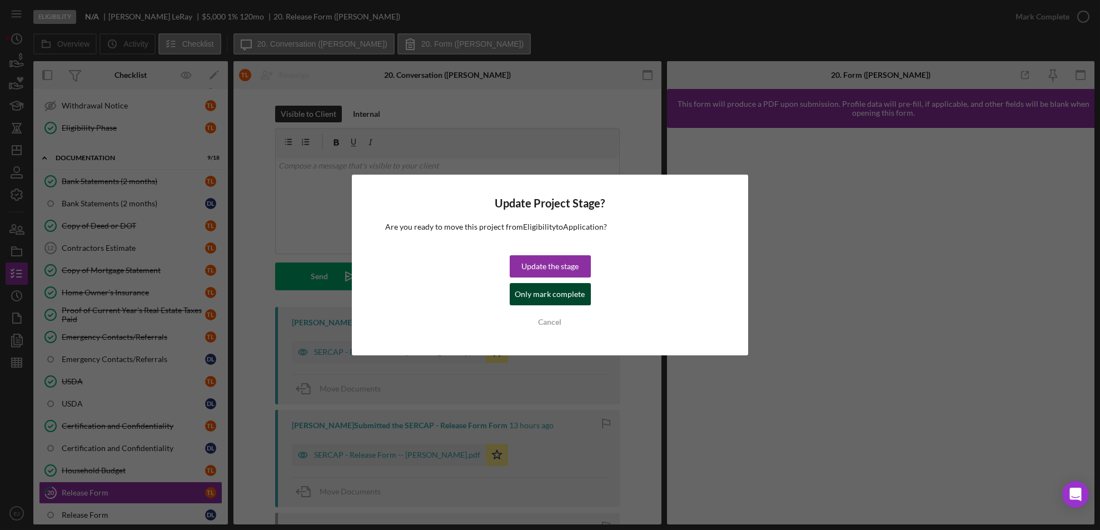
click at [547, 290] on div "Only mark complete" at bounding box center [550, 294] width 70 height 22
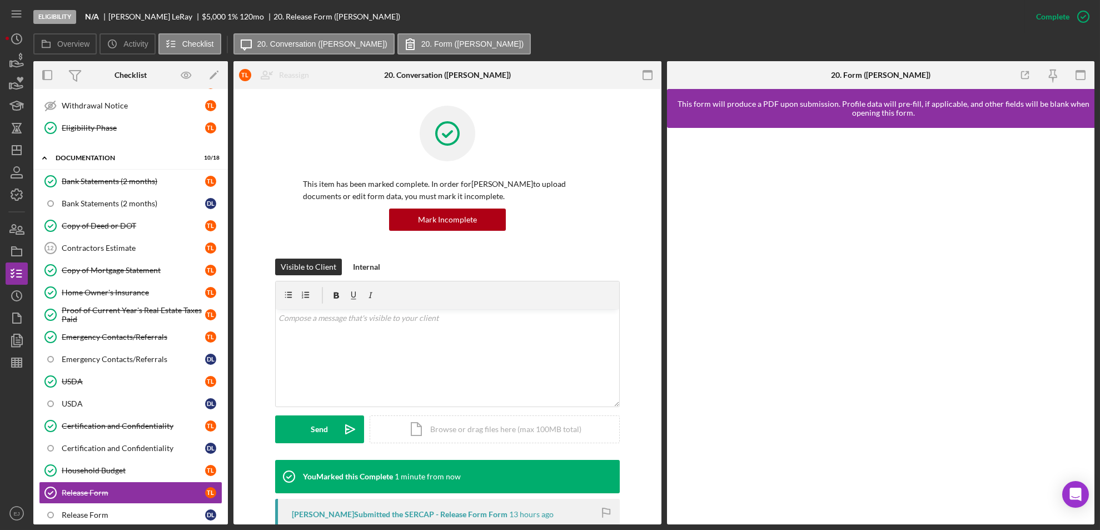
scroll to position [724, 0]
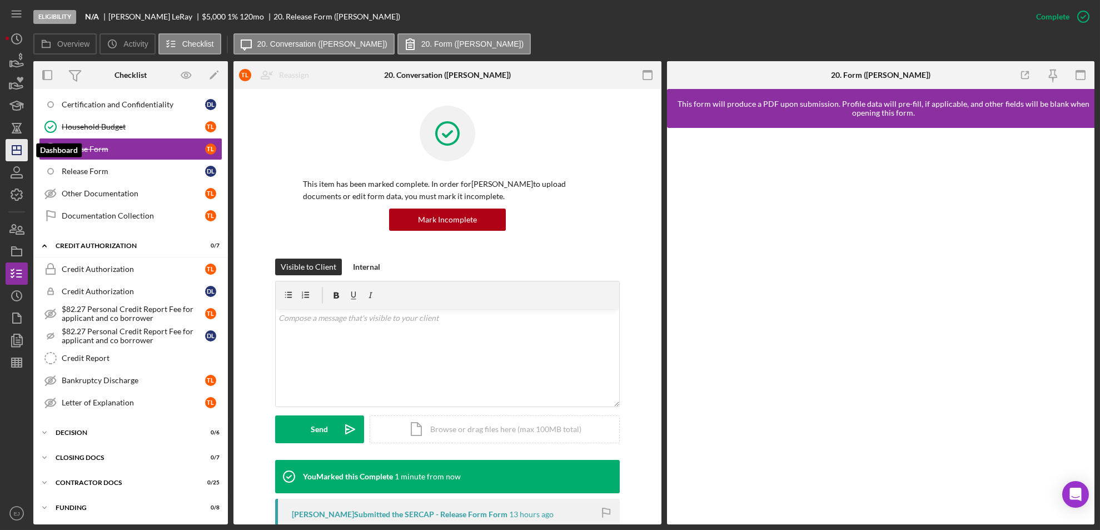
click at [16, 146] on polygon "button" at bounding box center [16, 150] width 9 height 9
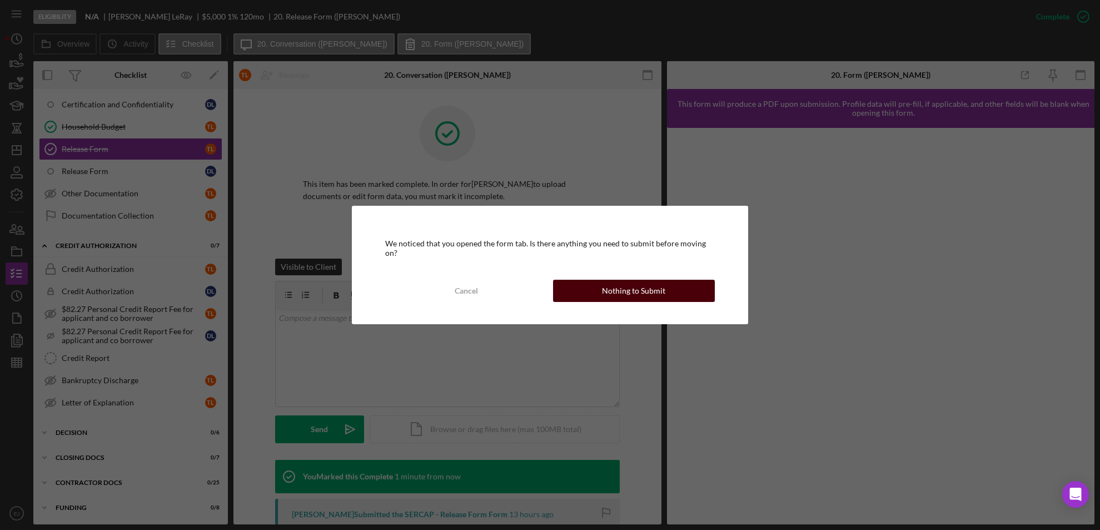
click at [624, 288] on div "Nothing to Submit" at bounding box center [633, 291] width 63 height 22
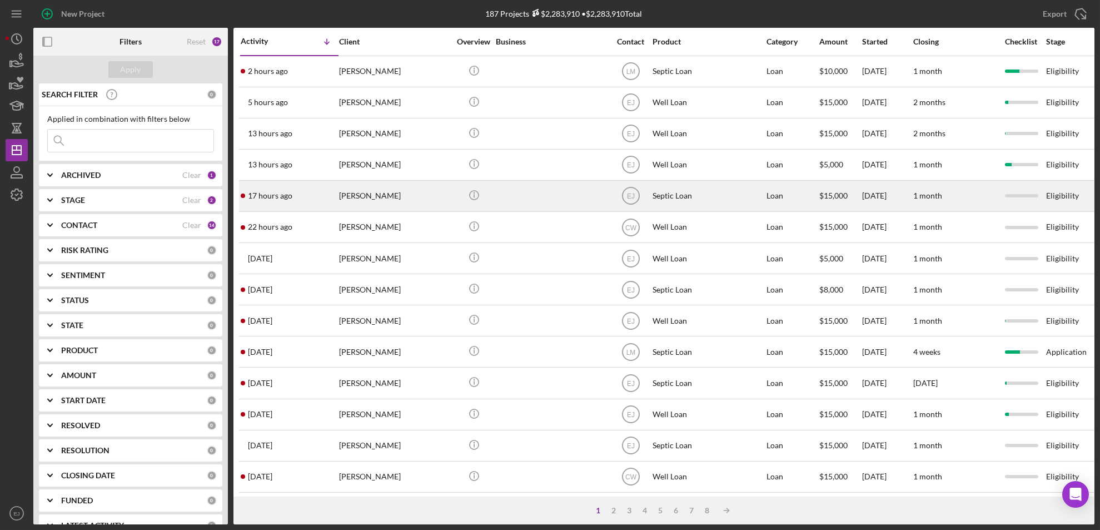
click at [366, 203] on div "[PERSON_NAME]" at bounding box center [394, 195] width 111 height 29
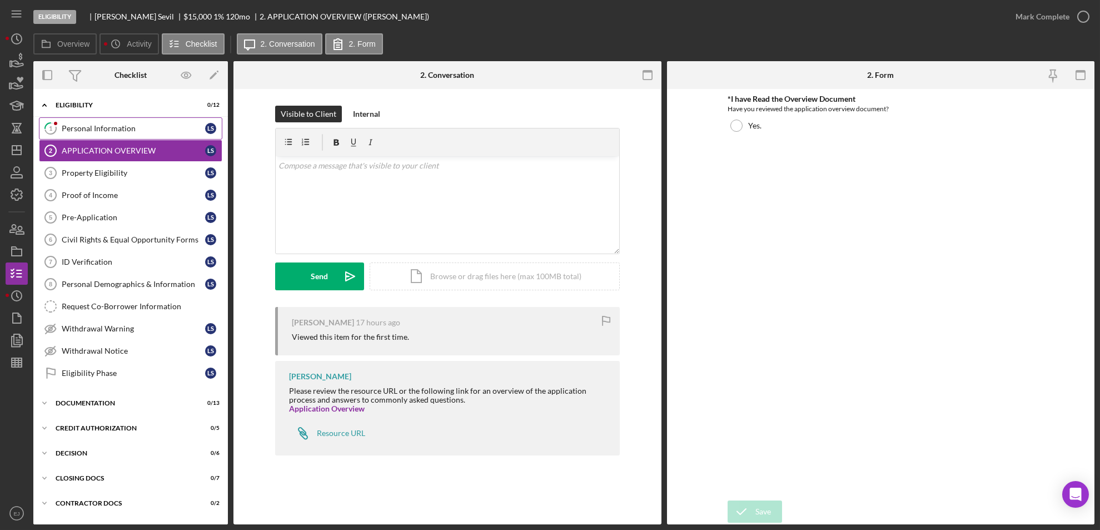
click at [108, 127] on div "Personal Information" at bounding box center [133, 128] width 143 height 9
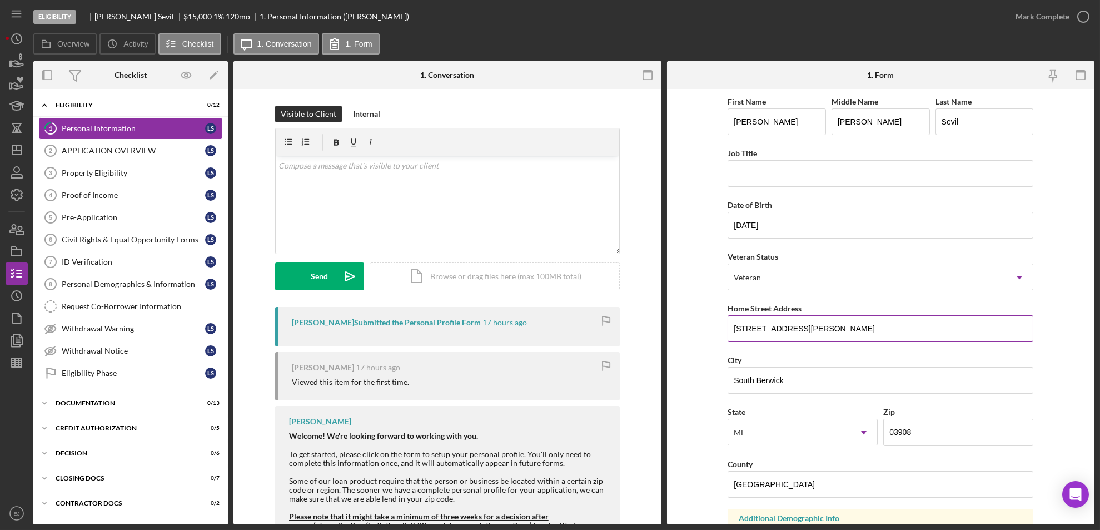
drag, startPoint x: 734, startPoint y: 327, endPoint x: 871, endPoint y: 321, distance: 136.8
click at [871, 321] on input "[STREET_ADDRESS][PERSON_NAME]" at bounding box center [881, 328] width 306 height 27
click at [126, 177] on div "Property Eligibility" at bounding box center [133, 172] width 143 height 9
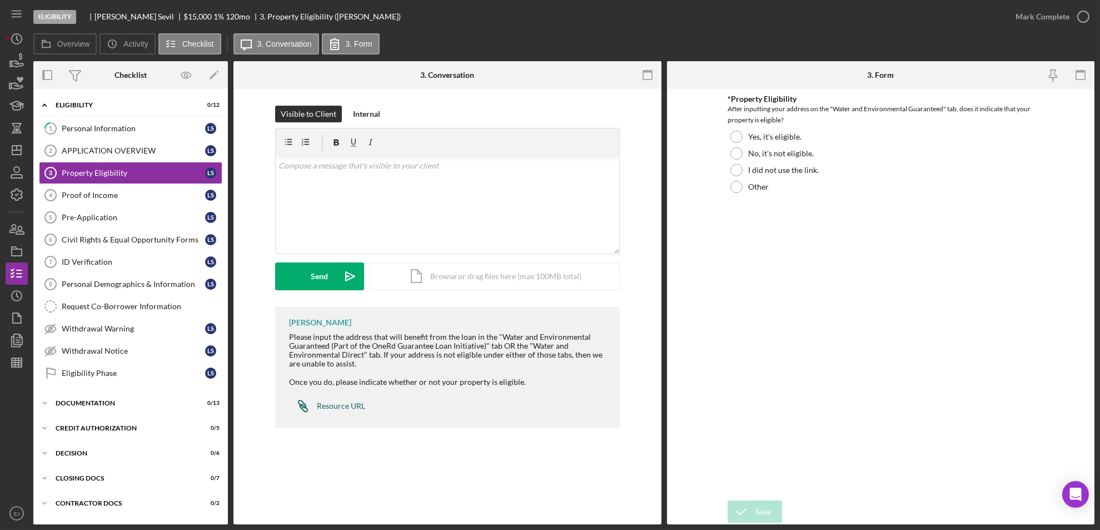
click at [333, 405] on div "Resource URL" at bounding box center [341, 405] width 48 height 9
click at [12, 147] on polygon "button" at bounding box center [16, 150] width 9 height 9
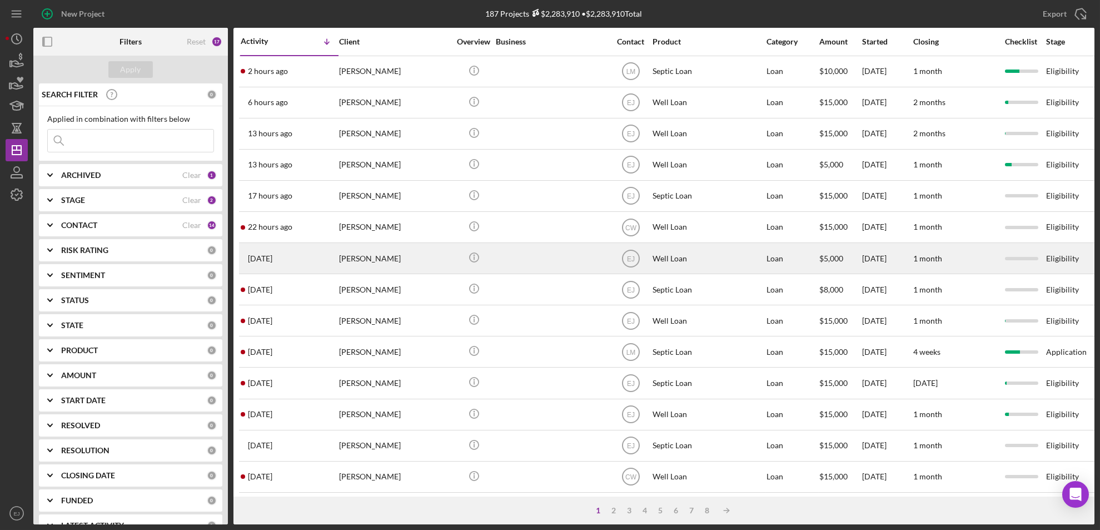
click at [401, 264] on div "[PERSON_NAME]" at bounding box center [394, 257] width 111 height 29
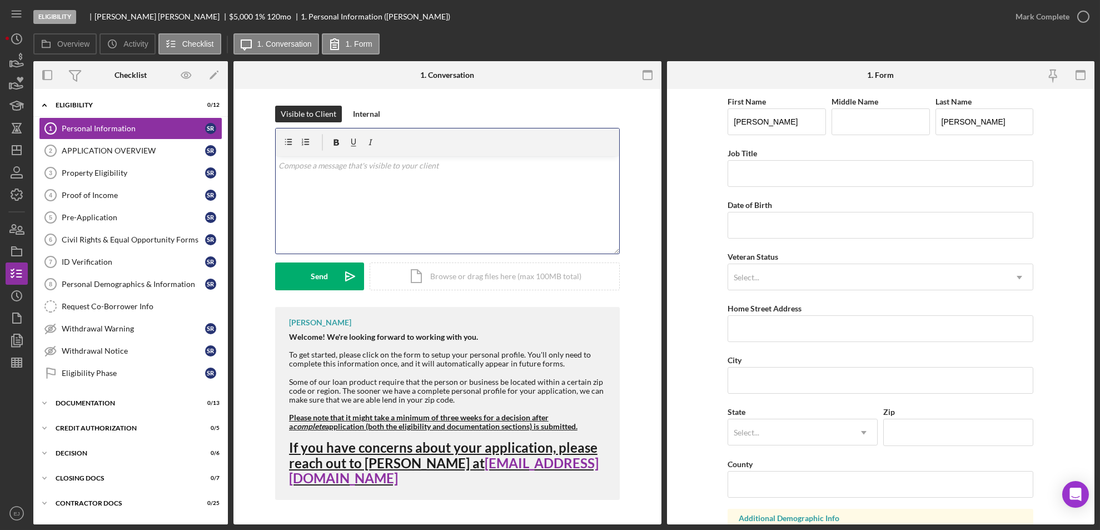
click at [315, 177] on div "v Color teal Color pink Remove color Add row above Add row below Add column bef…" at bounding box center [447, 204] width 343 height 97
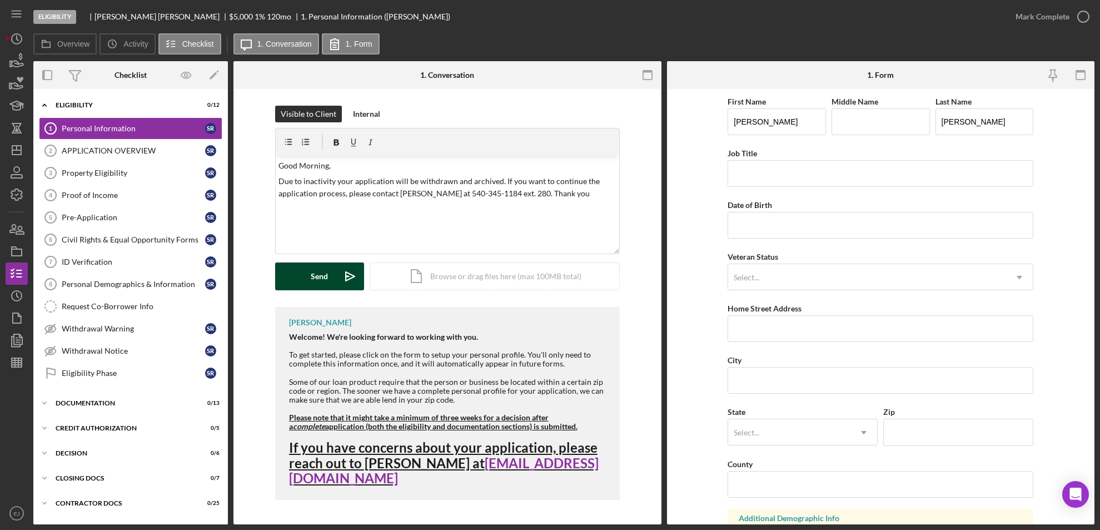
click at [326, 288] on div "Send" at bounding box center [319, 276] width 17 height 28
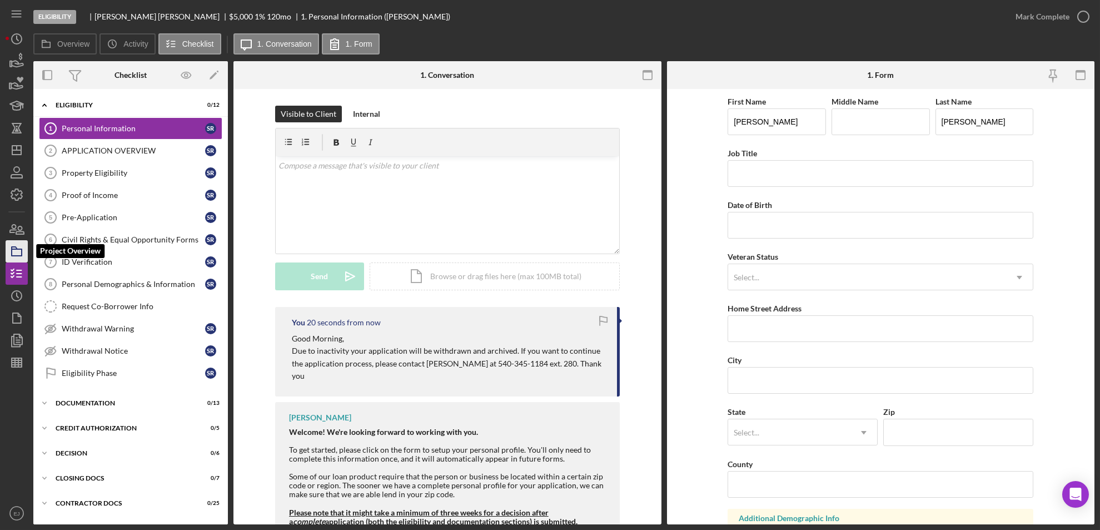
click at [17, 249] on polygon "button" at bounding box center [15, 248] width 6 height 2
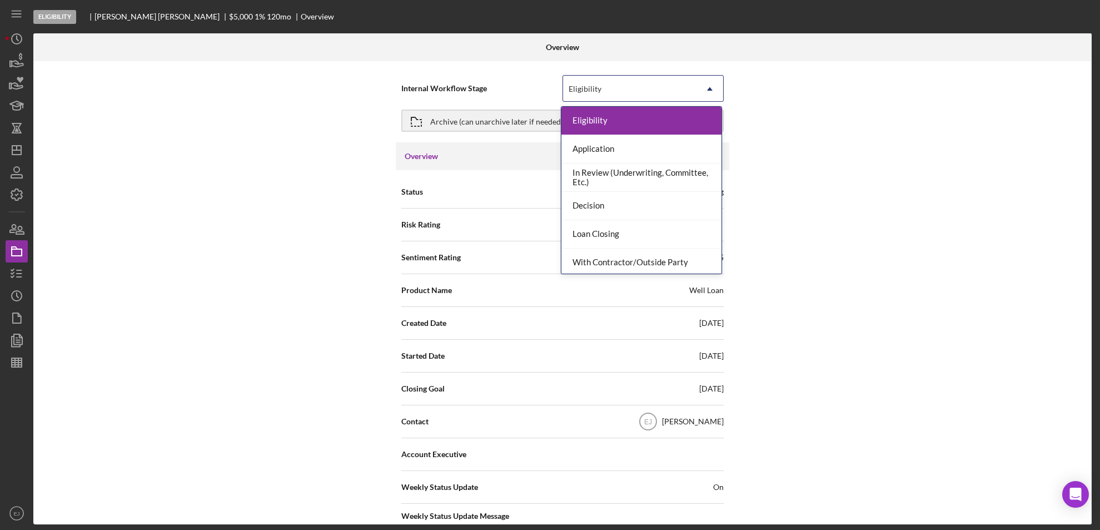
click at [716, 91] on icon "Icon/Dropdown Arrow" at bounding box center [709, 89] width 27 height 27
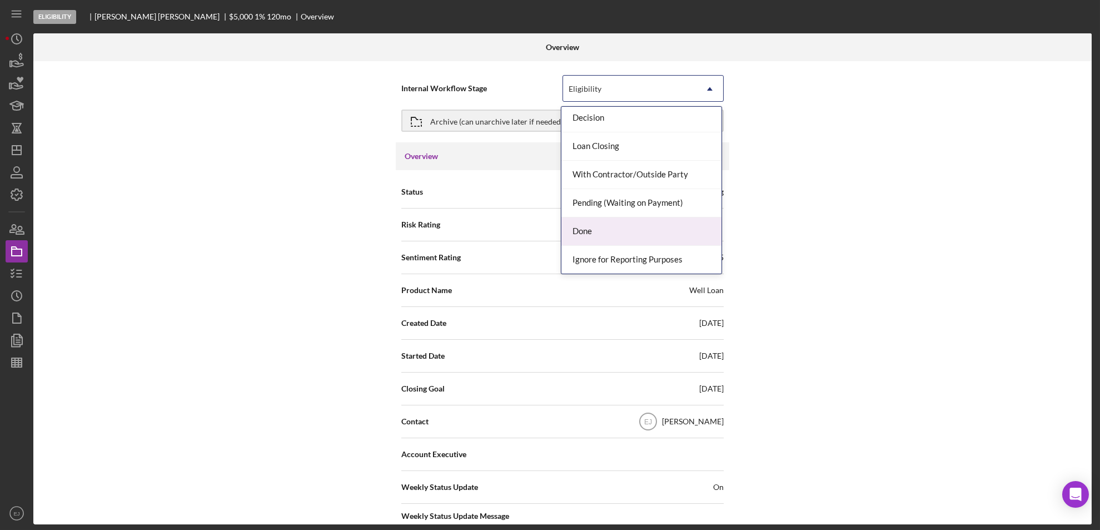
click at [664, 228] on div "Done" at bounding box center [641, 231] width 160 height 28
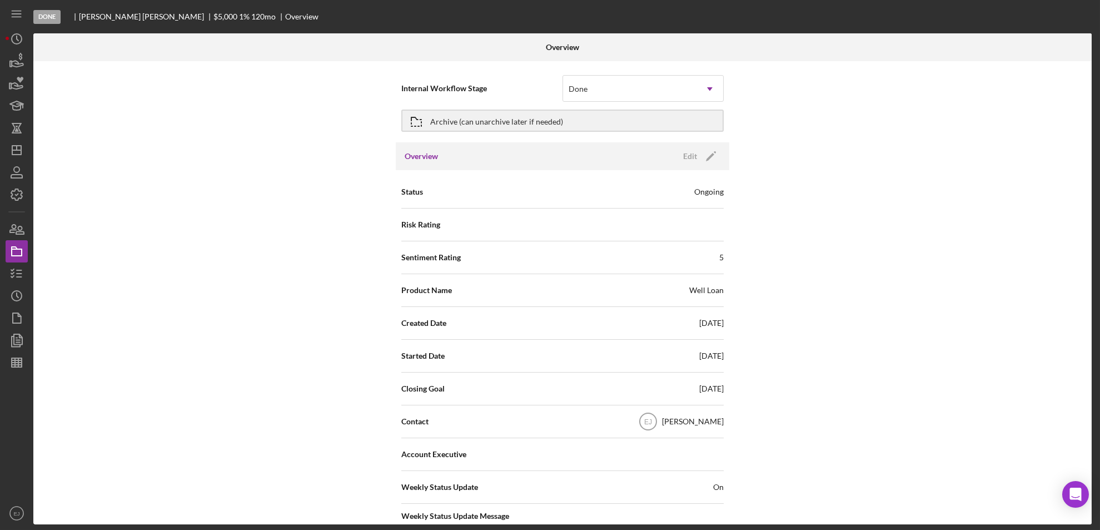
scroll to position [405, 0]
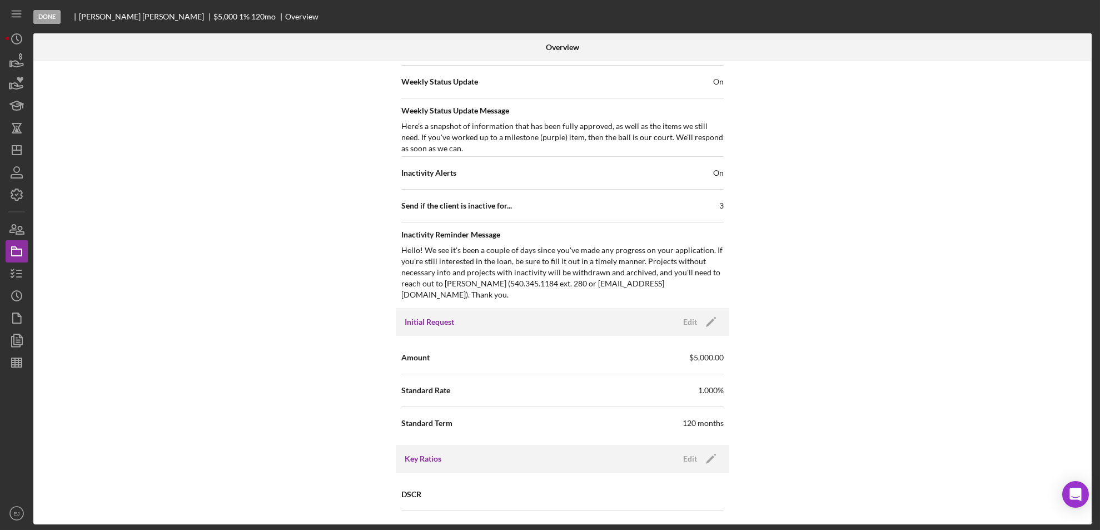
click at [1093, 479] on div "Overview Internal Workflow Stage Done Icon/Dropdown Arrow Archive (can unarchiv…" at bounding box center [563, 278] width 1061 height 491
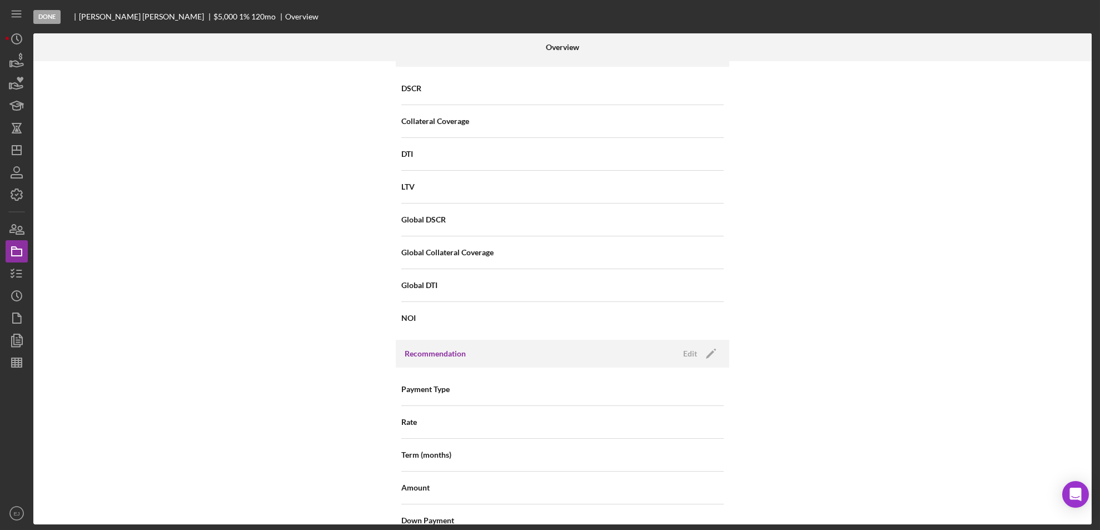
scroll to position [1189, 0]
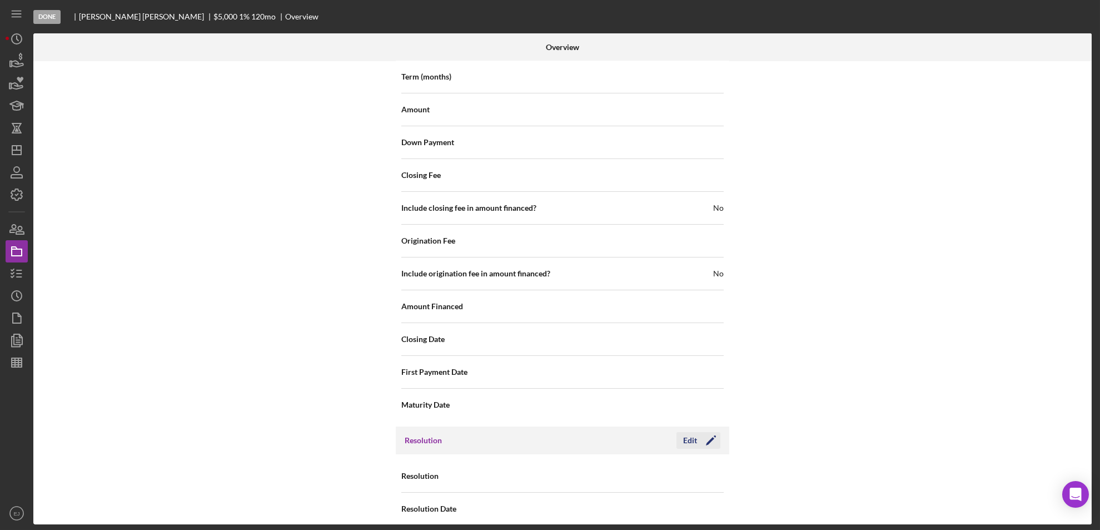
click at [689, 432] on div "Edit" at bounding box center [690, 440] width 14 height 17
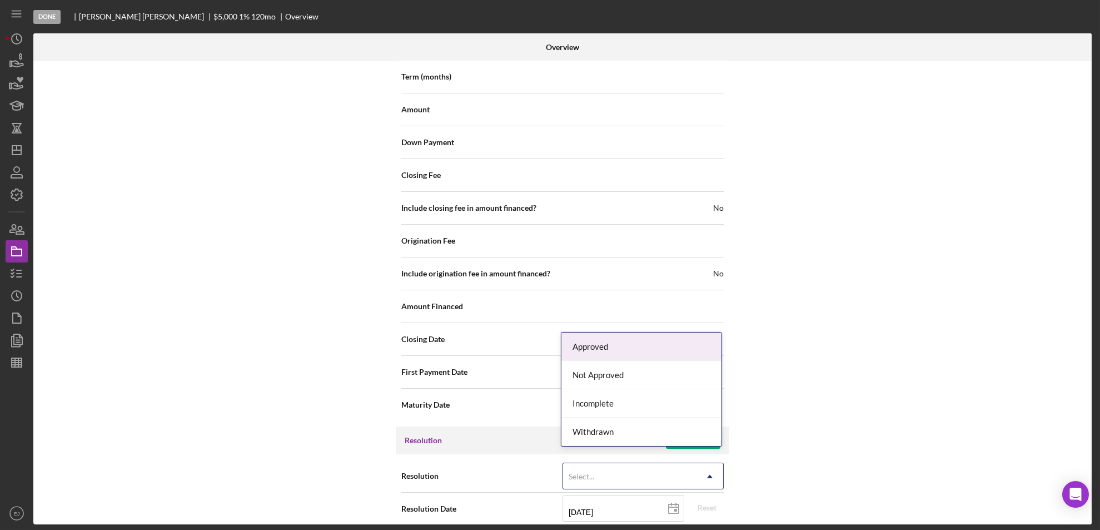
click at [705, 463] on icon "Icon/Dropdown Arrow" at bounding box center [709, 476] width 27 height 27
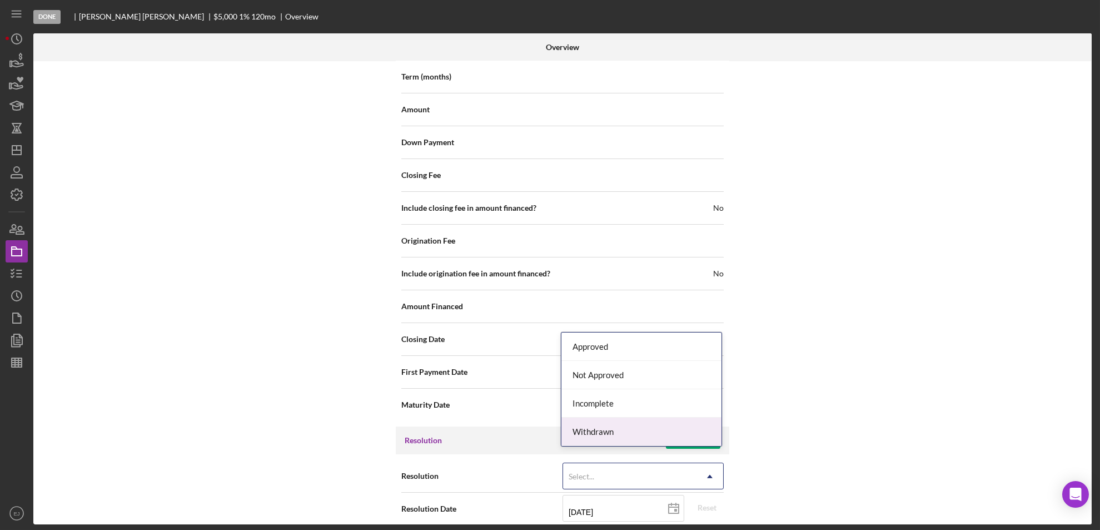
click at [689, 442] on div "Withdrawn" at bounding box center [641, 431] width 160 height 28
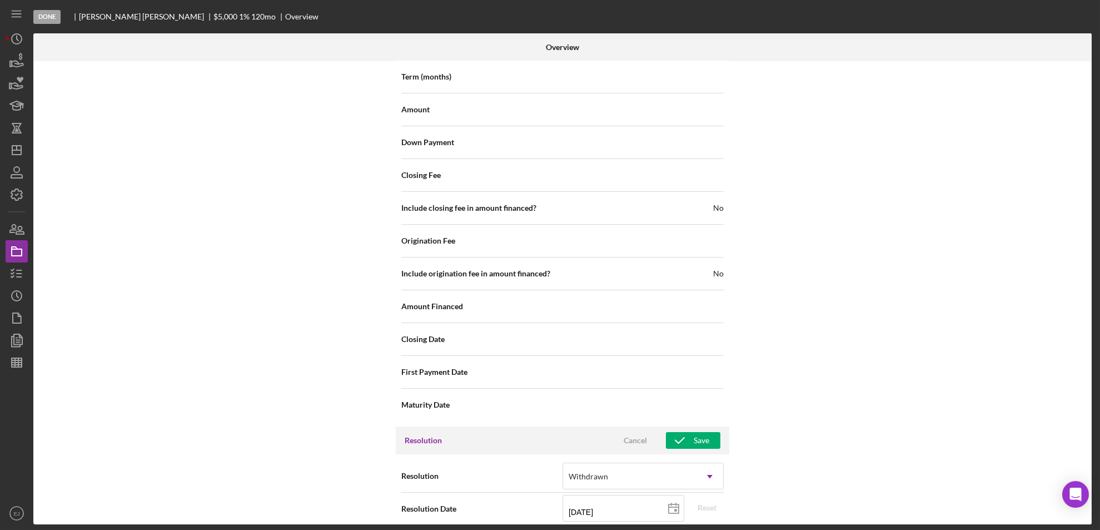
scroll to position [1259, 0]
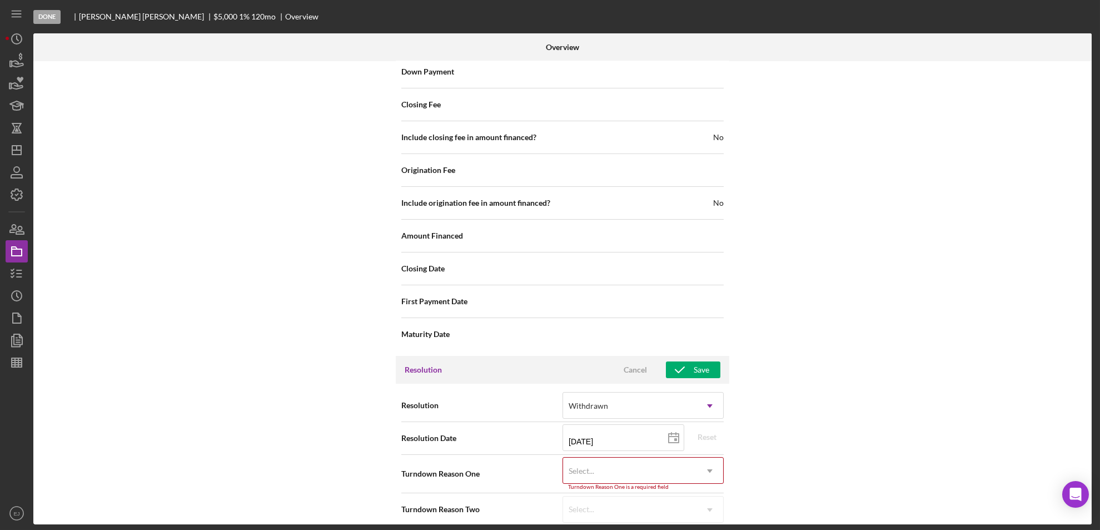
click at [686, 520] on div "Internal Workflow Stage Done Icon/Dropdown Arrow Archive (can unarchive later i…" at bounding box center [562, 292] width 1058 height 463
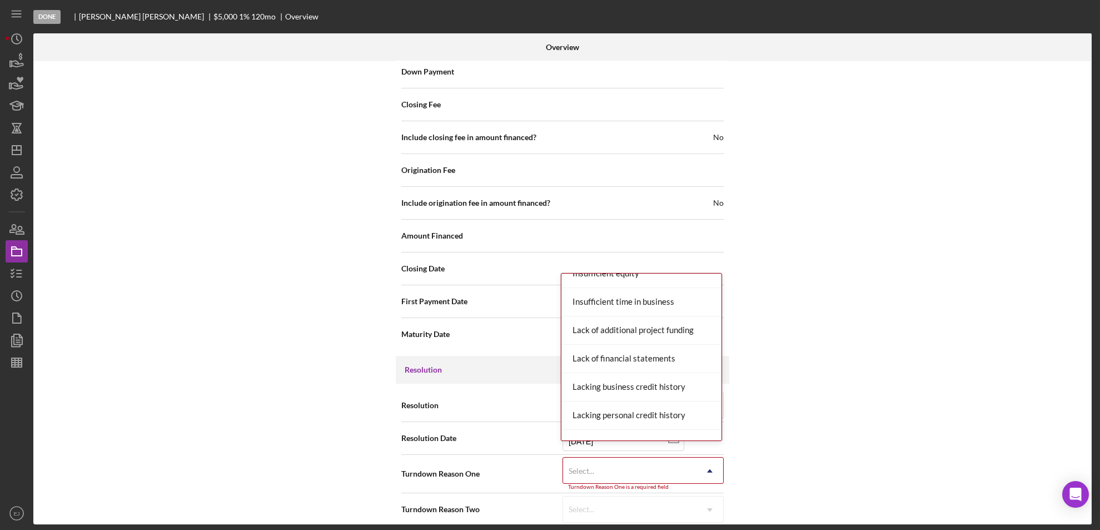
scroll to position [661, 0]
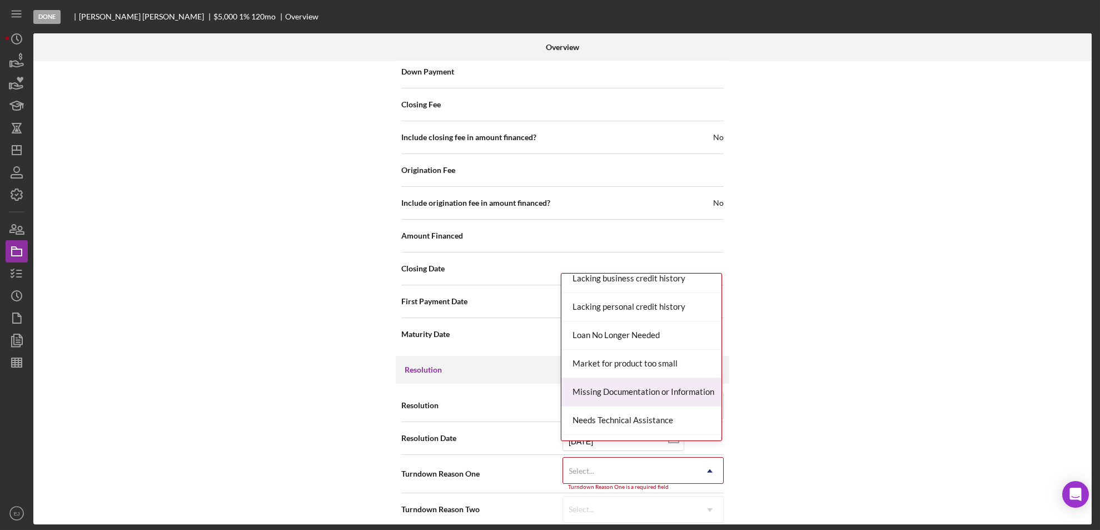
click at [677, 395] on div "Missing Documentation or Information" at bounding box center [641, 392] width 160 height 28
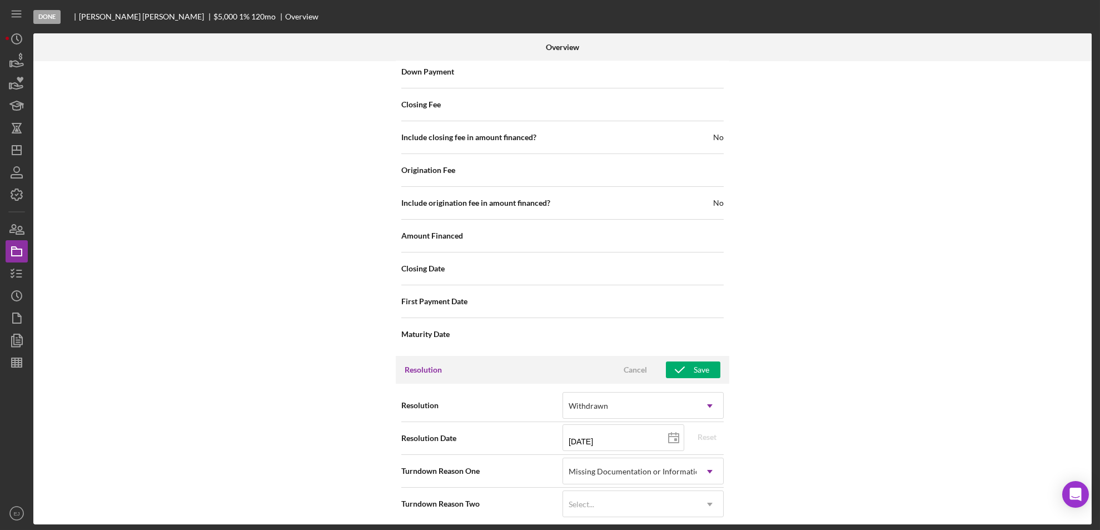
scroll to position [1254, 0]
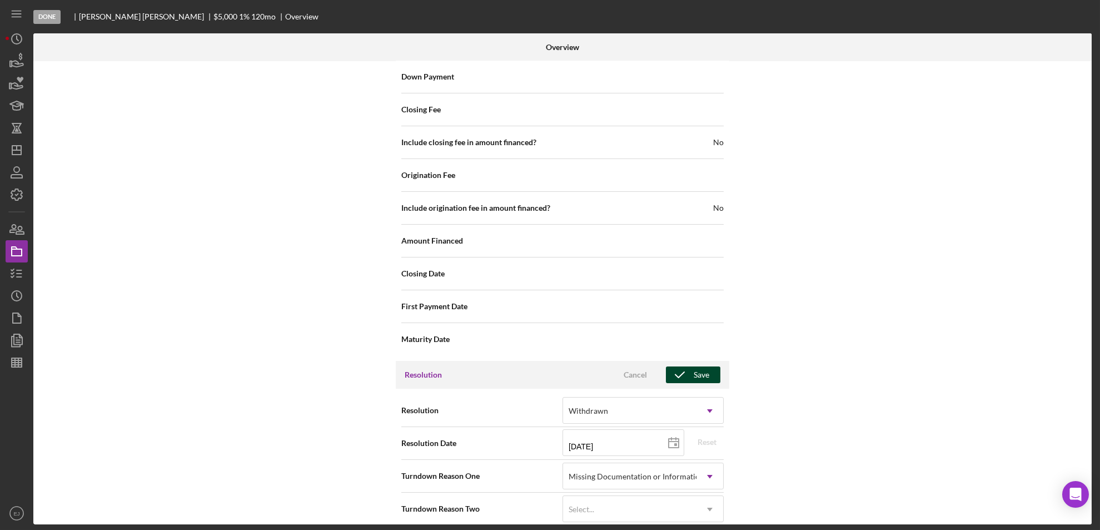
click at [701, 366] on div "Save" at bounding box center [702, 374] width 16 height 17
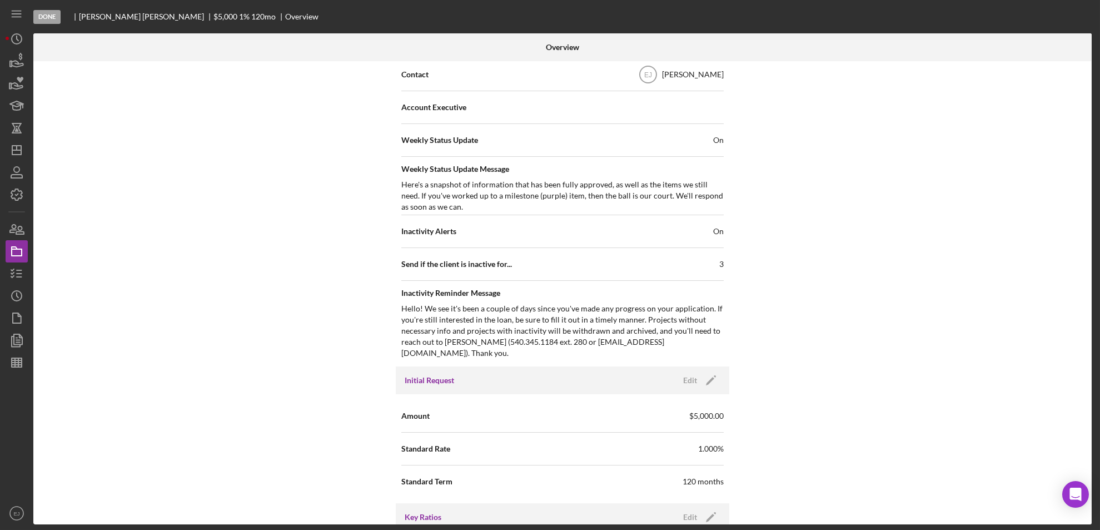
scroll to position [0, 0]
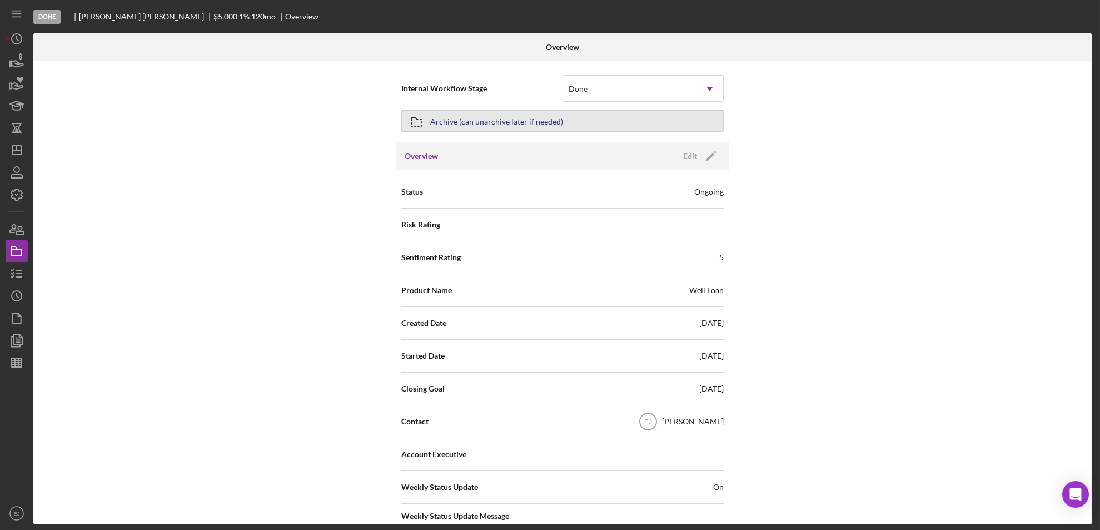
click at [501, 128] on div "Archive (can unarchive later if needed)" at bounding box center [496, 121] width 133 height 20
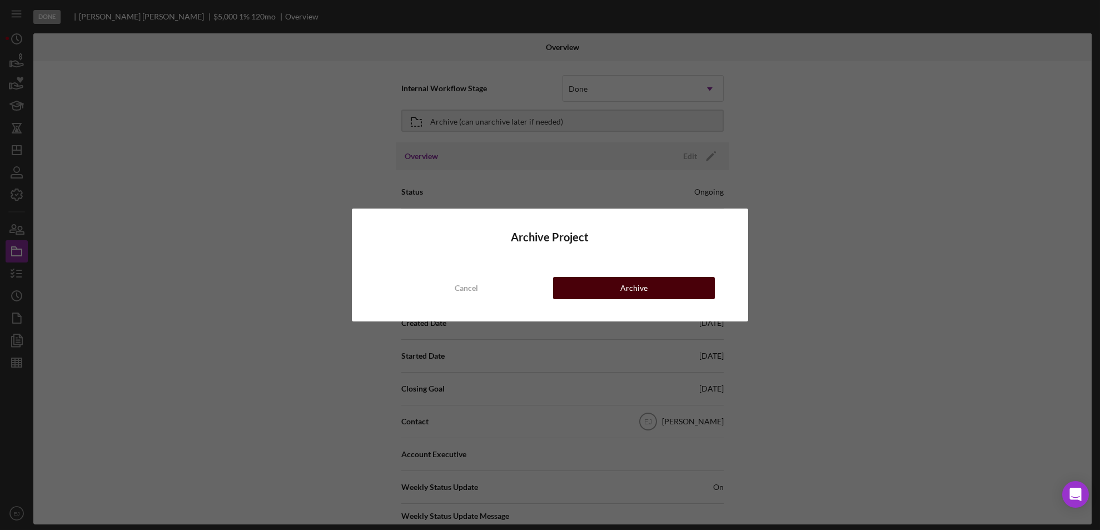
click at [664, 289] on button "Archive" at bounding box center [634, 288] width 162 height 22
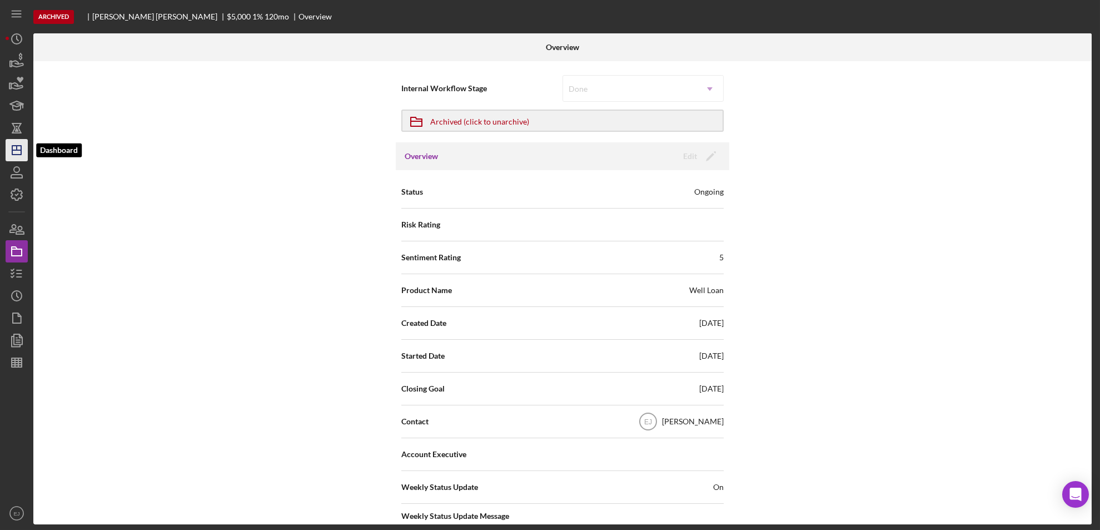
click at [19, 146] on polygon "button" at bounding box center [16, 150] width 9 height 9
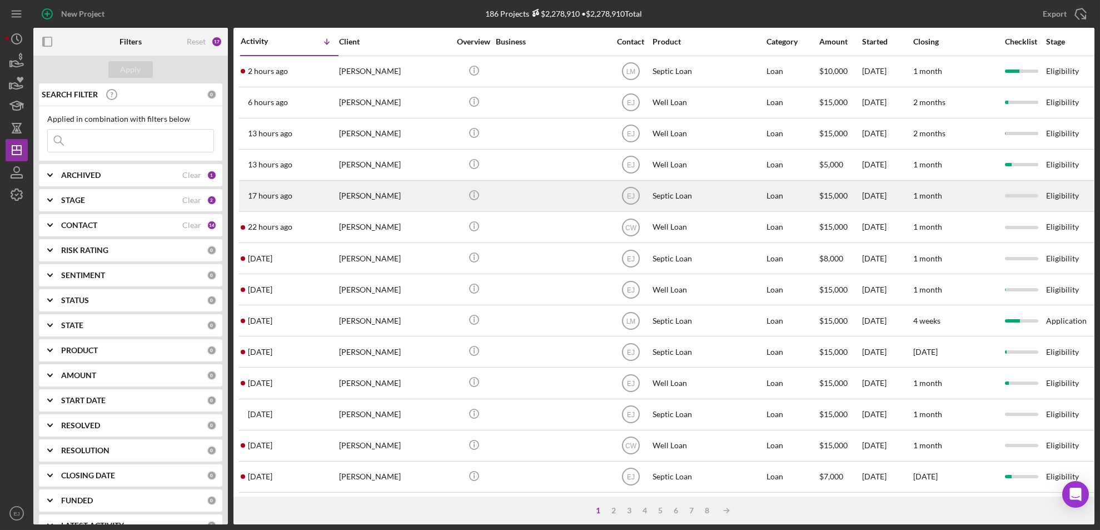
click at [364, 197] on div "[PERSON_NAME]" at bounding box center [394, 195] width 111 height 29
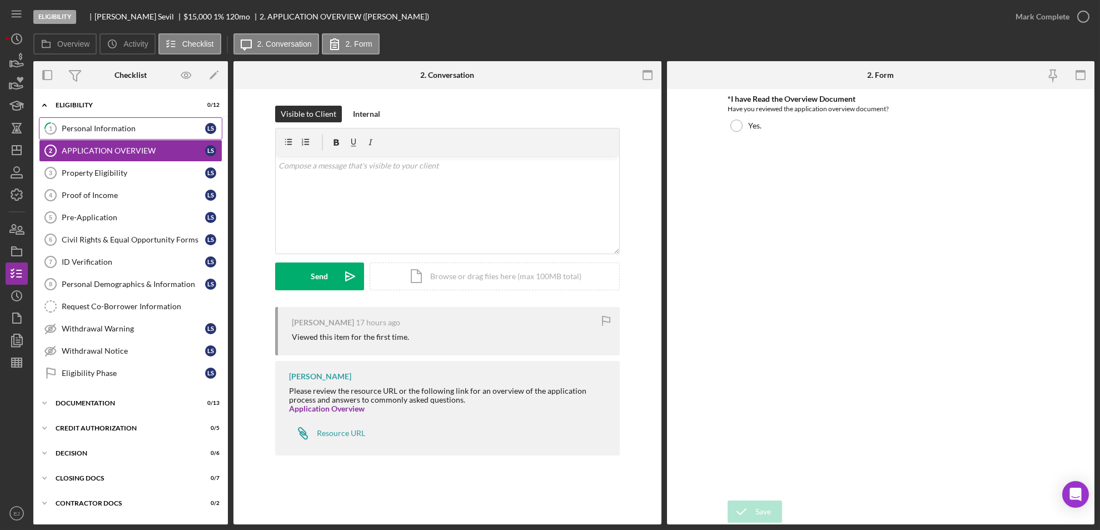
click at [101, 124] on div "Personal Information" at bounding box center [133, 128] width 143 height 9
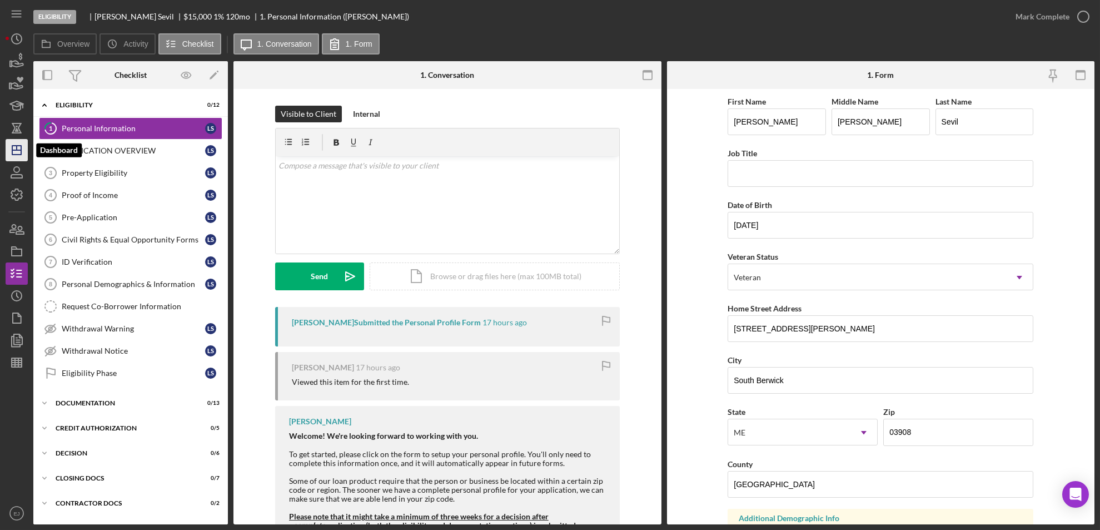
click at [17, 157] on icon "Icon/Dashboard" at bounding box center [17, 150] width 28 height 28
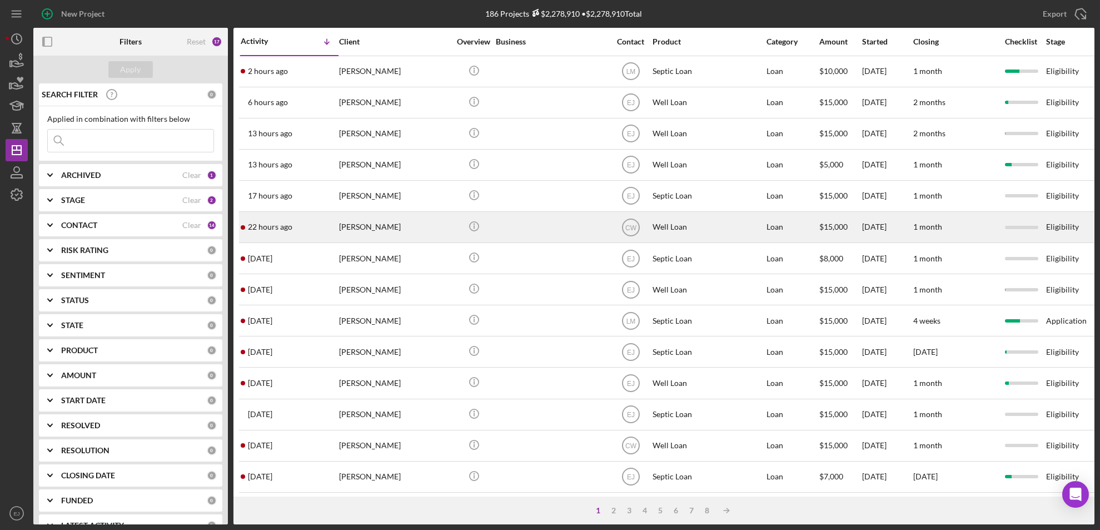
click at [362, 228] on div "[PERSON_NAME]" at bounding box center [394, 226] width 111 height 29
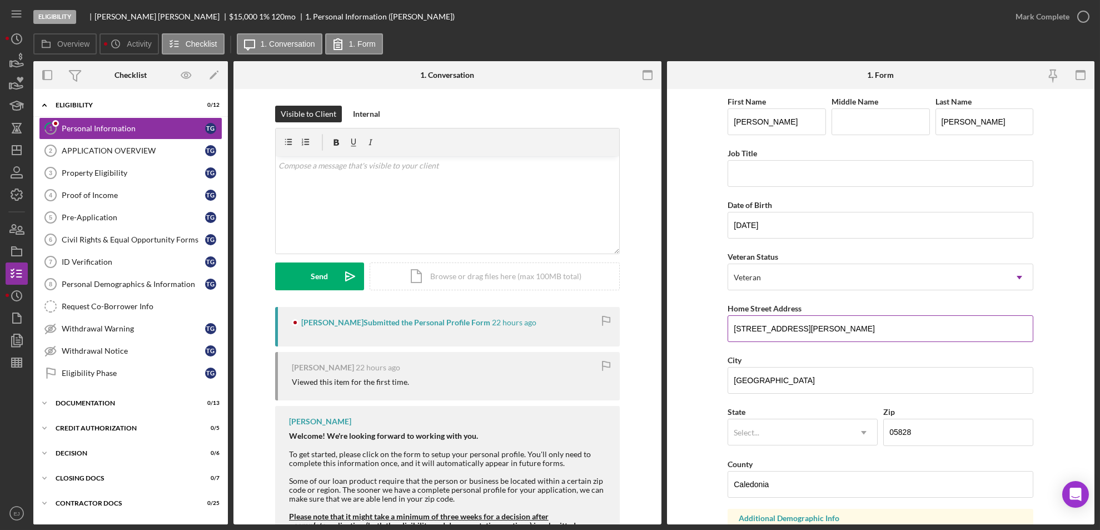
drag, startPoint x: 733, startPoint y: 328, endPoint x: 828, endPoint y: 320, distance: 95.4
click at [828, 320] on input "[STREET_ADDRESS][PERSON_NAME]" at bounding box center [881, 328] width 306 height 27
click at [129, 176] on div "Property Eligibility" at bounding box center [133, 172] width 143 height 9
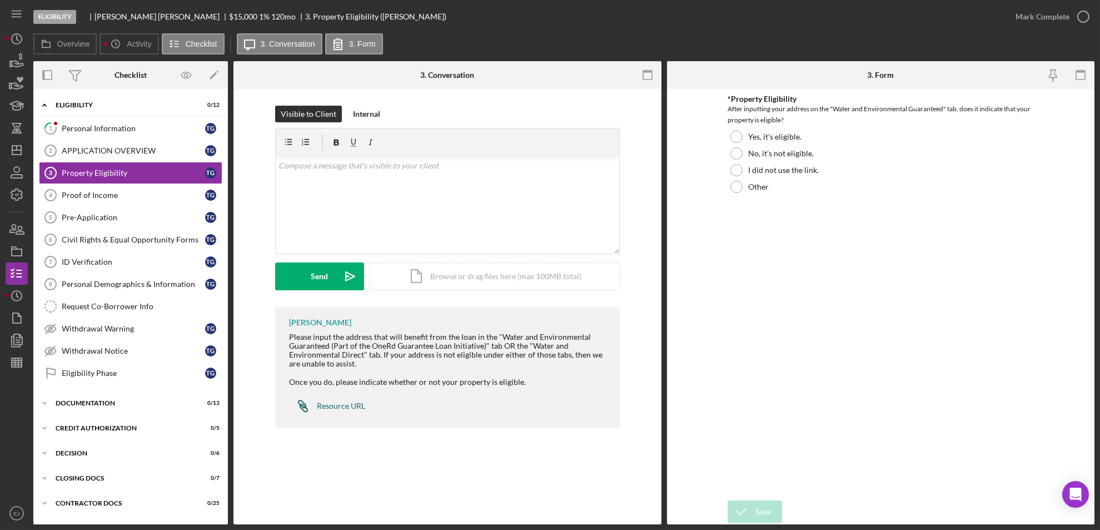
click at [328, 408] on div "Resource URL" at bounding box center [341, 405] width 48 height 9
click at [734, 139] on div at bounding box center [736, 137] width 12 height 12
click at [559, 274] on div "Icon/Document Browse or drag files here (max 100MB total) Tap to choose files o…" at bounding box center [495, 276] width 250 height 28
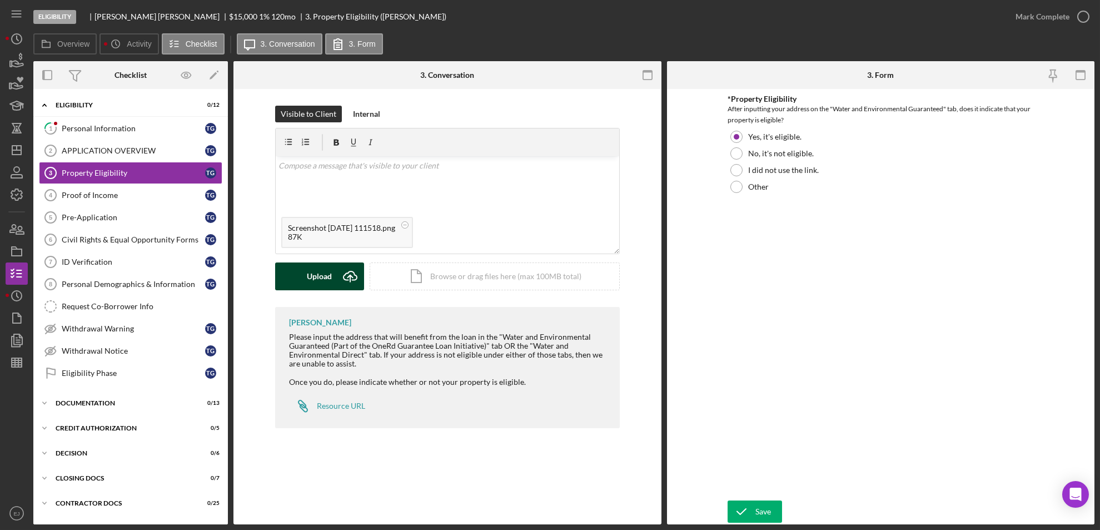
click at [332, 271] on button "Upload Icon/Upload" at bounding box center [319, 276] width 89 height 28
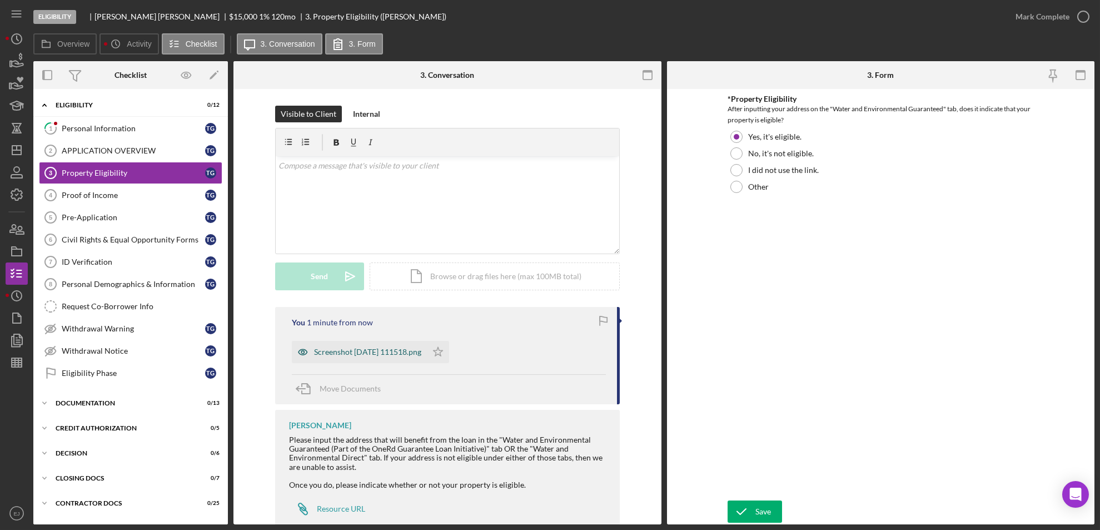
click at [346, 359] on div "Screenshot [DATE] 111518.png" at bounding box center [359, 352] width 135 height 22
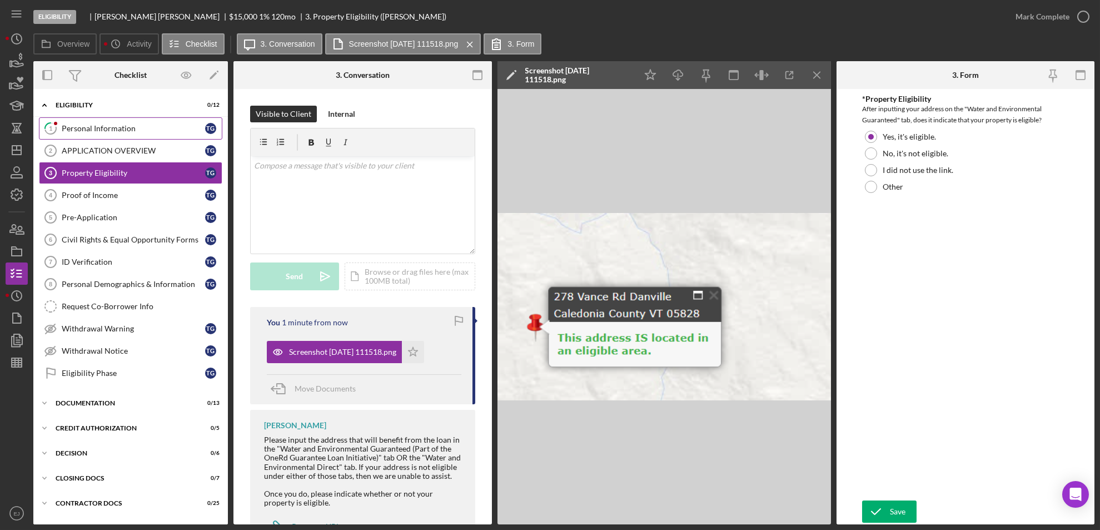
click at [70, 132] on div "Personal Information" at bounding box center [133, 128] width 143 height 9
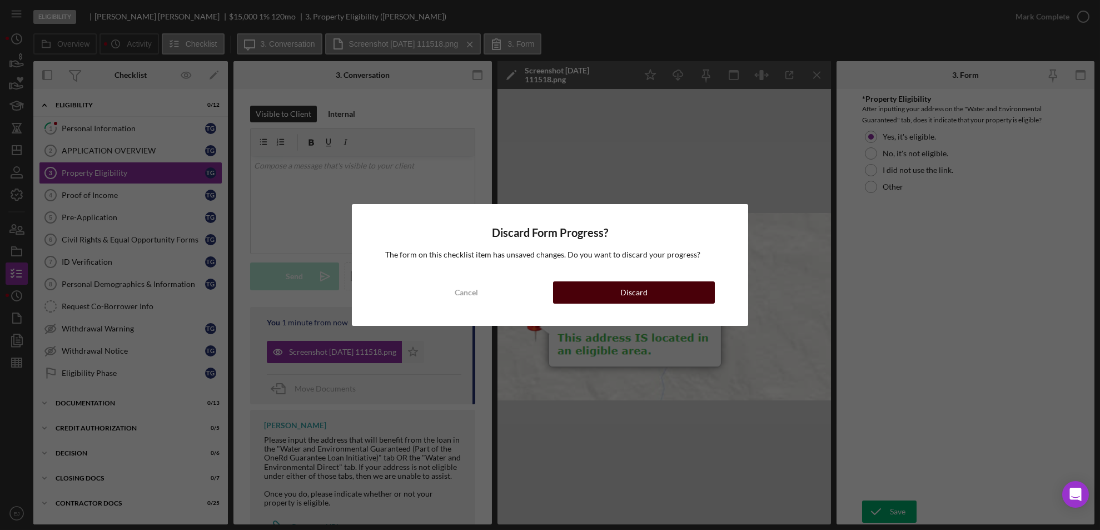
click at [666, 289] on button "Discard" at bounding box center [634, 292] width 162 height 22
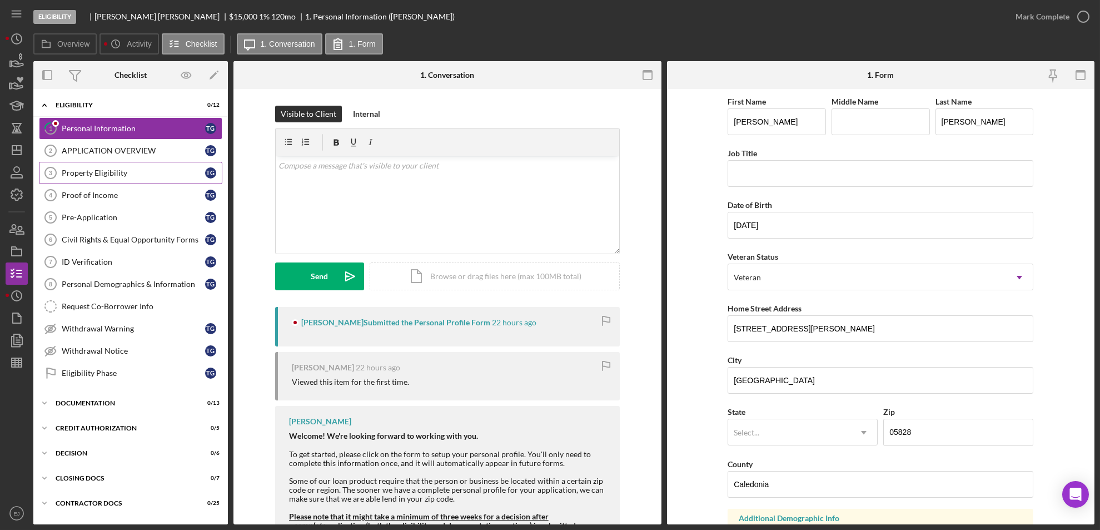
click at [134, 174] on div "Property Eligibility" at bounding box center [133, 172] width 143 height 9
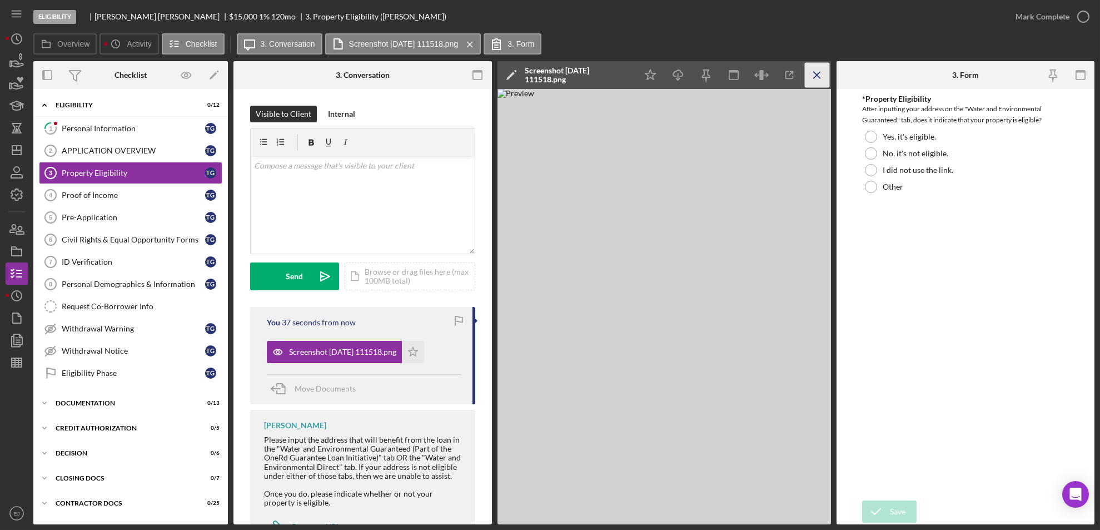
click at [816, 65] on icon "Icon/Menu Close" at bounding box center [816, 75] width 25 height 25
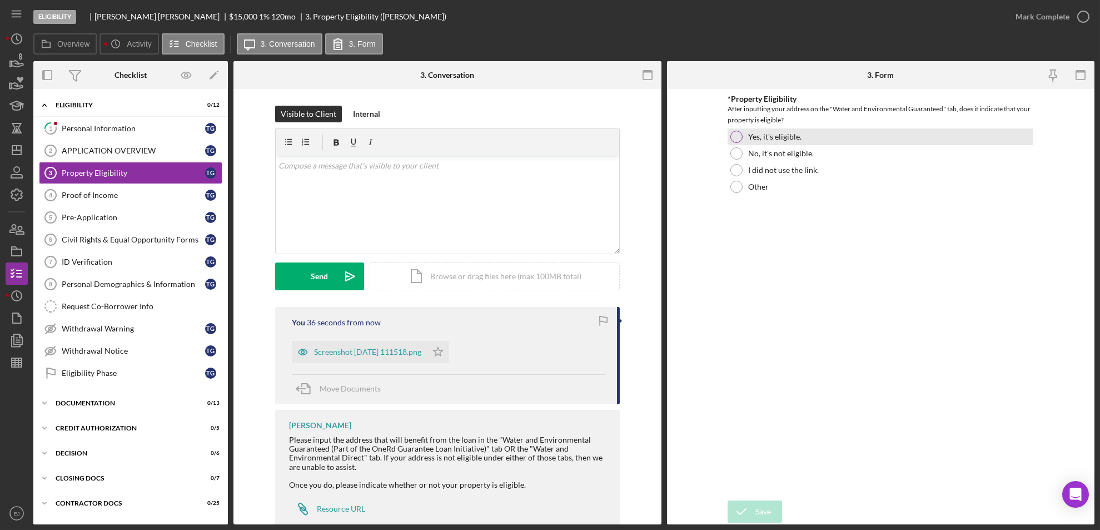
click at [730, 140] on div "Yes, it's eligible." at bounding box center [881, 136] width 306 height 17
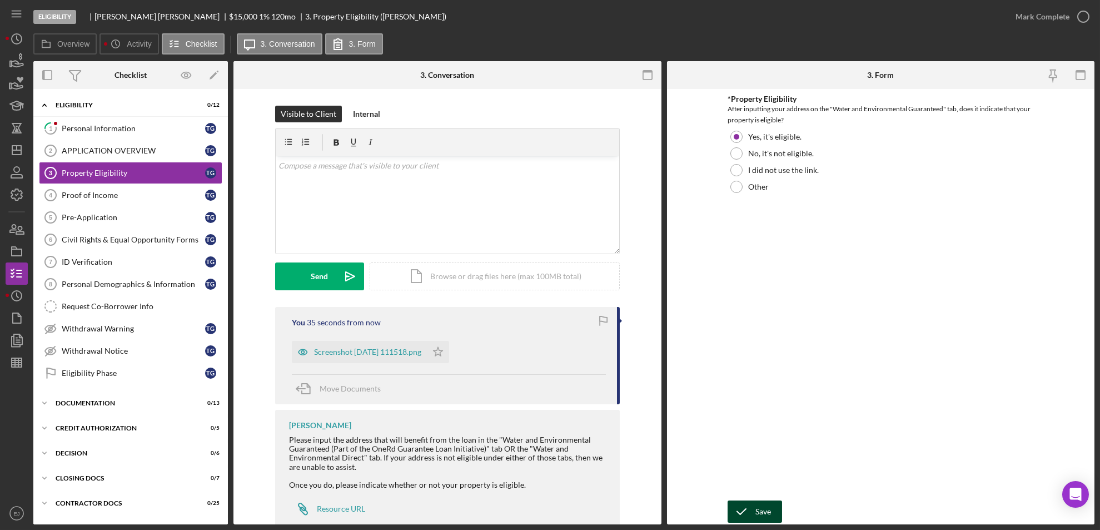
click at [749, 506] on icon "submit" at bounding box center [742, 511] width 28 height 28
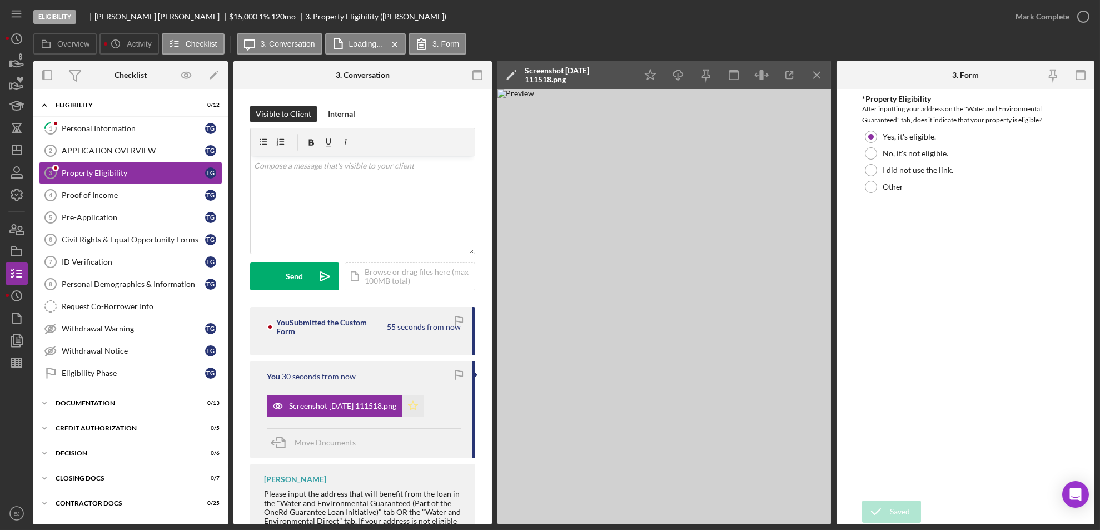
click at [424, 406] on icon "Icon/Star" at bounding box center [413, 406] width 22 height 22
click at [837, 91] on form "*Property Eligibility After inputting your address on the "Water and Environmen…" at bounding box center [966, 306] width 258 height 435
click at [819, 73] on line "button" at bounding box center [816, 75] width 6 height 6
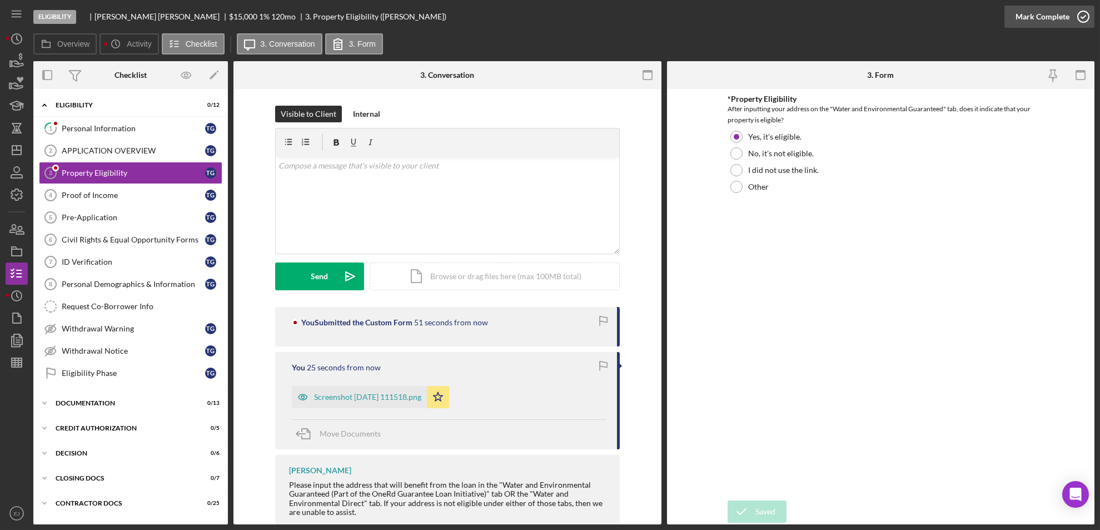
click at [1082, 10] on icon "button" at bounding box center [1083, 17] width 28 height 28
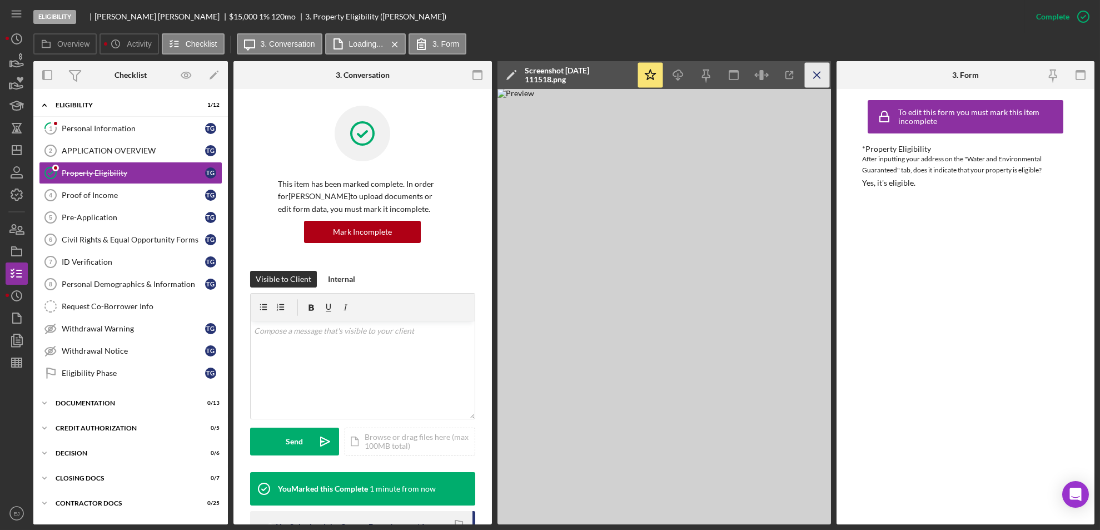
click at [815, 71] on icon "Icon/Menu Close" at bounding box center [816, 75] width 25 height 25
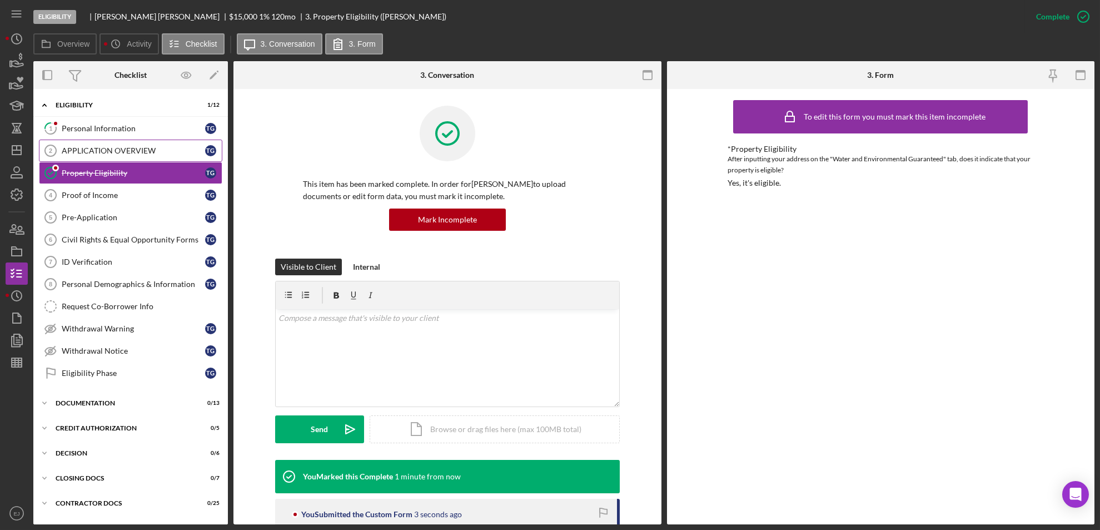
click at [102, 153] on div "APPLICATION OVERVIEW" at bounding box center [133, 150] width 143 height 9
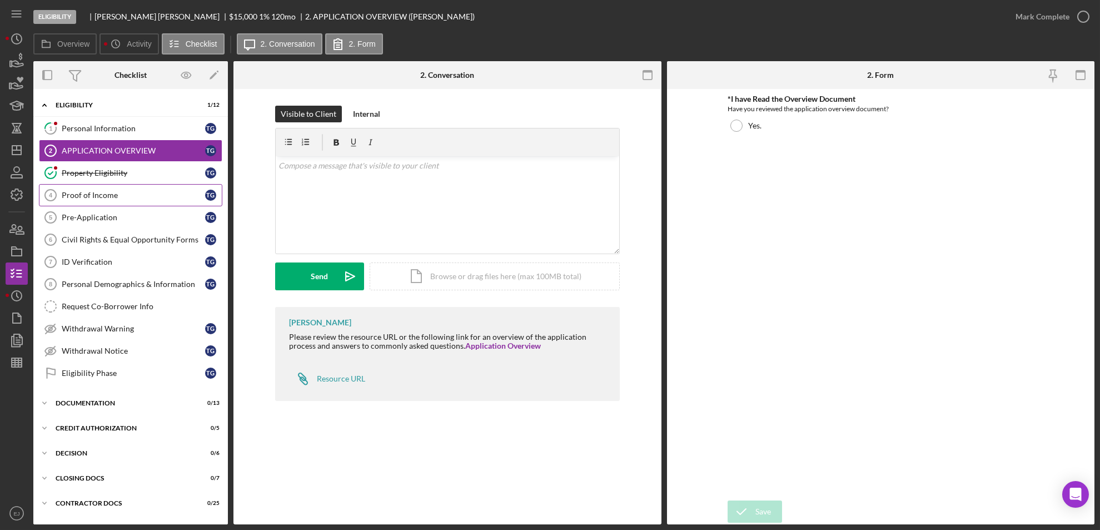
click at [99, 193] on div "Proof of Income" at bounding box center [133, 195] width 143 height 9
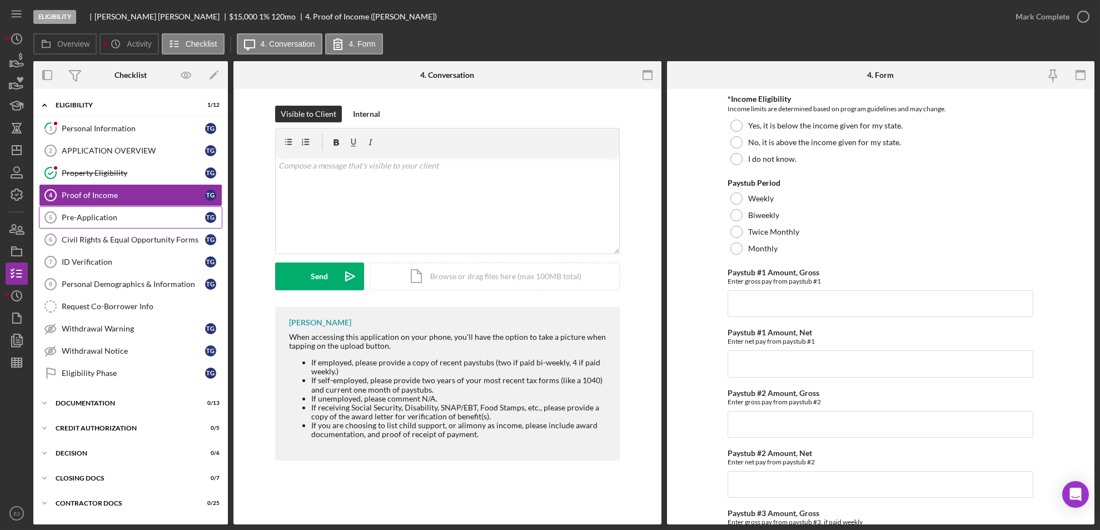
click at [132, 213] on div "Pre-Application" at bounding box center [133, 217] width 143 height 9
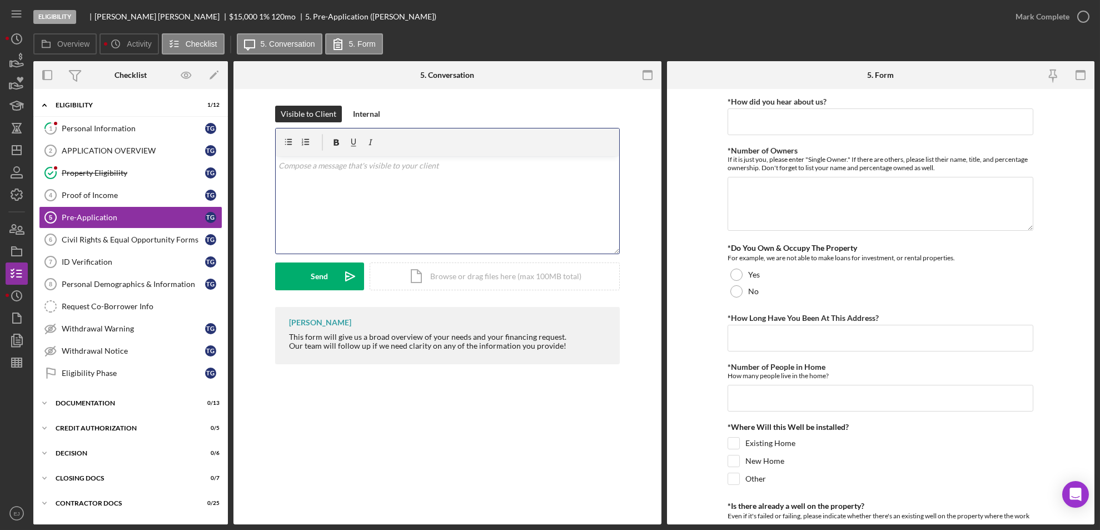
click at [351, 177] on div "v Color teal Color pink Remove color Add row above Add row below Add column bef…" at bounding box center [447, 204] width 343 height 97
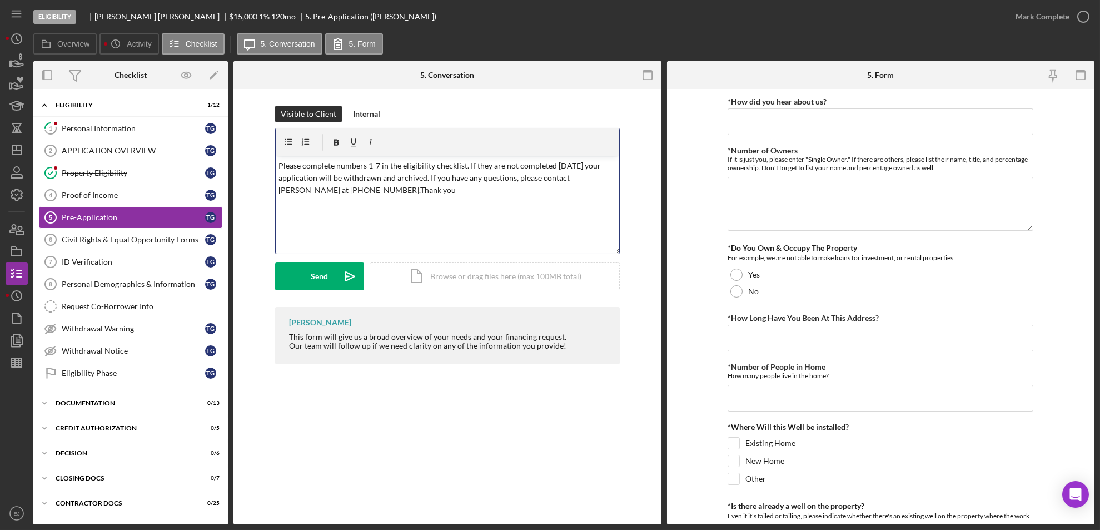
click at [372, 163] on span "Please complete numbers 1-7 in the eligibility checklist. If they are not compl…" at bounding box center [440, 178] width 324 height 34
click at [381, 165] on span "Please complete numbers 1-7 in the eligibility checklist. If they are not compl…" at bounding box center [440, 178] width 324 height 34
click at [308, 280] on button "Send Icon/icon-invite-send" at bounding box center [319, 276] width 89 height 28
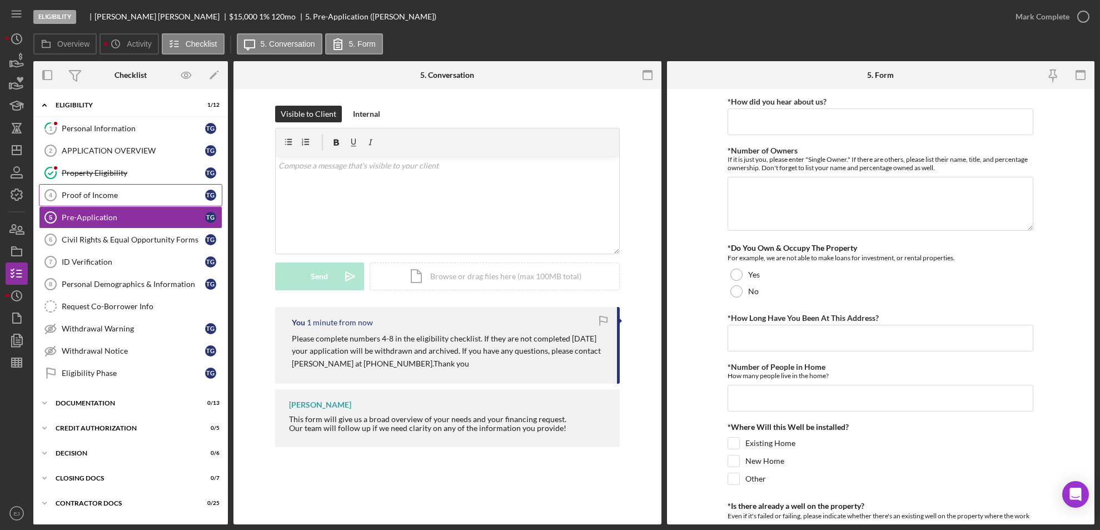
click at [128, 191] on div "Proof of Income" at bounding box center [133, 195] width 143 height 9
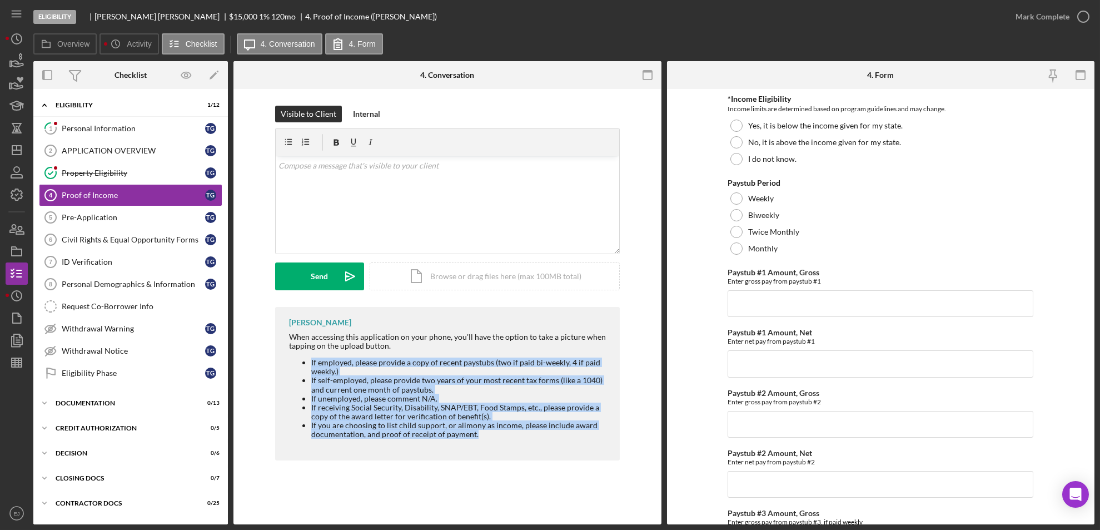
drag, startPoint x: 298, startPoint y: 363, endPoint x: 508, endPoint y: 448, distance: 226.1
click at [508, 448] on div "[PERSON_NAME] When accessing this application on your phone, you'll have the op…" at bounding box center [447, 383] width 345 height 153
copy ul "If employed, please provide a copy of recent paystubs (two if paid bi-weekly, 4…"
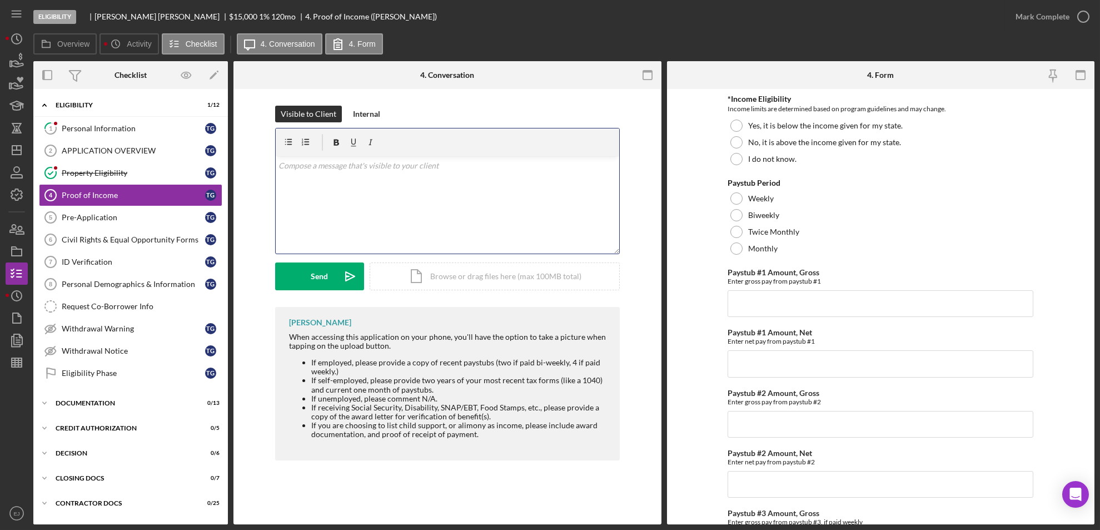
click at [336, 172] on div "v Color teal Color pink Remove color Add row above Add row below Add column bef…" at bounding box center [447, 204] width 343 height 97
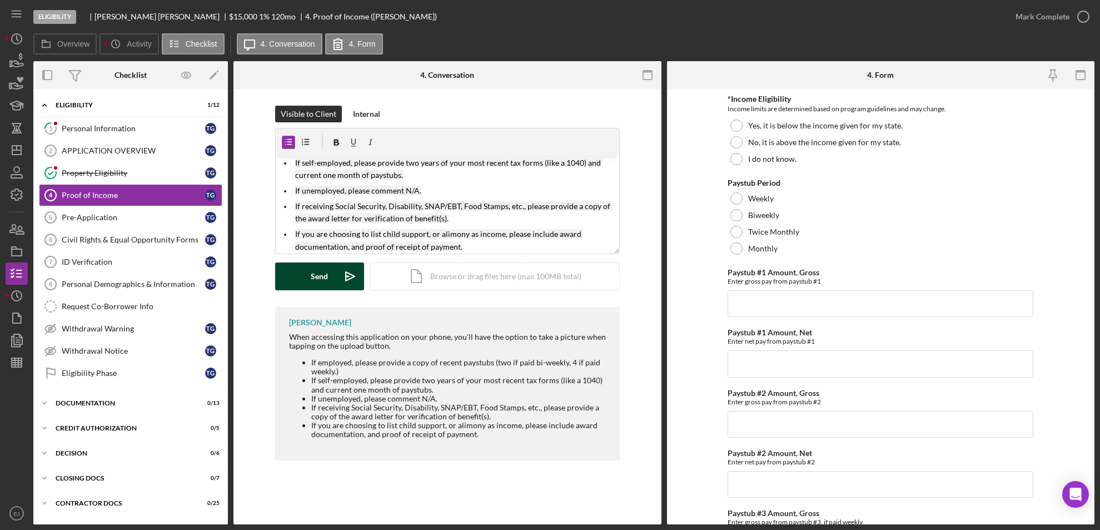
click at [316, 266] on div "Send" at bounding box center [319, 276] width 17 height 28
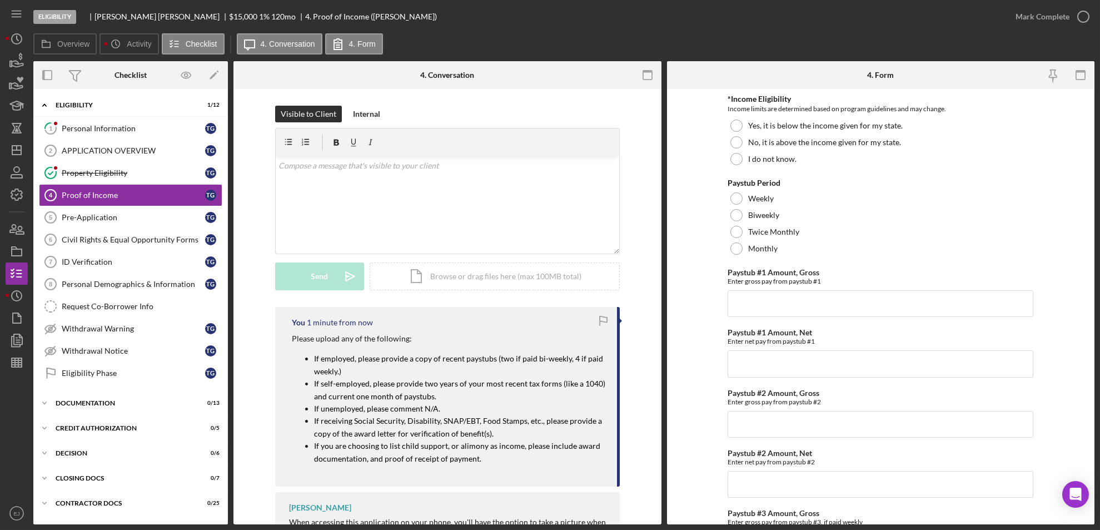
scroll to position [0, 0]
click at [12, 152] on polygon "button" at bounding box center [16, 150] width 9 height 9
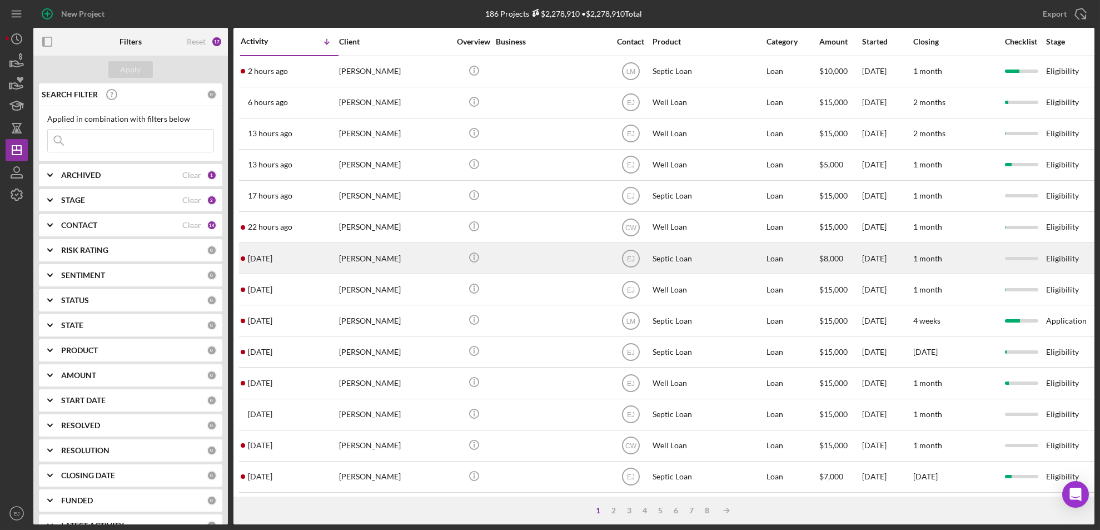
click at [386, 261] on div "[PERSON_NAME]" at bounding box center [394, 257] width 111 height 29
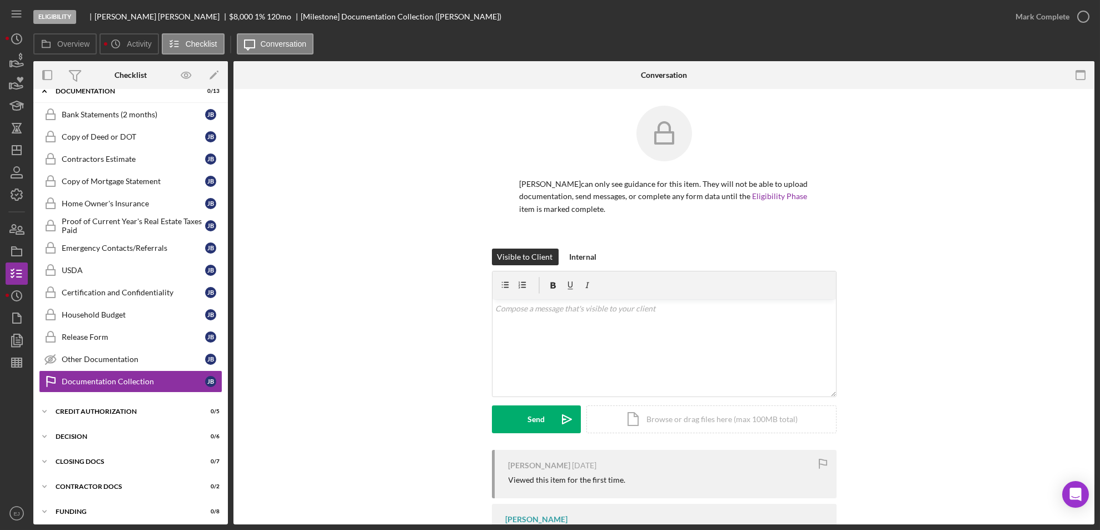
scroll to position [42, 0]
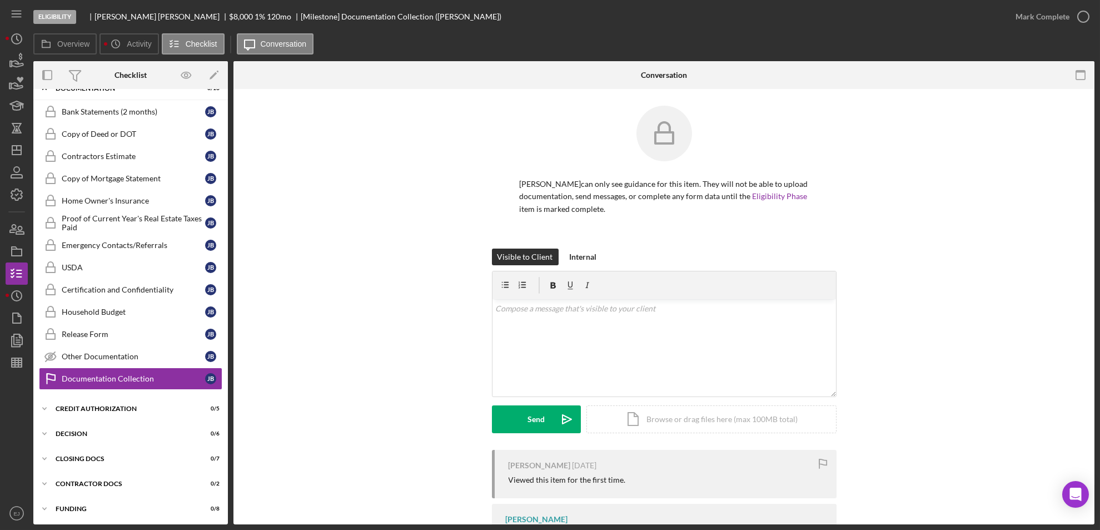
click at [230, 111] on div "Overview Internal Workflow Stage Eligibility Icon/Dropdown Arrow Archive (can u…" at bounding box center [563, 292] width 1061 height 463
click at [227, 106] on div "Icon/Expander Eligibility 0 / 12 Icon/Expander Documentation 0 / 13 Bank Statem…" at bounding box center [130, 306] width 195 height 435
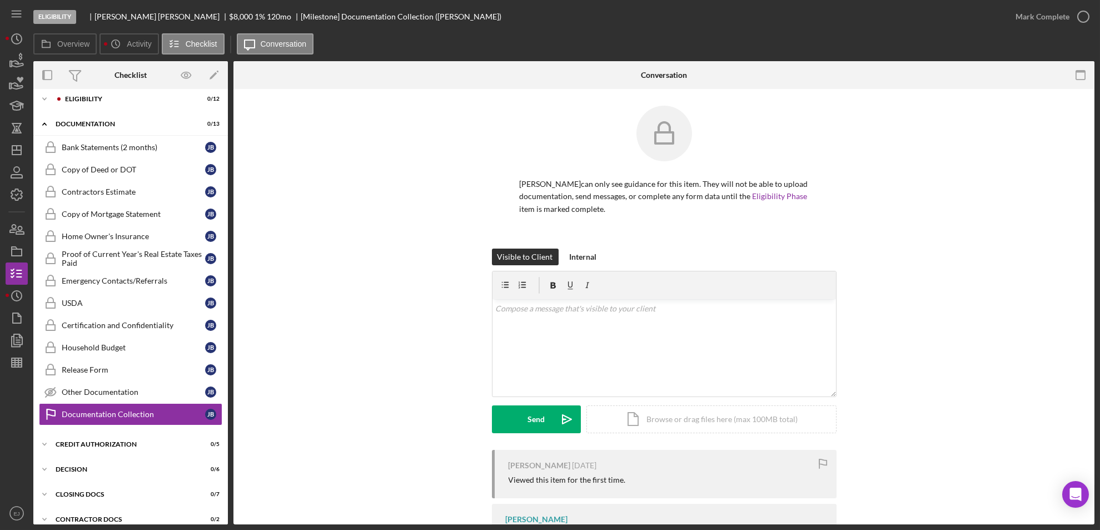
scroll to position [0, 0]
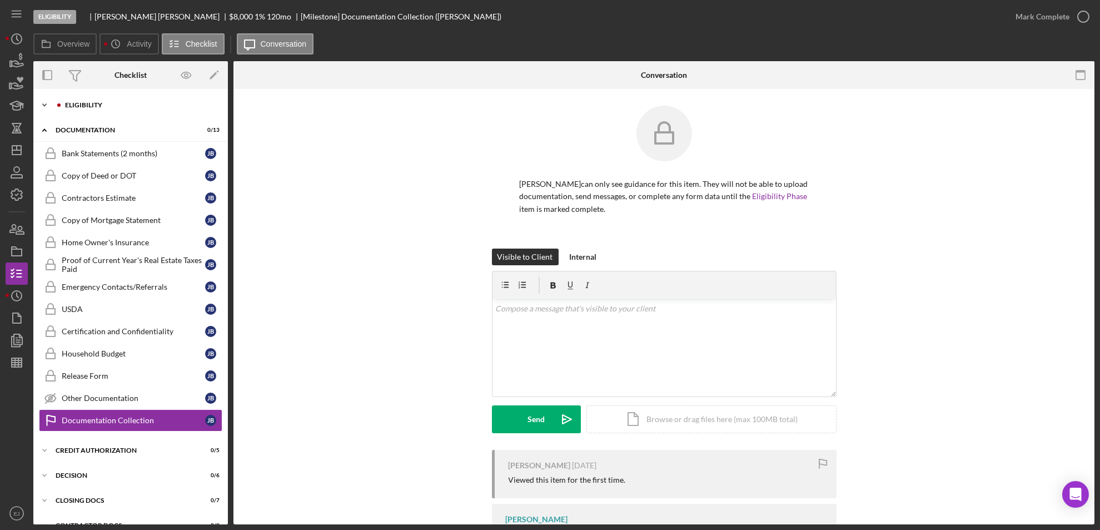
click at [43, 104] on polyline at bounding box center [44, 105] width 3 height 2
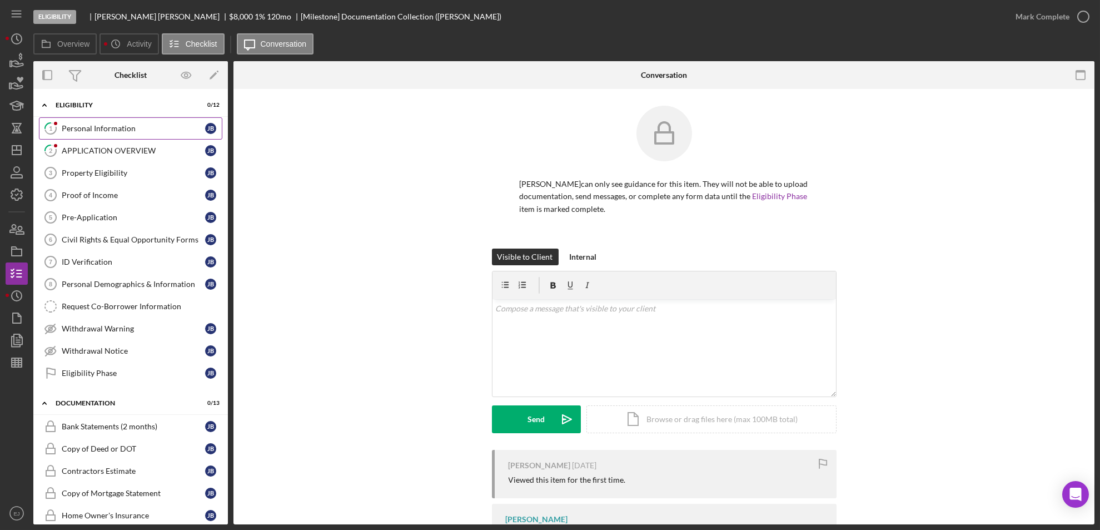
click at [92, 121] on link "1 Personal Information [PERSON_NAME]" at bounding box center [130, 128] width 183 height 22
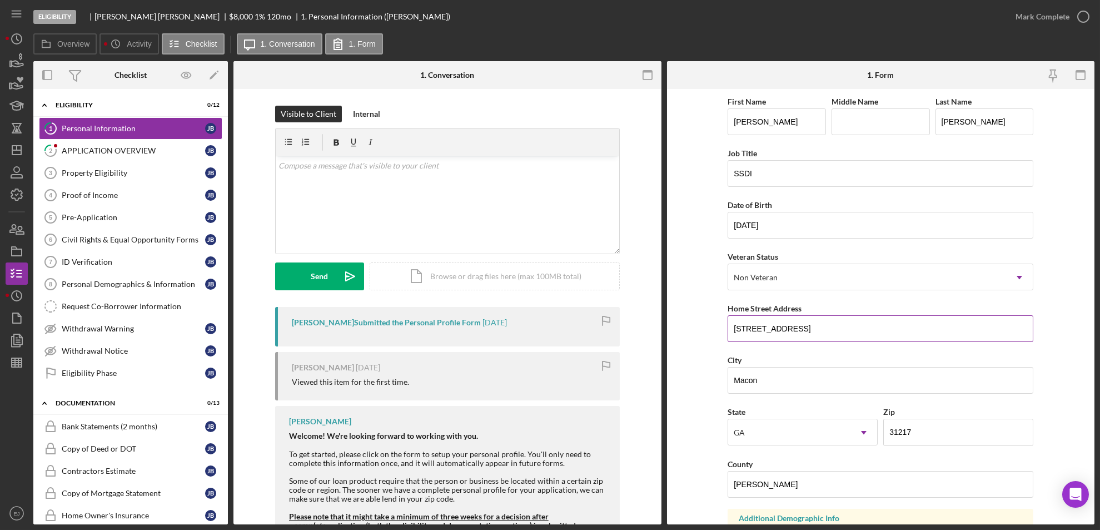
drag, startPoint x: 724, startPoint y: 323, endPoint x: 731, endPoint y: 323, distance: 7.2
click at [731, 323] on form "First Name [PERSON_NAME] Middle Name Last Name [PERSON_NAME] Job Title SSDI Dat…" at bounding box center [881, 306] width 428 height 435
drag, startPoint x: 727, startPoint y: 327, endPoint x: 815, endPoint y: 330, distance: 88.4
click at [815, 330] on input "[STREET_ADDRESS]" at bounding box center [881, 328] width 306 height 27
click at [106, 176] on div "Property Eligibility" at bounding box center [133, 172] width 143 height 9
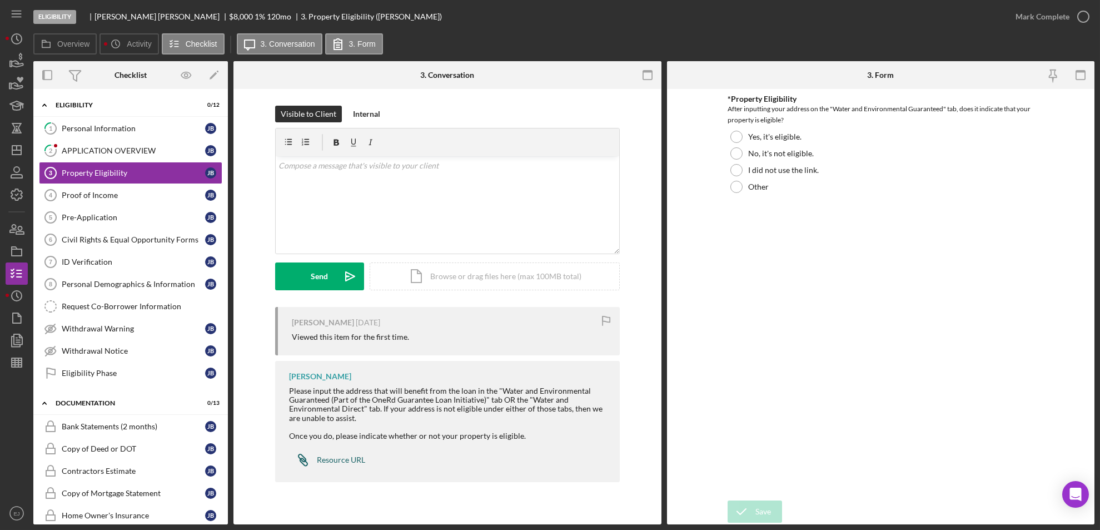
click at [326, 459] on div "Resource URL" at bounding box center [341, 459] width 48 height 9
